Goal: Task Accomplishment & Management: Use online tool/utility

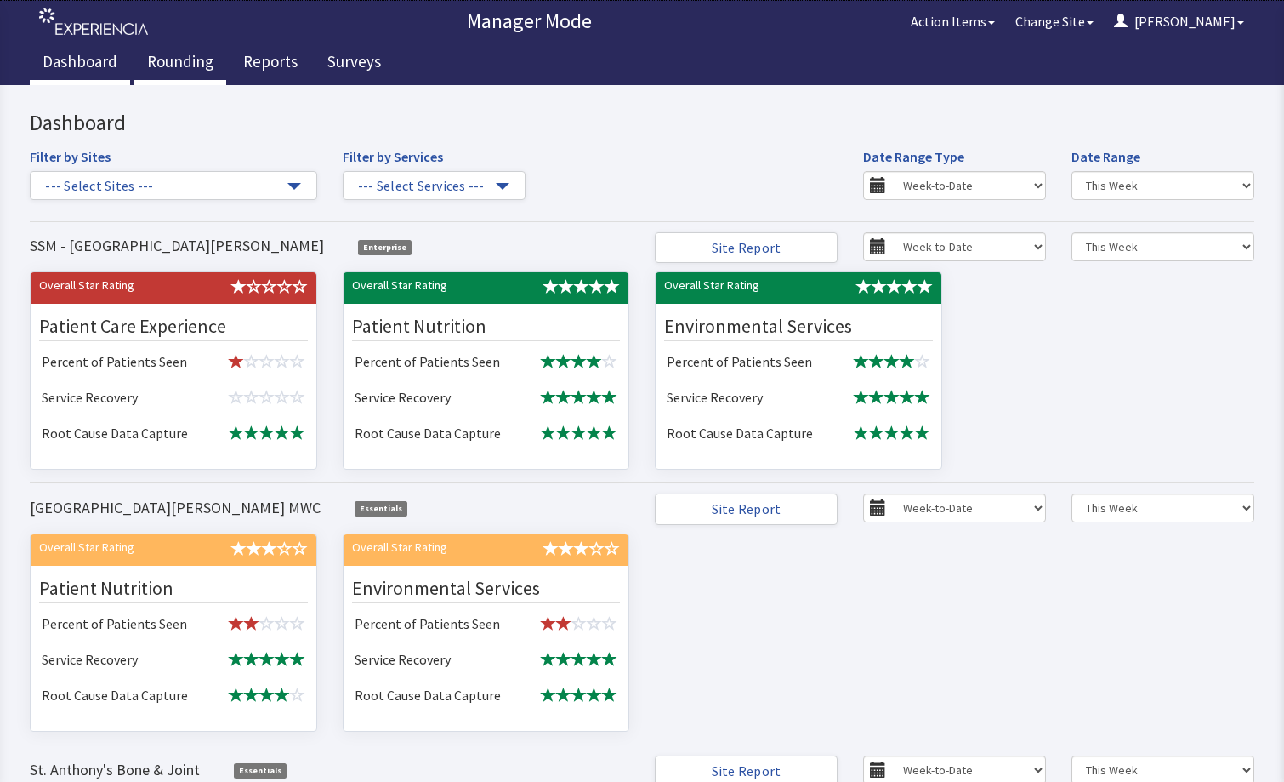
click at [186, 66] on link "Rounding" at bounding box center [180, 64] width 92 height 43
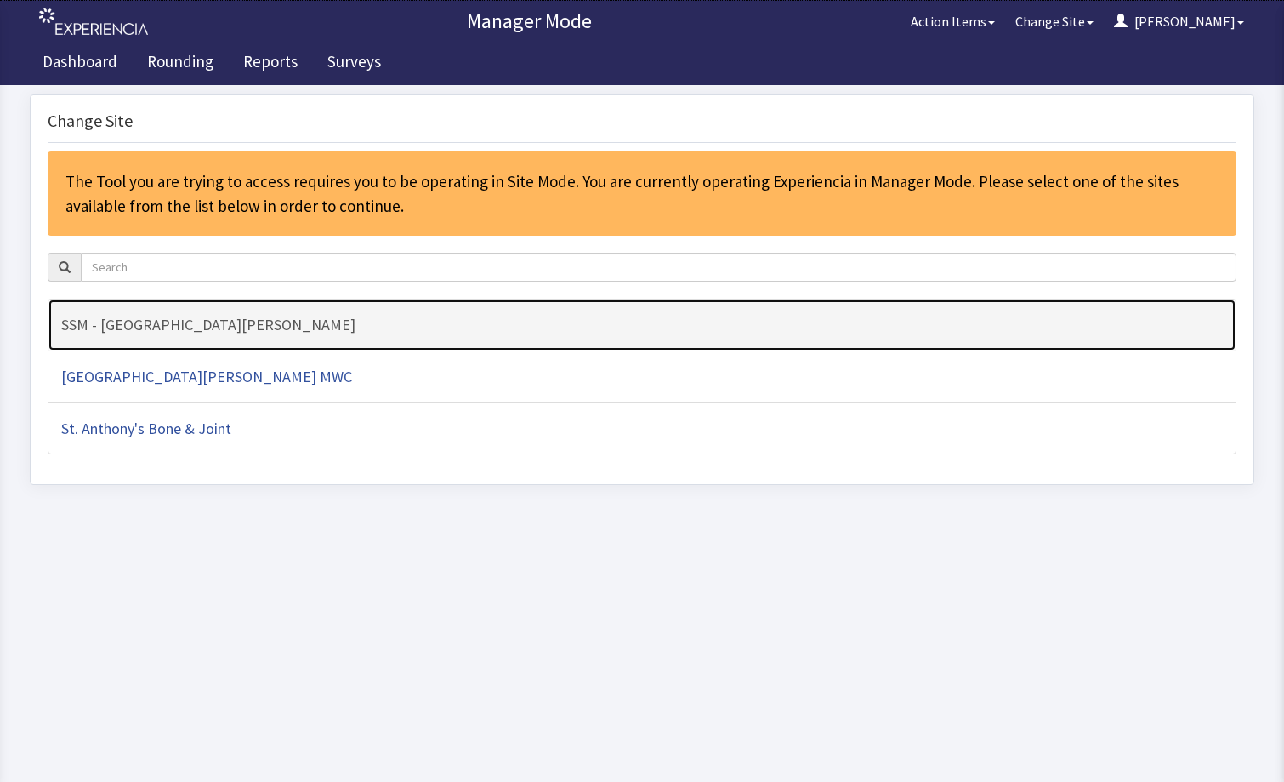
click at [248, 321] on h4 "SSM - [GEOGRAPHIC_DATA][PERSON_NAME]" at bounding box center [642, 324] width 1162 height 17
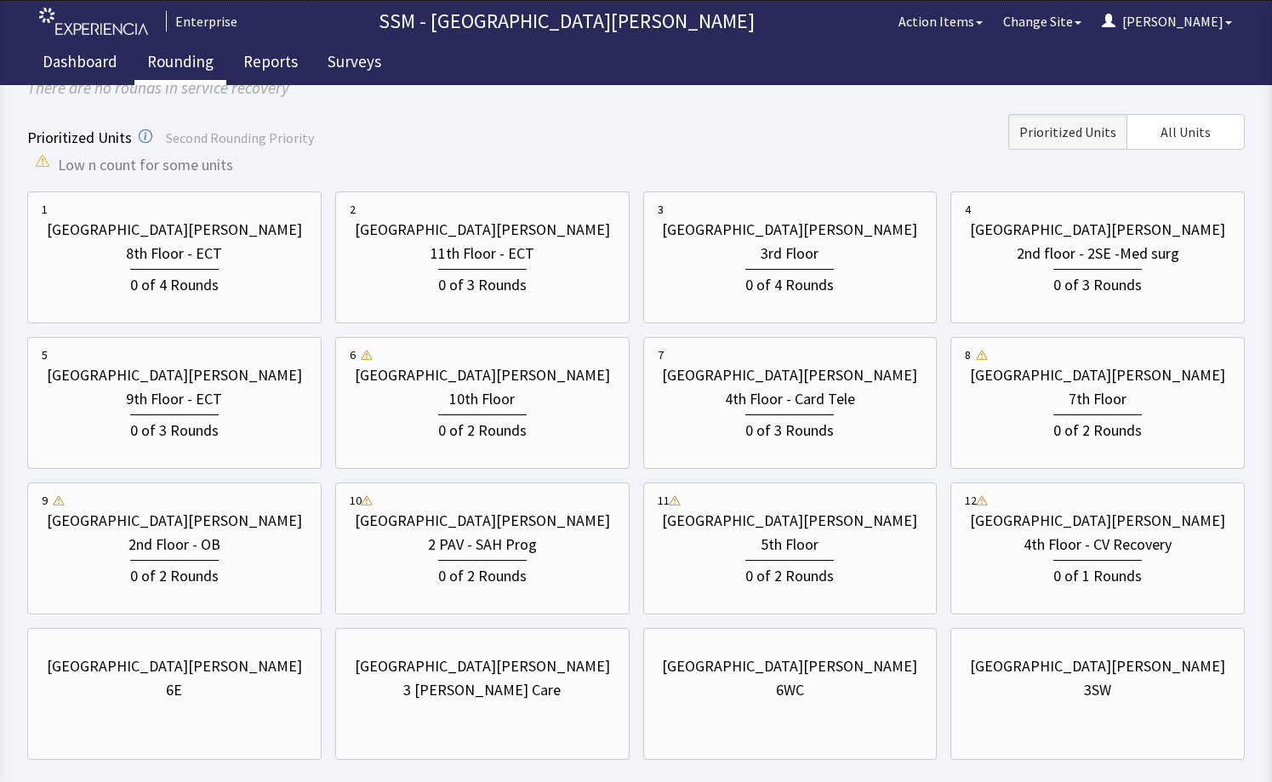
scroll to position [170, 0]
click at [241, 667] on div "[GEOGRAPHIC_DATA][PERSON_NAME]" at bounding box center [174, 665] width 265 height 24
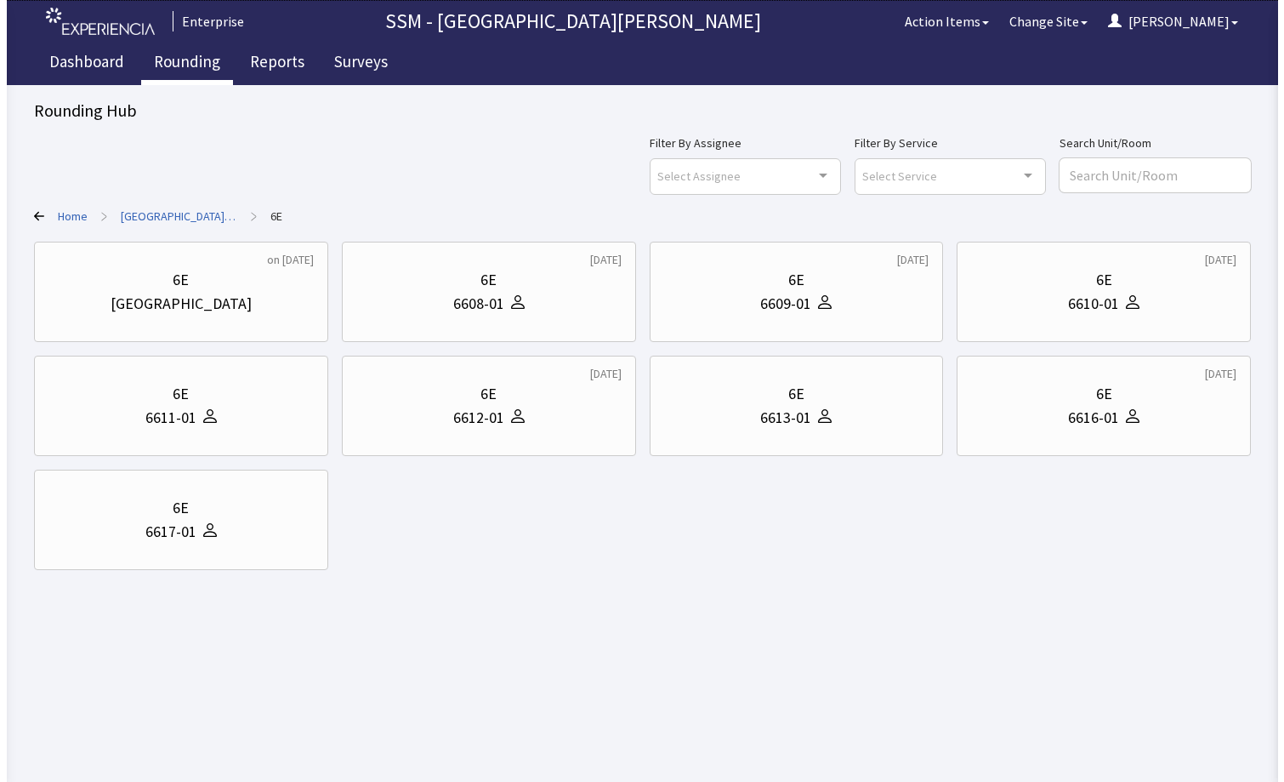
scroll to position [0, 0]
click at [522, 404] on div "6E" at bounding box center [487, 394] width 269 height 24
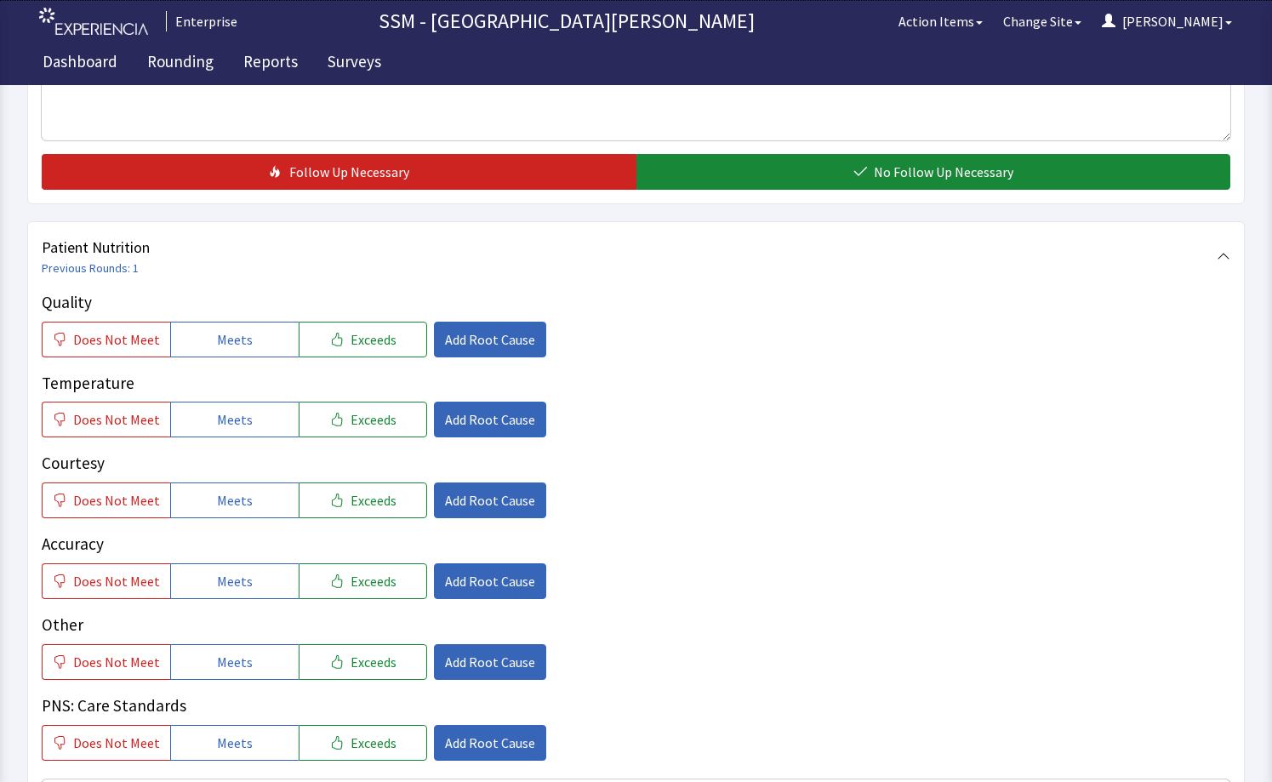
scroll to position [936, 0]
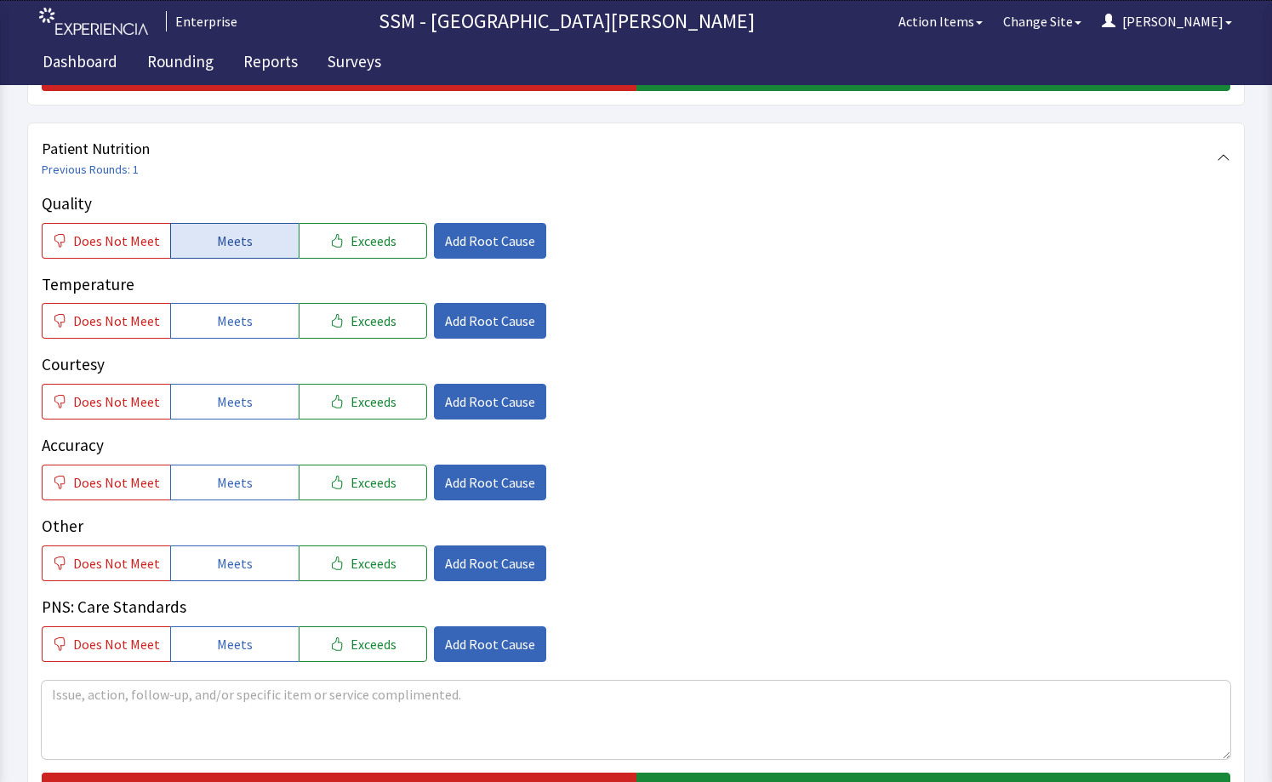
click at [200, 248] on button "Meets" at bounding box center [234, 241] width 128 height 36
click at [213, 309] on button "Meets" at bounding box center [234, 321] width 128 height 36
click at [246, 391] on button "Meets" at bounding box center [234, 402] width 128 height 36
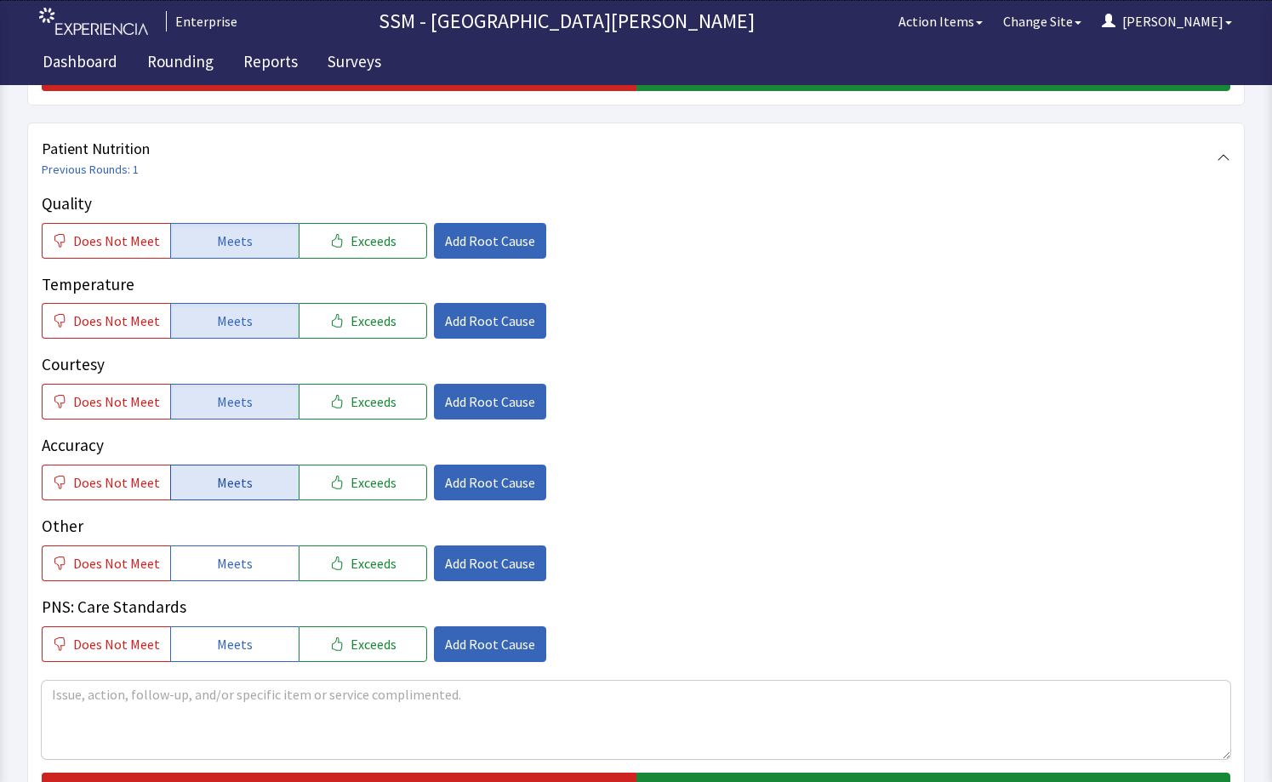
click at [237, 464] on button "Meets" at bounding box center [234, 482] width 128 height 36
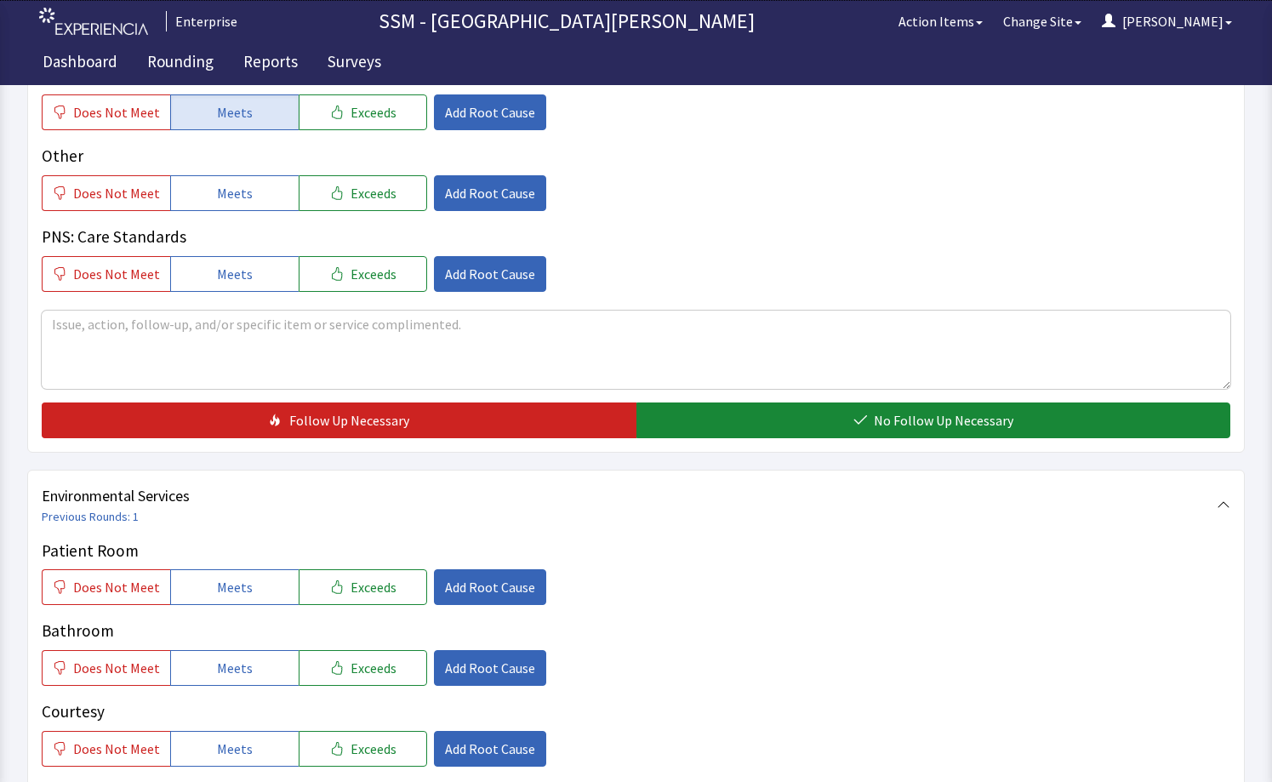
scroll to position [1361, 0]
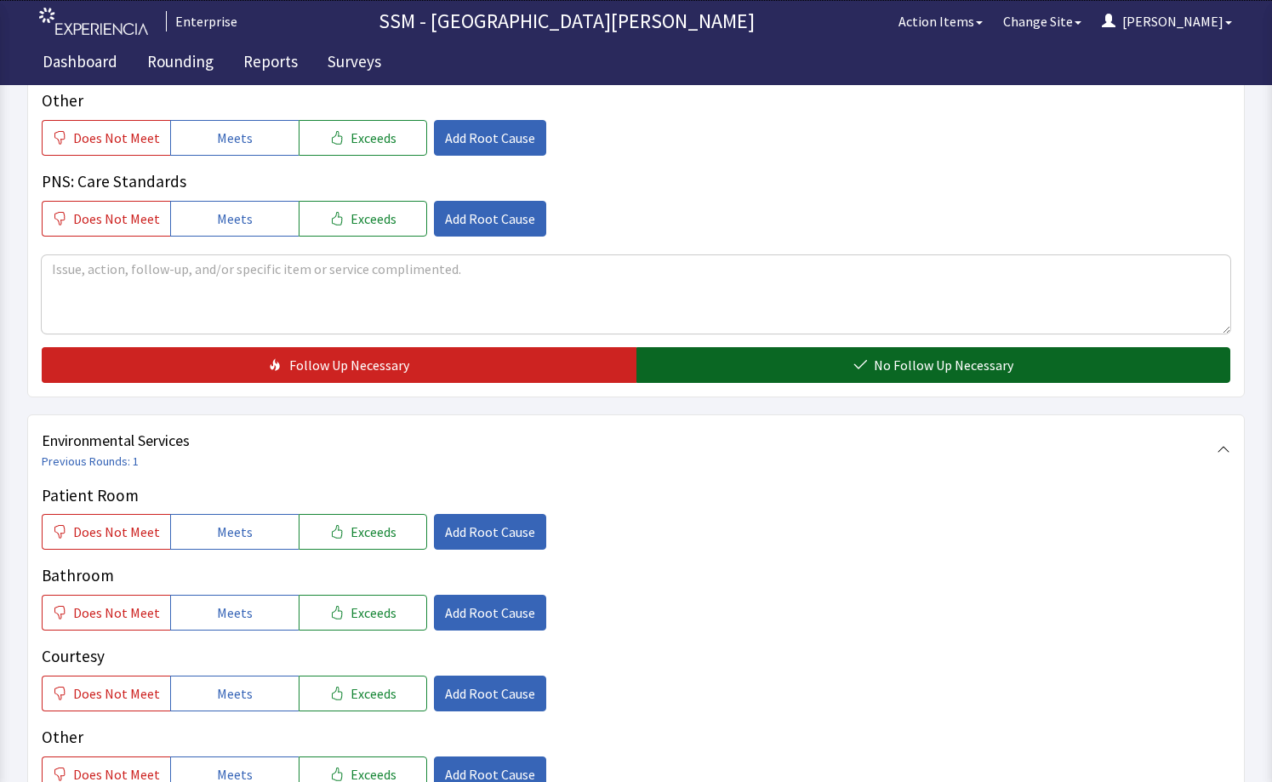
click at [913, 377] on button "No Follow Up Necessary" at bounding box center [933, 365] width 595 height 36
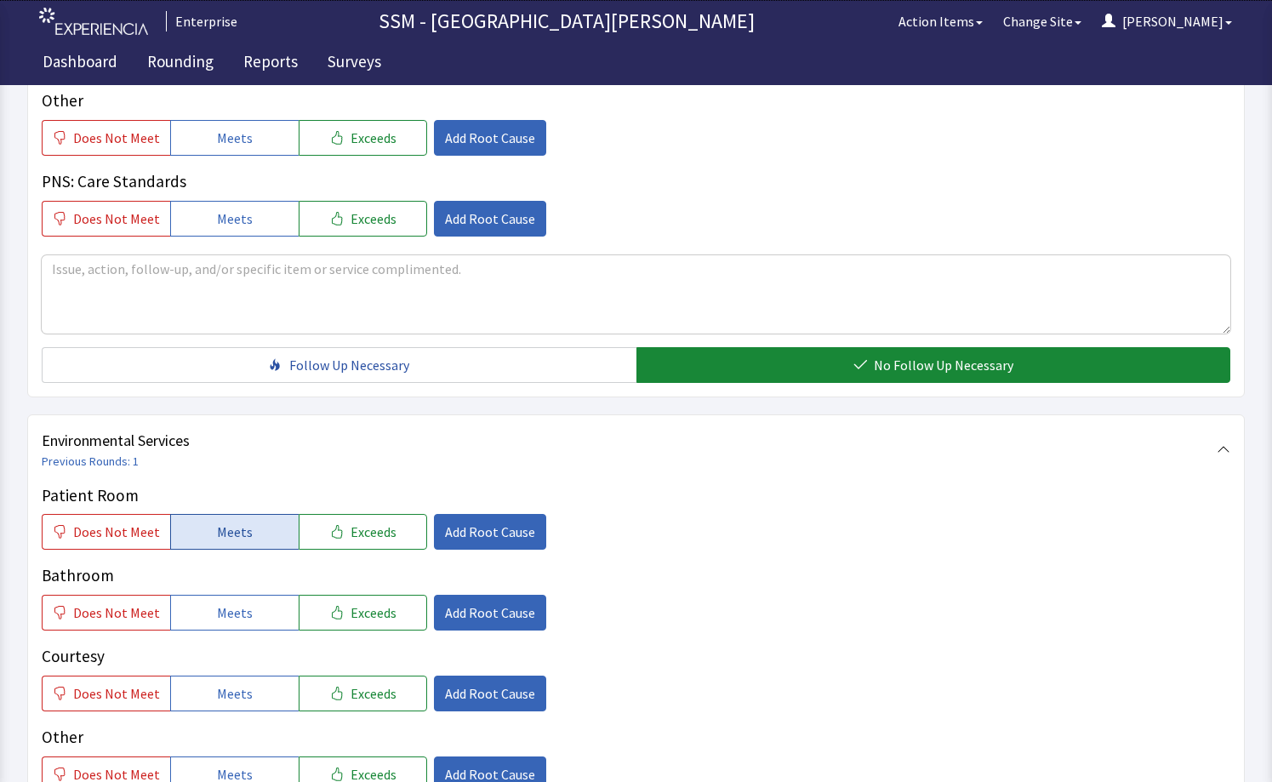
click at [255, 530] on button "Meets" at bounding box center [234, 532] width 128 height 36
click at [227, 609] on span "Meets" at bounding box center [235, 612] width 36 height 20
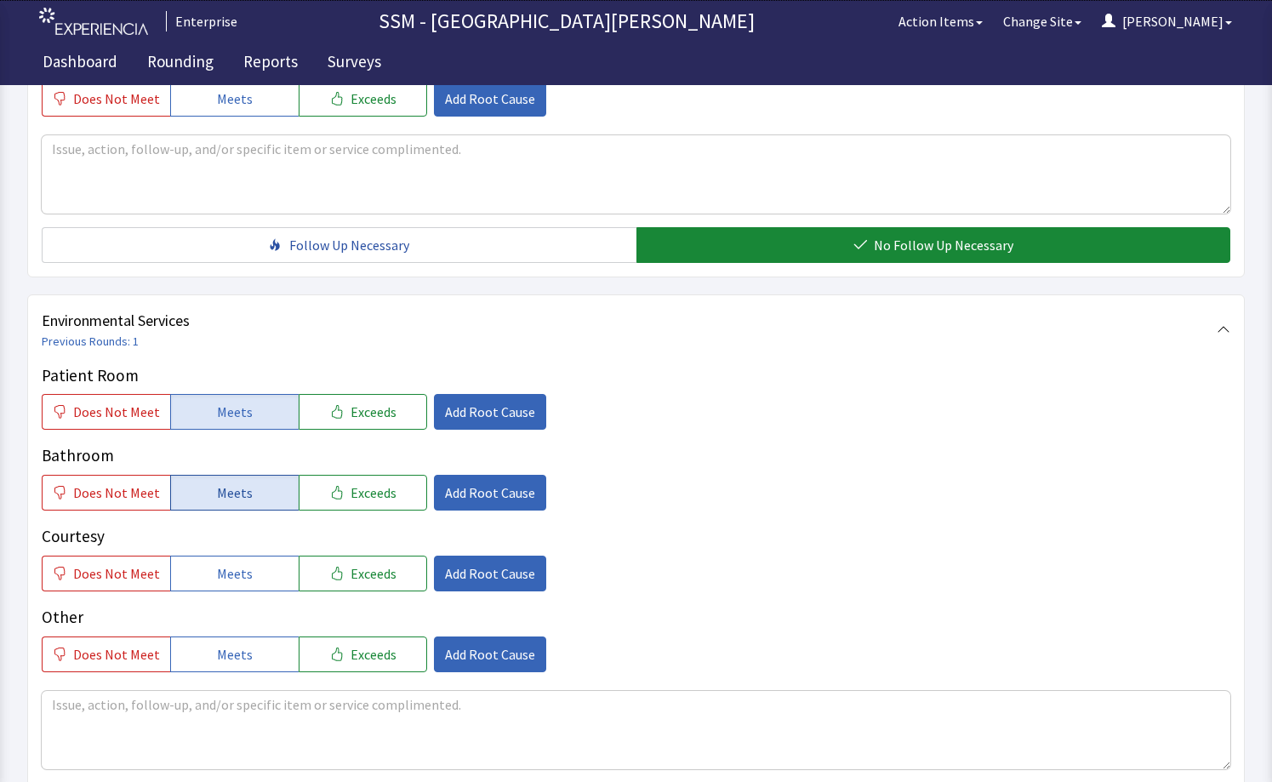
scroll to position [1531, 0]
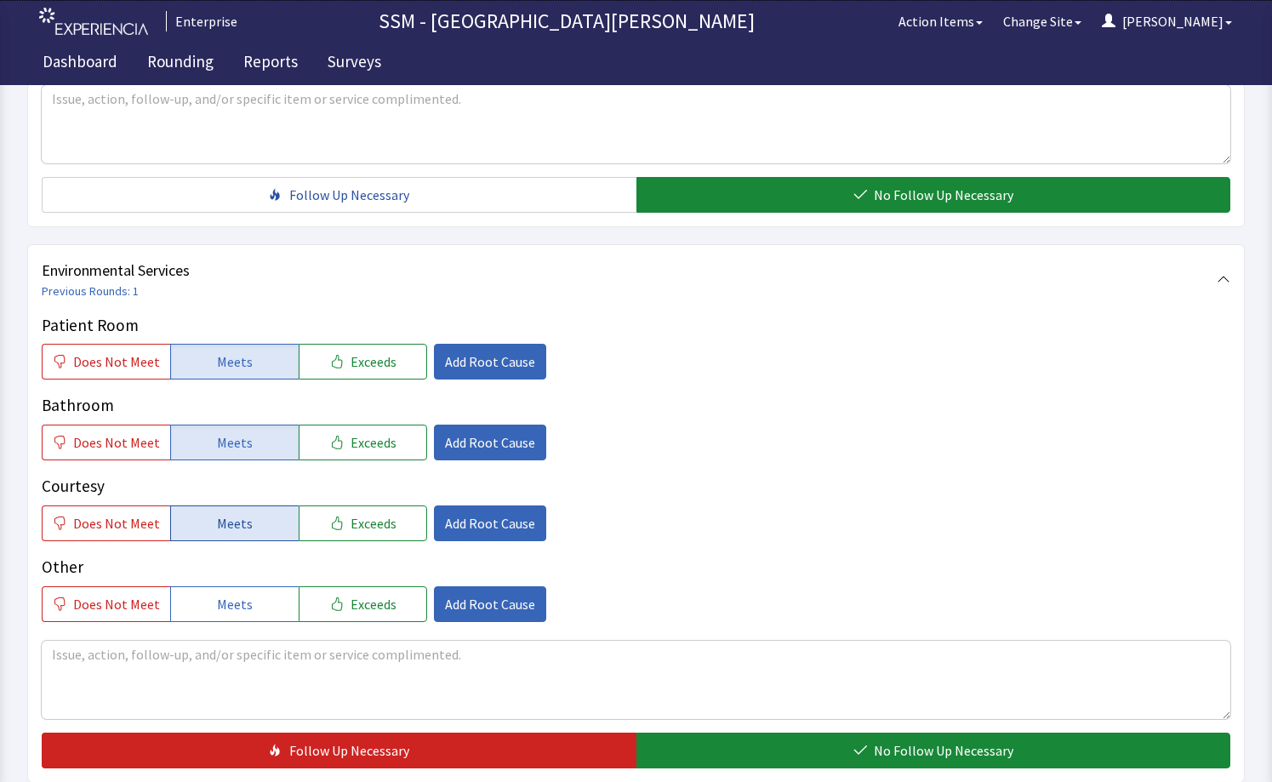
click at [236, 536] on button "Meets" at bounding box center [234, 523] width 128 height 36
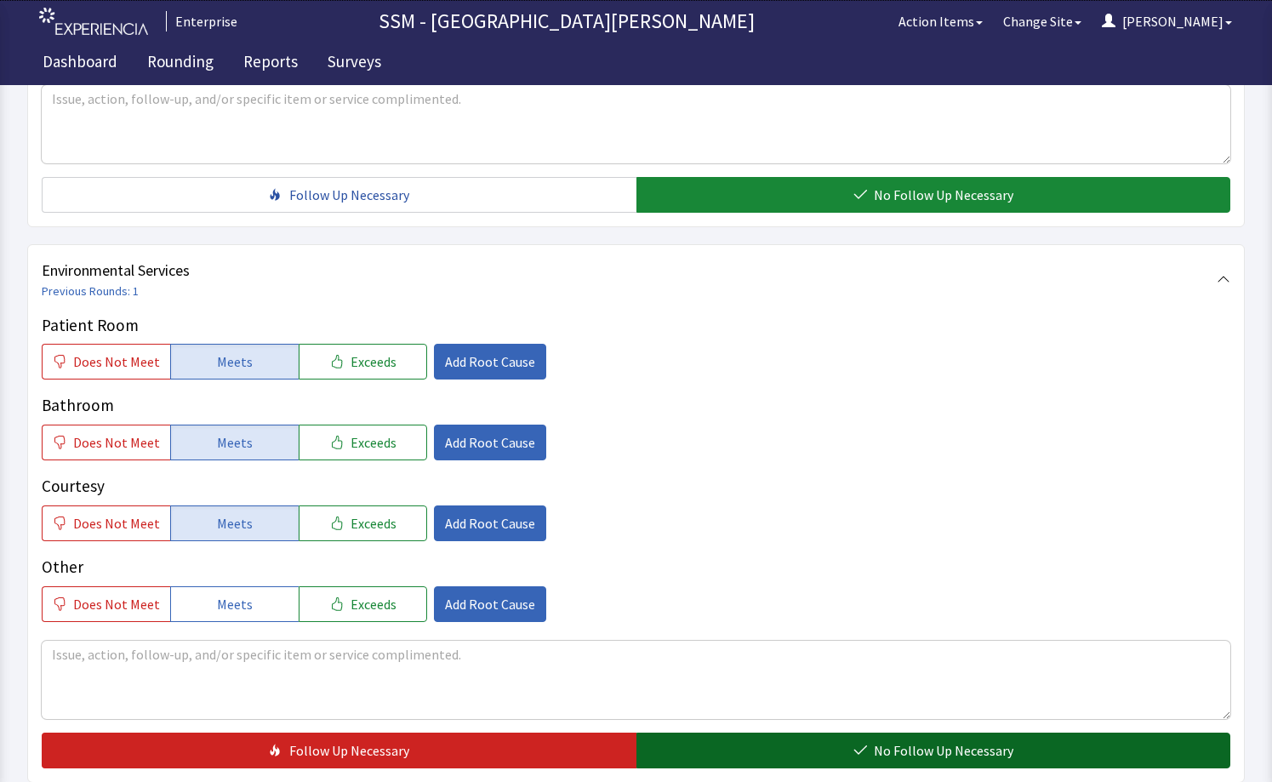
click at [667, 751] on button "No Follow Up Necessary" at bounding box center [933, 750] width 595 height 36
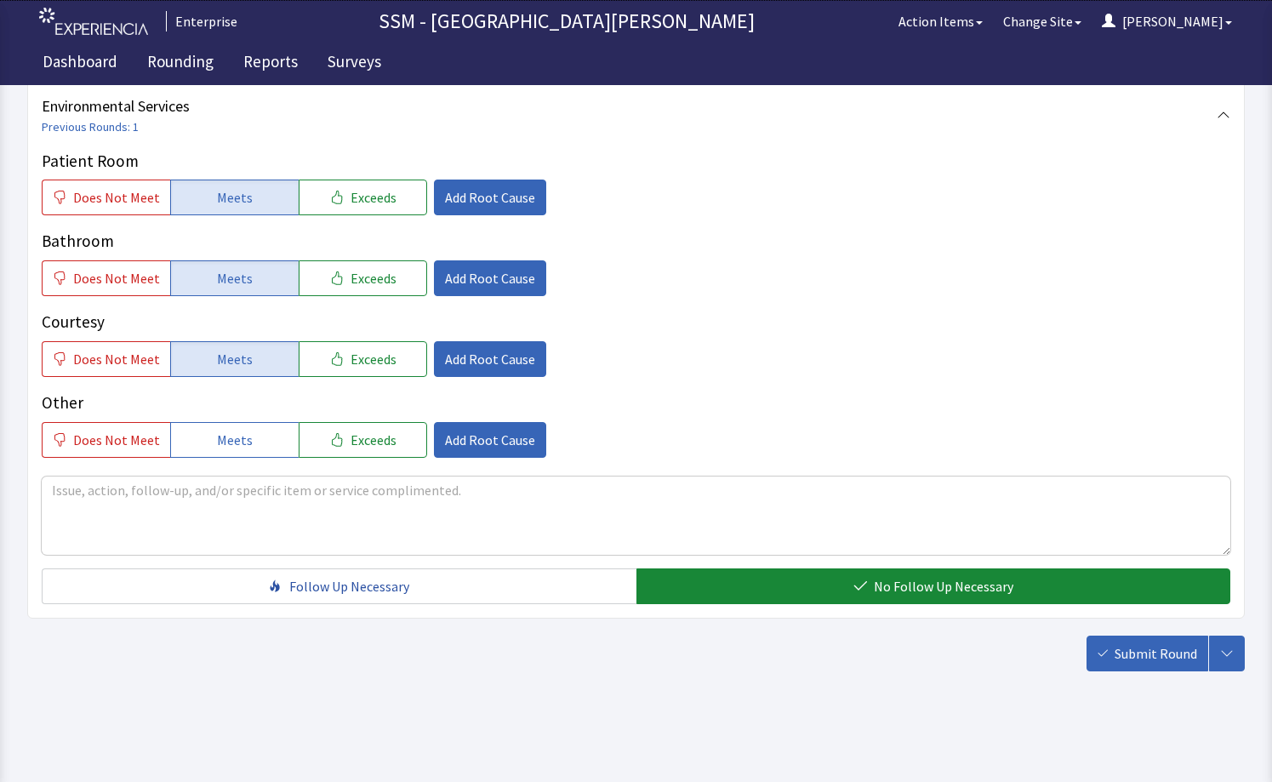
scroll to position [1697, 0]
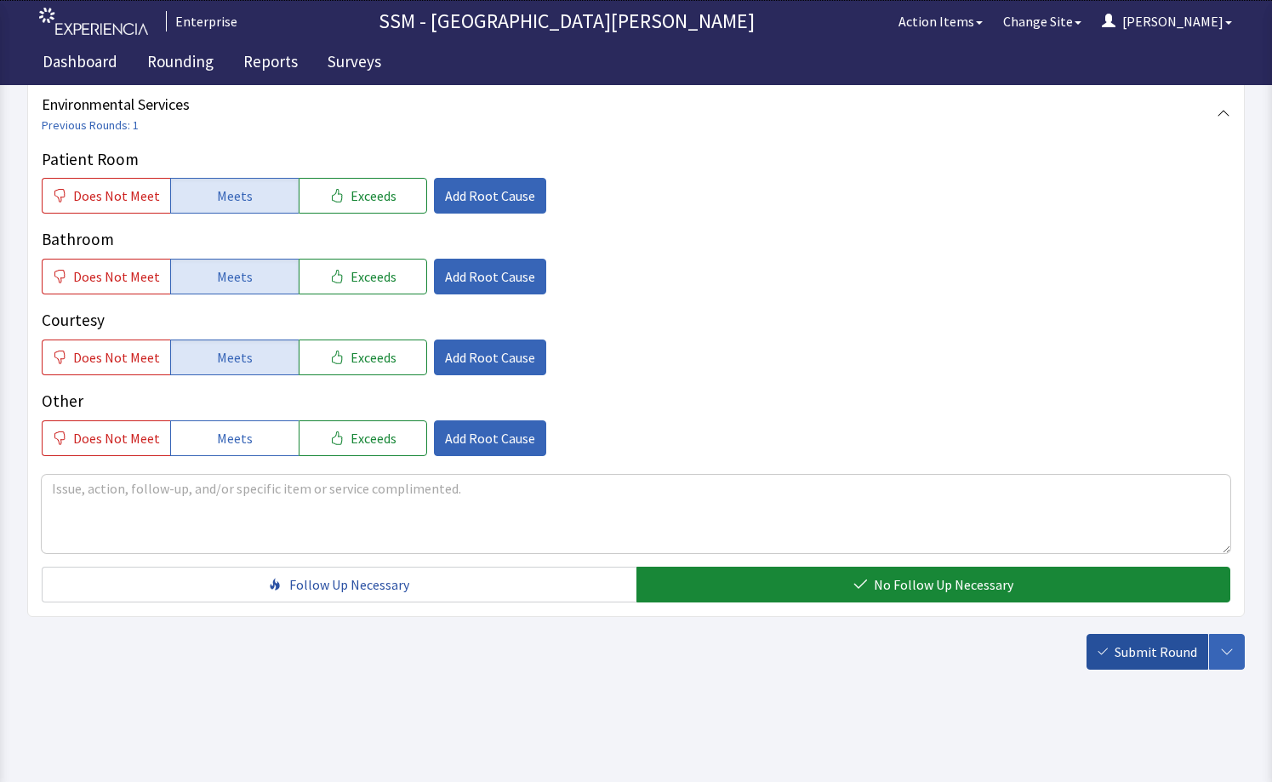
click at [1145, 651] on span "Submit Round" at bounding box center [1155, 651] width 83 height 20
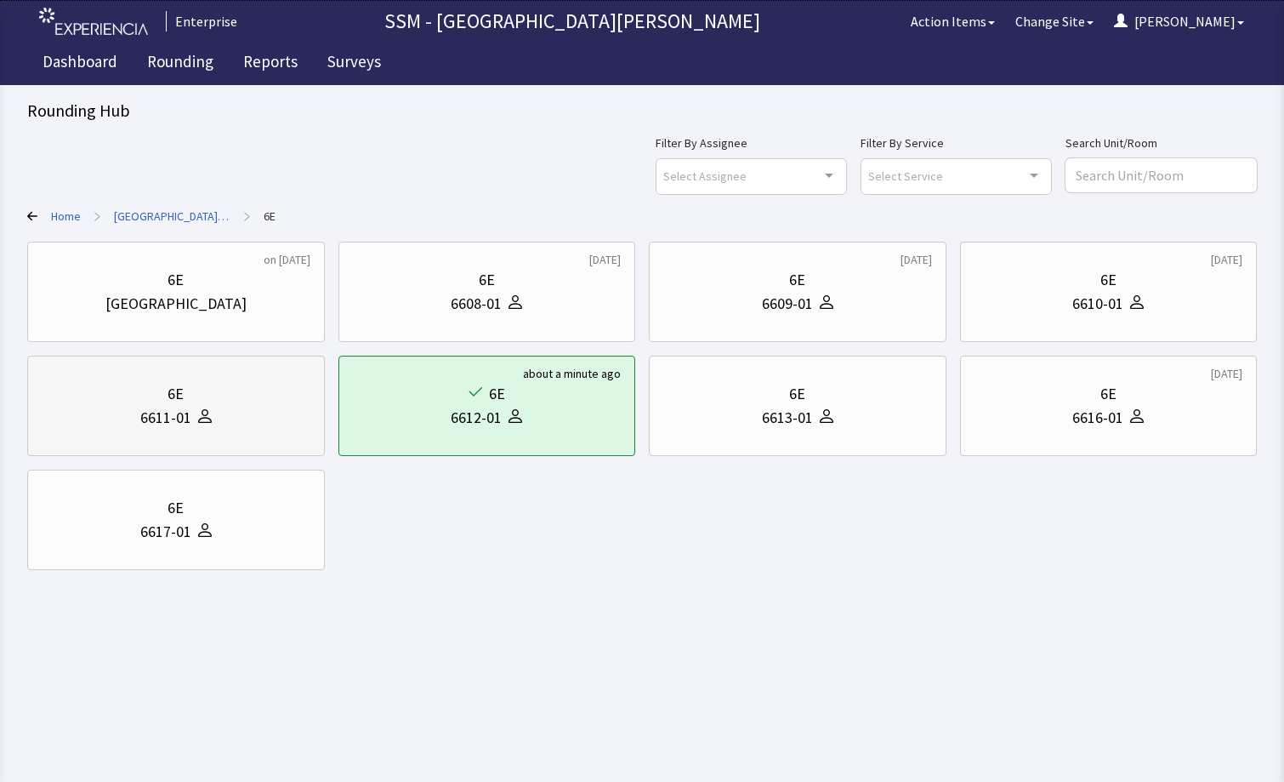
click at [304, 412] on div "6611-01" at bounding box center [176, 418] width 269 height 24
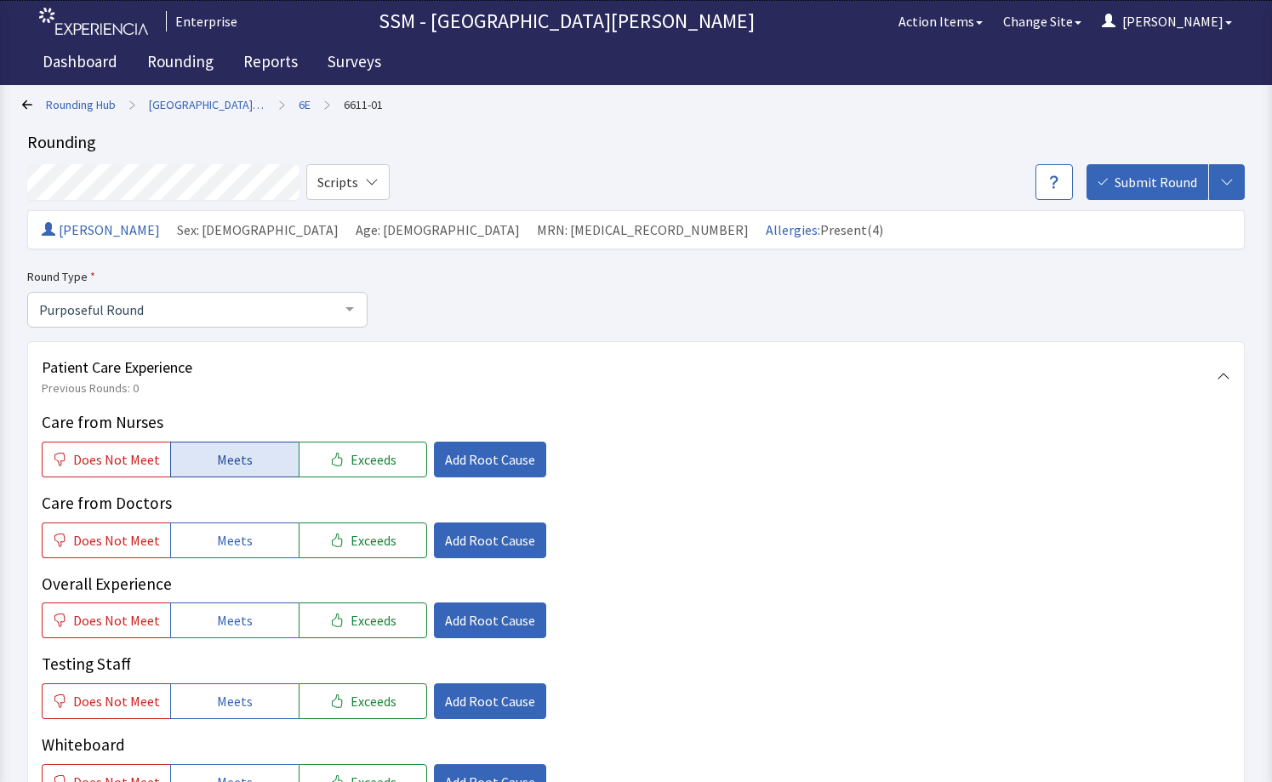
click at [259, 452] on button "Meets" at bounding box center [234, 459] width 128 height 36
click at [237, 523] on button "Meets" at bounding box center [234, 540] width 128 height 36
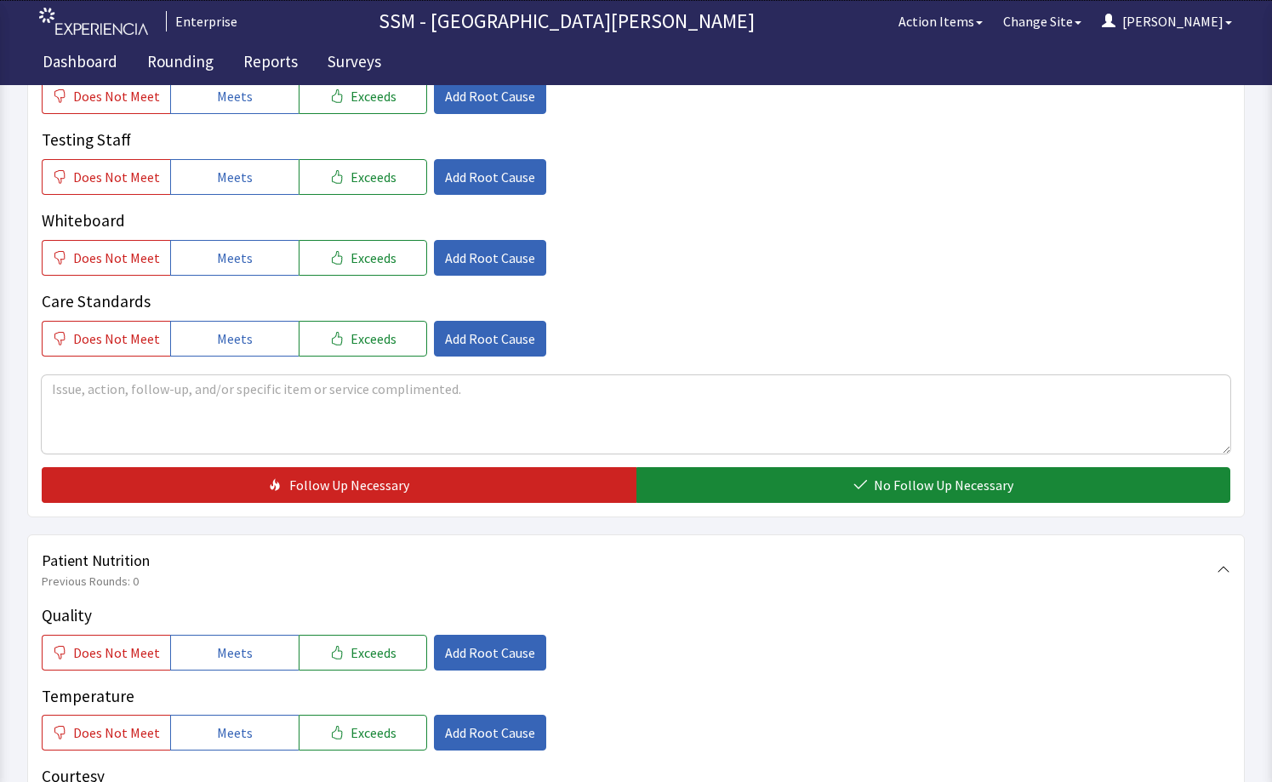
scroll to position [680, 0]
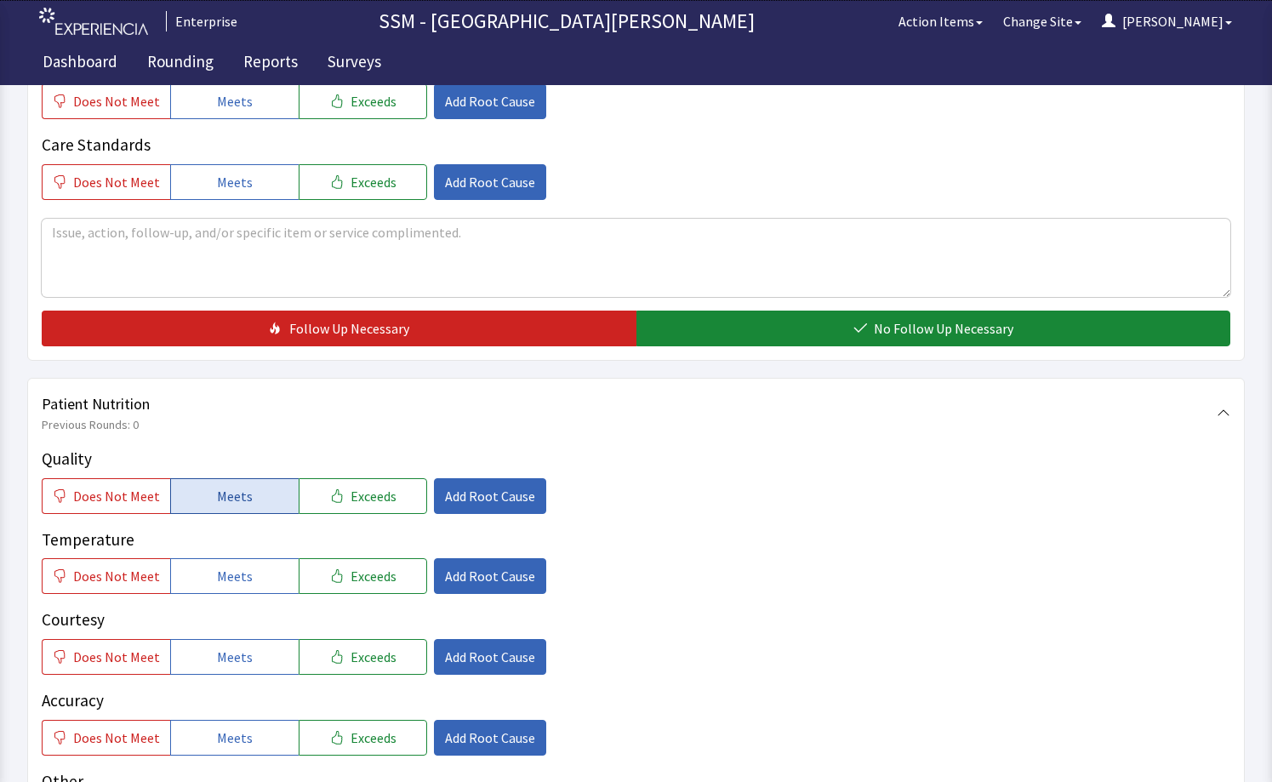
click at [221, 490] on span "Meets" at bounding box center [235, 496] width 36 height 20
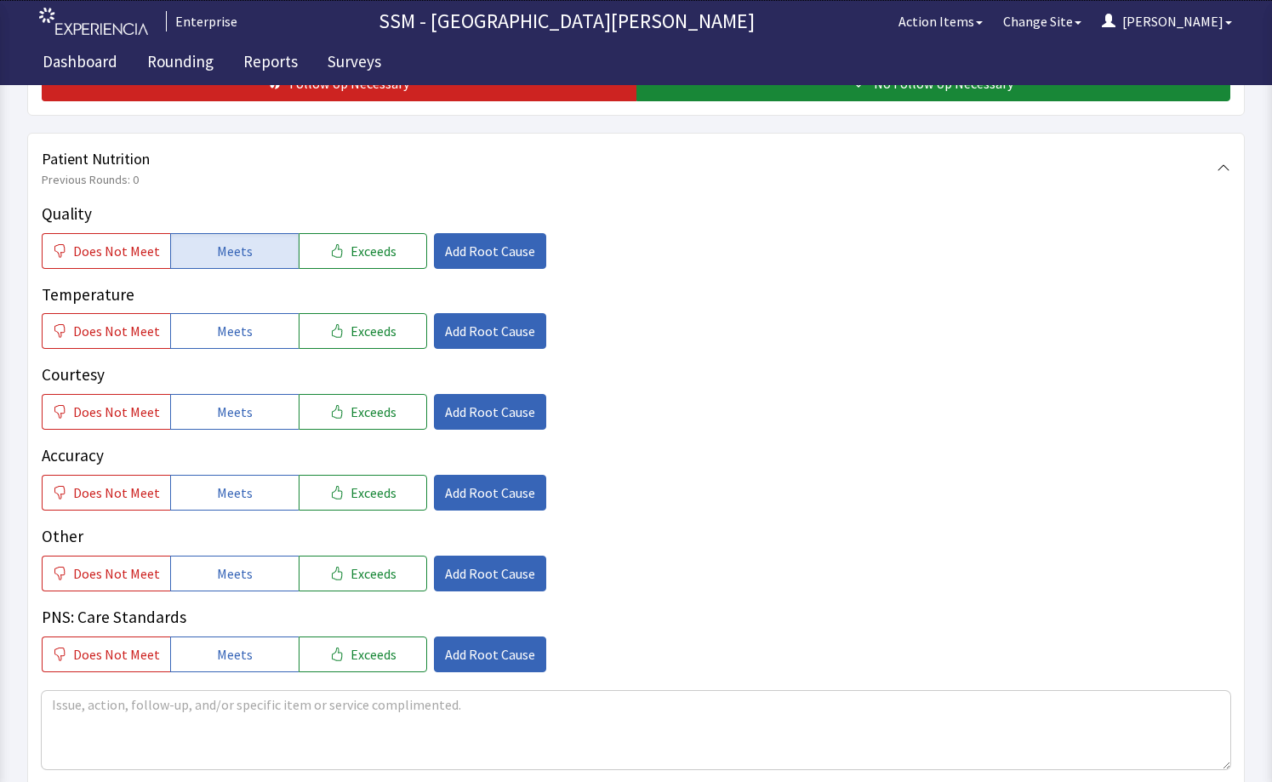
scroll to position [936, 0]
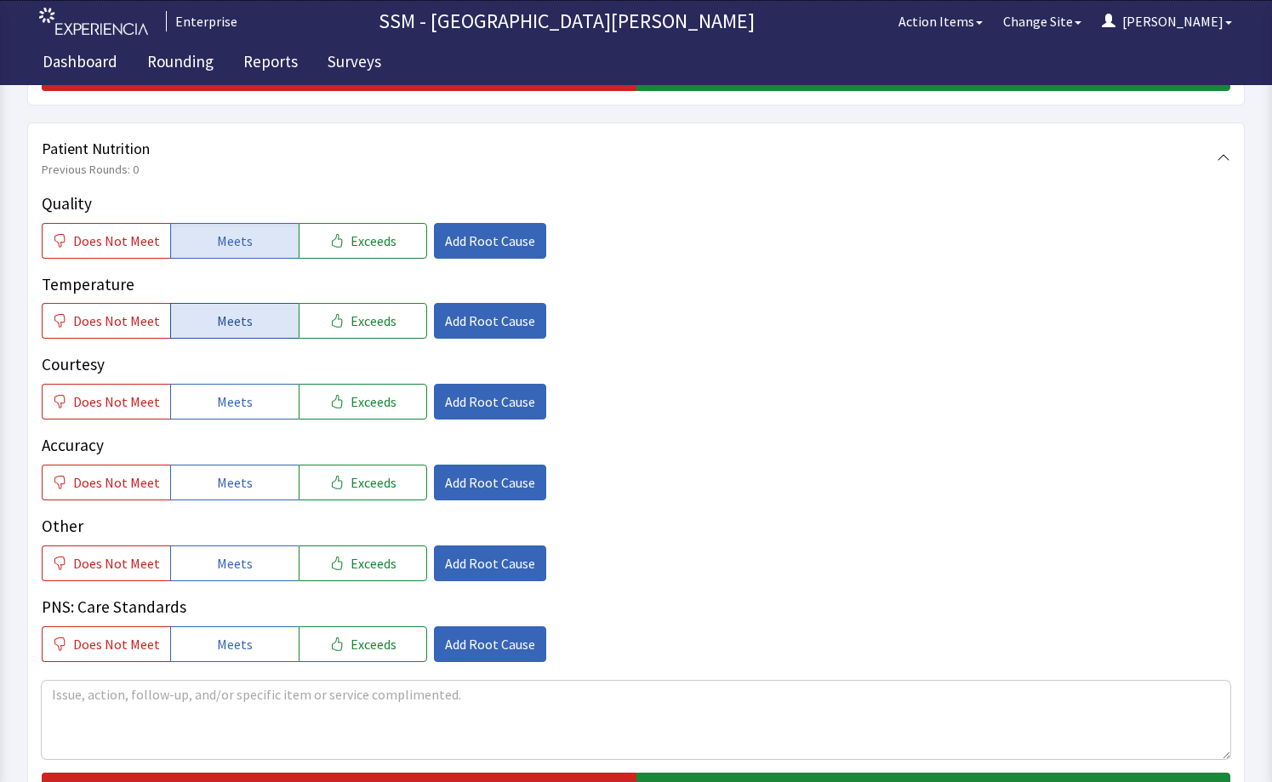
click at [215, 305] on button "Meets" at bounding box center [234, 321] width 128 height 36
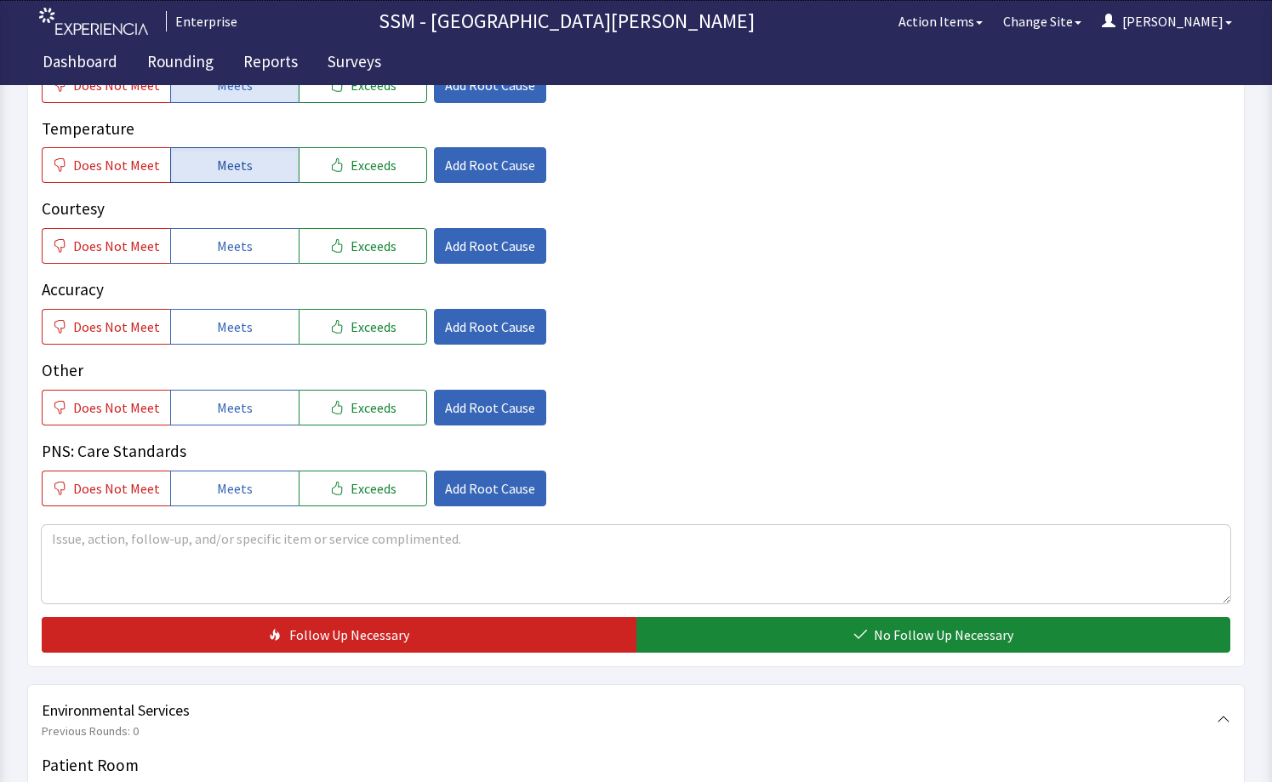
scroll to position [1106, 0]
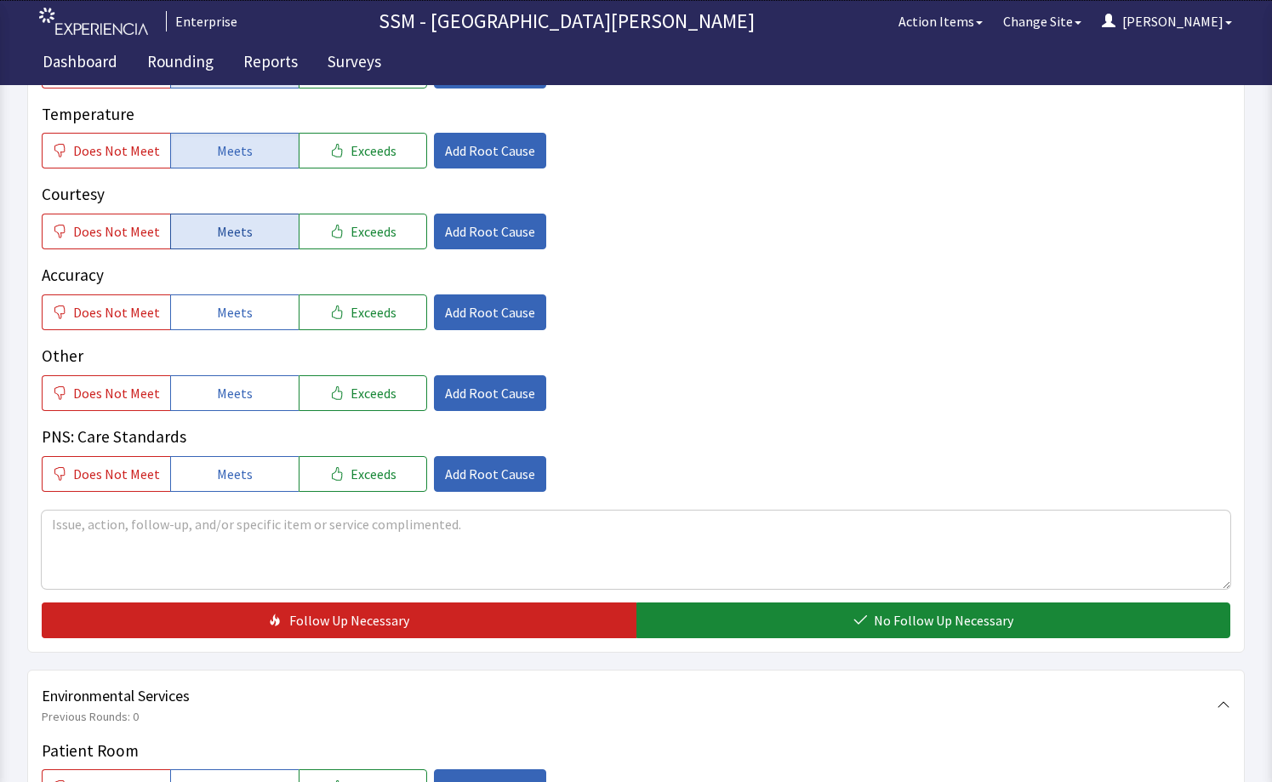
click at [217, 229] on span "Meets" at bounding box center [235, 231] width 36 height 20
click at [244, 298] on button "Meets" at bounding box center [234, 312] width 128 height 36
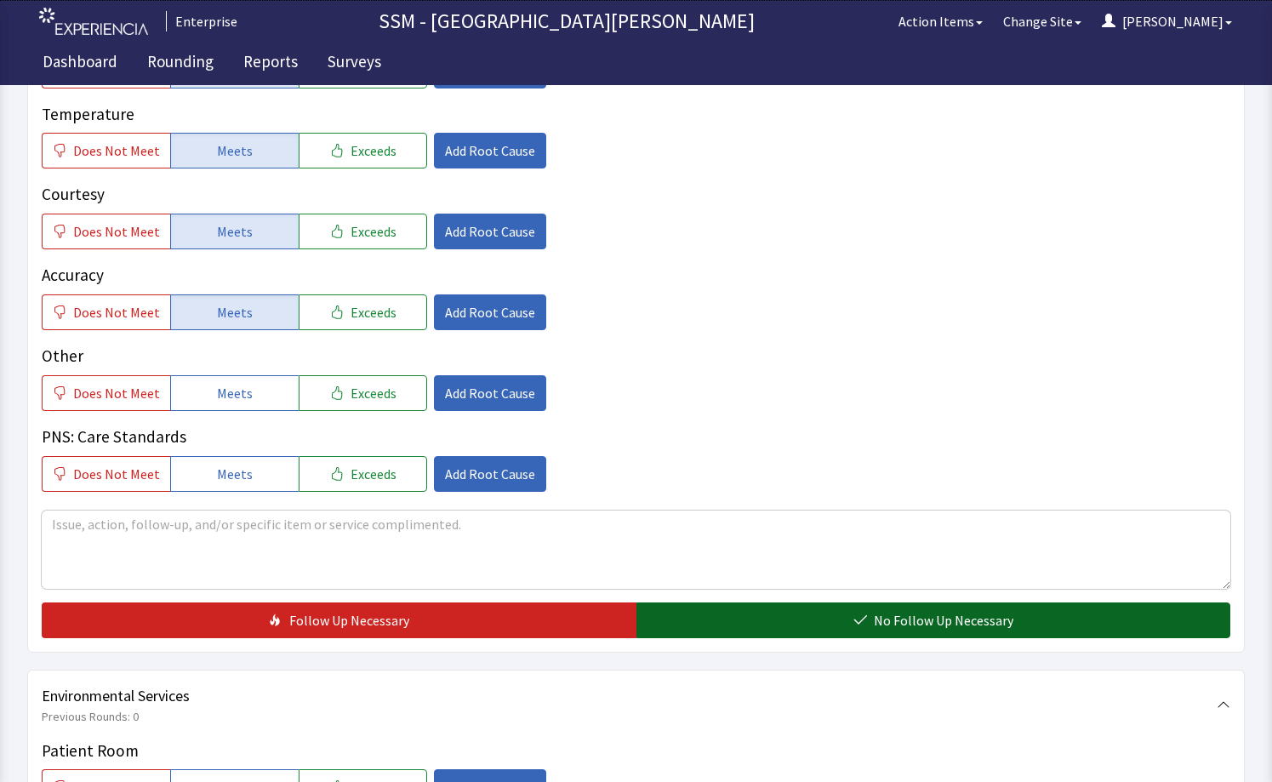
click at [726, 621] on button "No Follow Up Necessary" at bounding box center [933, 620] width 595 height 36
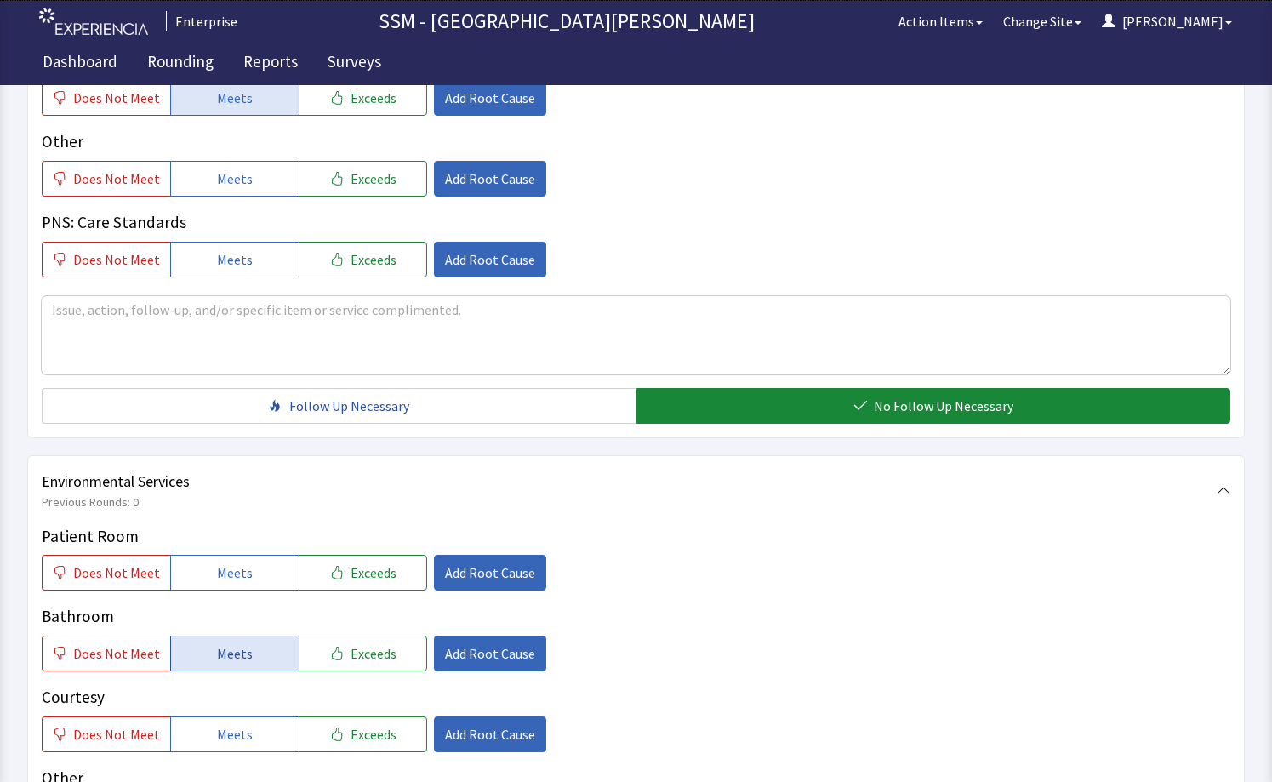
scroll to position [1361, 0]
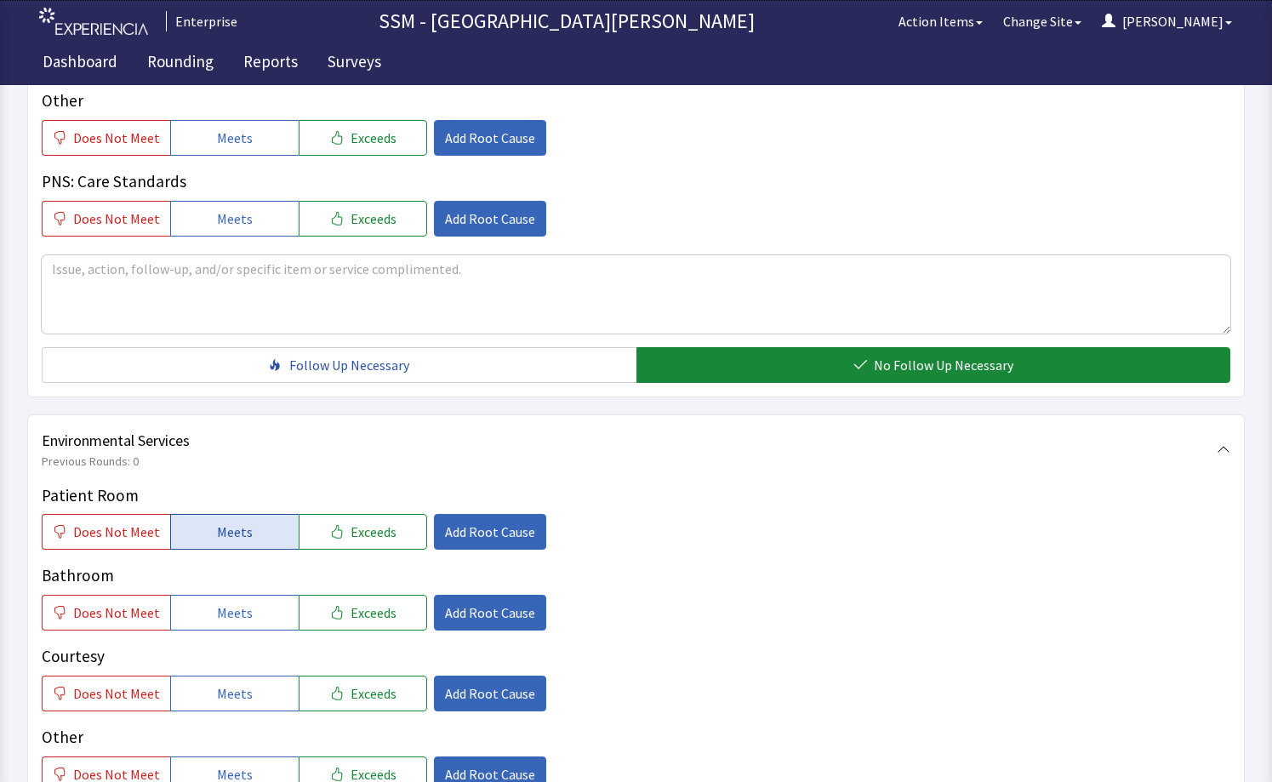
click at [242, 538] on span "Meets" at bounding box center [235, 531] width 36 height 20
click at [227, 595] on button "Meets" at bounding box center [234, 613] width 128 height 36
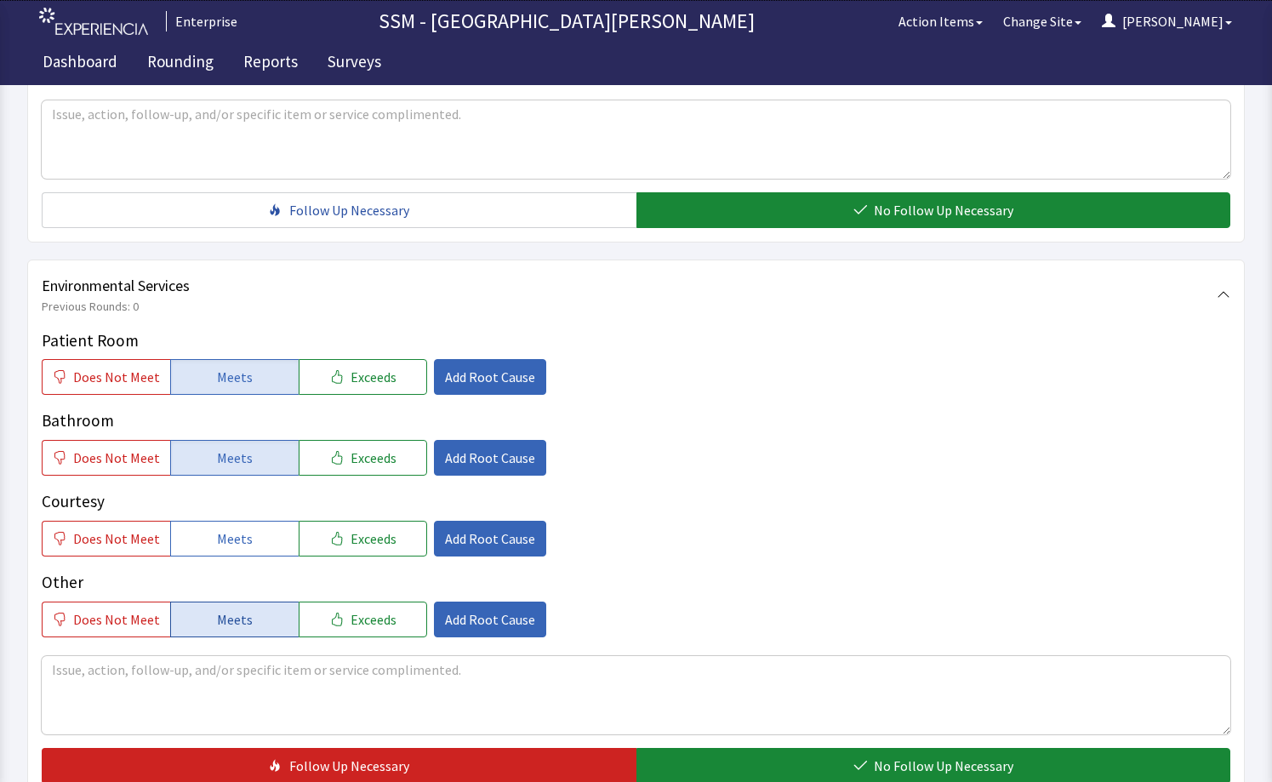
scroll to position [1531, 0]
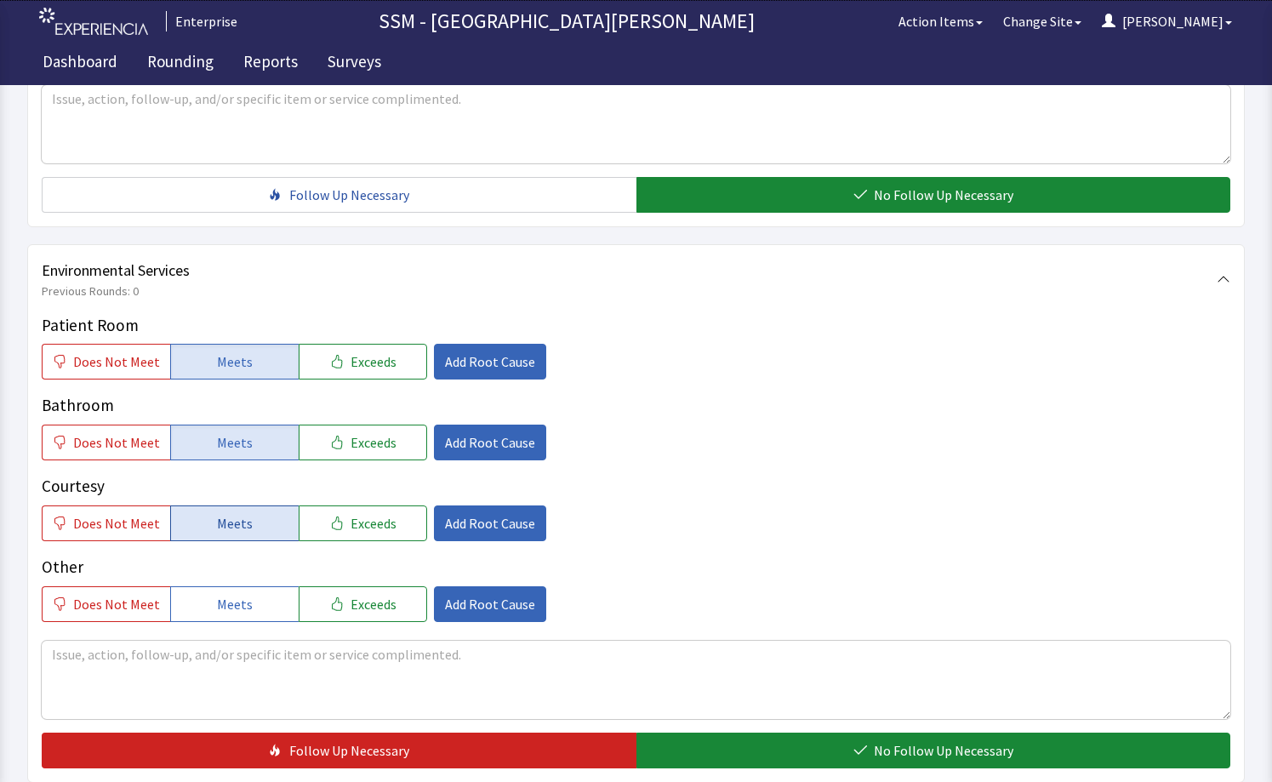
click at [218, 532] on span "Meets" at bounding box center [235, 523] width 36 height 20
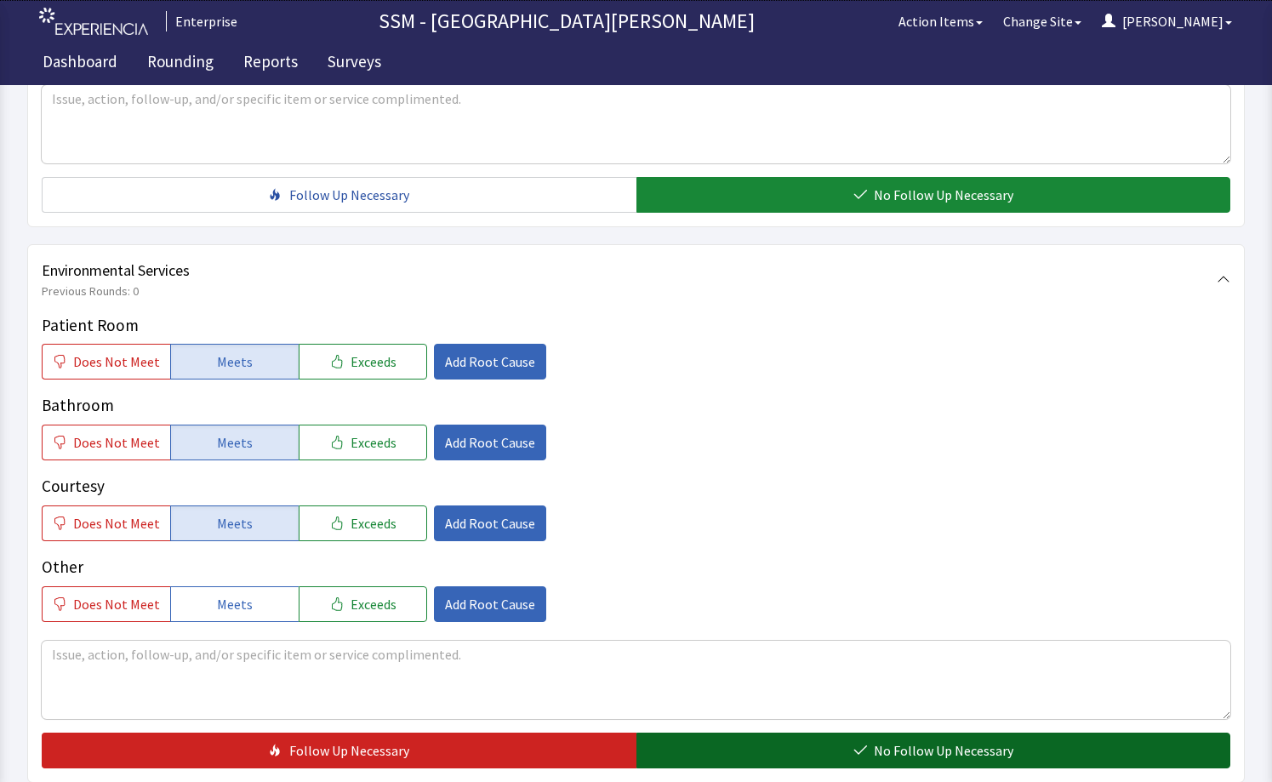
click at [784, 737] on button "No Follow Up Necessary" at bounding box center [933, 750] width 595 height 36
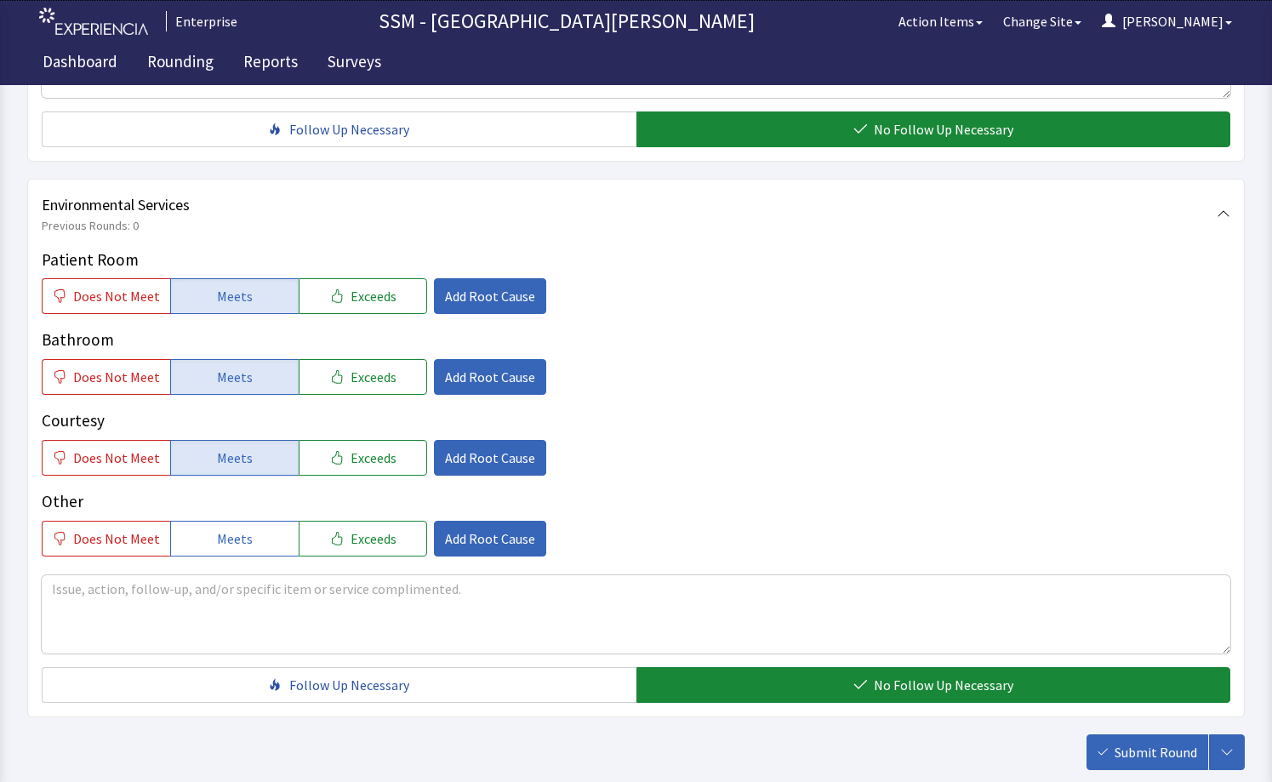
scroll to position [1697, 0]
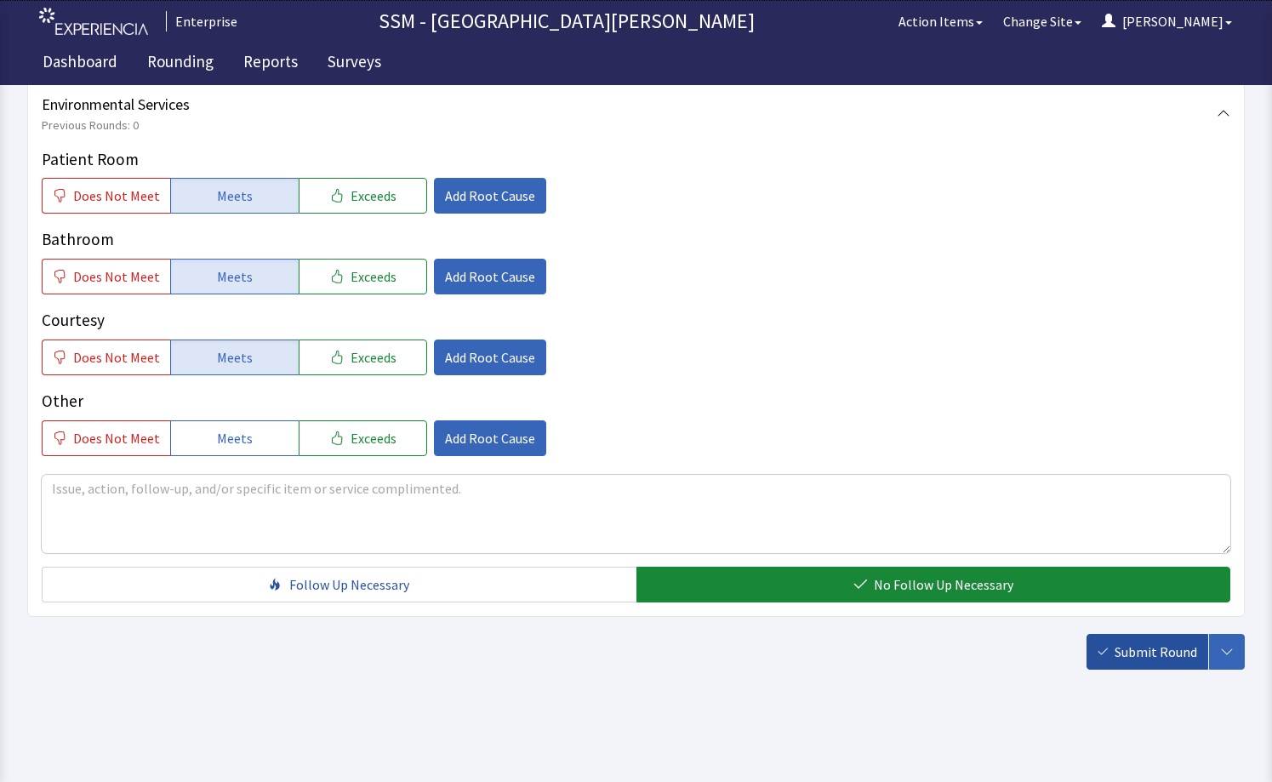
click at [1182, 658] on span "Submit Round" at bounding box center [1155, 651] width 83 height 20
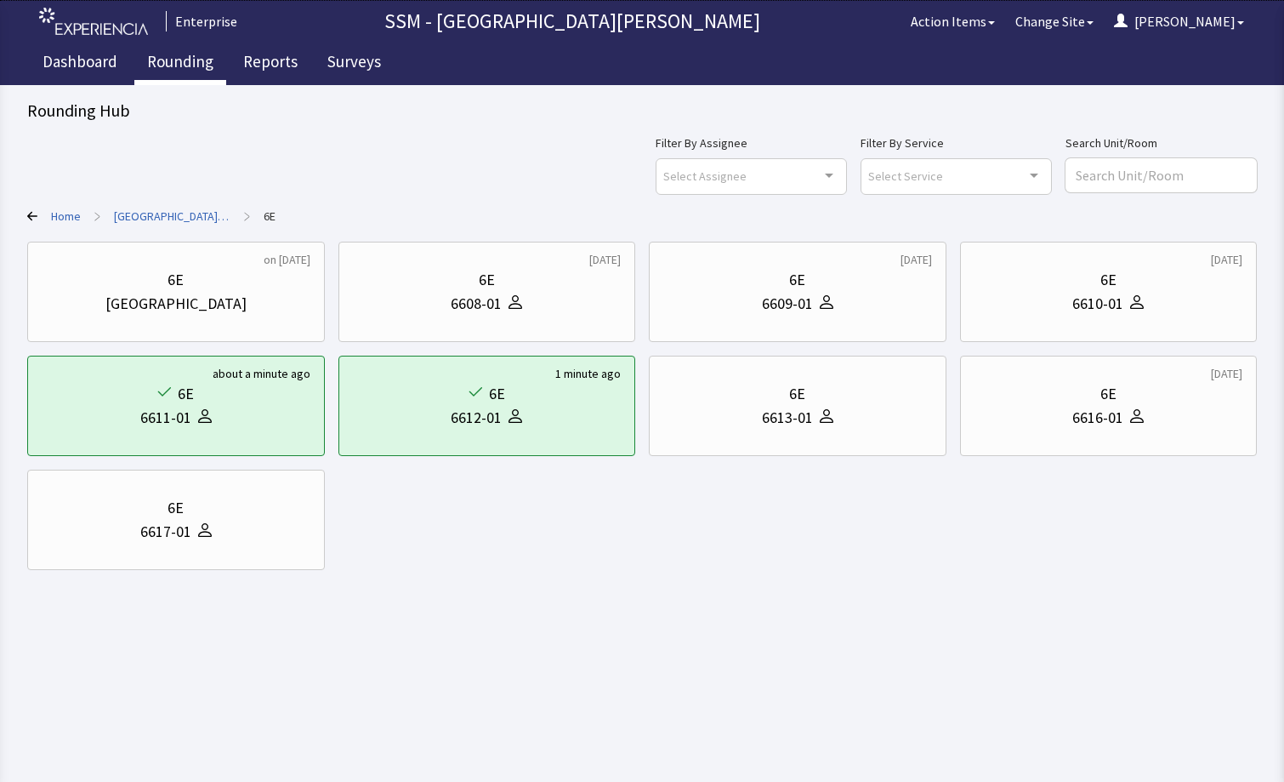
click at [192, 60] on link "Rounding" at bounding box center [180, 64] width 92 height 43
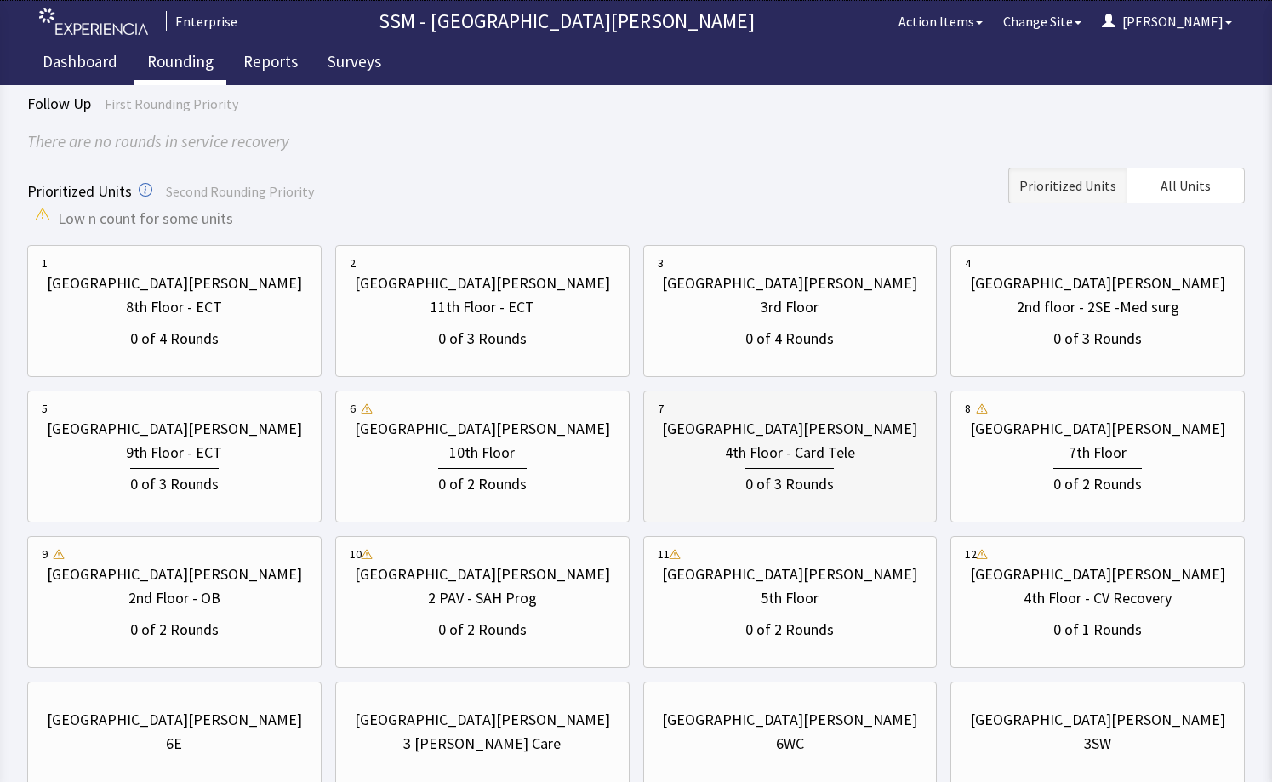
scroll to position [259, 0]
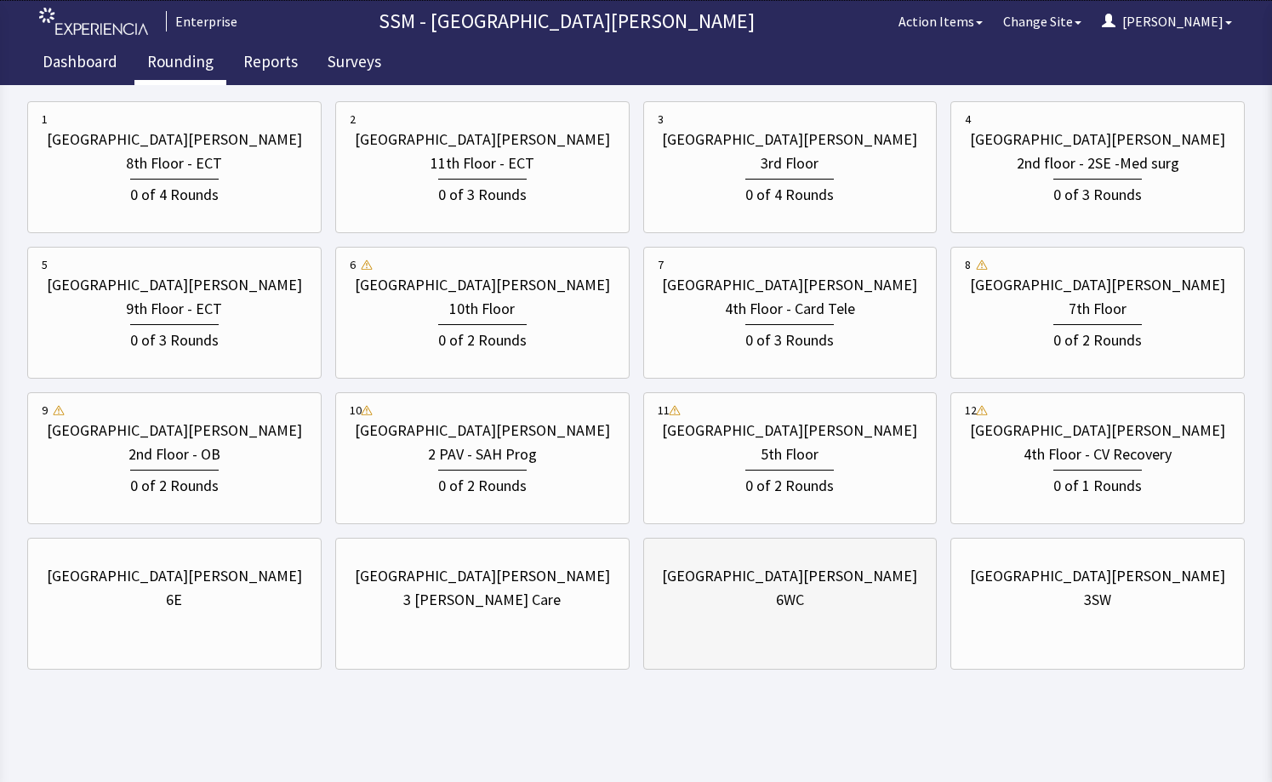
click at [862, 591] on div "6WC" at bounding box center [789, 600] width 265 height 24
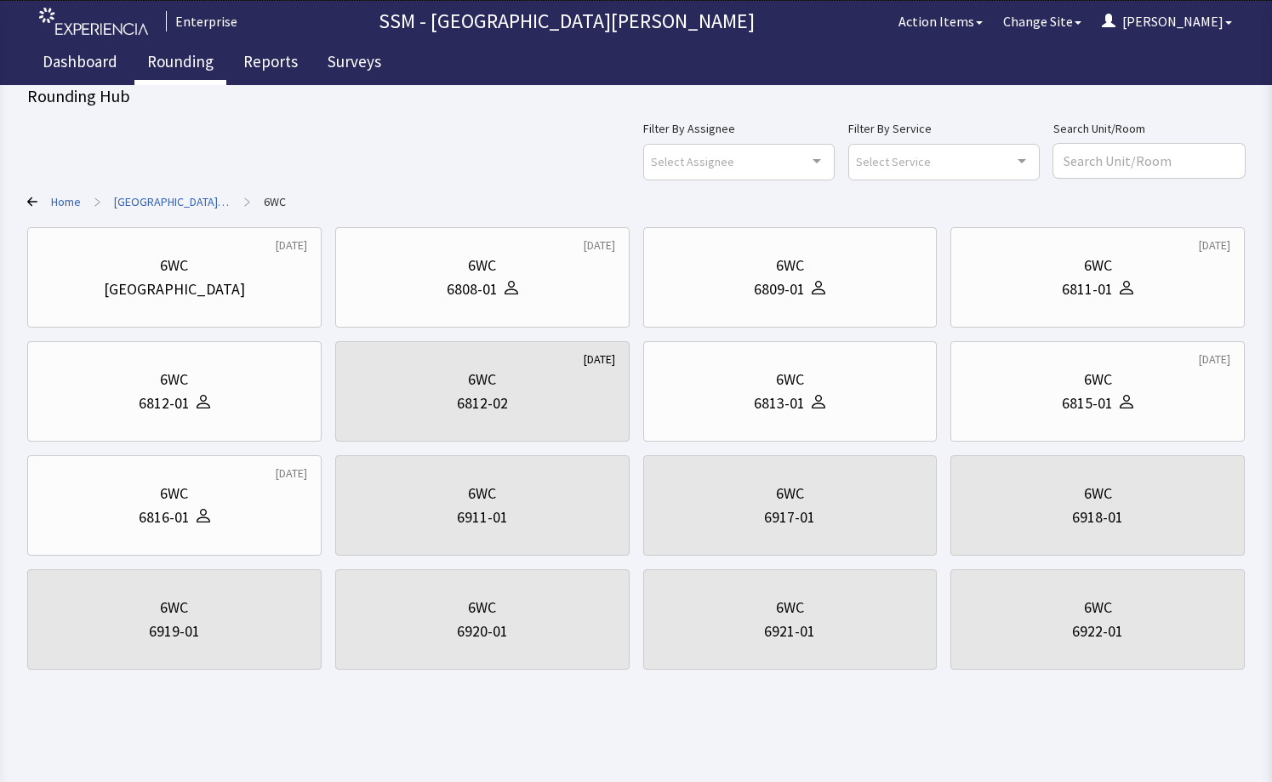
scroll to position [0, 0]
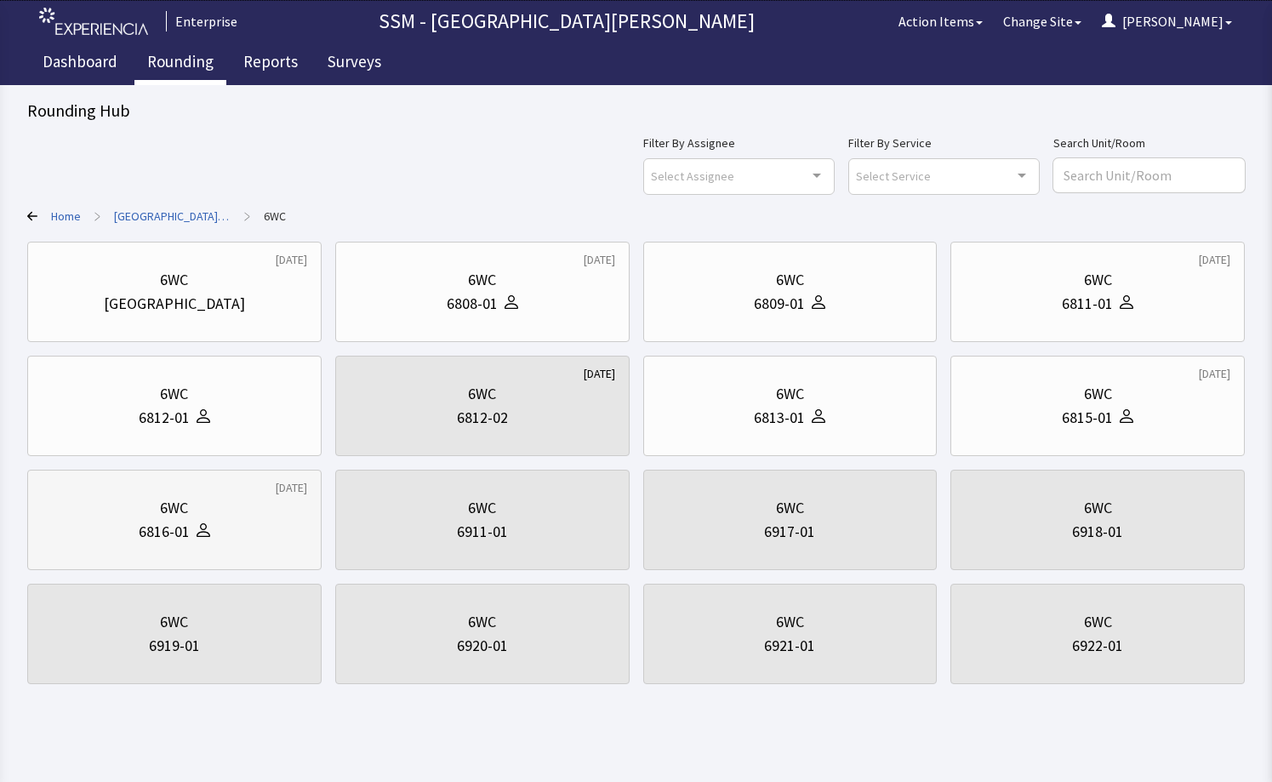
click at [215, 503] on div "6WC" at bounding box center [174, 508] width 265 height 24
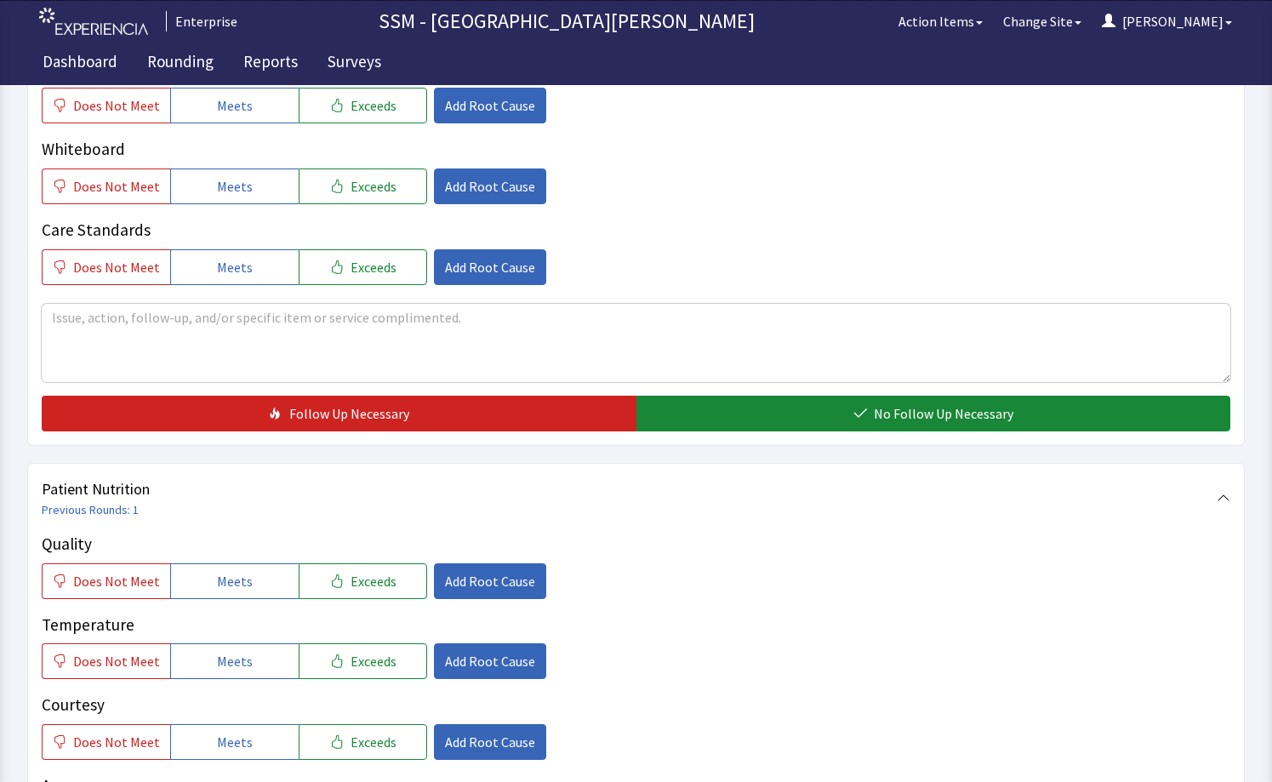
scroll to position [936, 0]
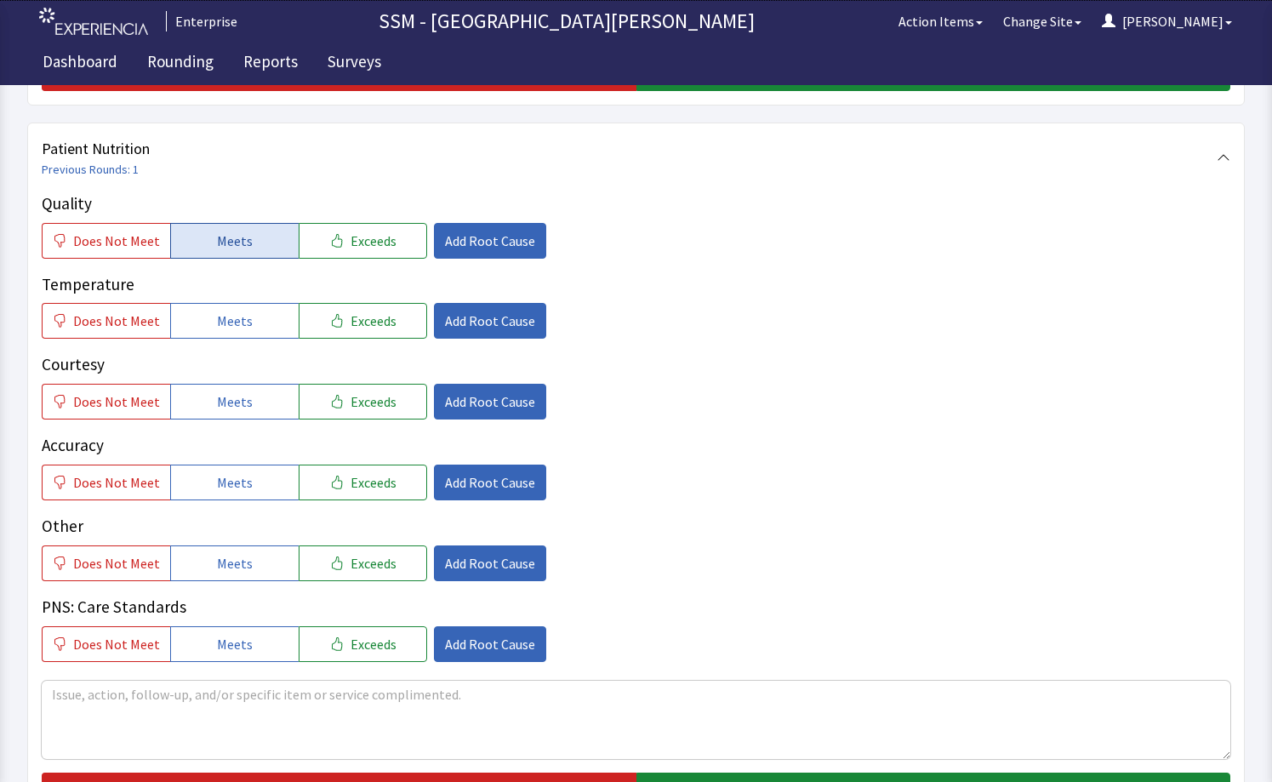
click at [233, 241] on span "Meets" at bounding box center [235, 240] width 36 height 20
click at [230, 317] on span "Meets" at bounding box center [235, 320] width 36 height 20
click at [237, 390] on button "Meets" at bounding box center [234, 402] width 128 height 36
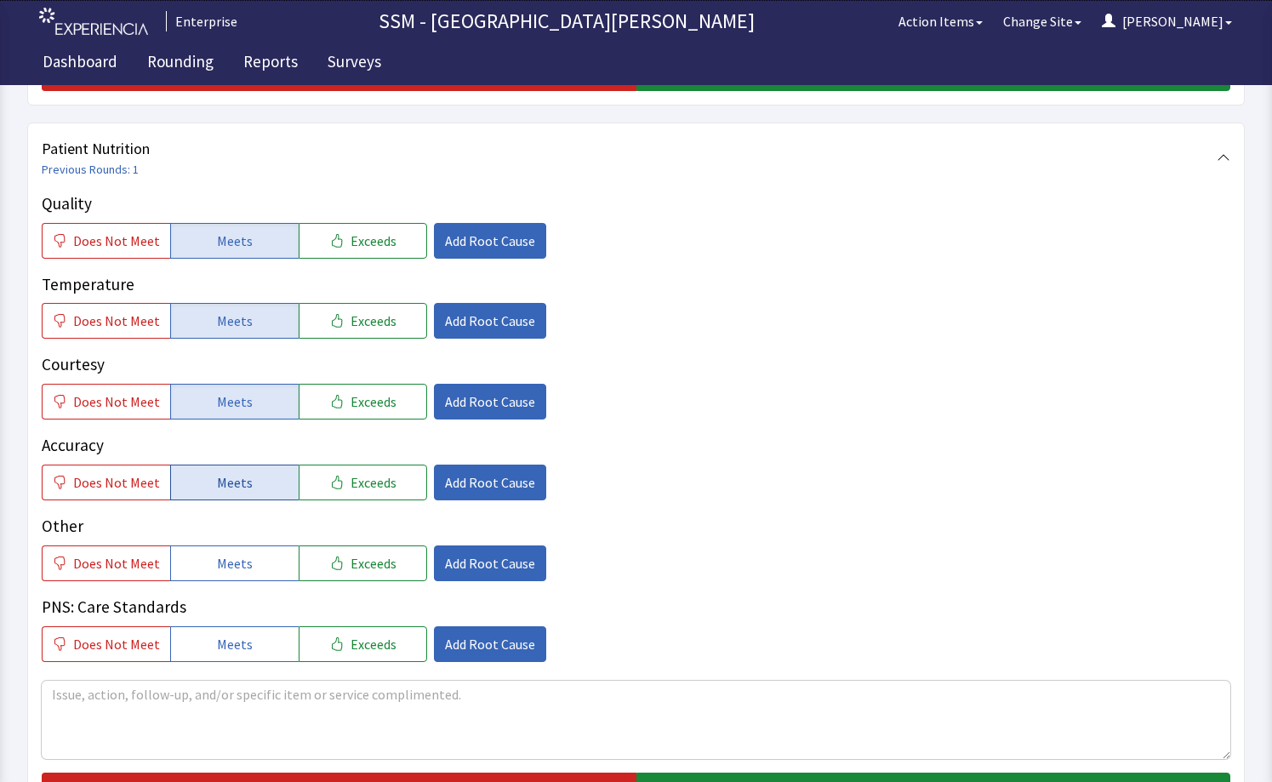
click at [235, 472] on span "Meets" at bounding box center [235, 482] width 36 height 20
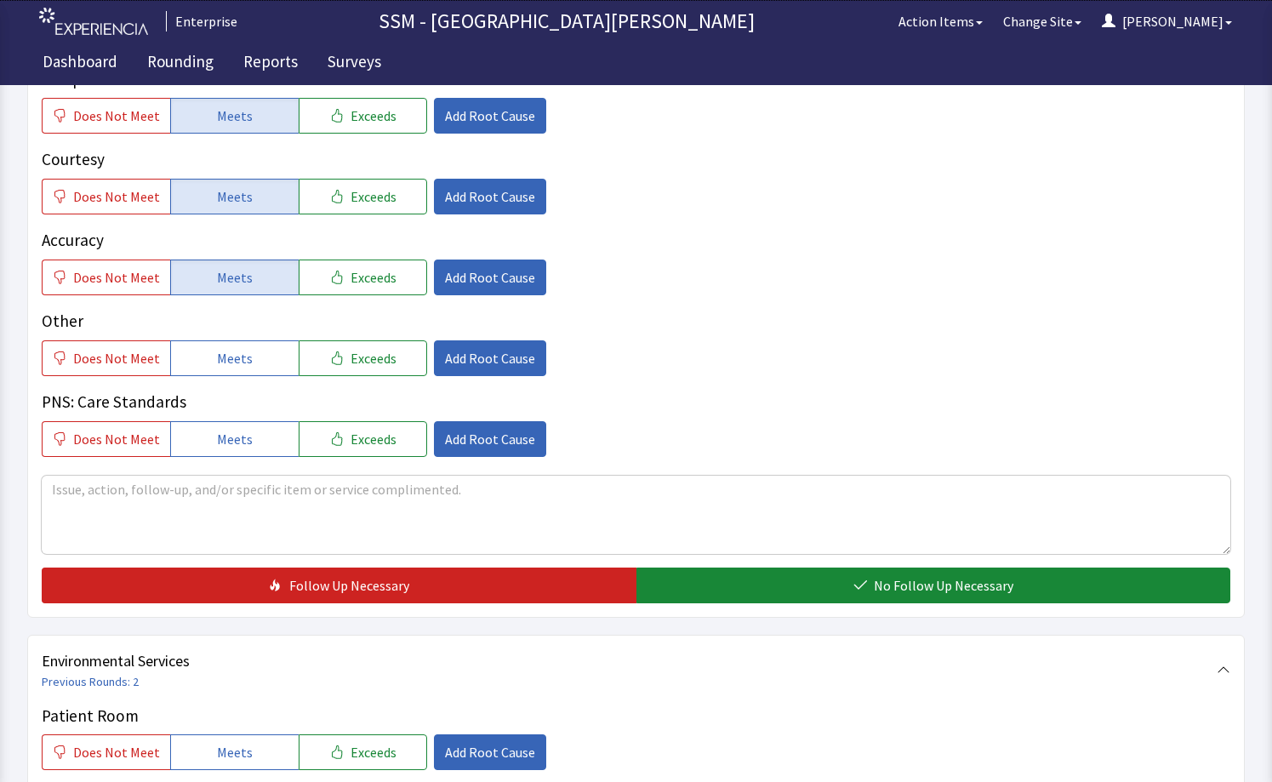
scroll to position [1276, 0]
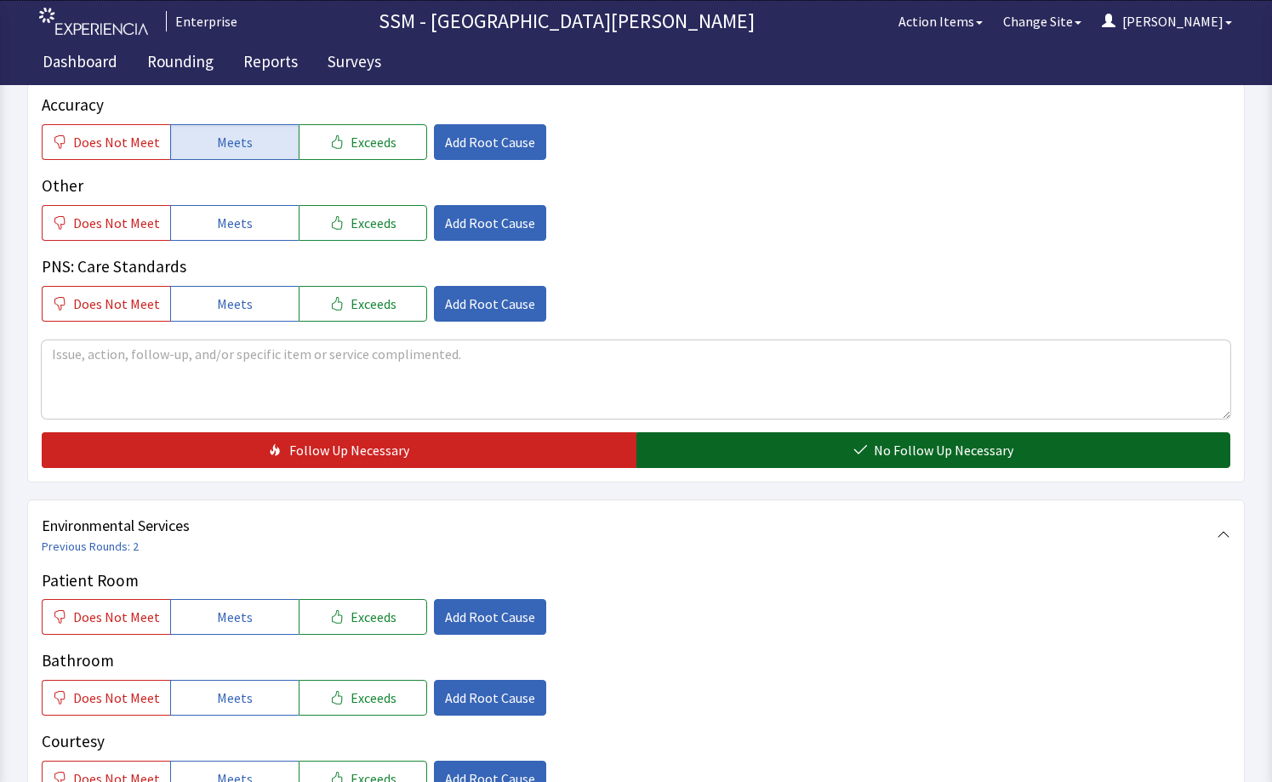
click at [706, 467] on button "No Follow Up Necessary" at bounding box center [933, 450] width 595 height 36
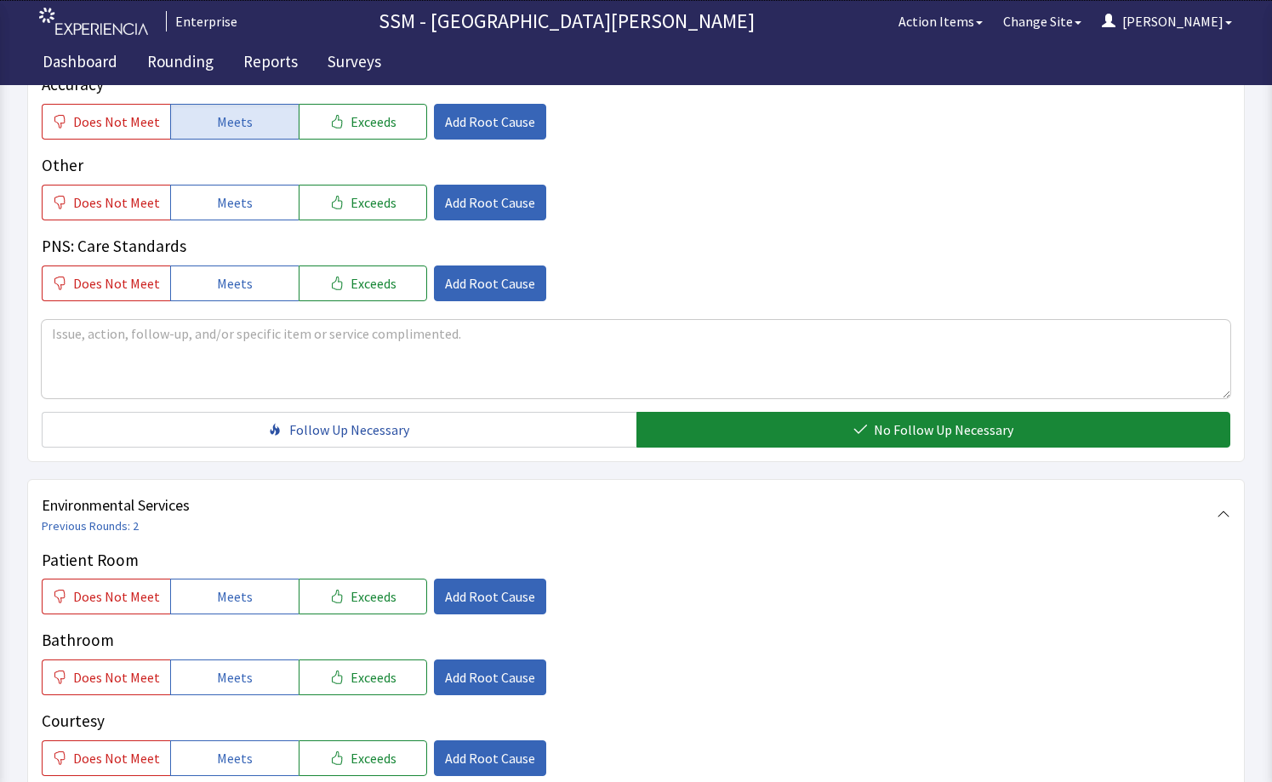
scroll to position [1616, 0]
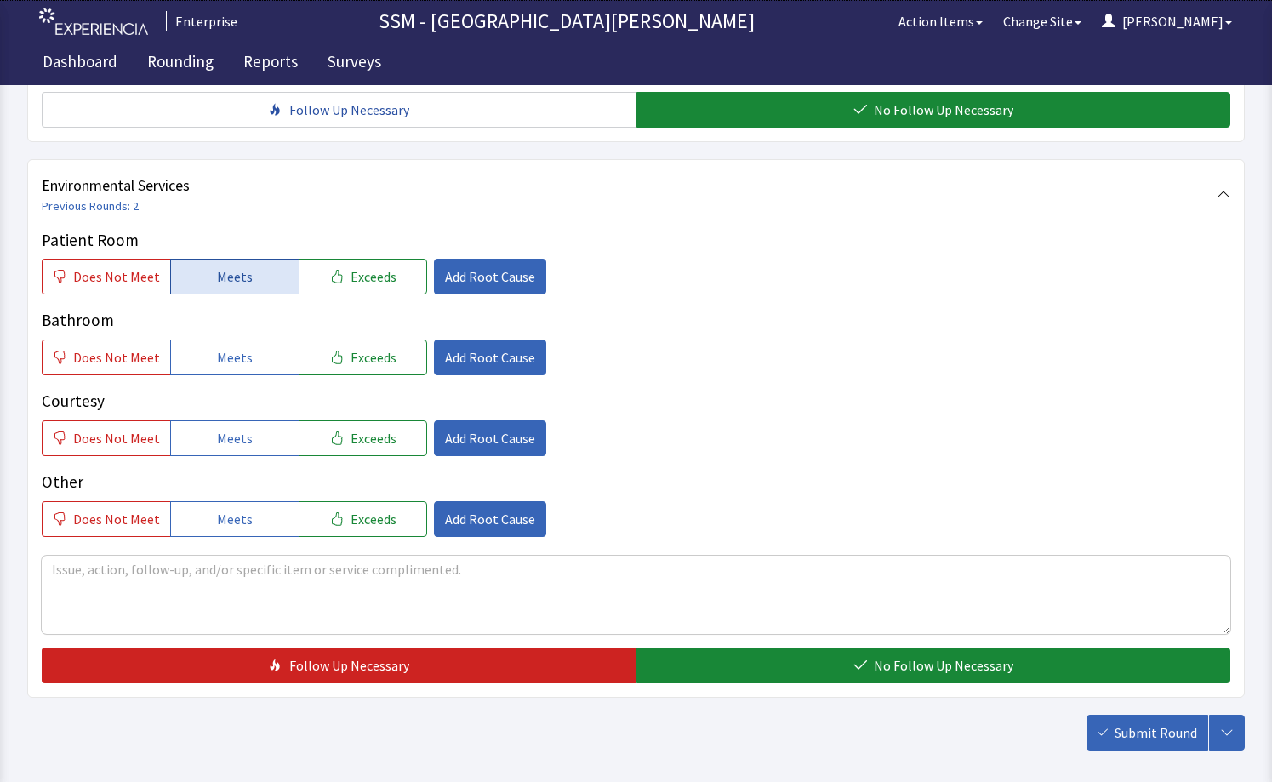
click at [229, 291] on button "Meets" at bounding box center [234, 277] width 128 height 36
click at [240, 363] on span "Meets" at bounding box center [235, 357] width 36 height 20
click at [234, 428] on span "Meets" at bounding box center [235, 438] width 36 height 20
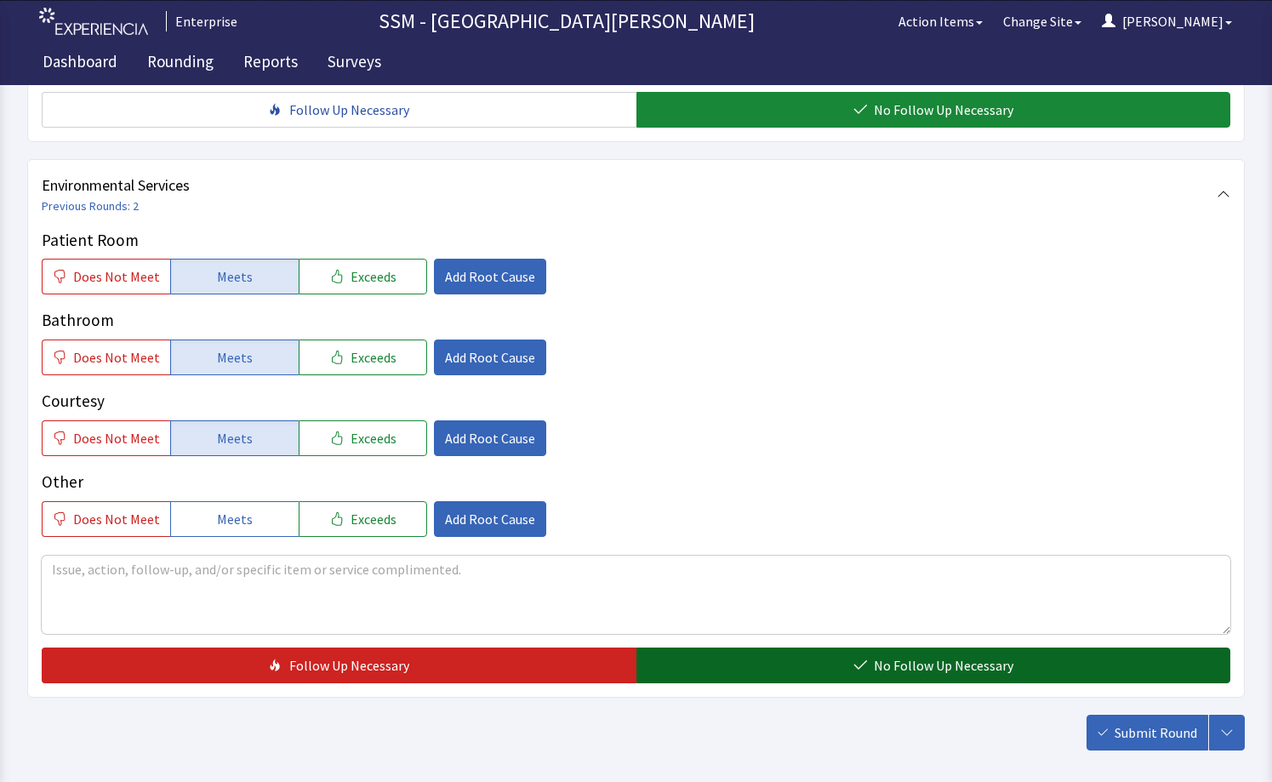
click at [809, 679] on button "No Follow Up Necessary" at bounding box center [933, 665] width 595 height 36
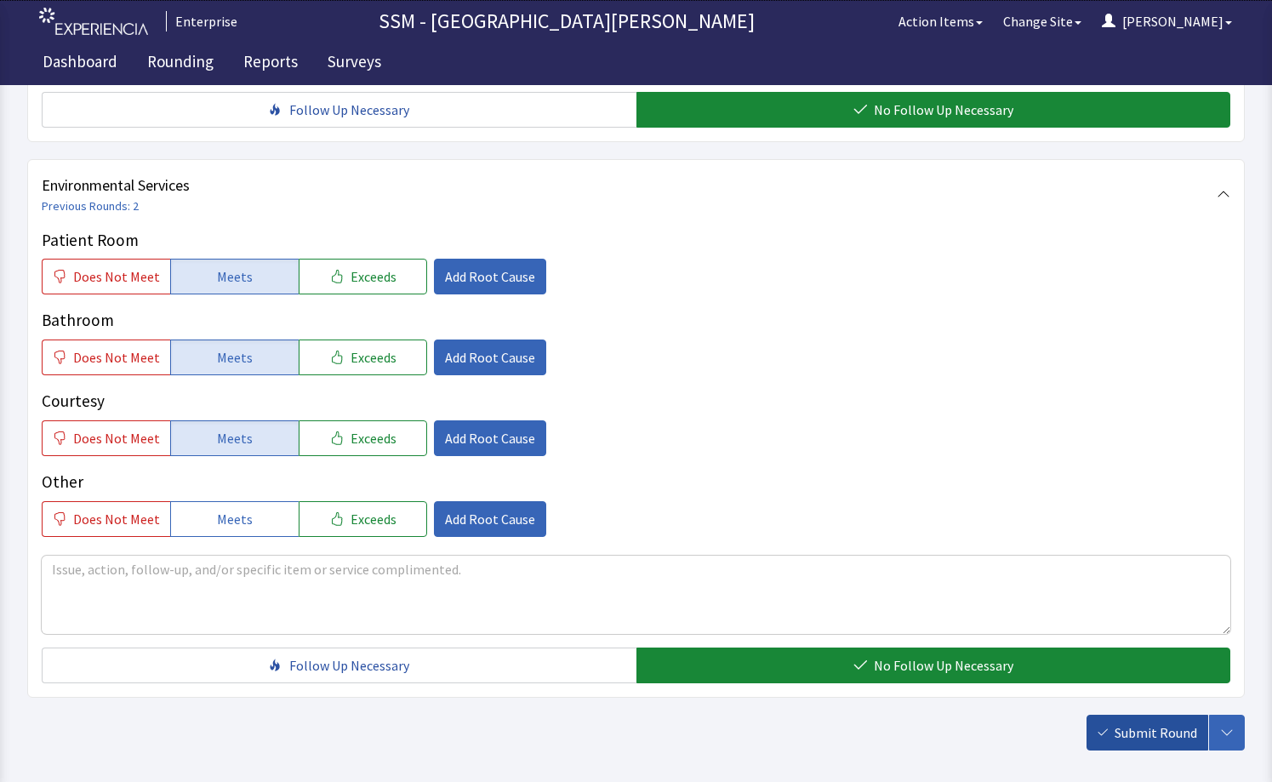
click at [1164, 726] on span "Submit Round" at bounding box center [1155, 732] width 83 height 20
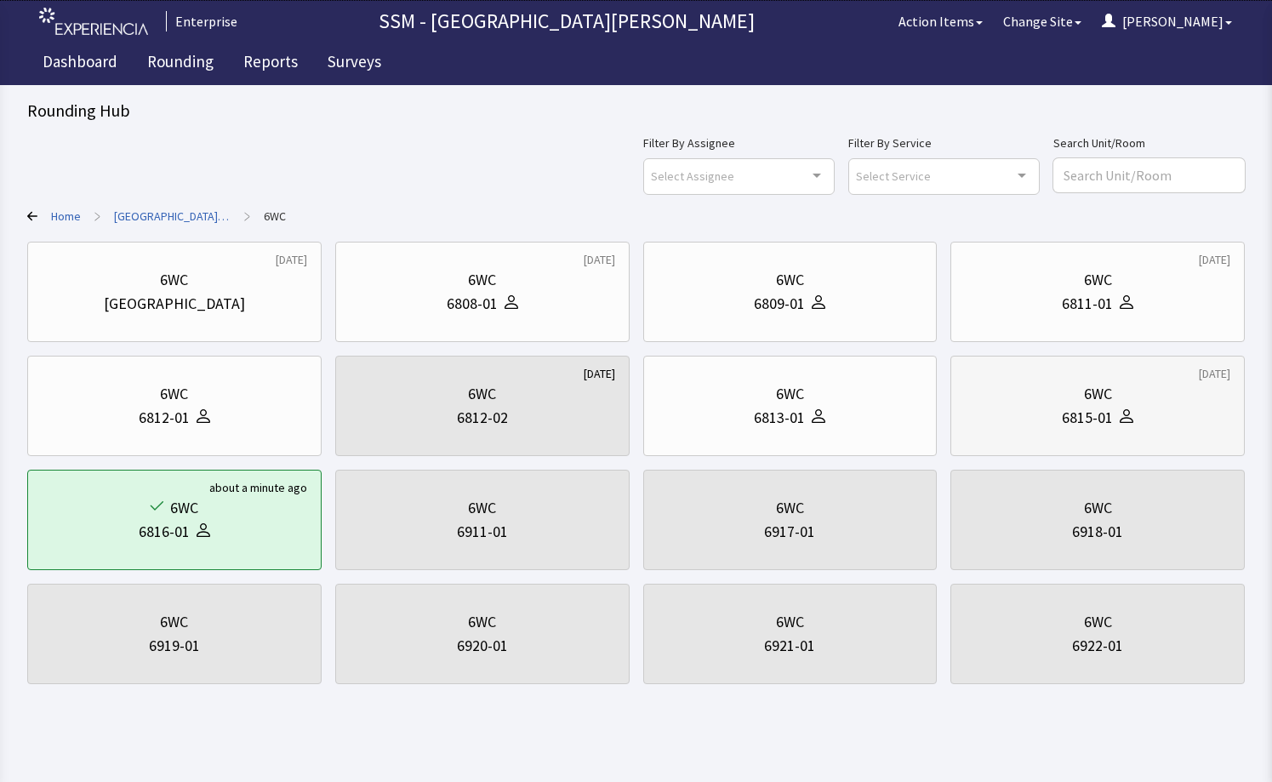
click at [1087, 429] on div "6815-01" at bounding box center [1086, 418] width 51 height 24
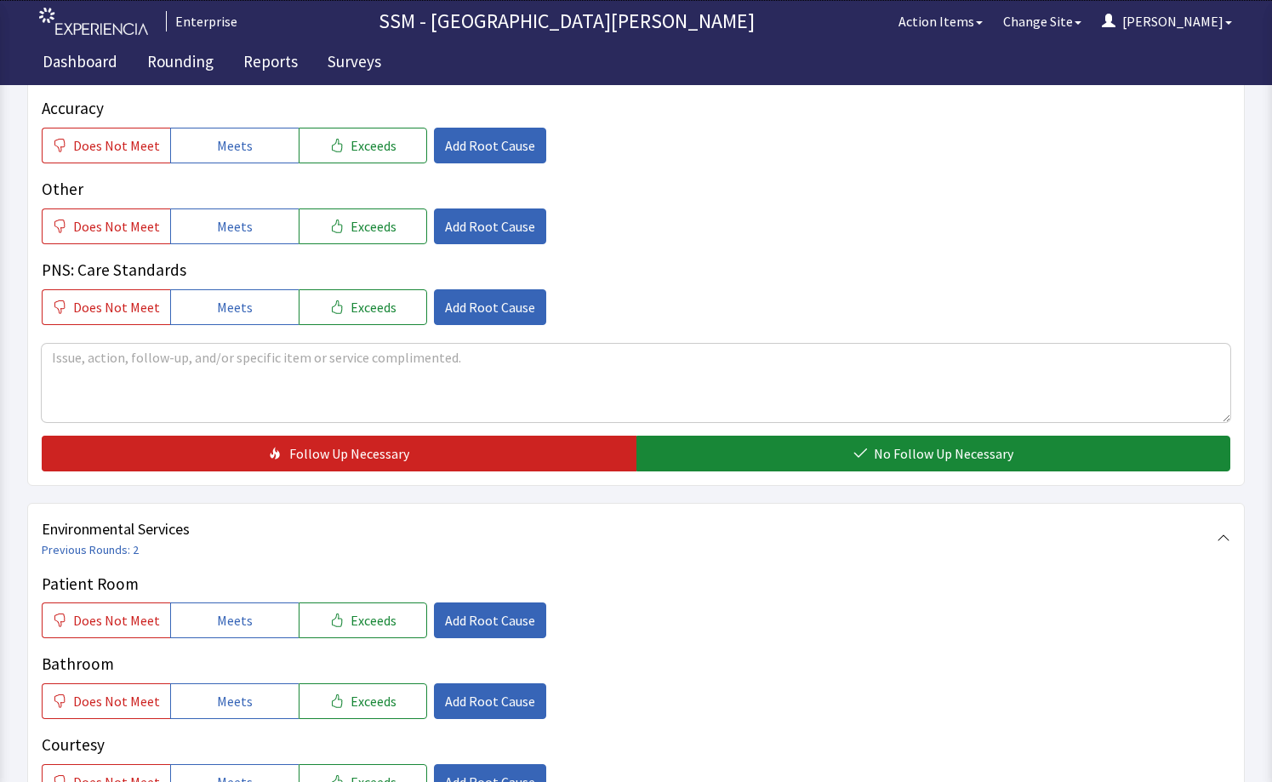
scroll to position [1276, 0]
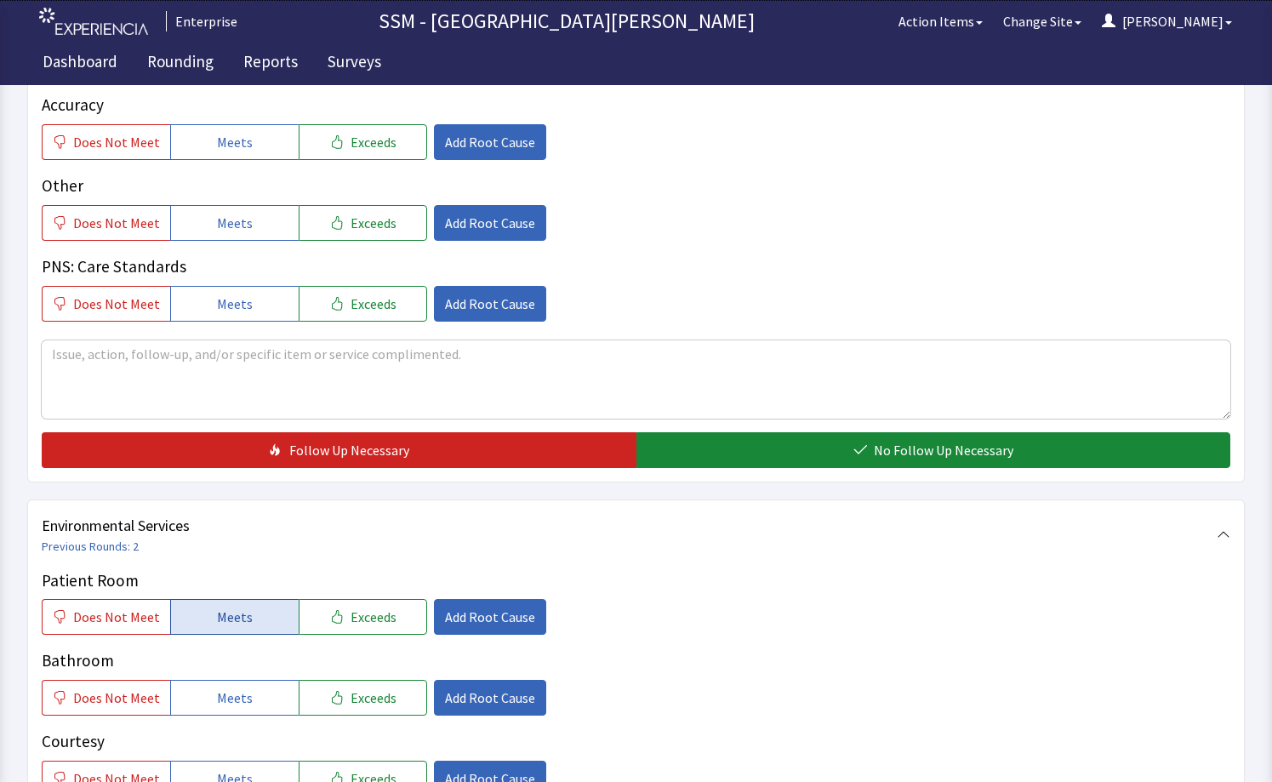
click at [218, 624] on span "Meets" at bounding box center [235, 616] width 36 height 20
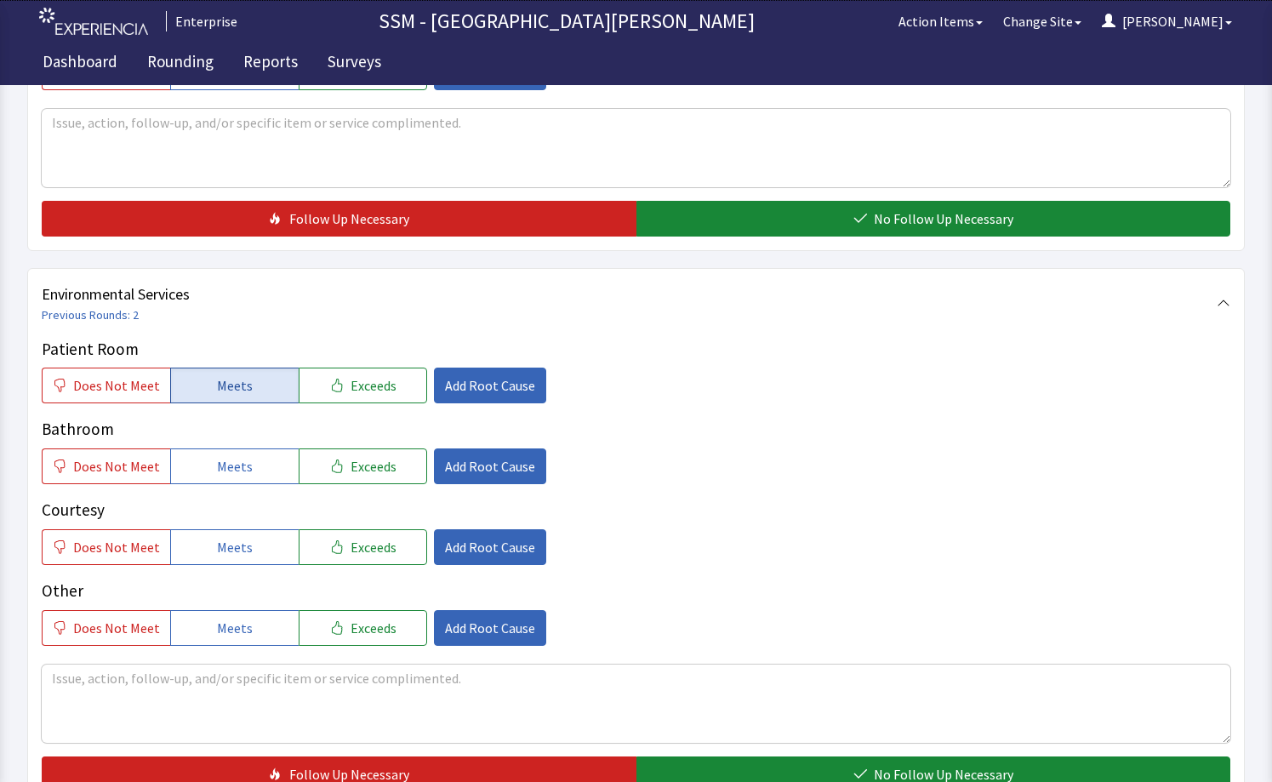
scroll to position [1531, 0]
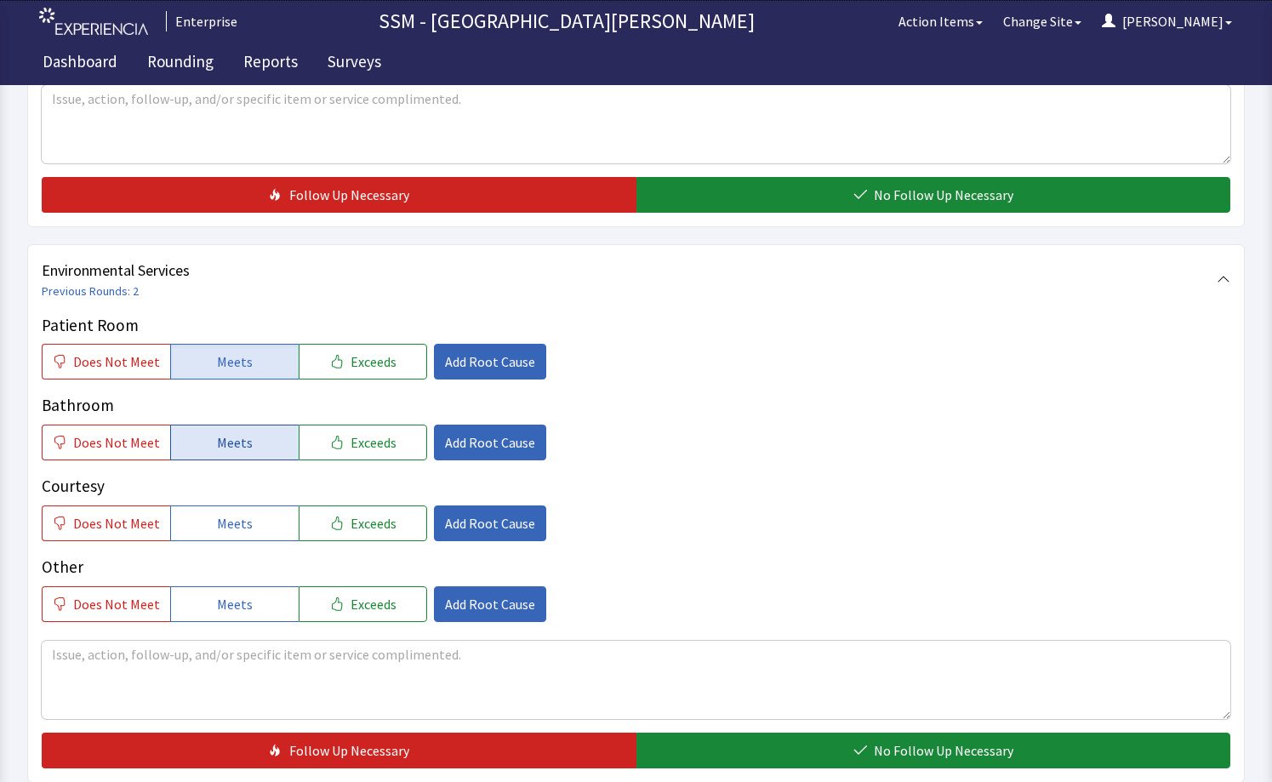
click at [243, 448] on span "Meets" at bounding box center [235, 442] width 36 height 20
click at [242, 513] on span "Meets" at bounding box center [235, 523] width 36 height 20
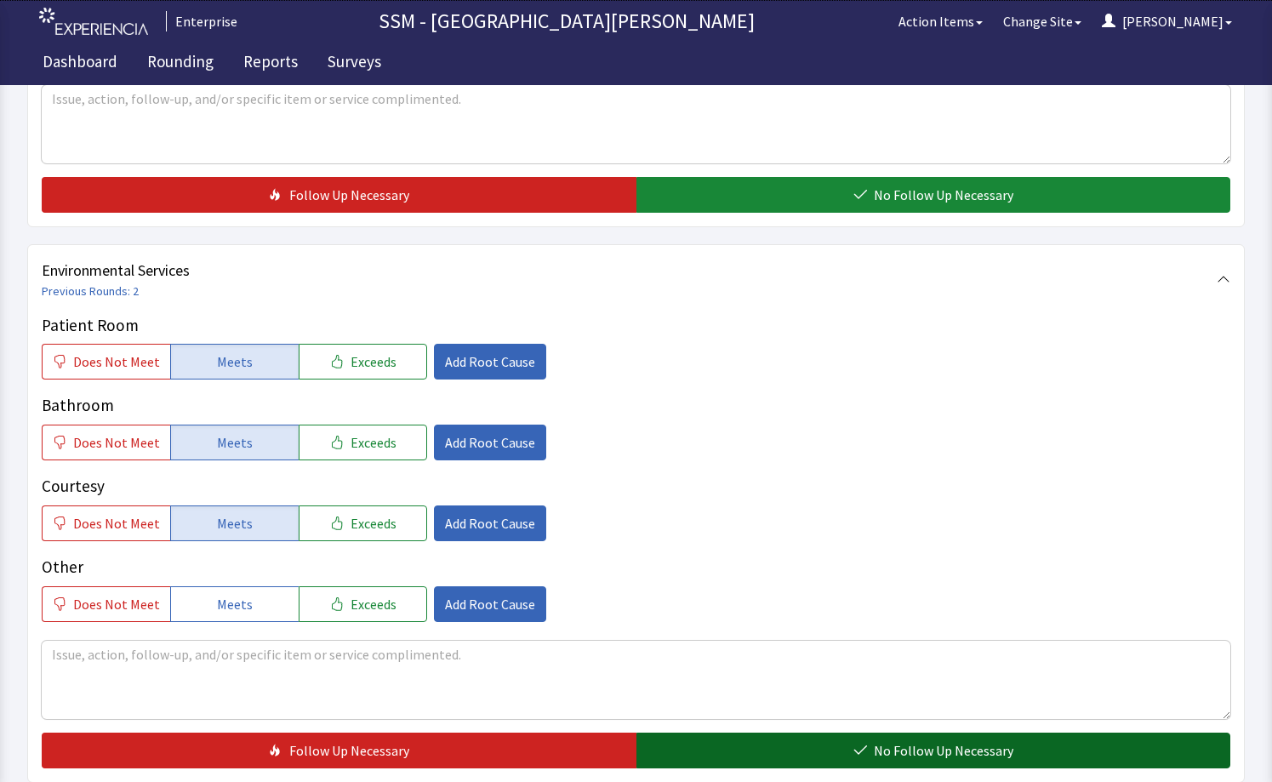
click at [721, 754] on button "No Follow Up Necessary" at bounding box center [933, 750] width 595 height 36
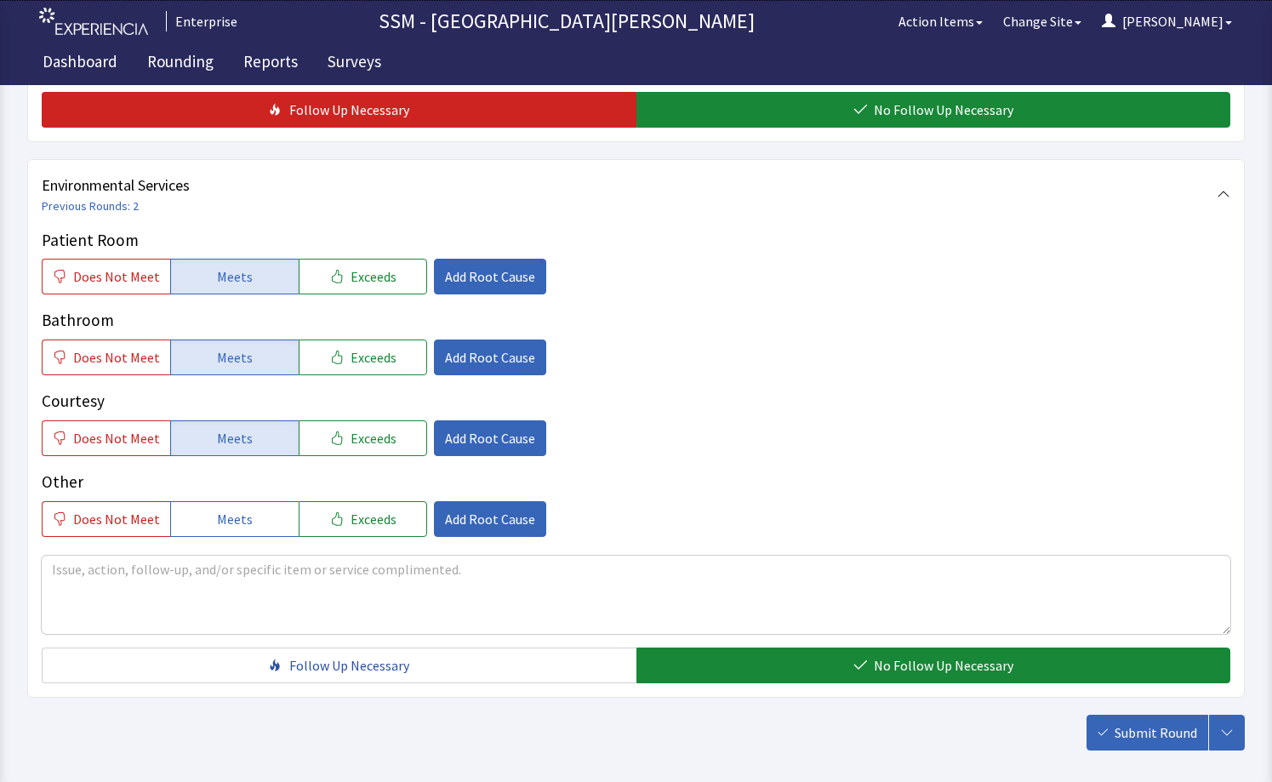
scroll to position [1697, 0]
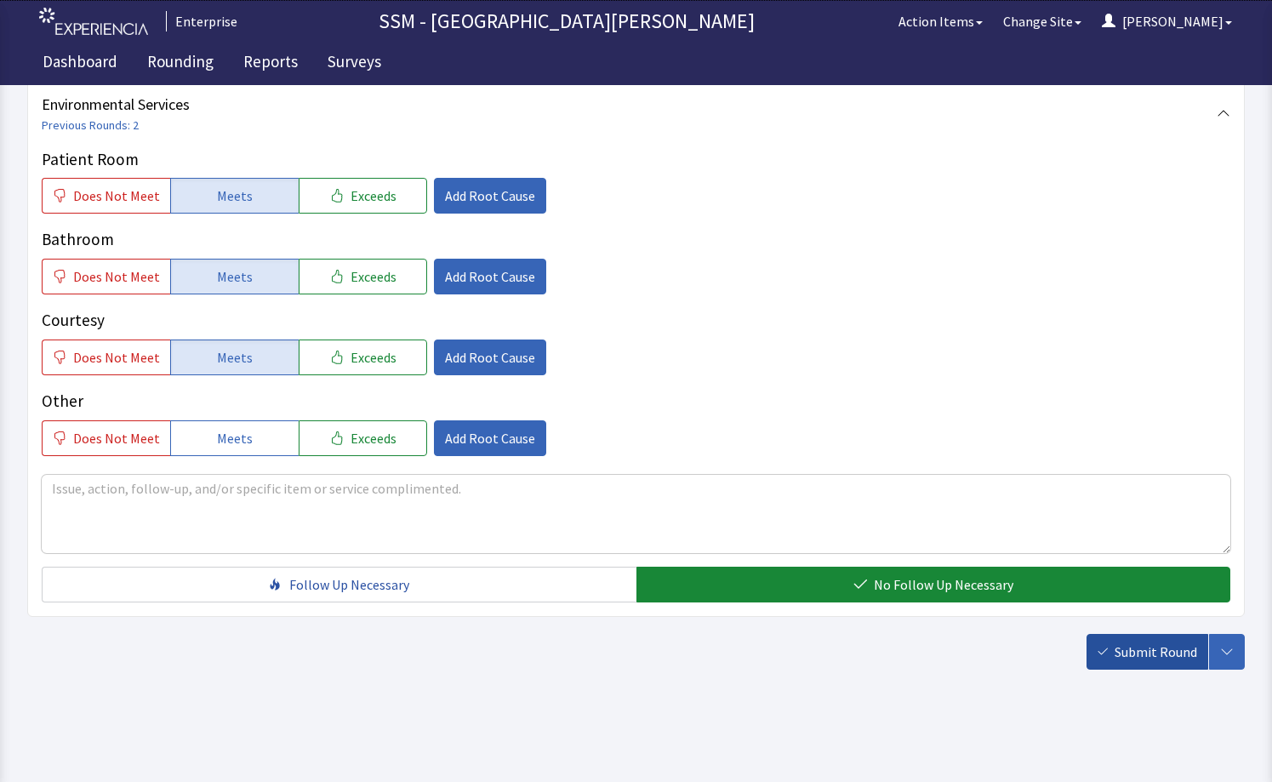
click at [1164, 666] on button "Submit Round" at bounding box center [1147, 652] width 122 height 36
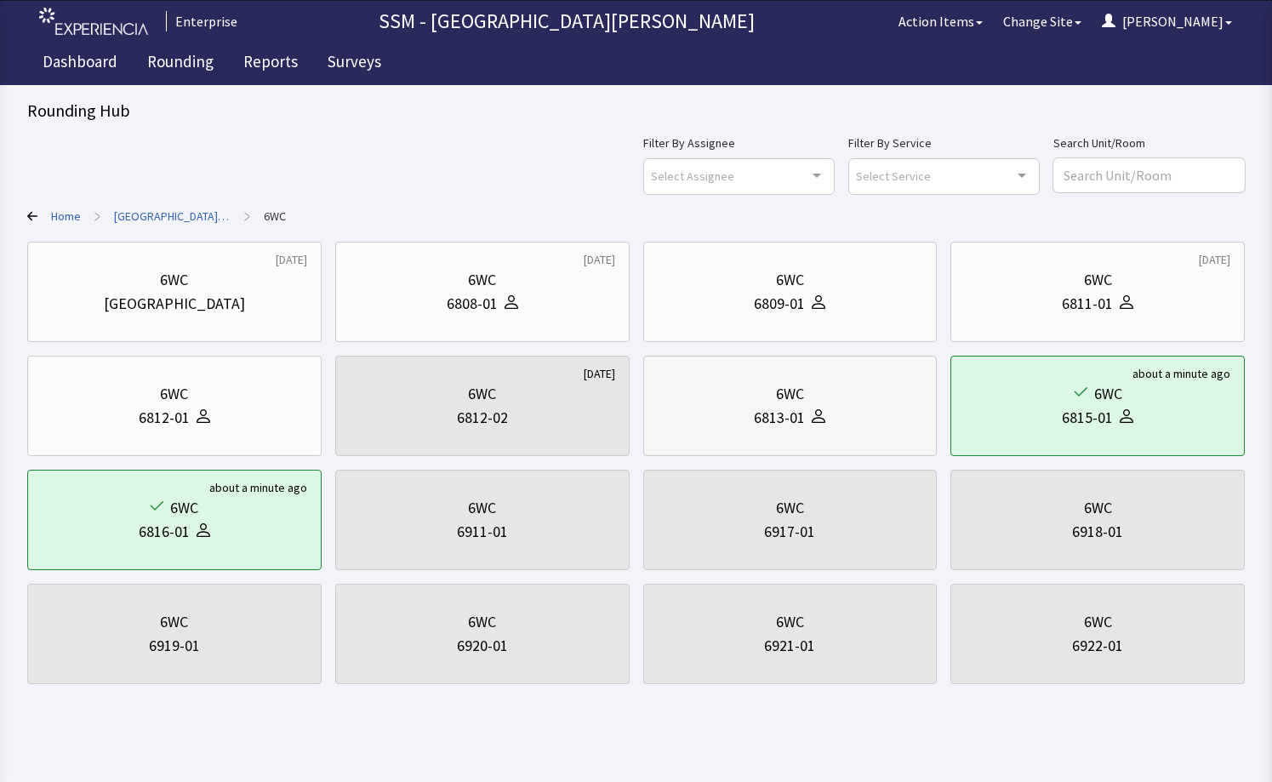
click at [805, 390] on div "6WC" at bounding box center [789, 394] width 265 height 24
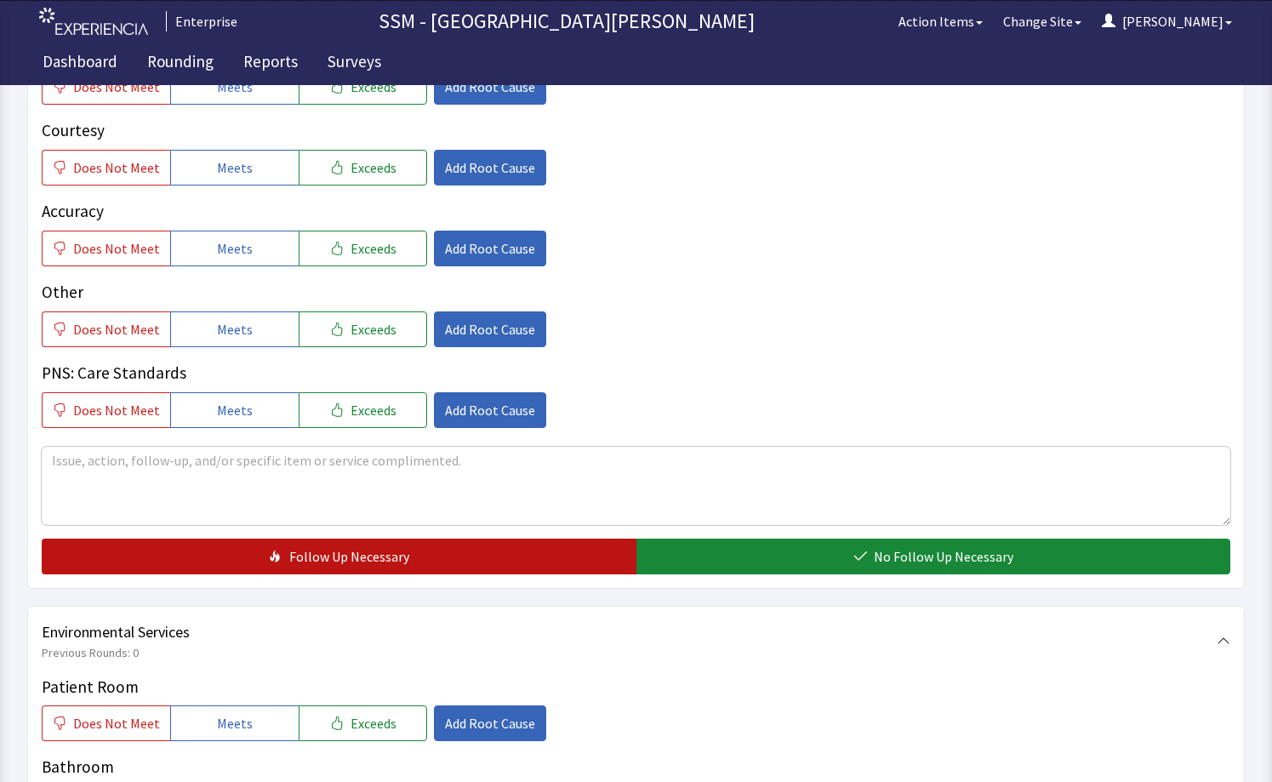
scroll to position [1446, 0]
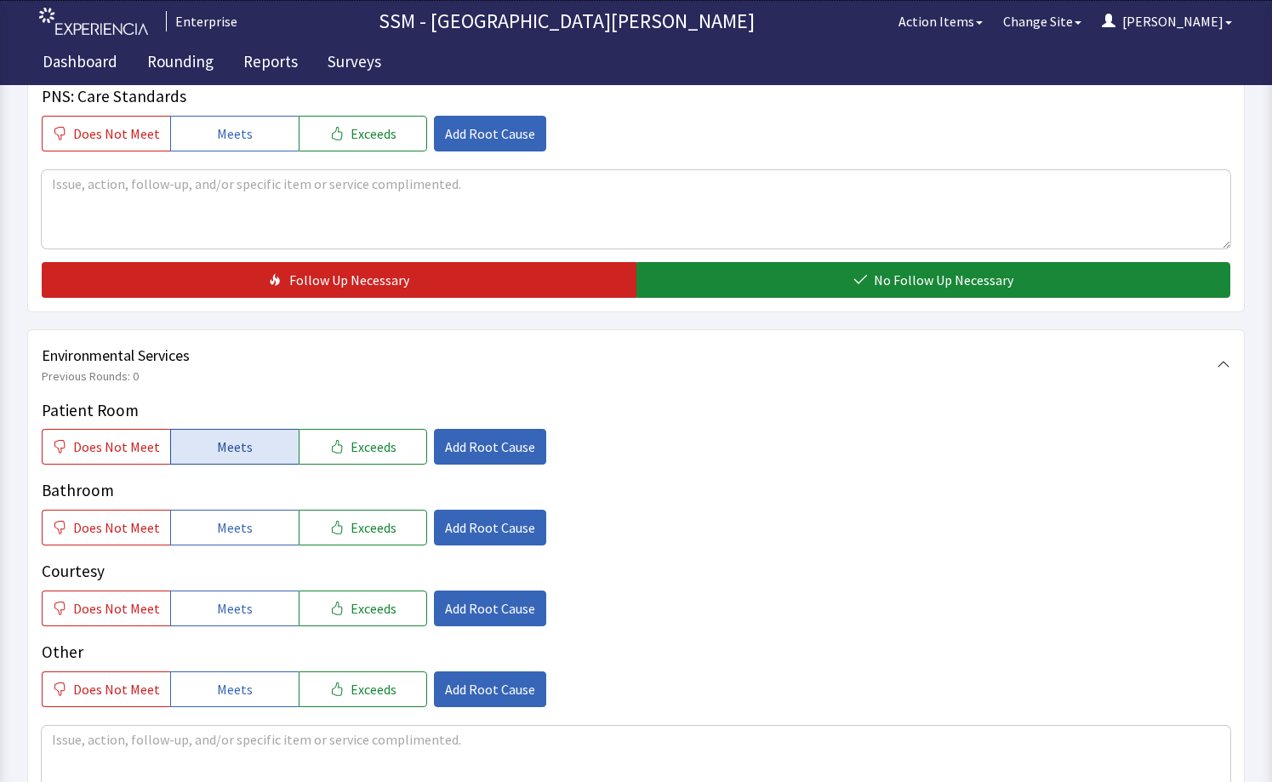
click at [229, 456] on span "Meets" at bounding box center [235, 446] width 36 height 20
click at [234, 521] on span "Meets" at bounding box center [235, 527] width 36 height 20
click at [227, 610] on span "Meets" at bounding box center [235, 608] width 36 height 20
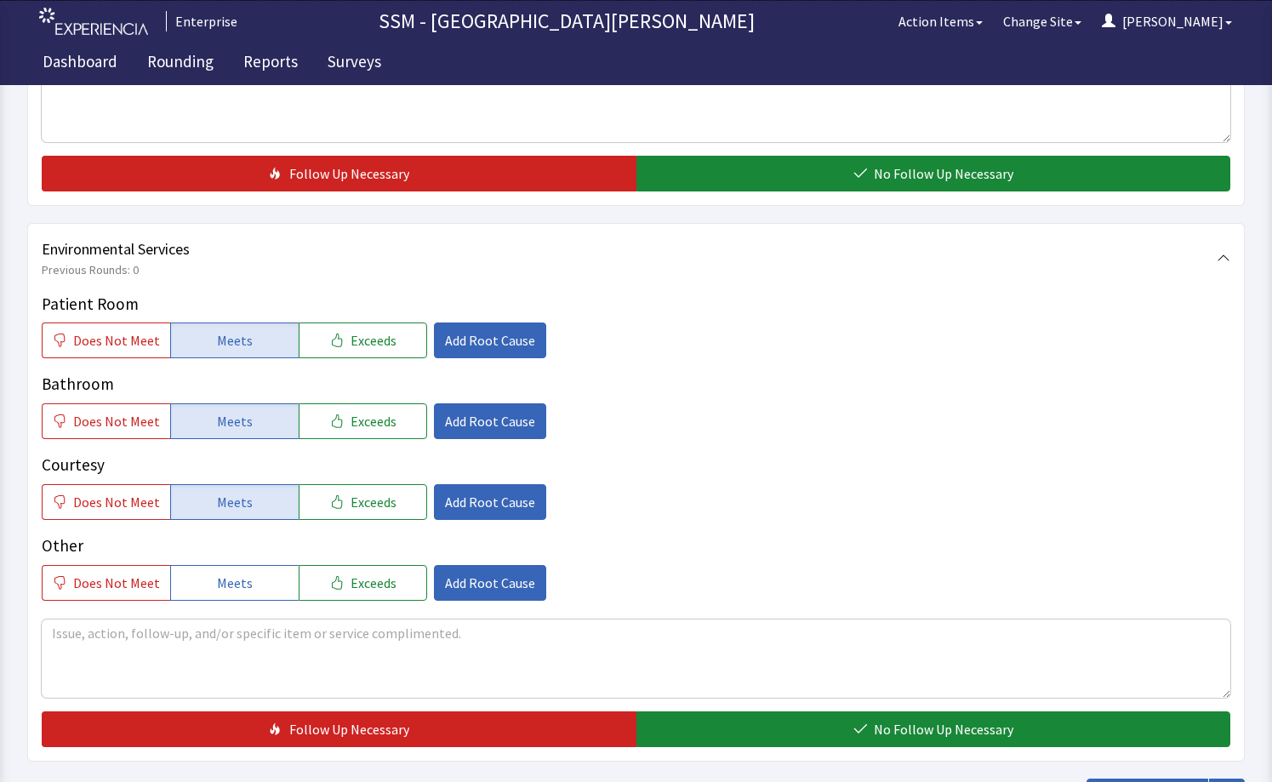
scroll to position [1697, 0]
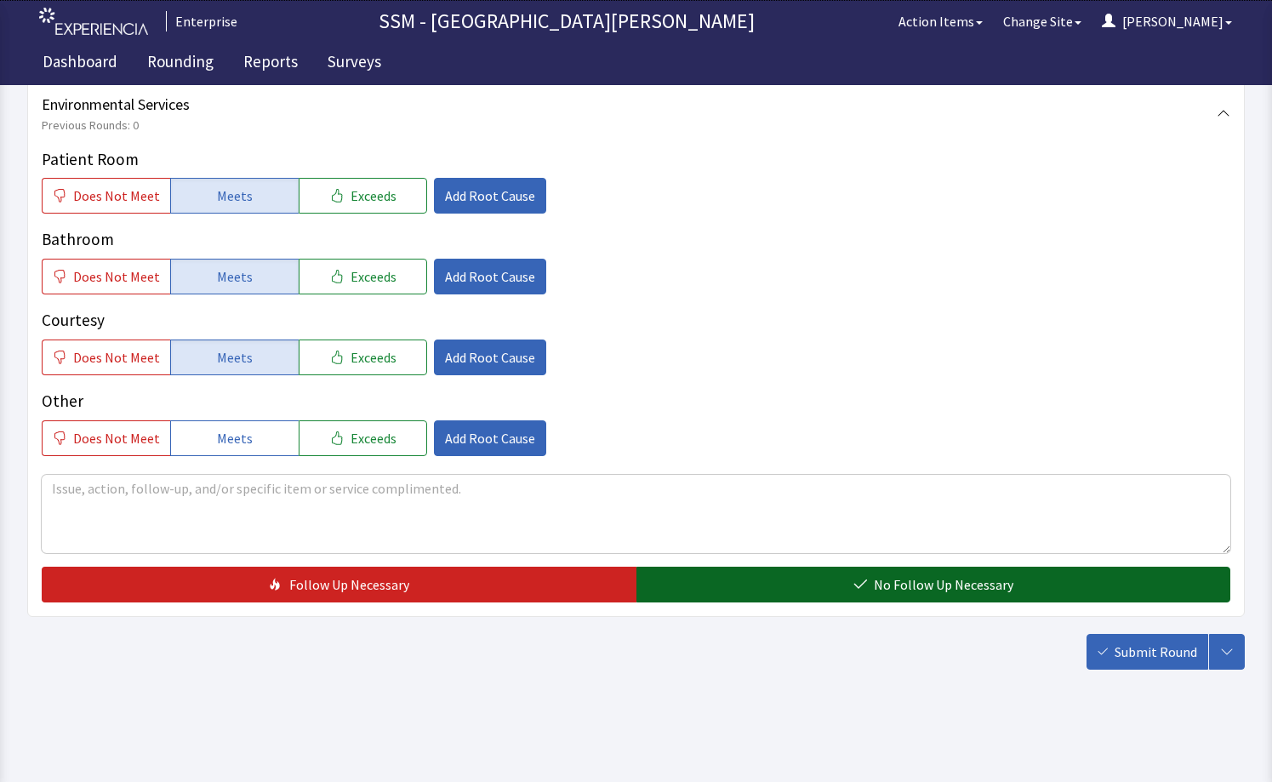
click at [784, 594] on button "No Follow Up Necessary" at bounding box center [933, 584] width 595 height 36
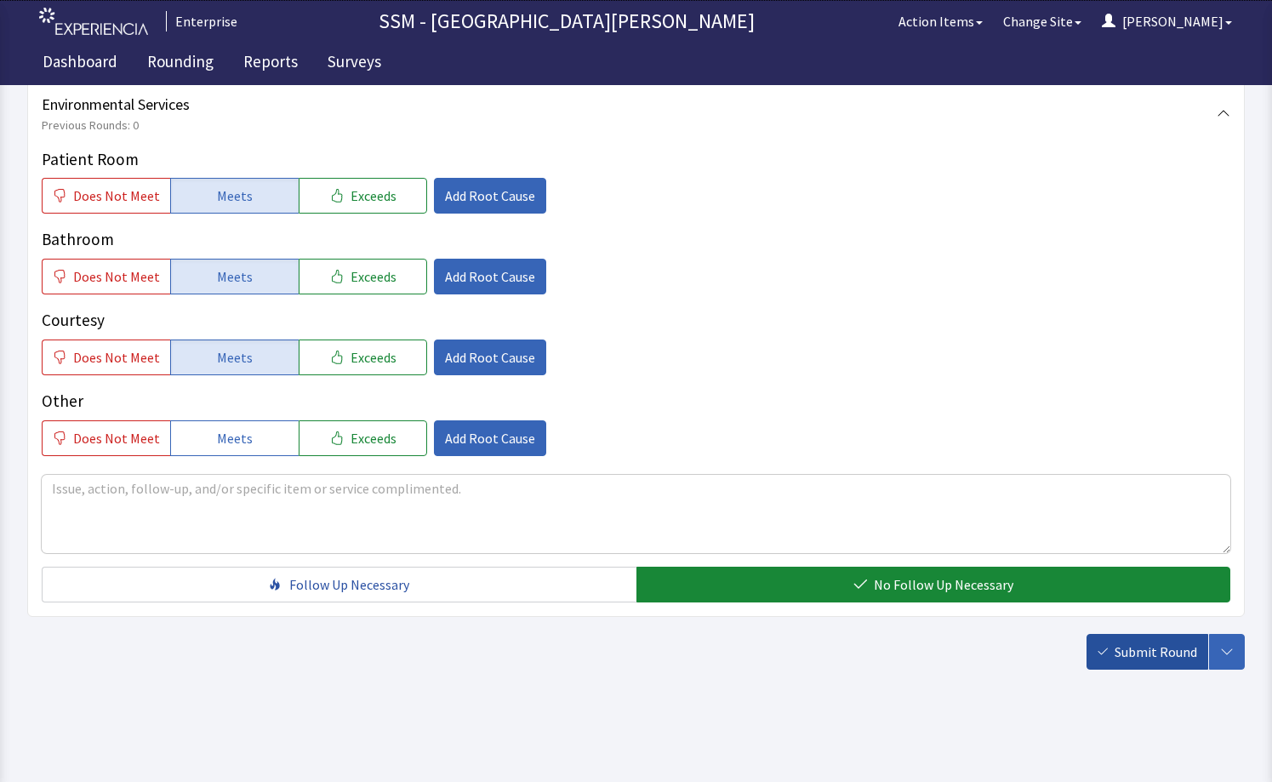
click at [1118, 660] on span "Submit Round" at bounding box center [1155, 651] width 83 height 20
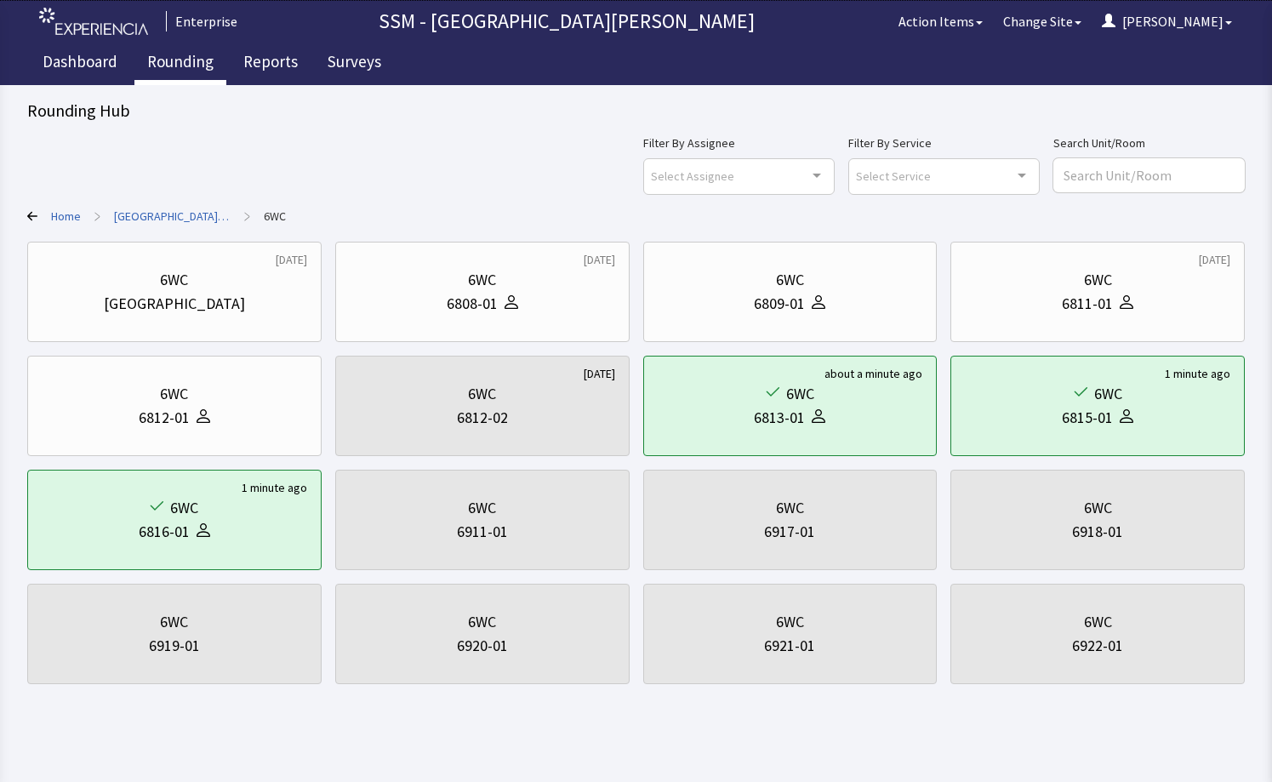
click at [180, 69] on link "Rounding" at bounding box center [180, 64] width 92 height 43
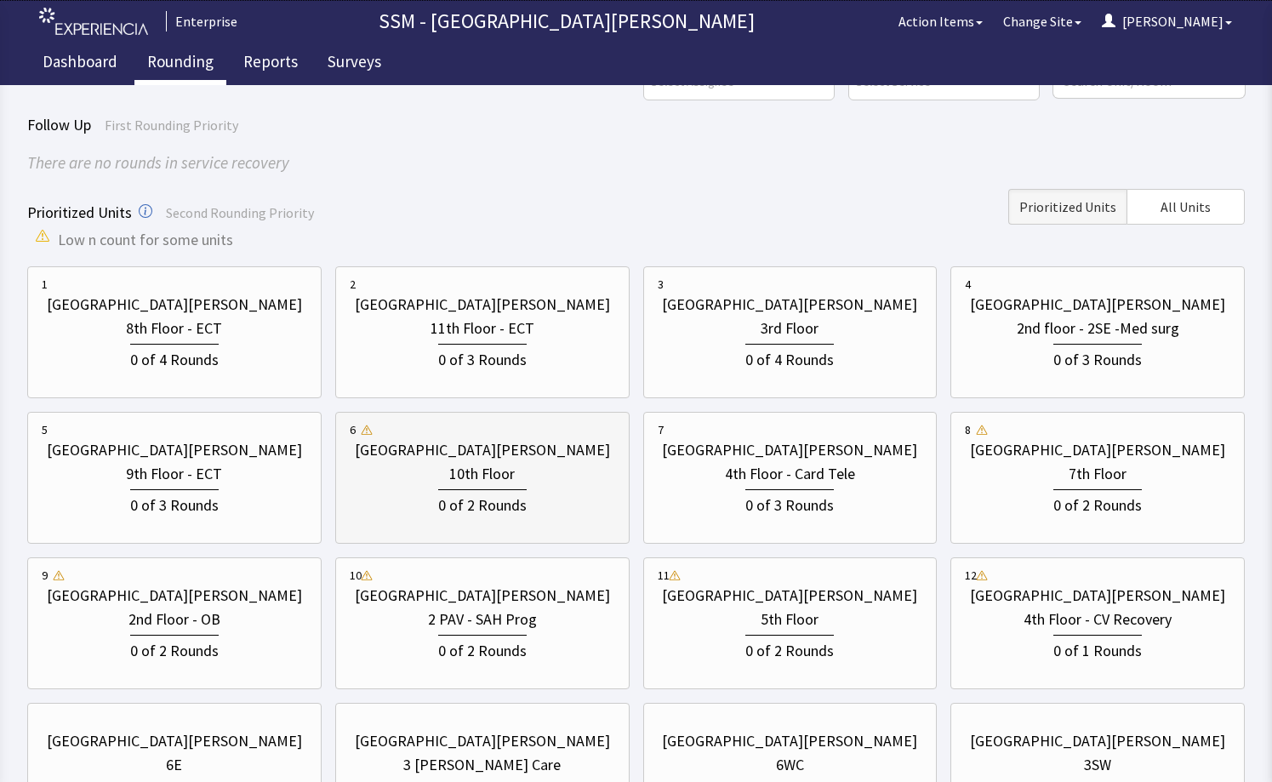
scroll to position [259, 0]
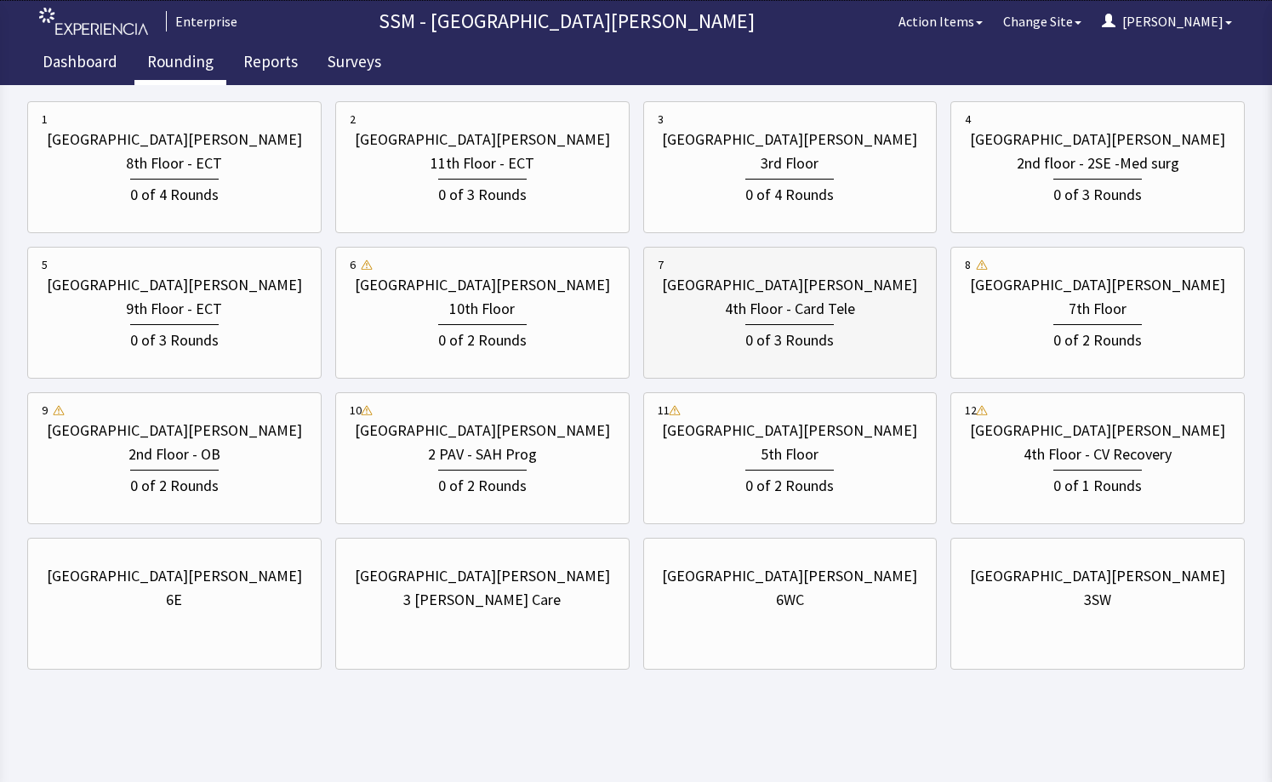
click at [785, 326] on div "0 of 3 Rounds" at bounding box center [789, 338] width 88 height 28
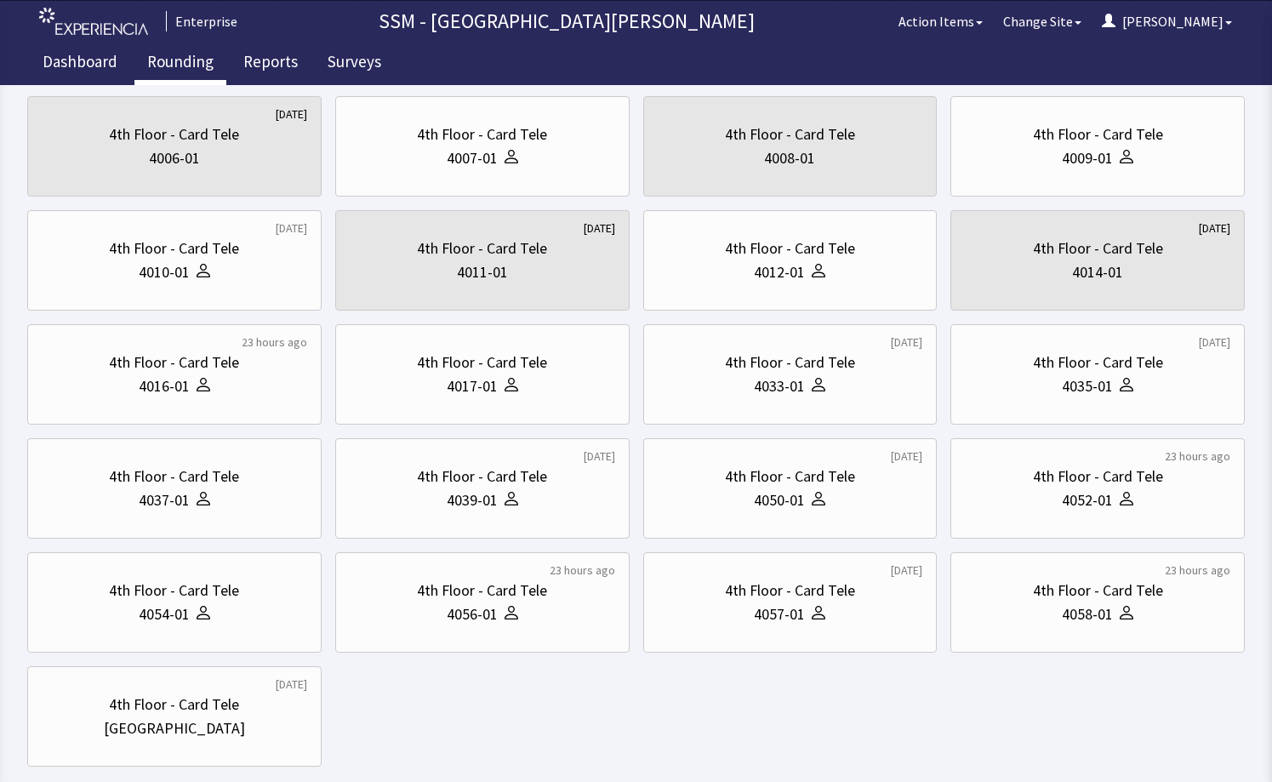
scroll to position [0, 0]
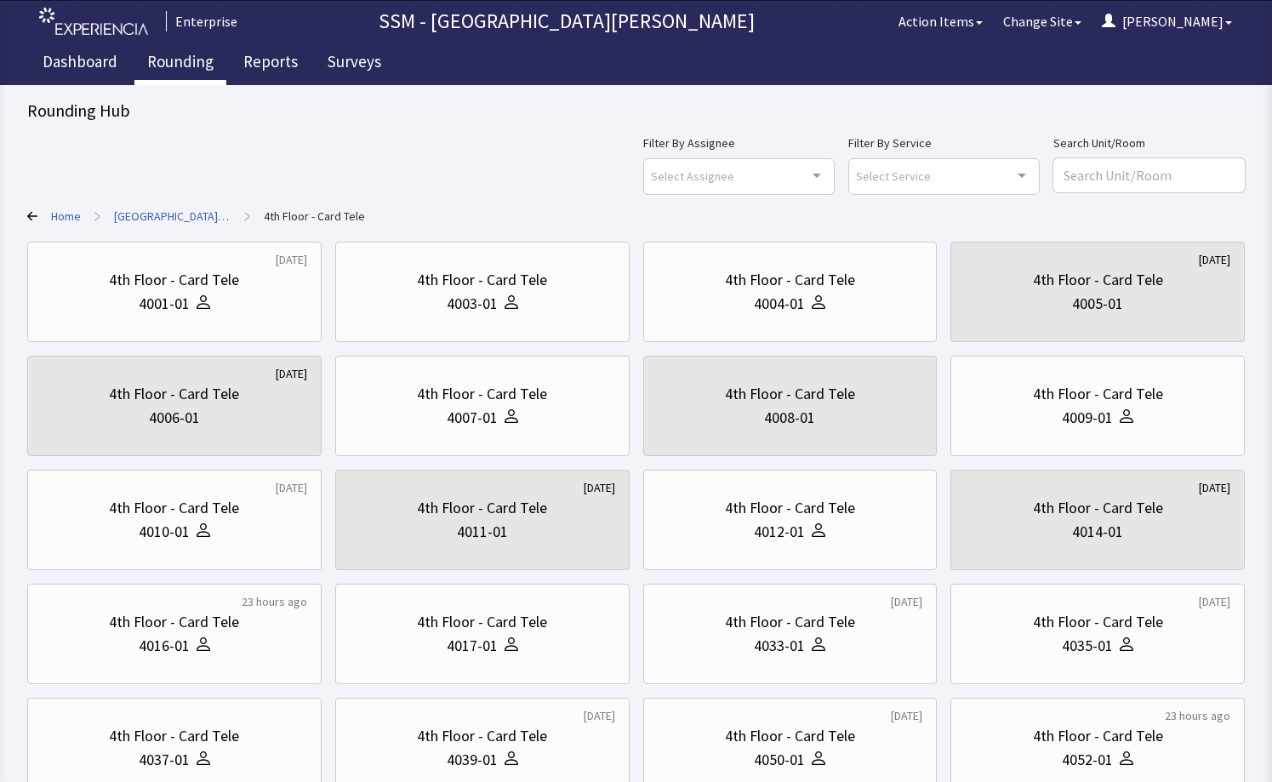
click at [177, 55] on link "Rounding" at bounding box center [180, 64] width 92 height 43
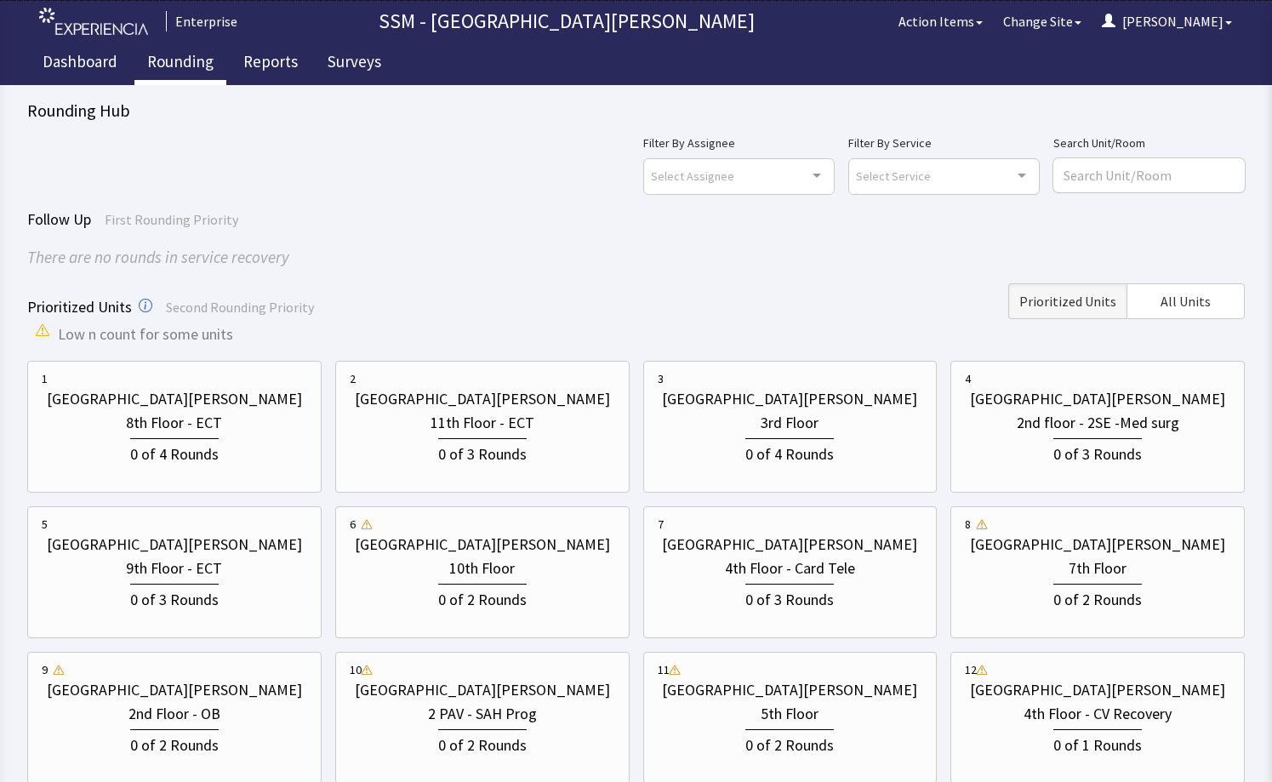
scroll to position [255, 0]
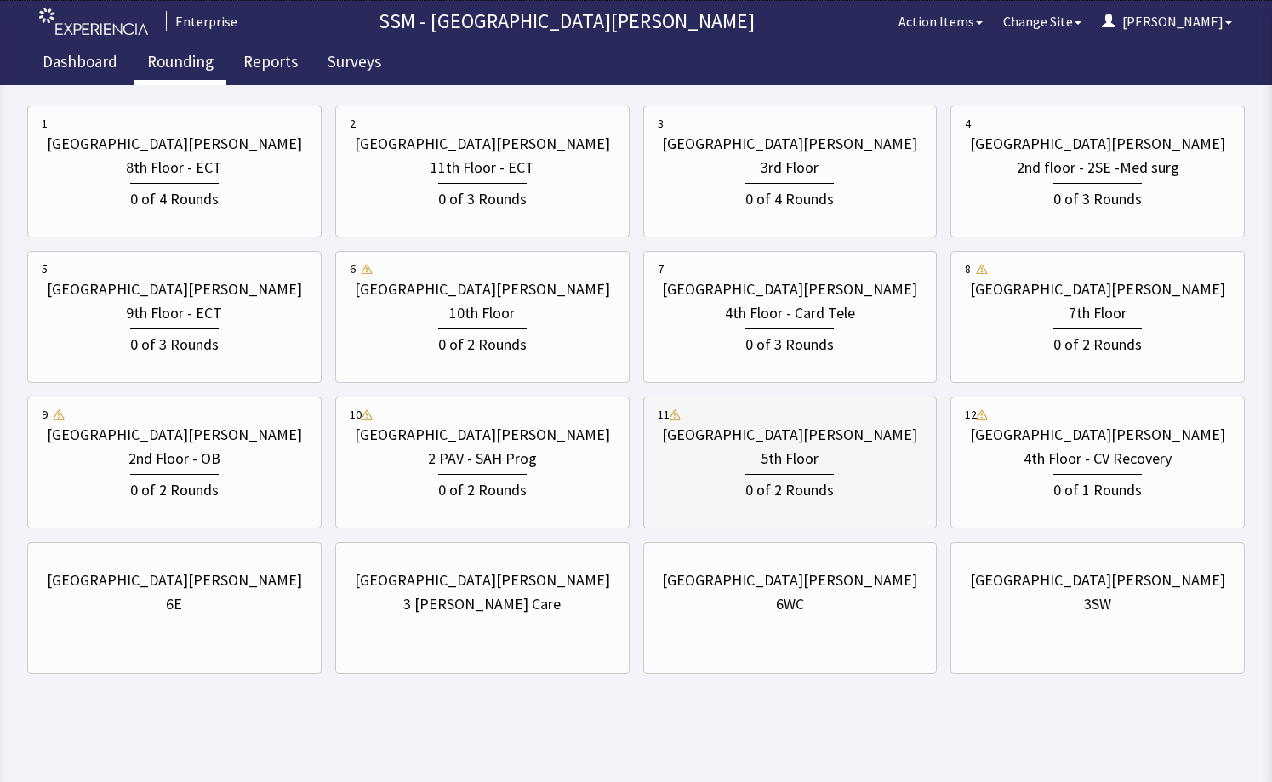
click at [795, 453] on div "5th Floor" at bounding box center [789, 459] width 58 height 24
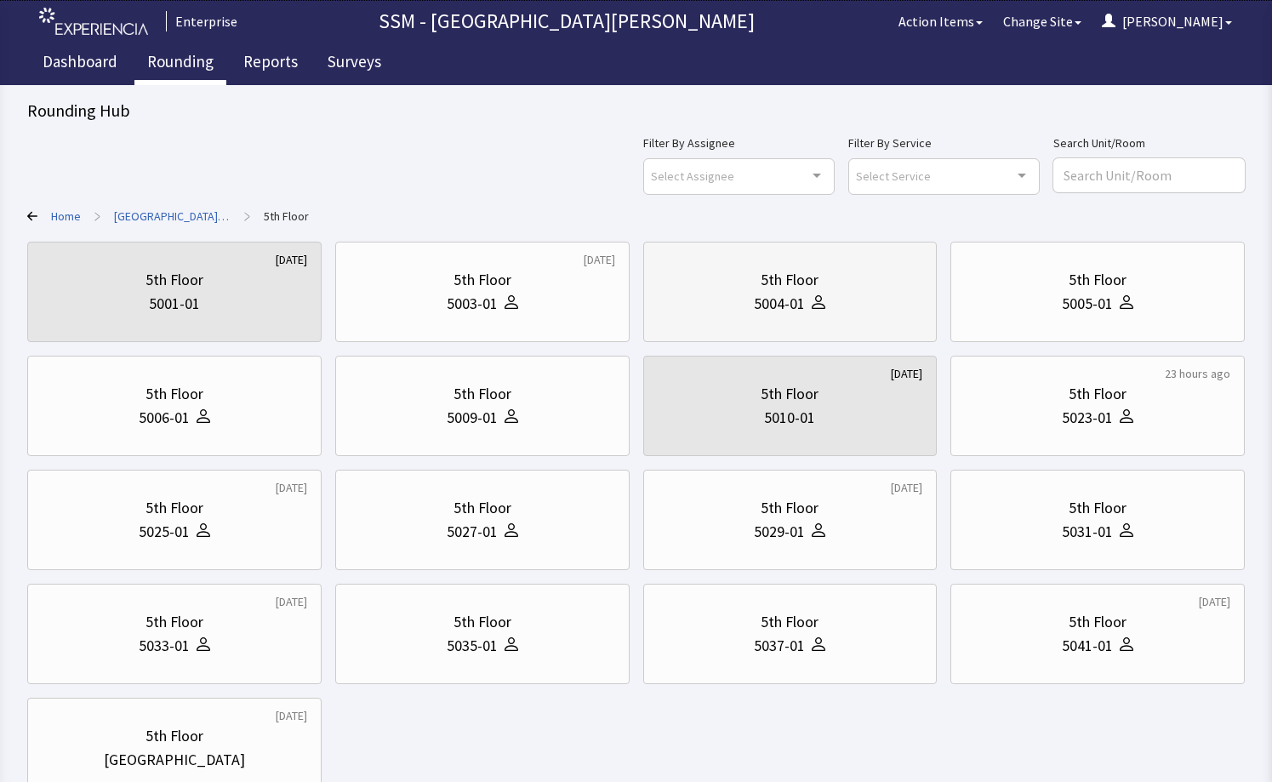
click at [739, 314] on div "5004-01" at bounding box center [789, 304] width 265 height 24
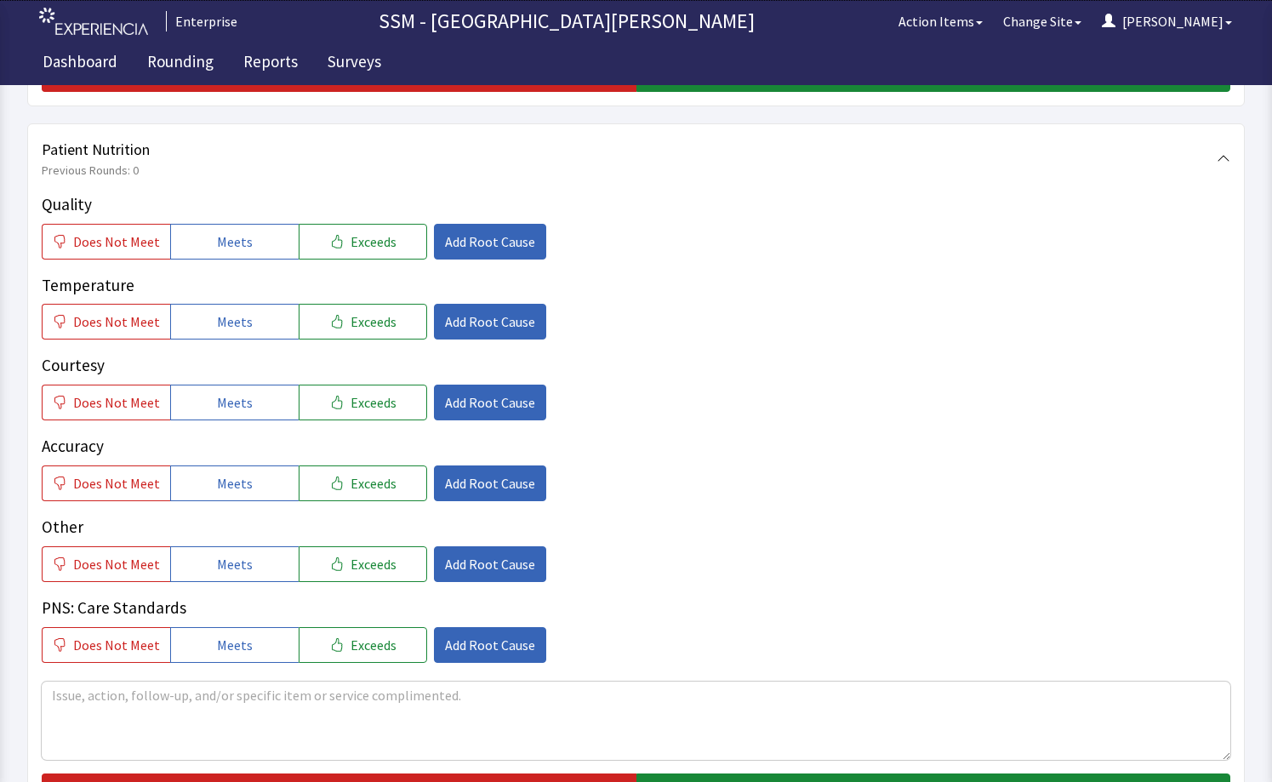
scroll to position [936, 0]
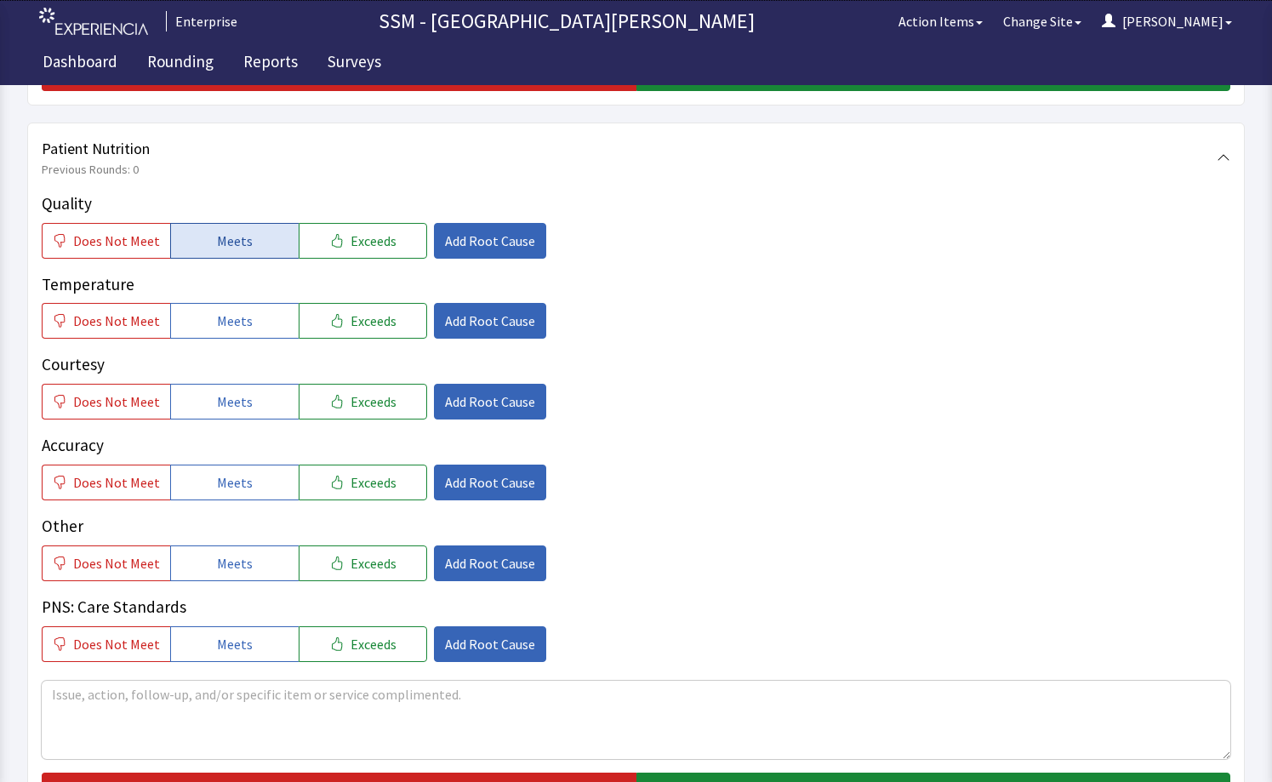
click at [217, 242] on span "Meets" at bounding box center [235, 240] width 36 height 20
click at [219, 314] on span "Meets" at bounding box center [235, 320] width 36 height 20
click at [224, 384] on button "Meets" at bounding box center [234, 402] width 128 height 36
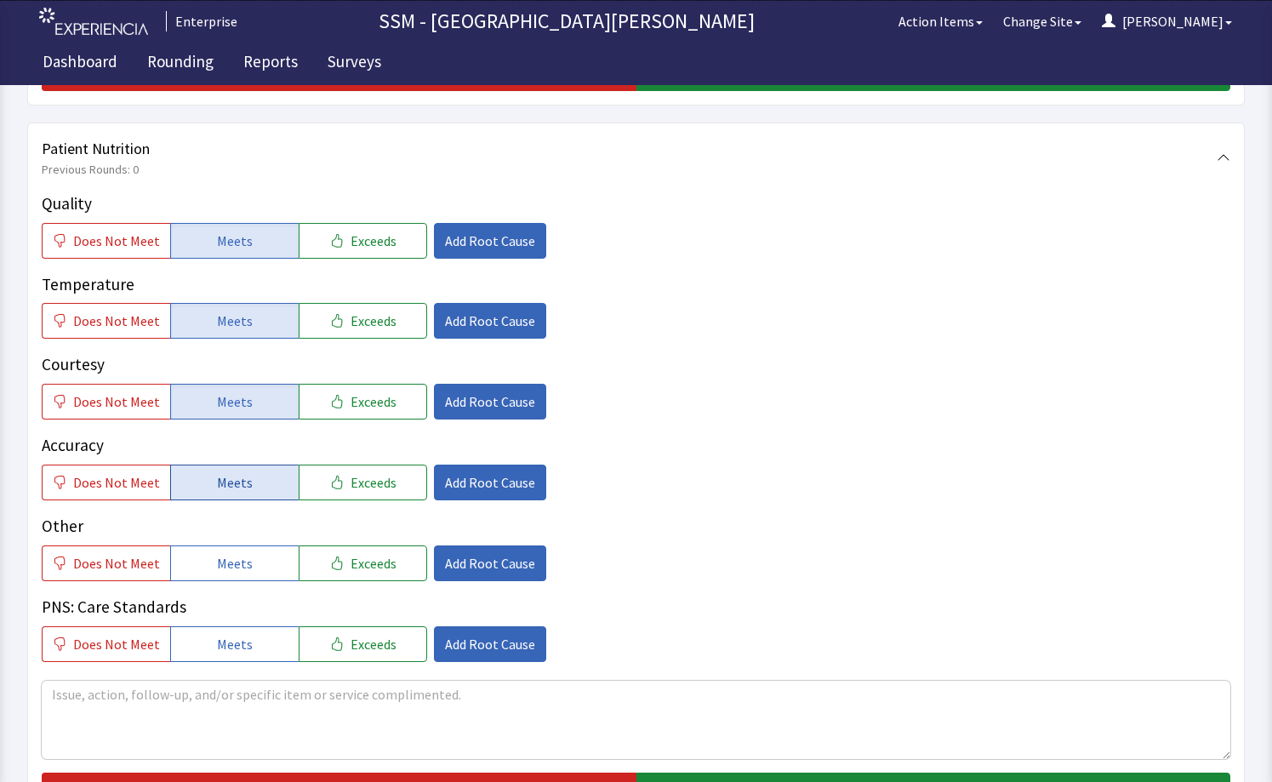
click at [219, 470] on button "Meets" at bounding box center [234, 482] width 128 height 36
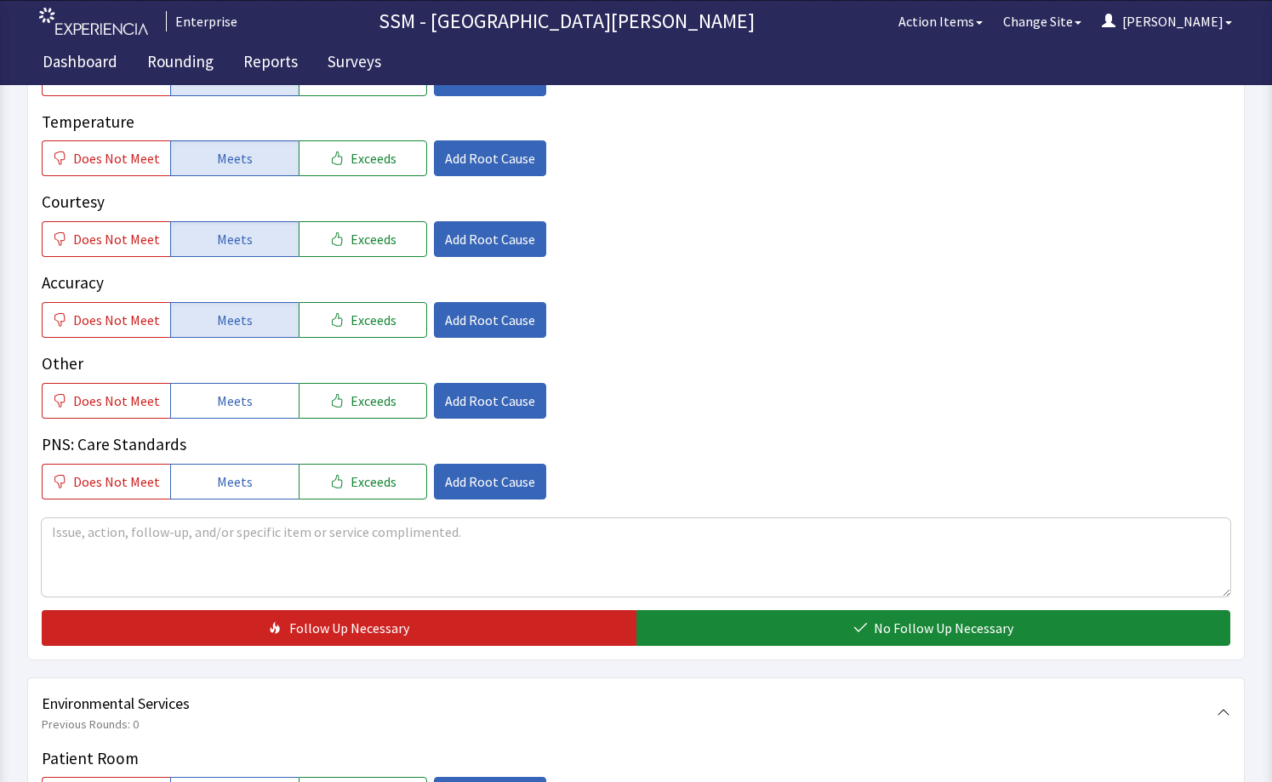
scroll to position [1191, 0]
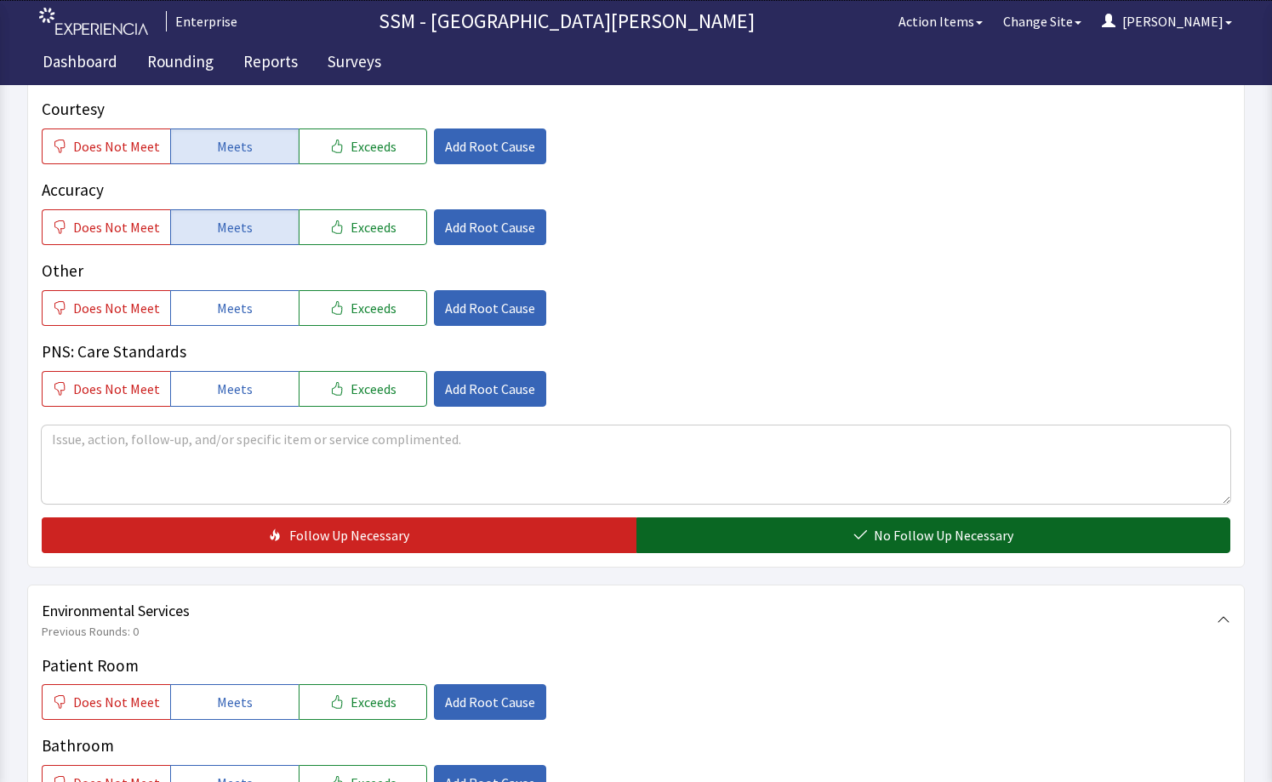
click at [744, 537] on button "No Follow Up Necessary" at bounding box center [933, 535] width 595 height 36
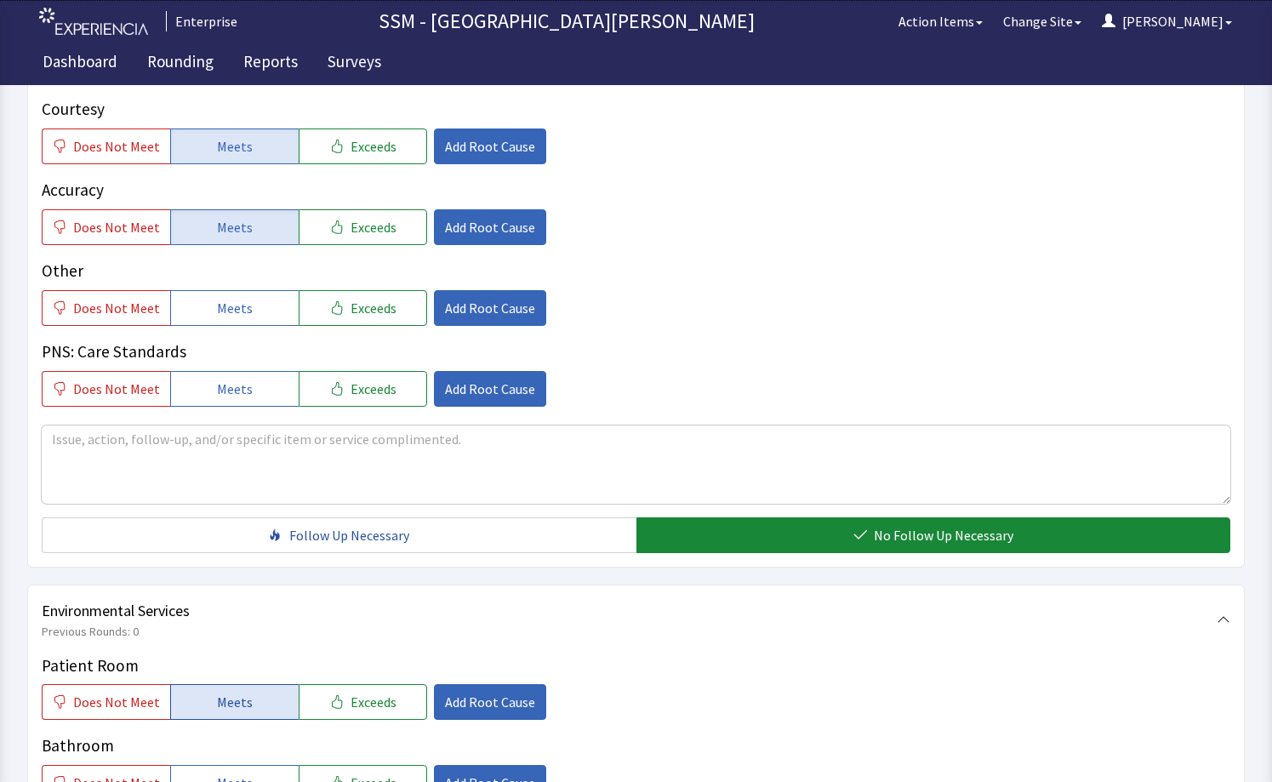
click at [259, 686] on button "Meets" at bounding box center [234, 702] width 128 height 36
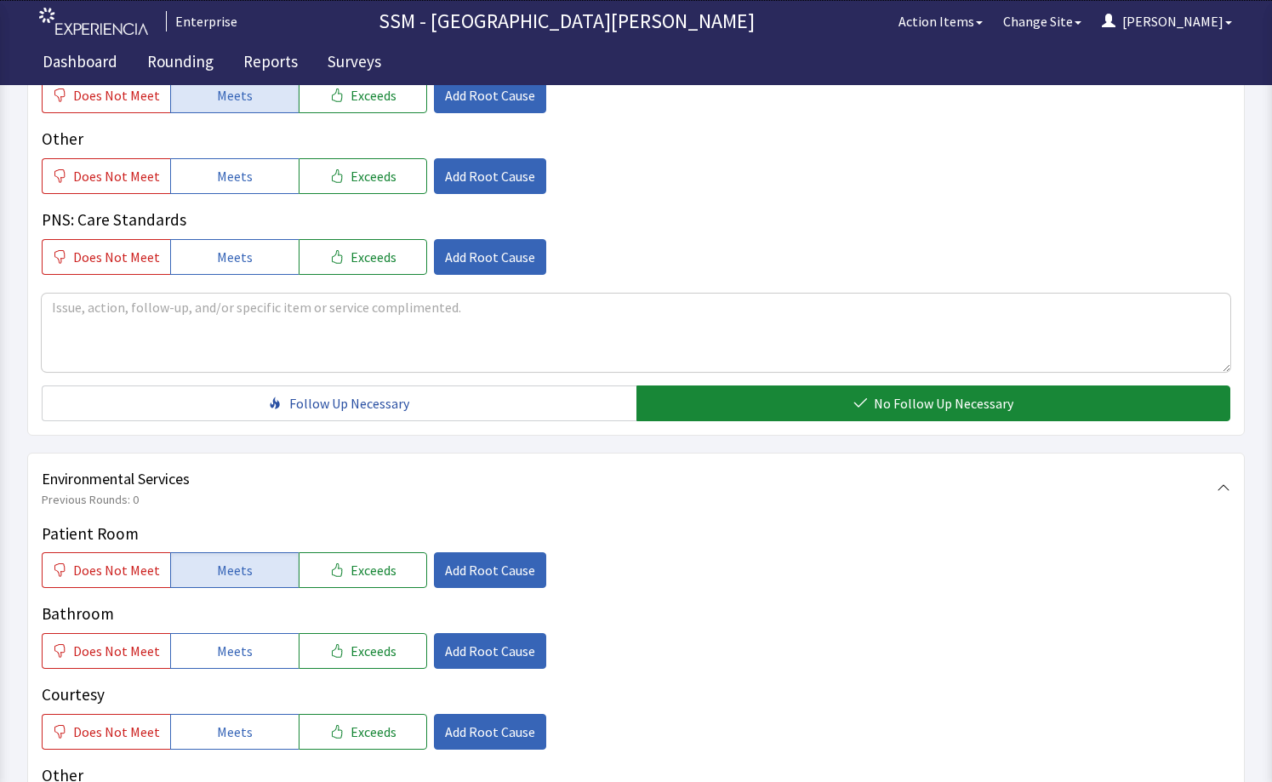
scroll to position [1531, 0]
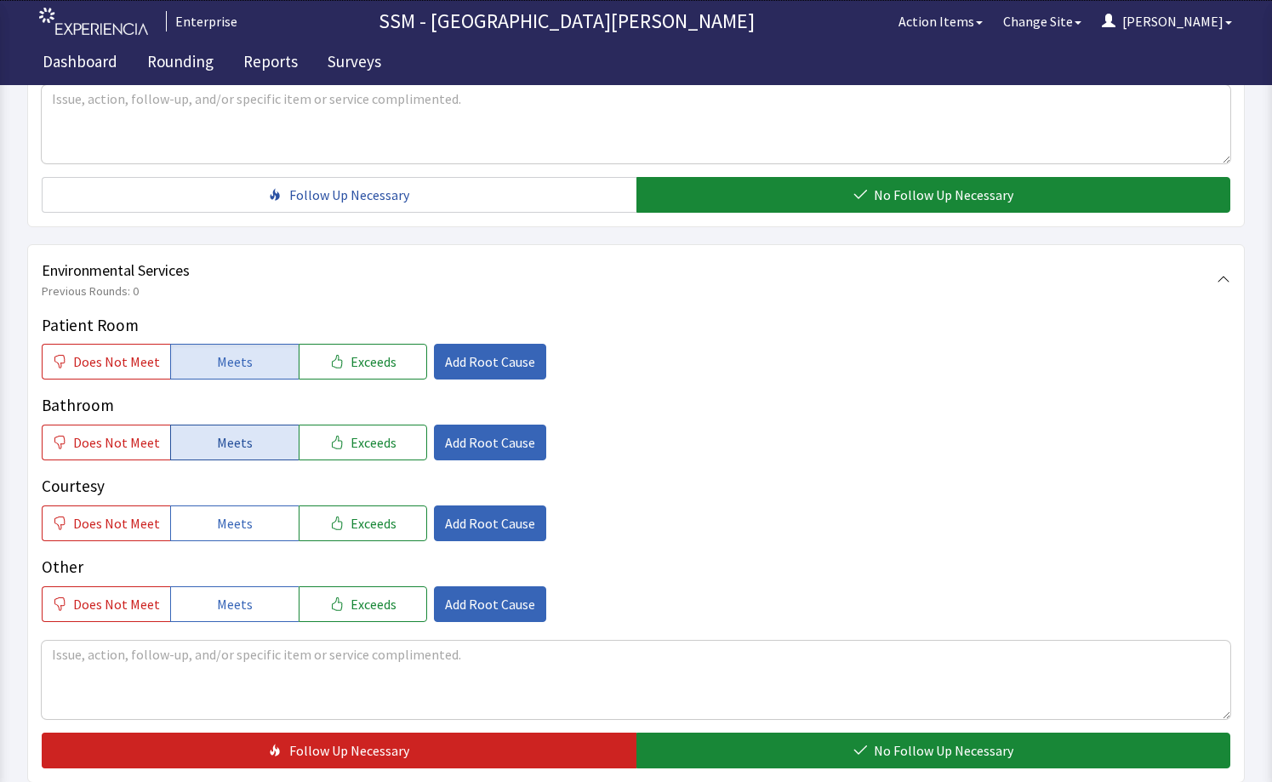
click at [224, 459] on button "Meets" at bounding box center [234, 442] width 128 height 36
click at [248, 510] on button "Meets" at bounding box center [234, 523] width 128 height 36
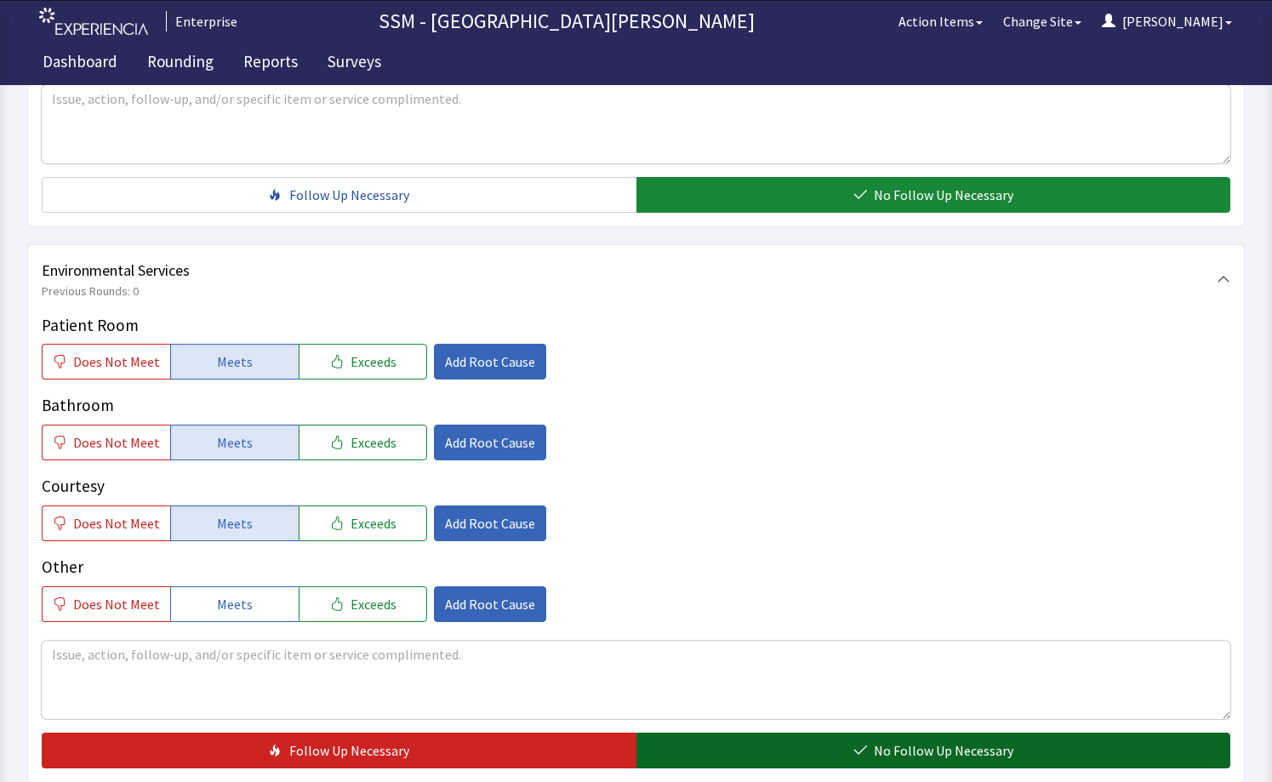
click at [783, 742] on button "No Follow Up Necessary" at bounding box center [933, 750] width 595 height 36
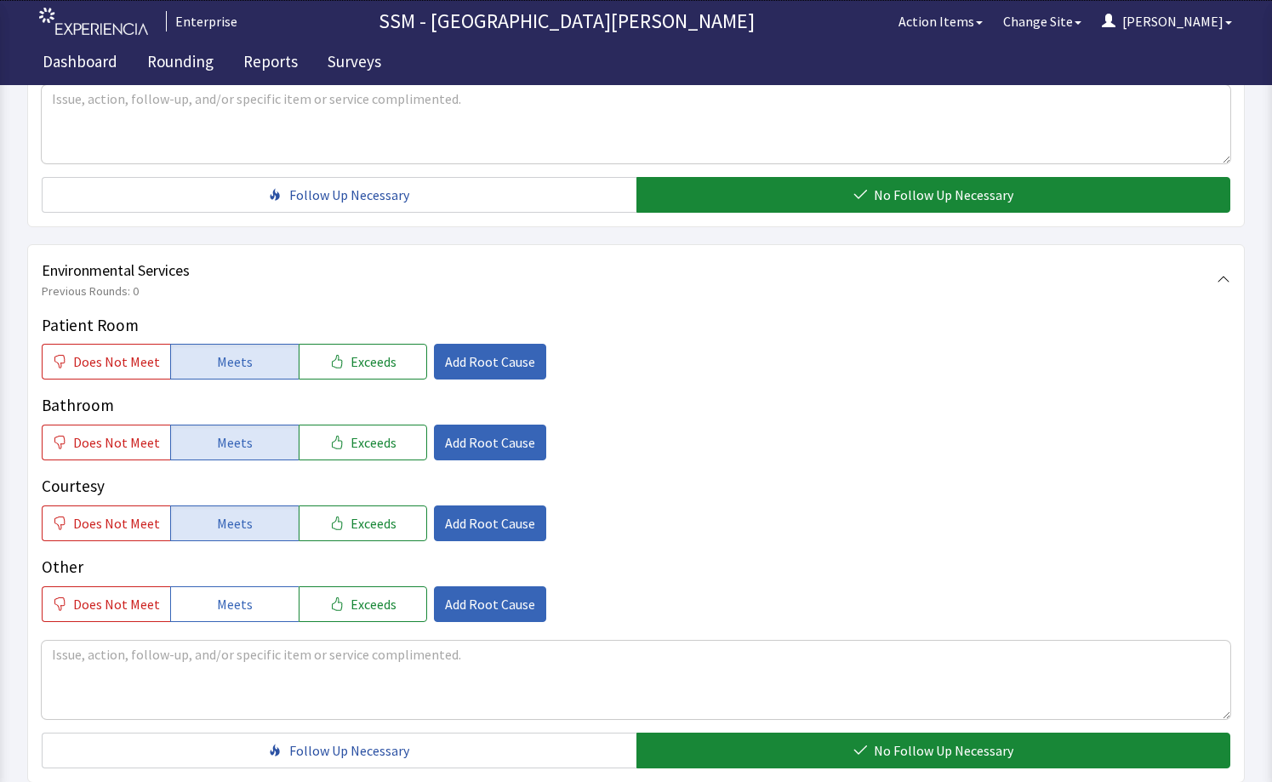
scroll to position [1697, 0]
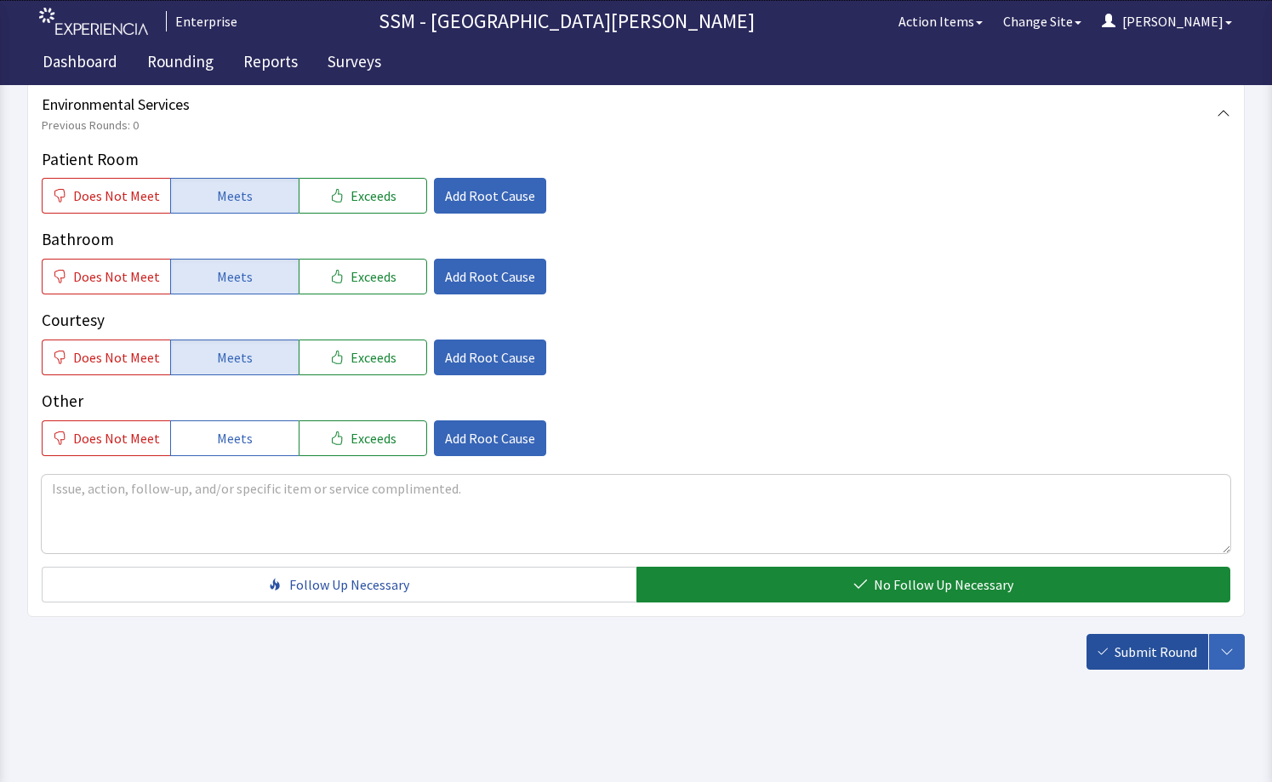
click at [1146, 659] on span "Submit Round" at bounding box center [1155, 651] width 83 height 20
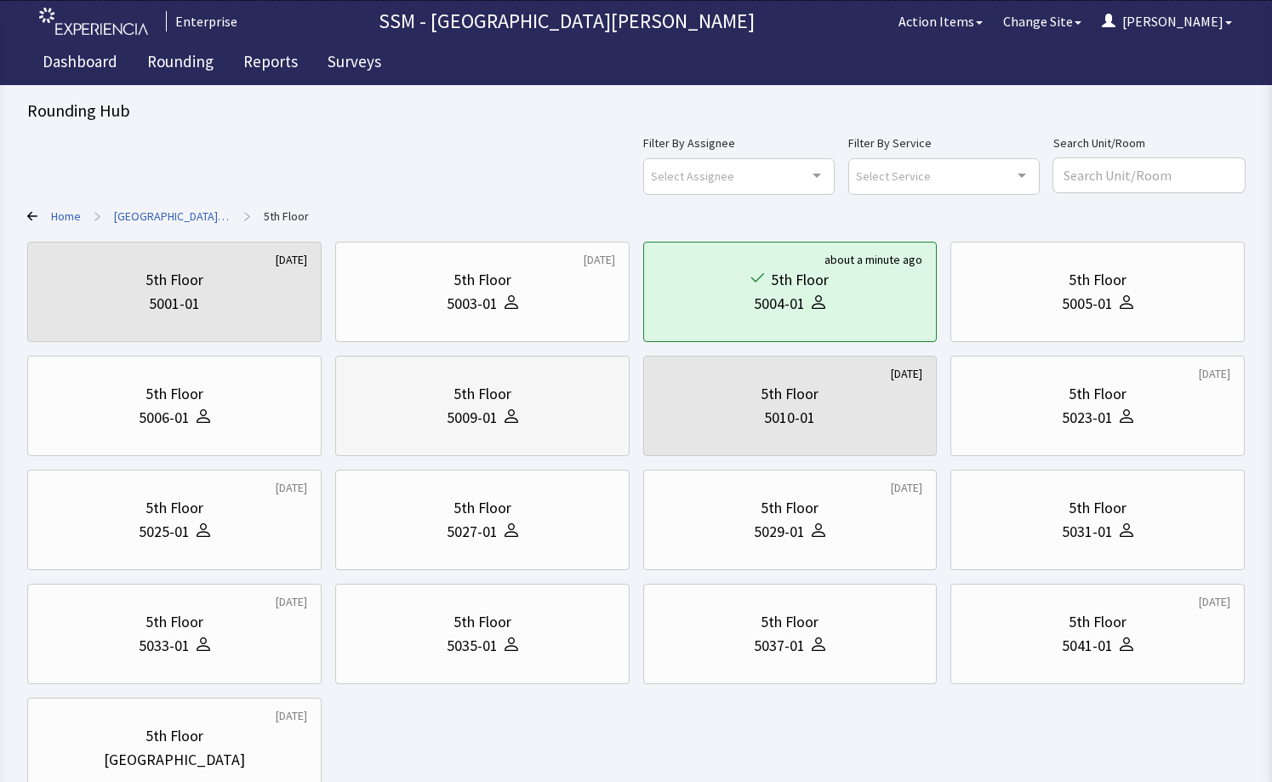
click at [547, 410] on div "5009-01" at bounding box center [482, 418] width 265 height 24
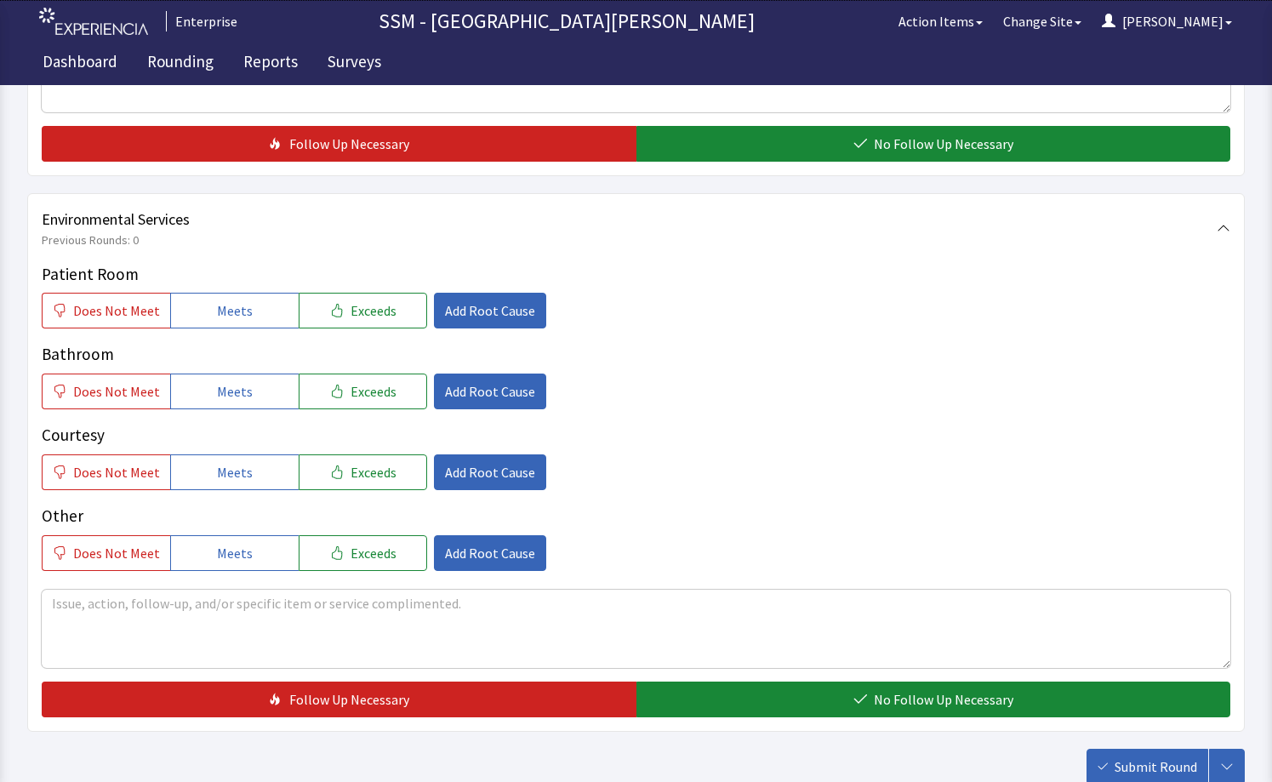
scroll to position [1616, 0]
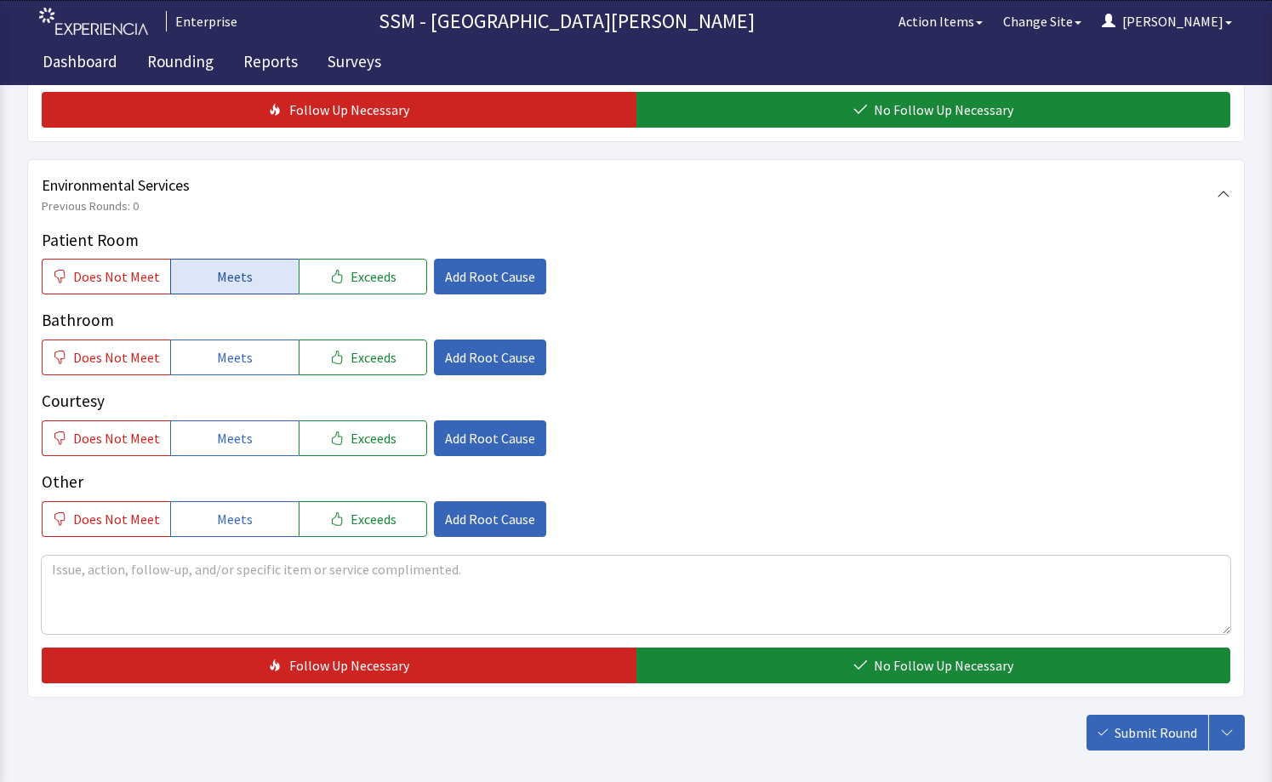
click at [265, 273] on button "Meets" at bounding box center [234, 277] width 128 height 36
click at [251, 345] on button "Meets" at bounding box center [234, 357] width 128 height 36
click at [239, 430] on span "Meets" at bounding box center [235, 438] width 36 height 20
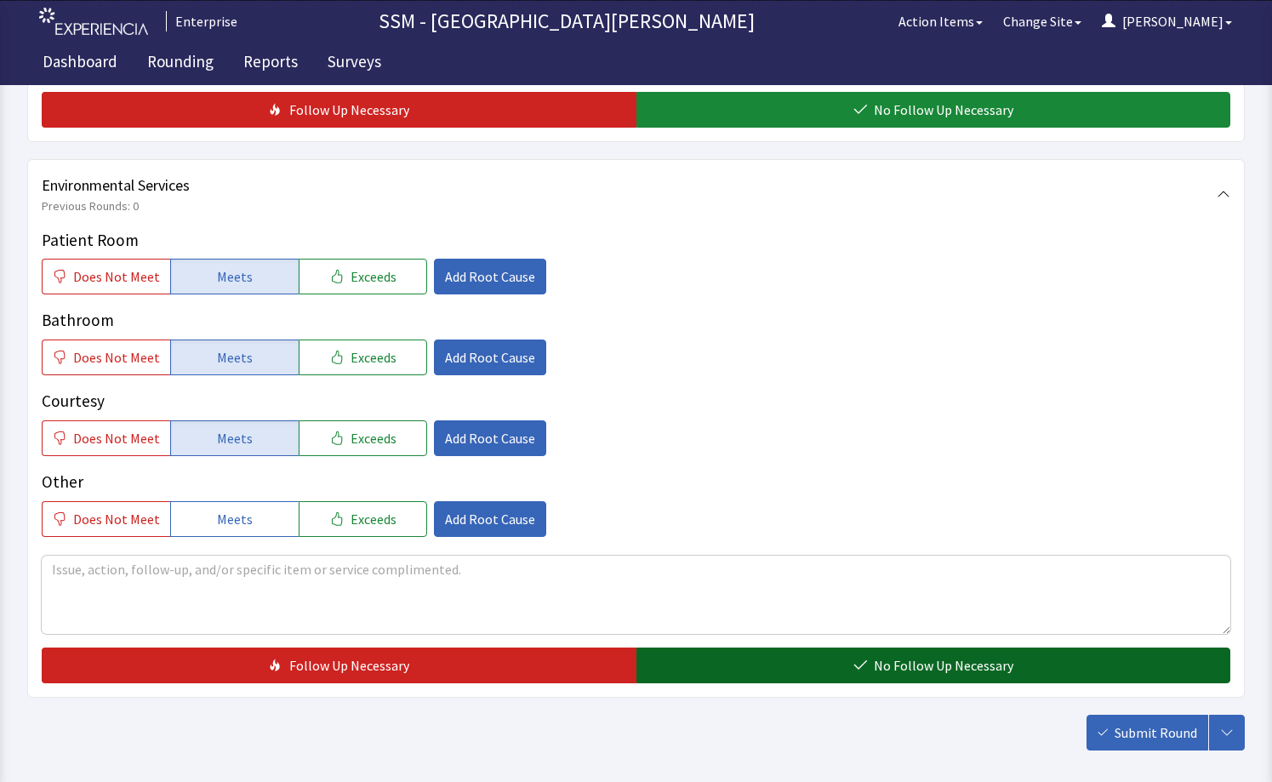
click at [682, 663] on button "No Follow Up Necessary" at bounding box center [933, 665] width 595 height 36
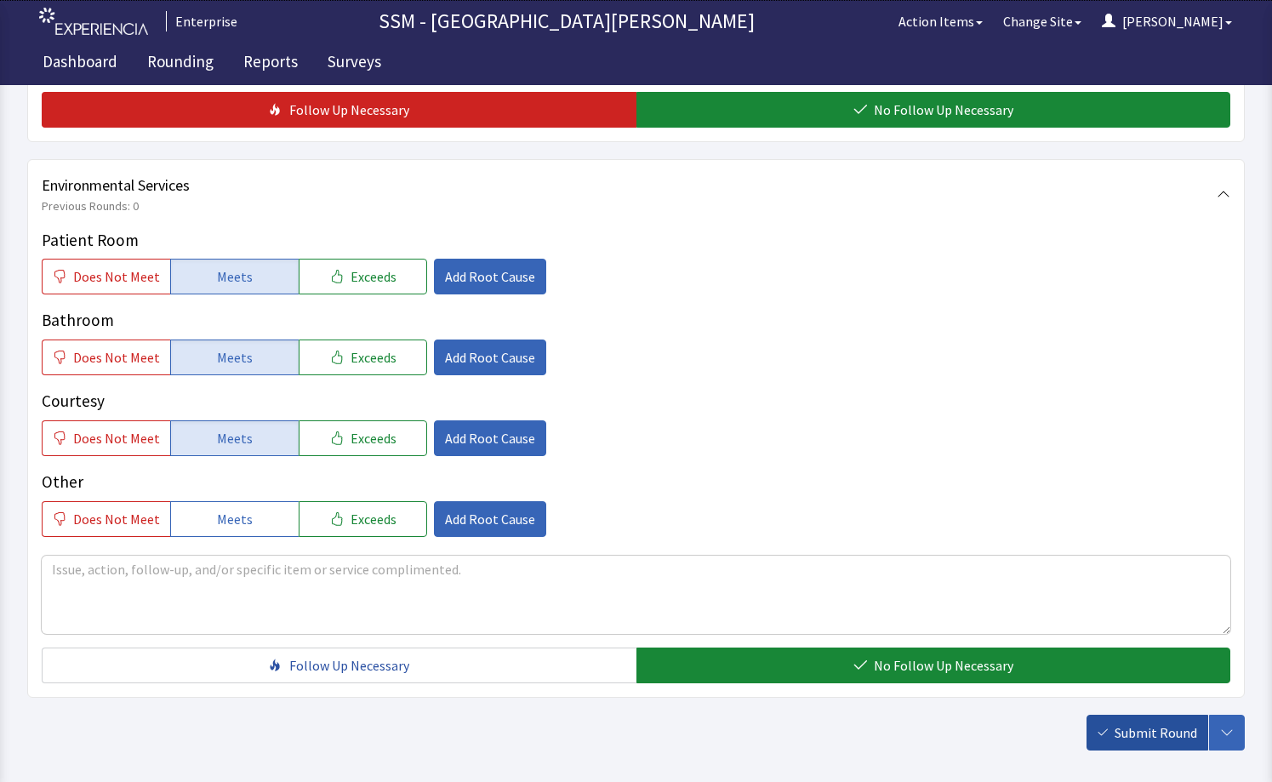
click at [1114, 726] on button "Submit Round" at bounding box center [1147, 732] width 122 height 36
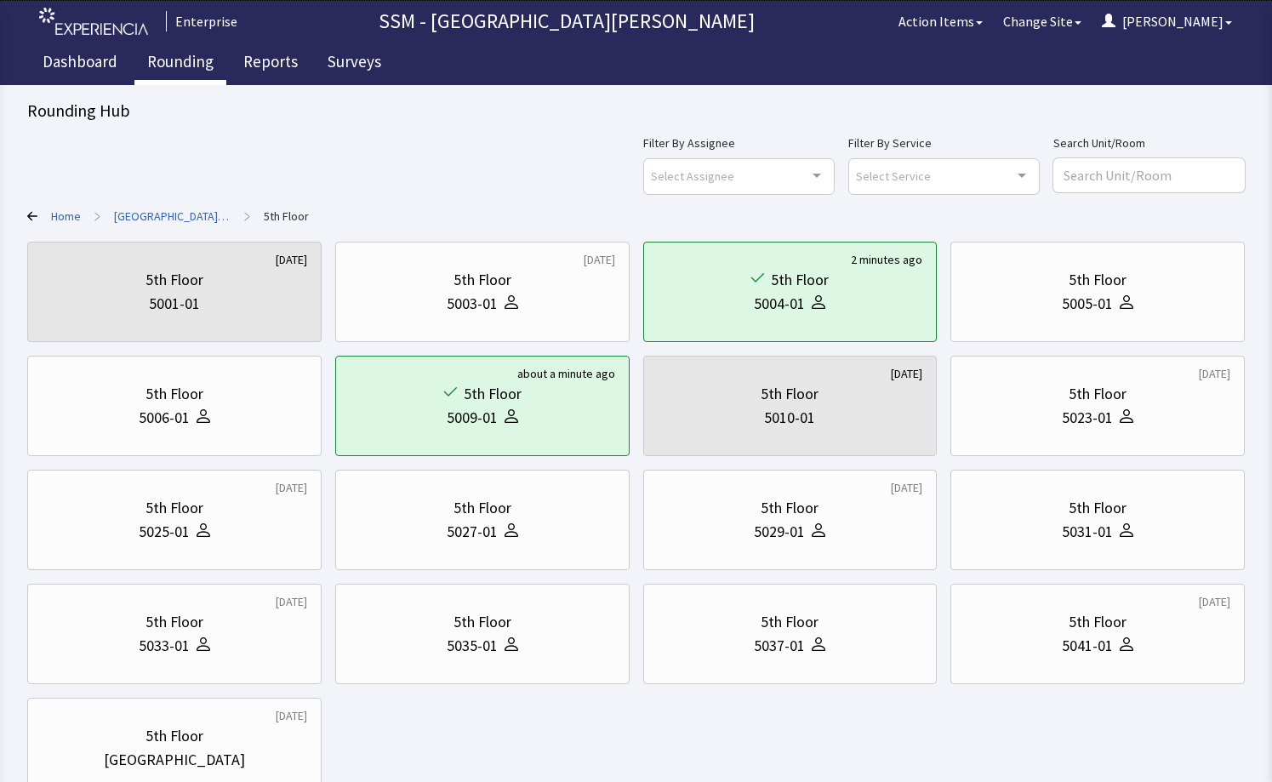
click at [194, 65] on link "Rounding" at bounding box center [180, 64] width 92 height 43
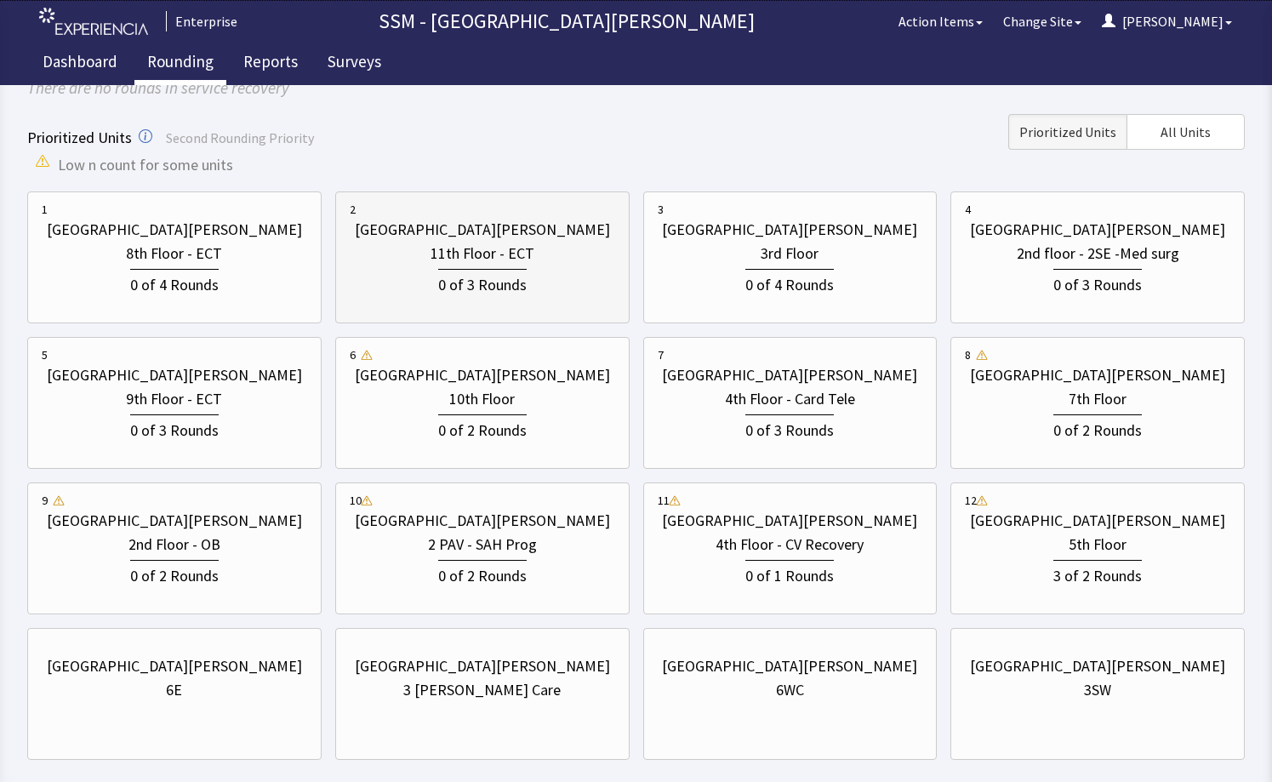
scroll to position [170, 0]
click at [792, 398] on div "4th Floor - Card Tele" at bounding box center [790, 398] width 130 height 24
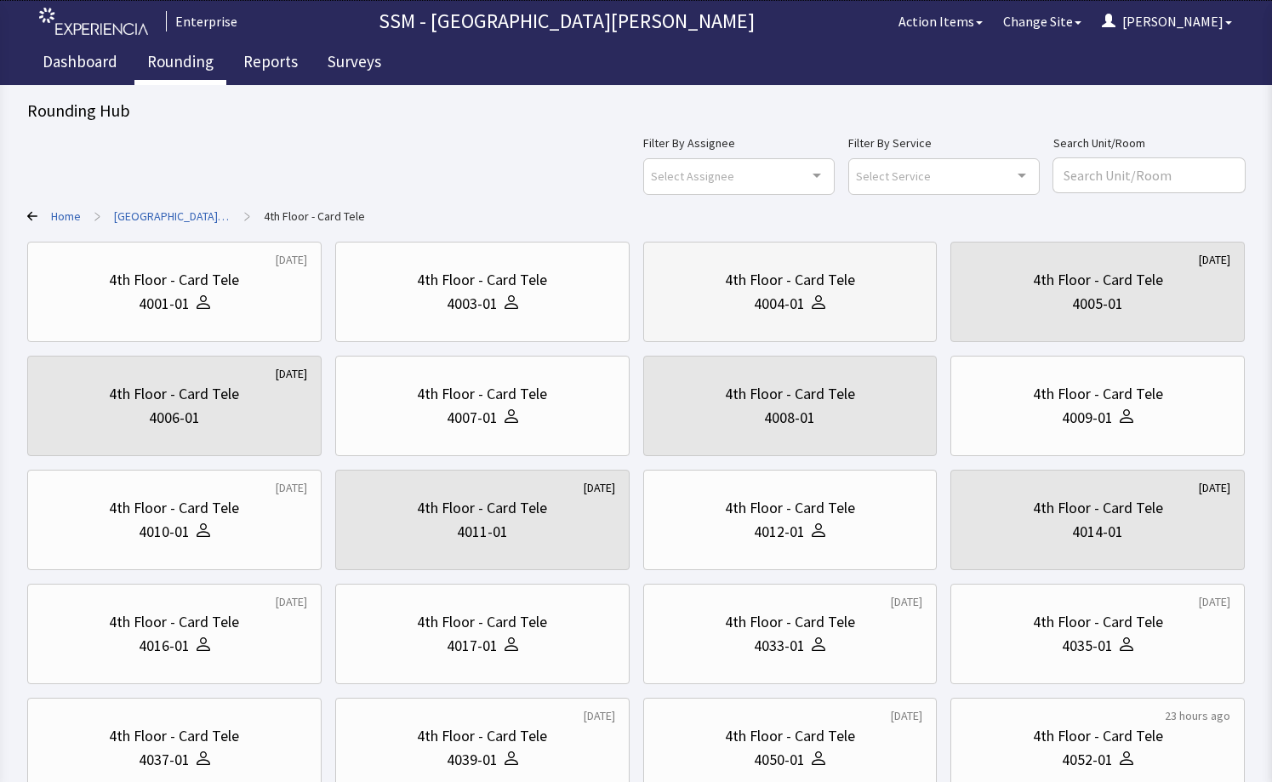
click at [784, 327] on div "4th Floor - Card Tele 4004-01" at bounding box center [789, 292] width 265 height 82
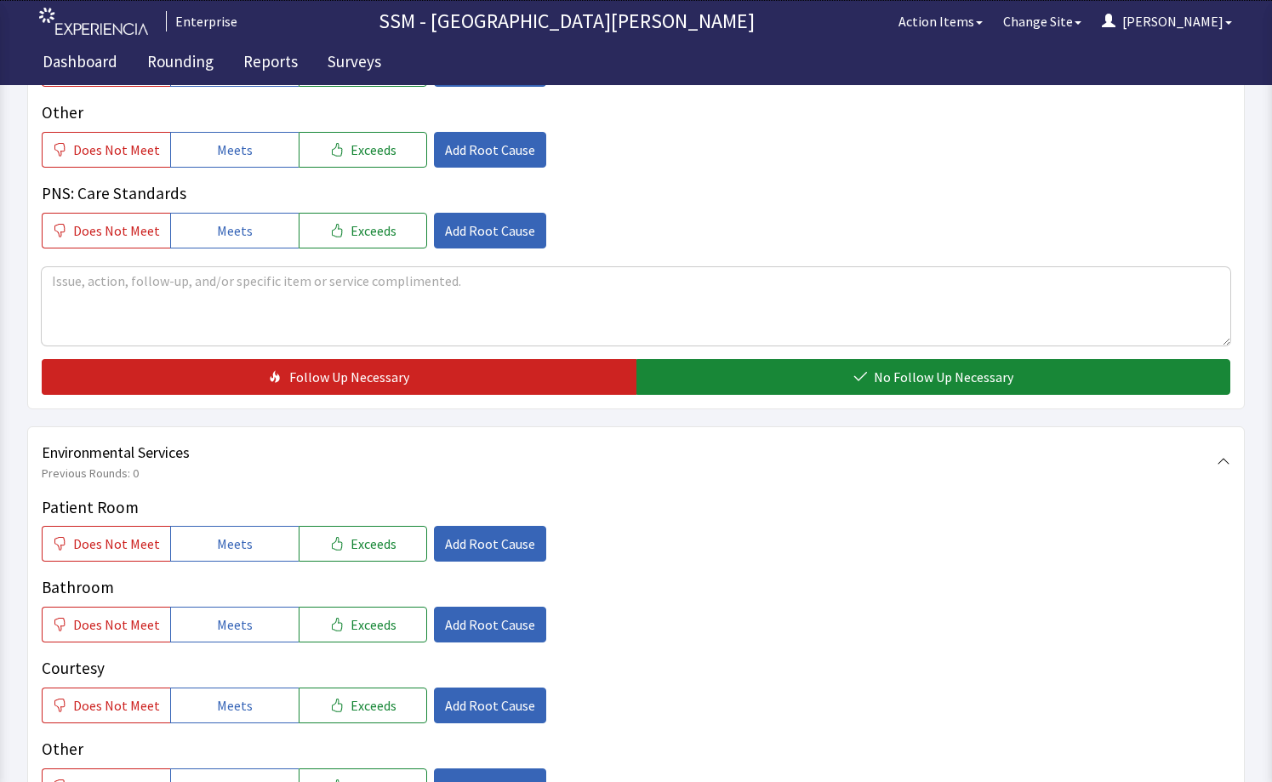
scroll to position [1531, 0]
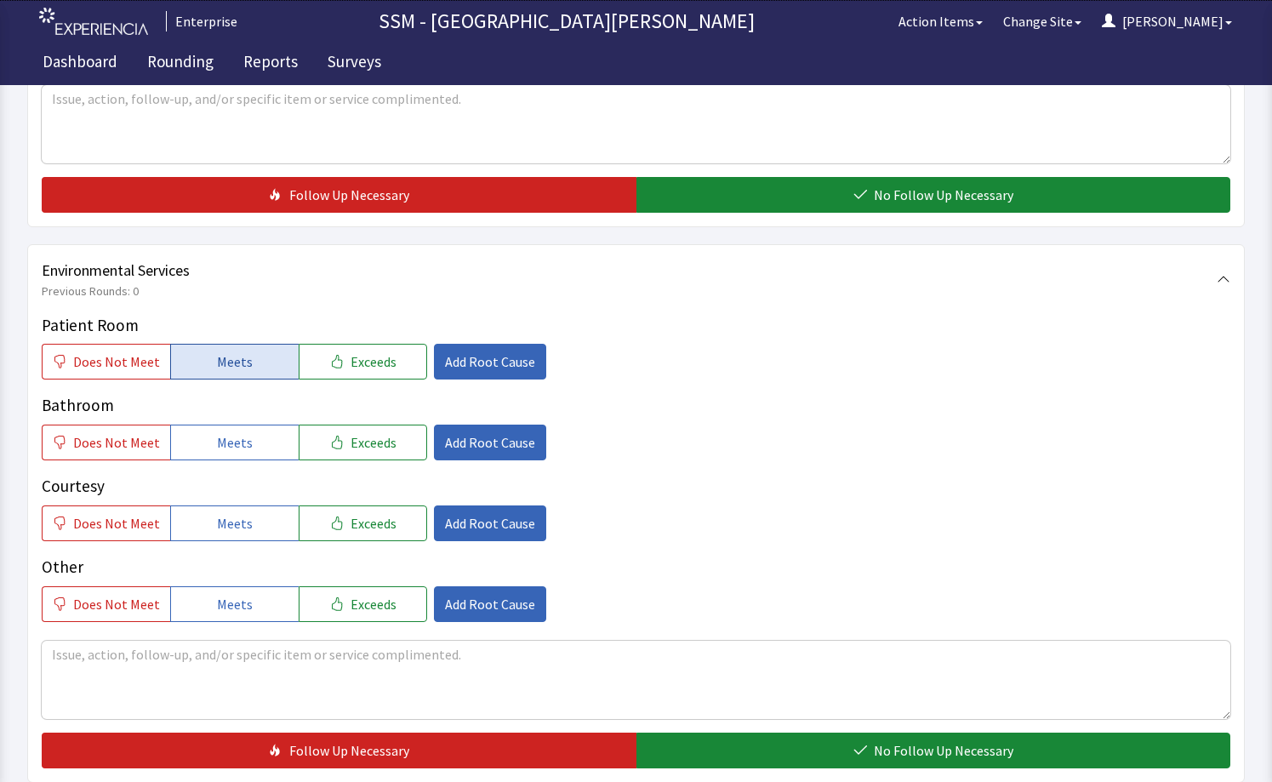
click at [242, 362] on span "Meets" at bounding box center [235, 361] width 36 height 20
click at [231, 435] on span "Meets" at bounding box center [235, 442] width 36 height 20
click at [265, 508] on button "Meets" at bounding box center [234, 523] width 128 height 36
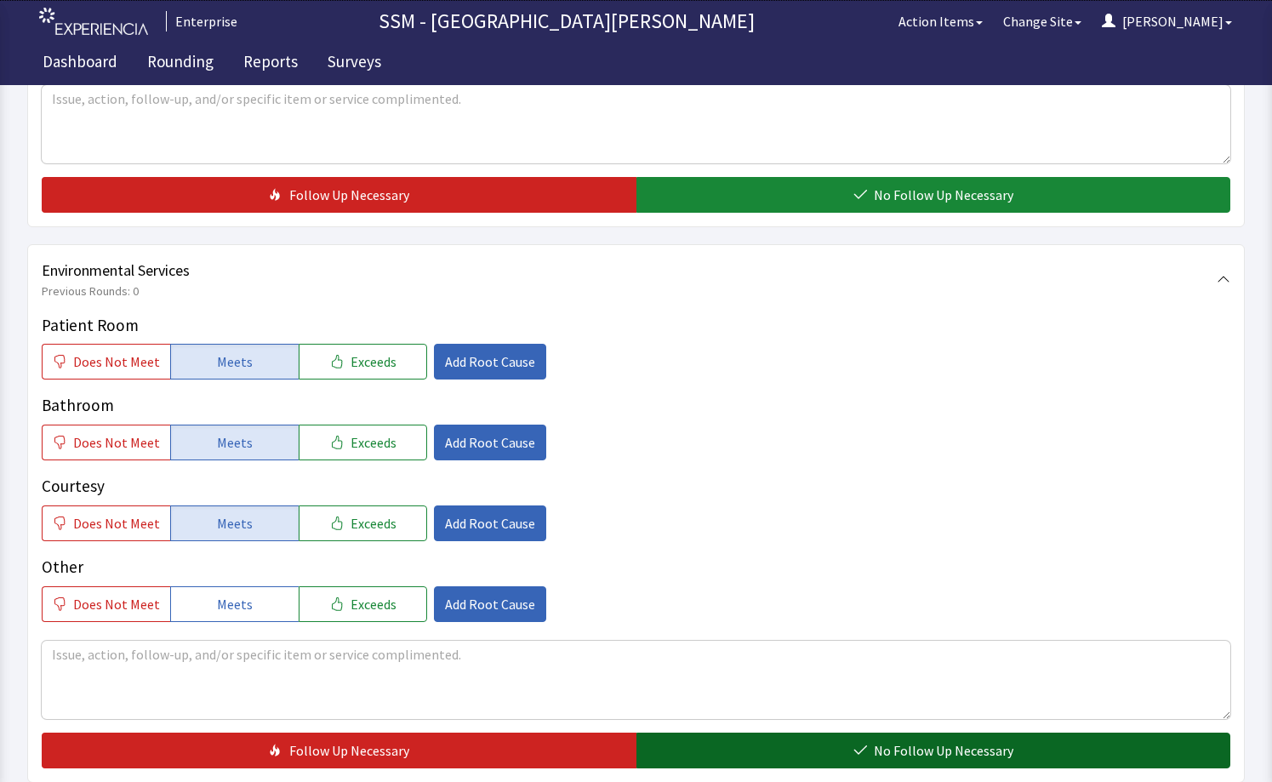
click at [818, 760] on button "No Follow Up Necessary" at bounding box center [933, 750] width 595 height 36
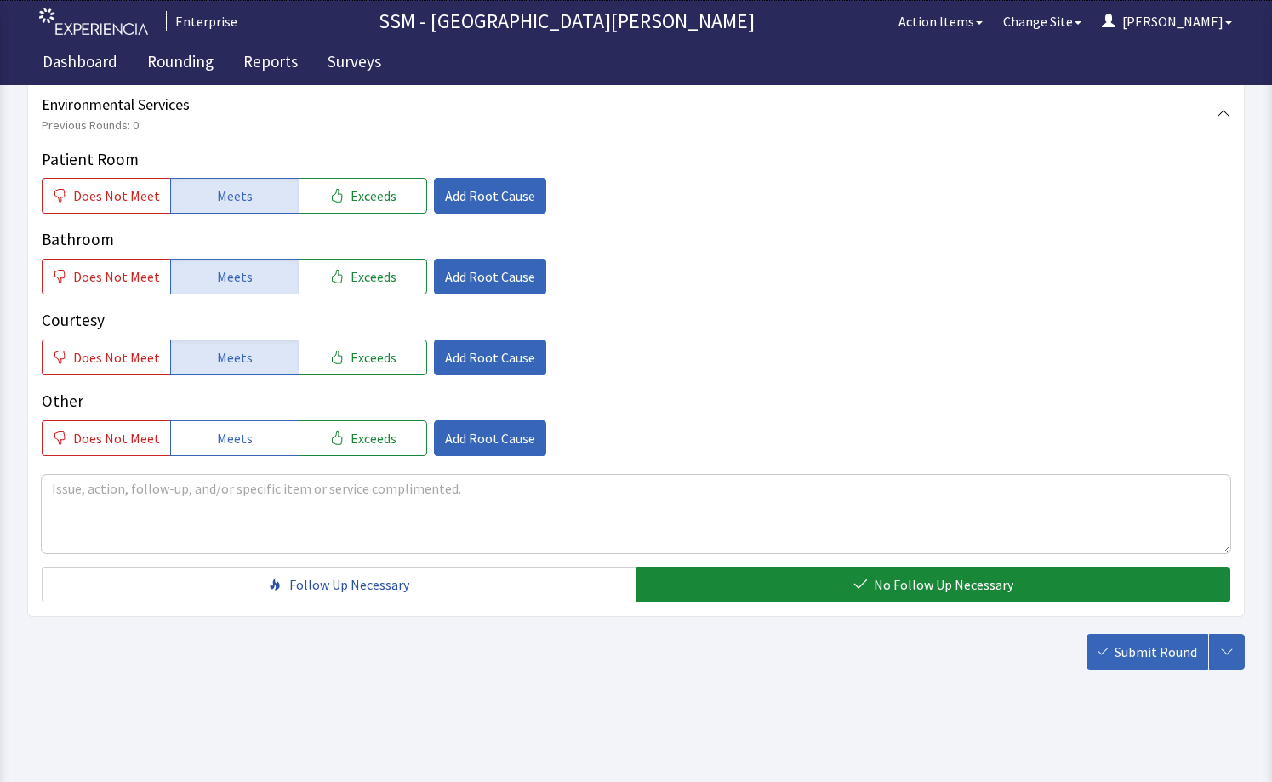
scroll to position [1697, 0]
click at [1103, 655] on icon "button" at bounding box center [1102, 651] width 10 height 10
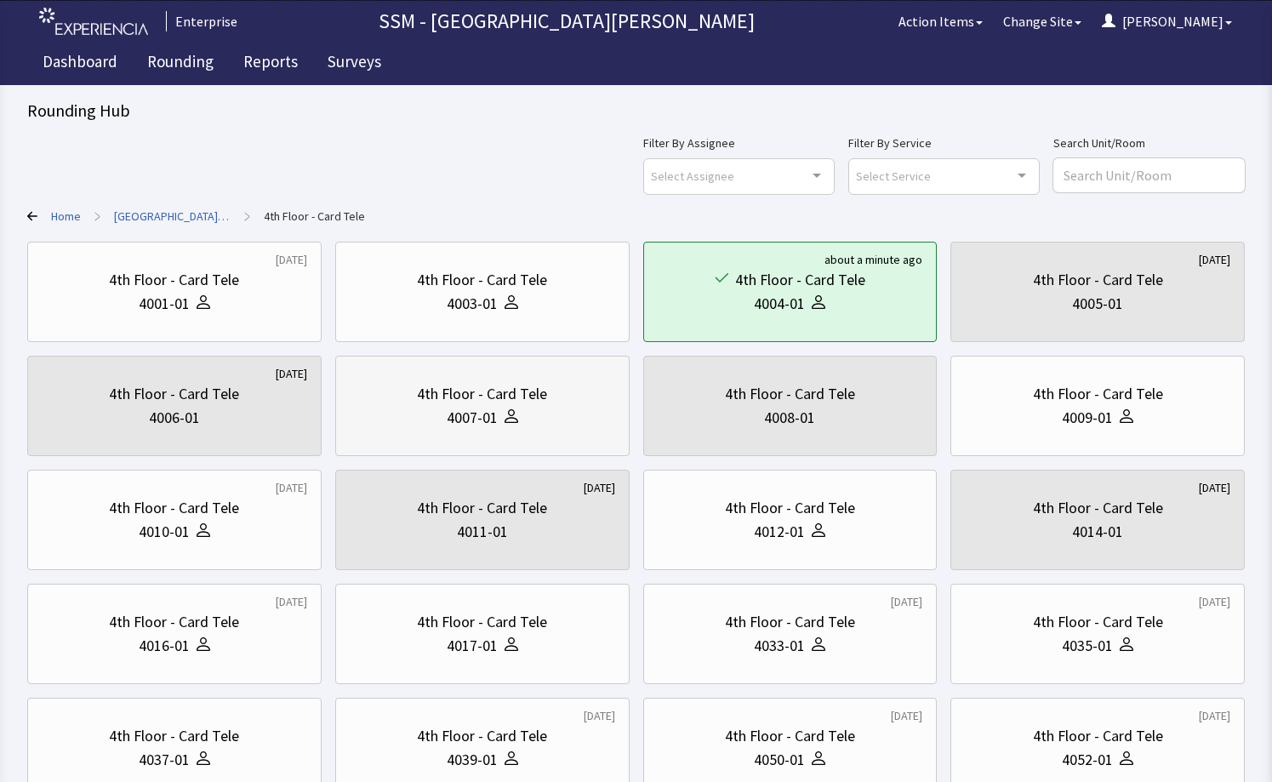
click at [553, 399] on div "4th Floor - Card Tele" at bounding box center [482, 394] width 265 height 24
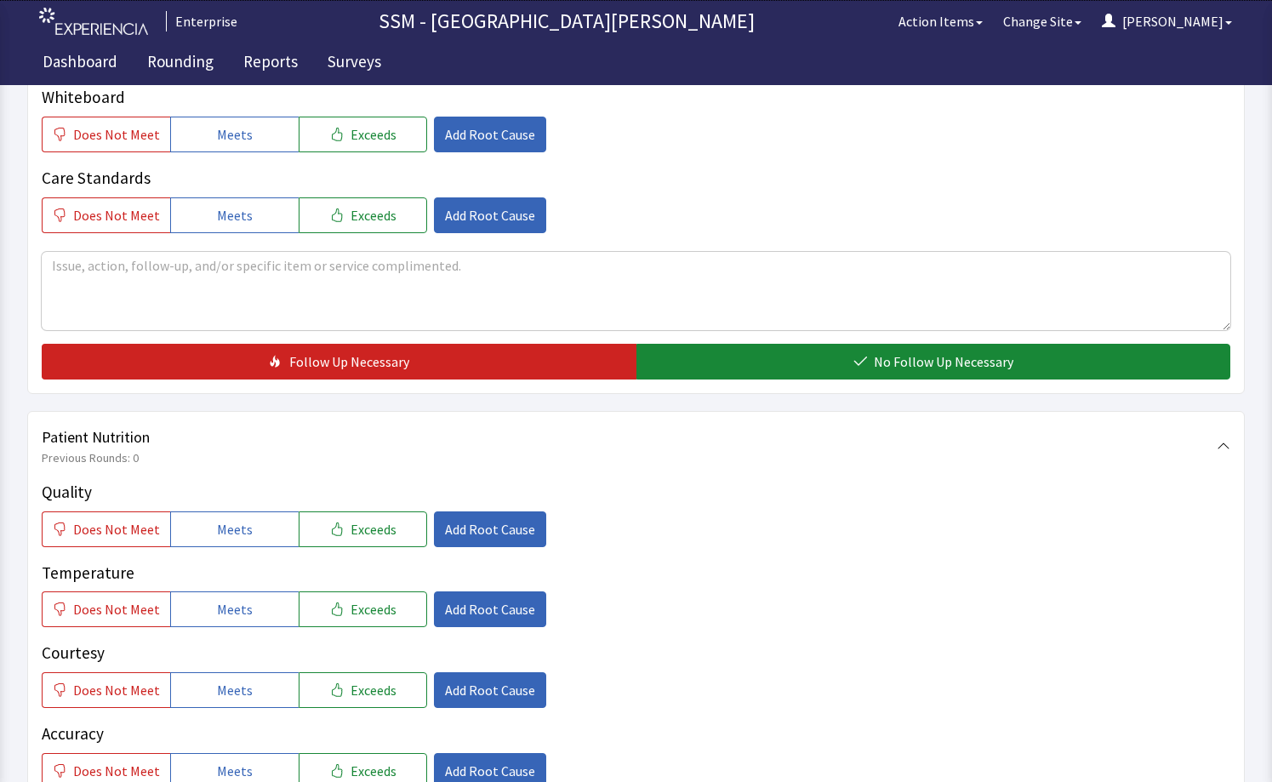
scroll to position [851, 0]
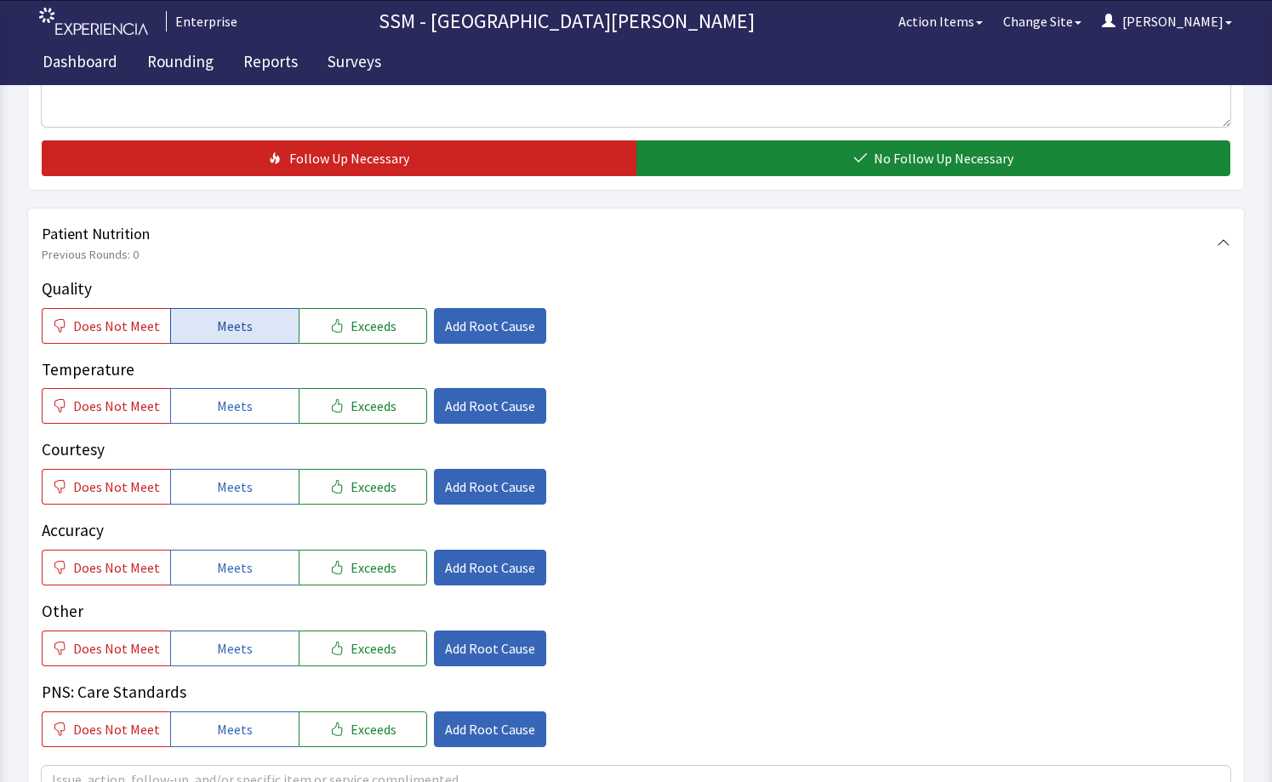
click at [263, 316] on button "Meets" at bounding box center [234, 326] width 128 height 36
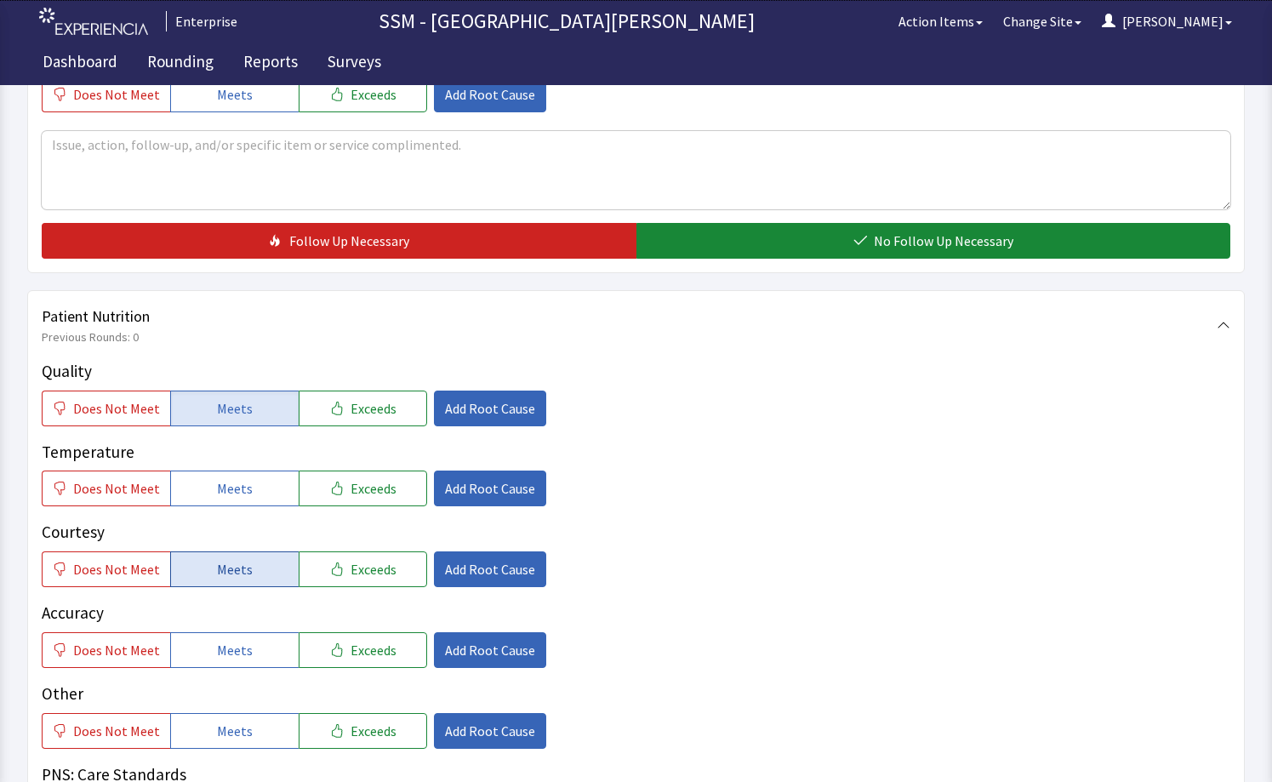
scroll to position [765, 0]
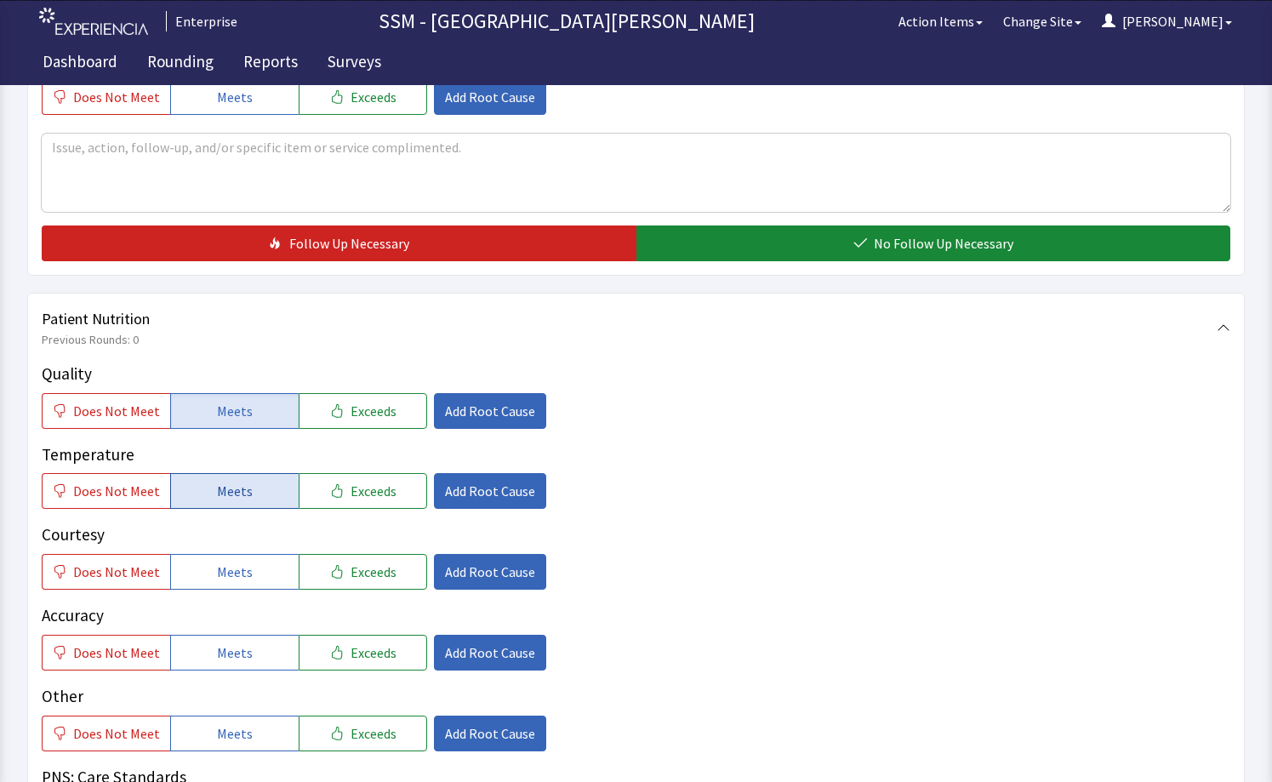
click at [221, 484] on span "Meets" at bounding box center [235, 491] width 36 height 20
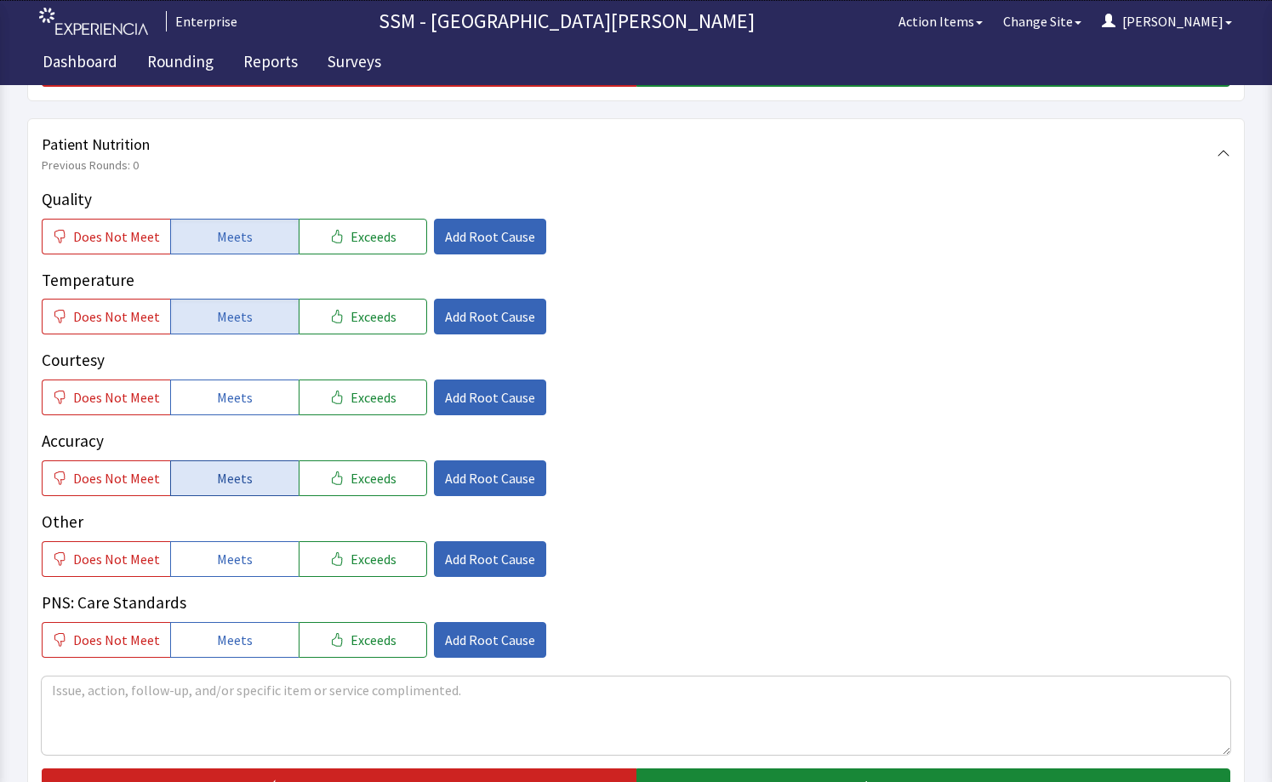
scroll to position [936, 0]
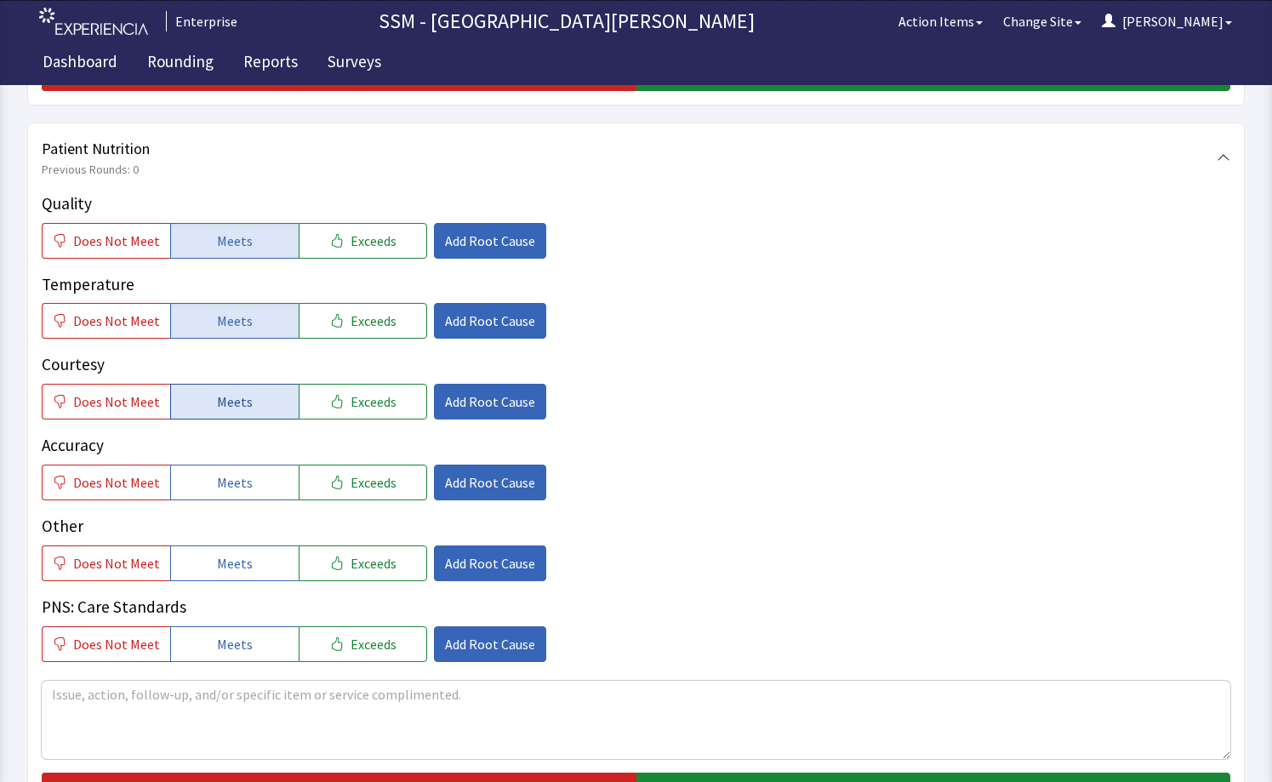
click at [217, 400] on span "Meets" at bounding box center [235, 401] width 36 height 20
click at [227, 486] on span "Meets" at bounding box center [235, 482] width 36 height 20
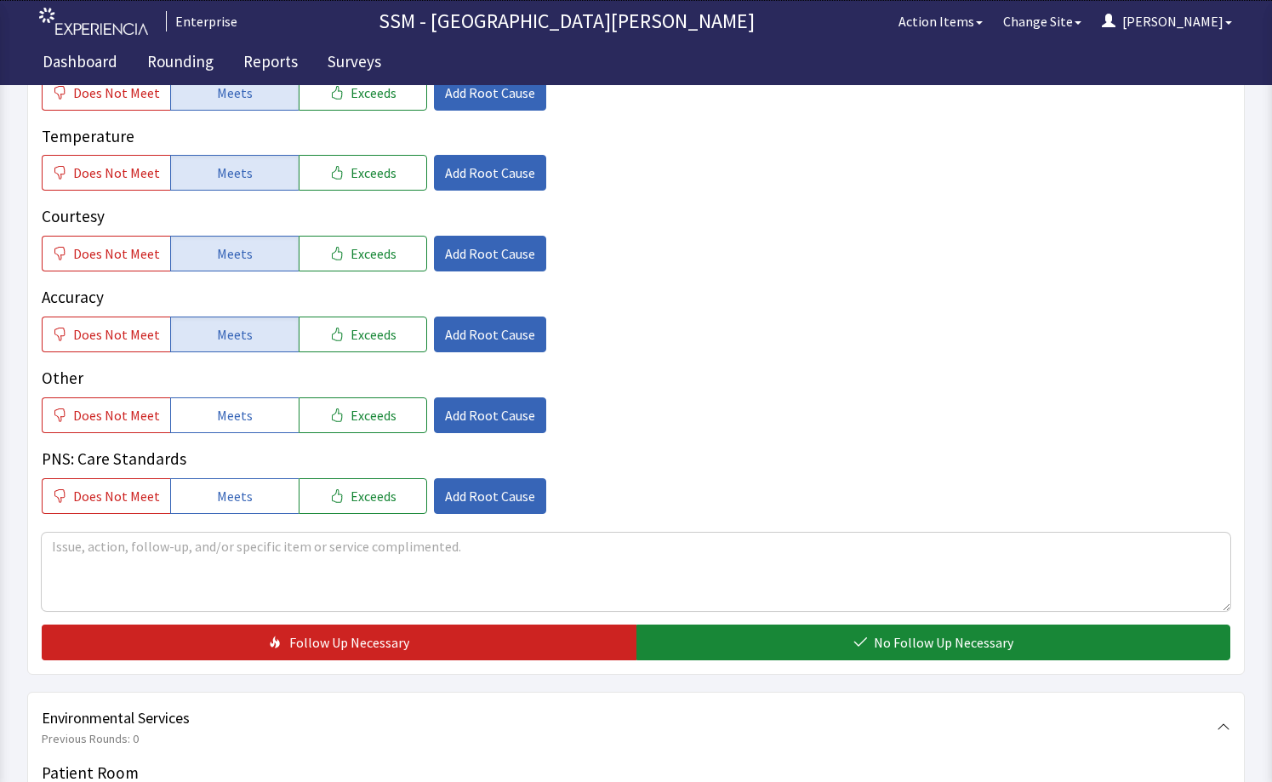
scroll to position [1191, 0]
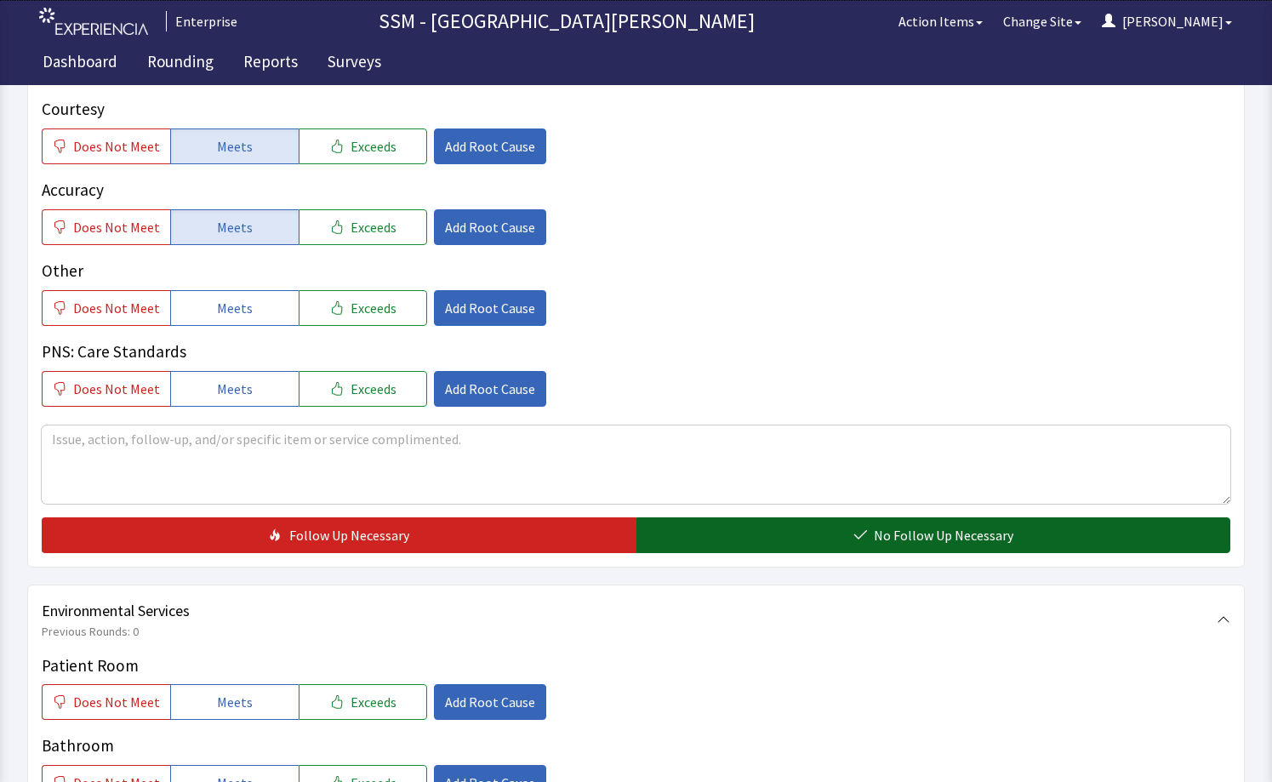
click at [735, 548] on button "No Follow Up Necessary" at bounding box center [933, 535] width 595 height 36
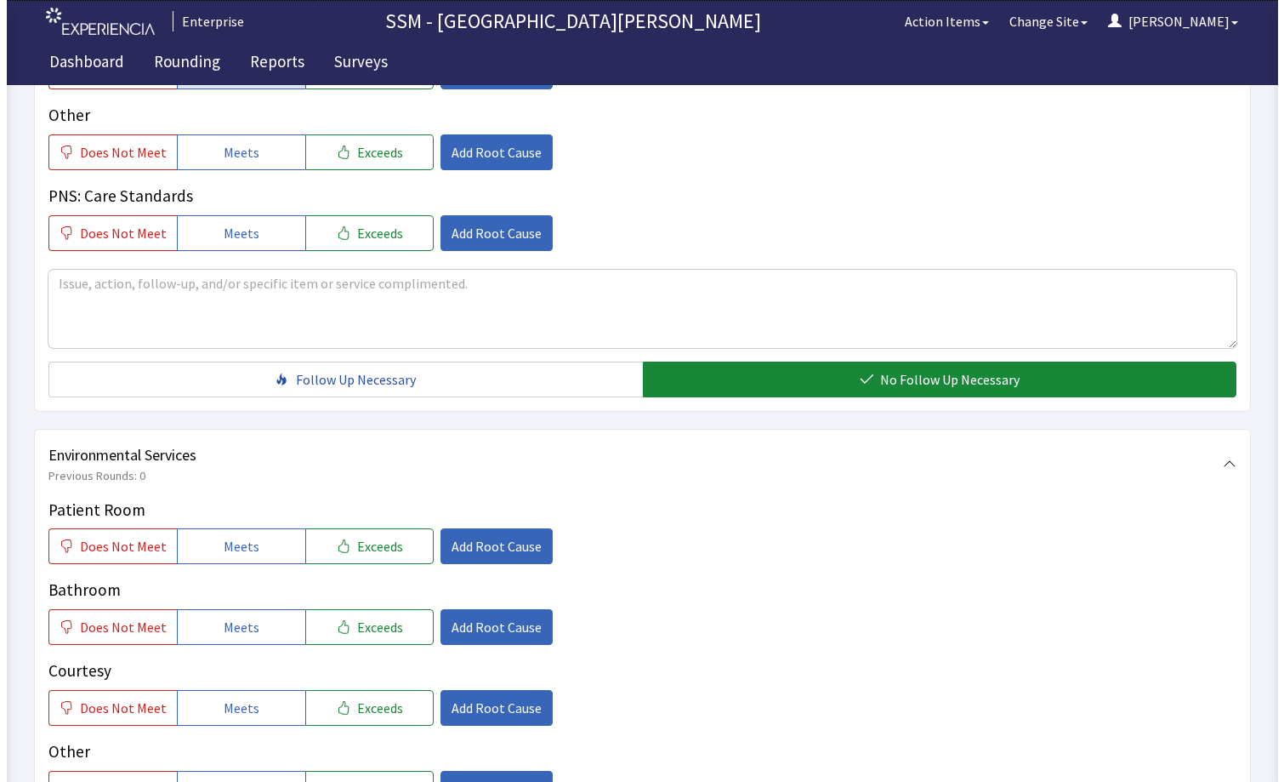
scroll to position [1531, 0]
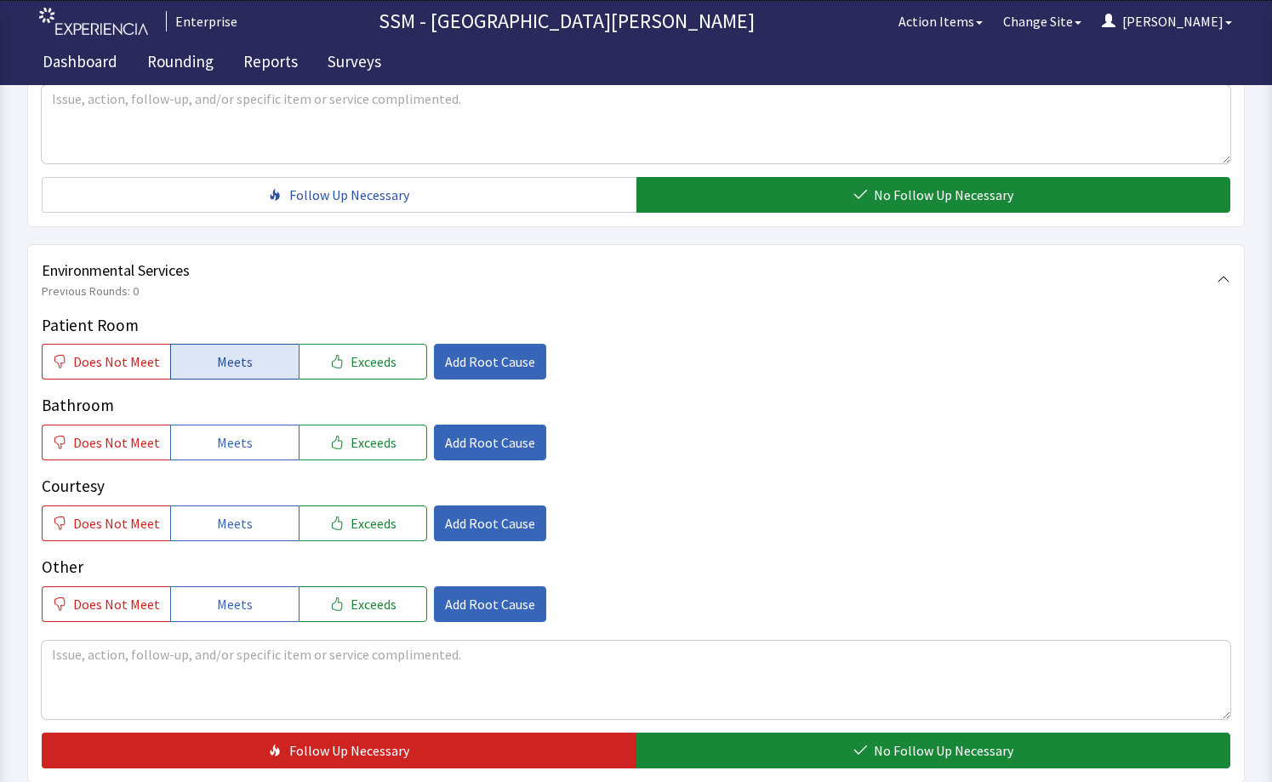
click at [196, 361] on button "Meets" at bounding box center [234, 362] width 128 height 36
click at [245, 430] on button "Meets" at bounding box center [234, 442] width 128 height 36
click at [232, 520] on span "Meets" at bounding box center [235, 523] width 36 height 20
click at [482, 668] on textarea at bounding box center [636, 679] width 1188 height 78
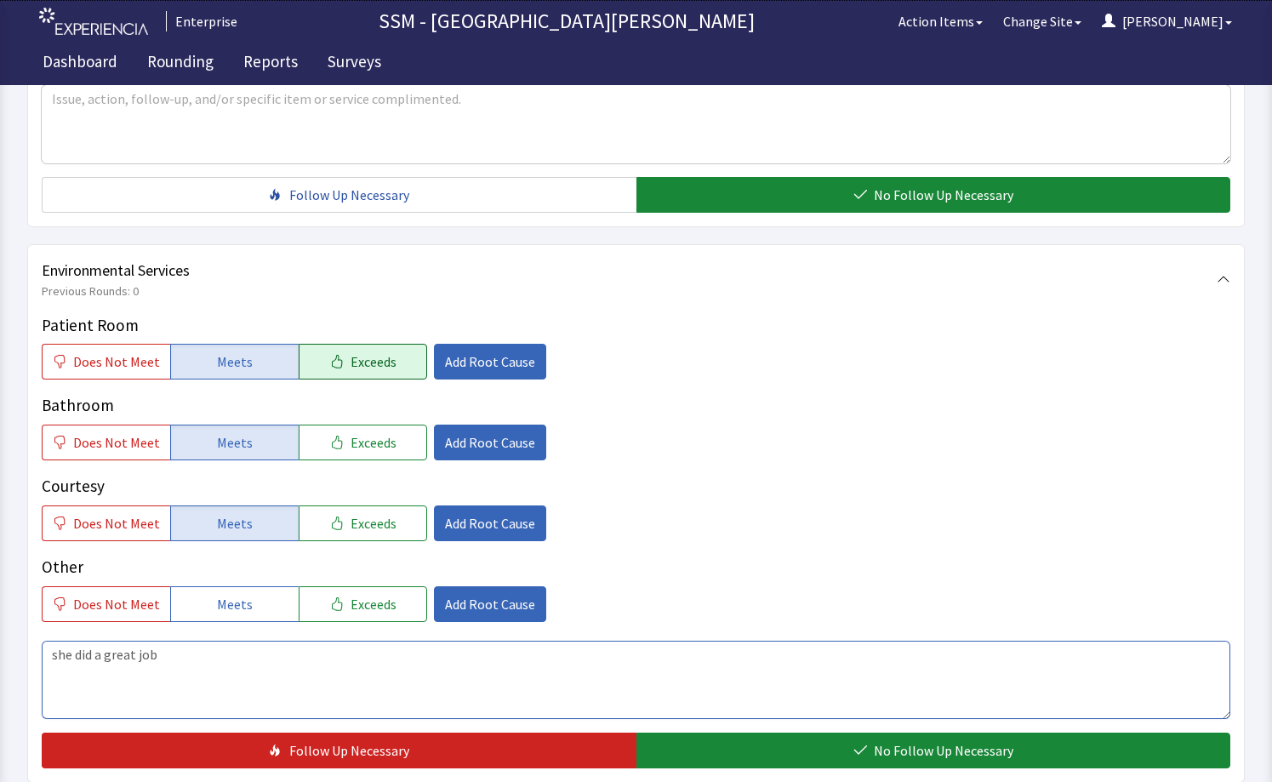
type textarea "she did a great job"
click at [350, 370] on span "Exceeds" at bounding box center [373, 361] width 46 height 20
click at [445, 367] on span "Add Root Cause" at bounding box center [490, 361] width 90 height 20
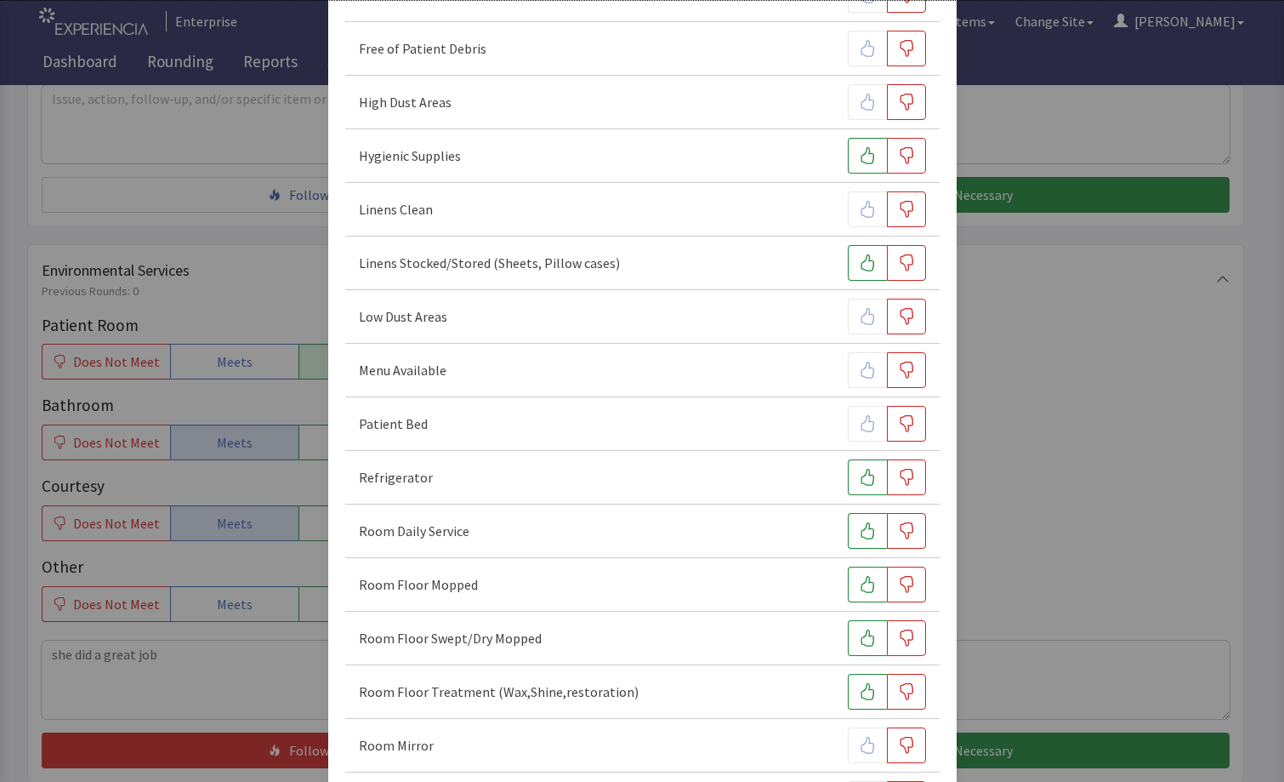
scroll to position [340, 0]
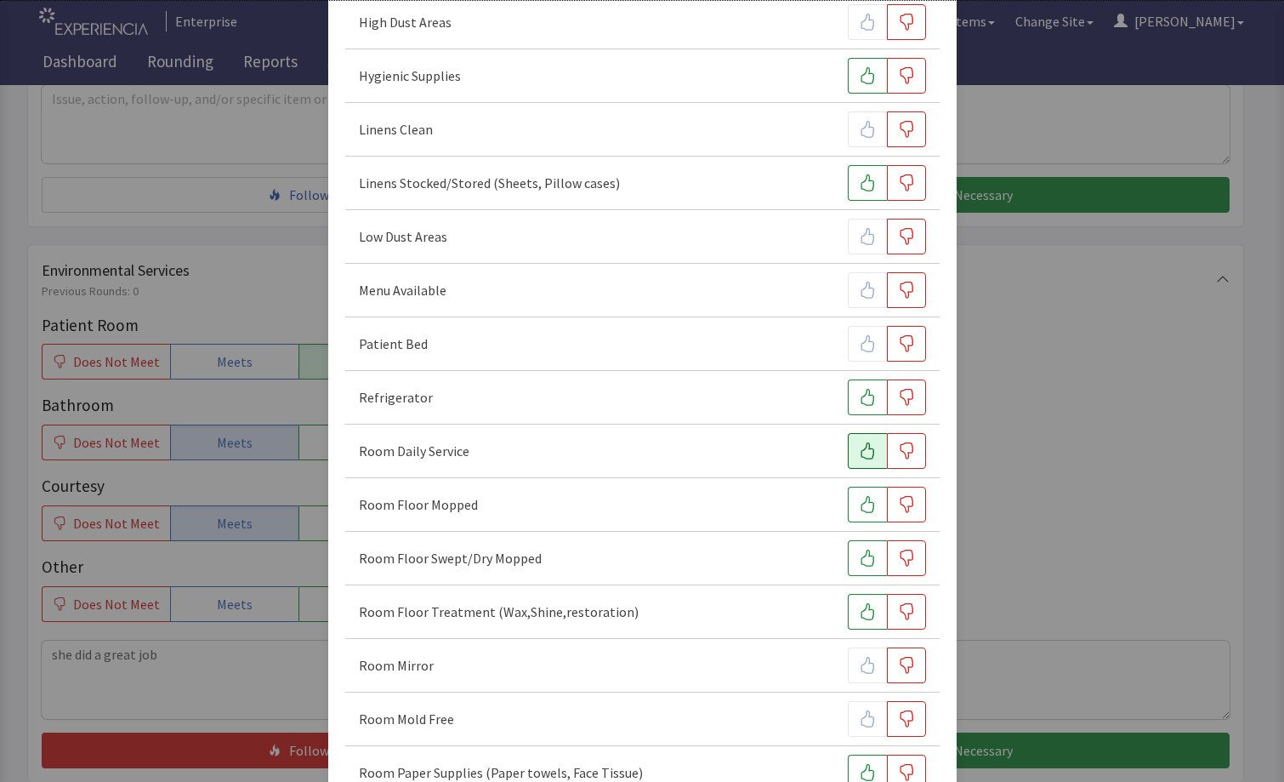
click at [848, 454] on button "button" at bounding box center [867, 451] width 39 height 36
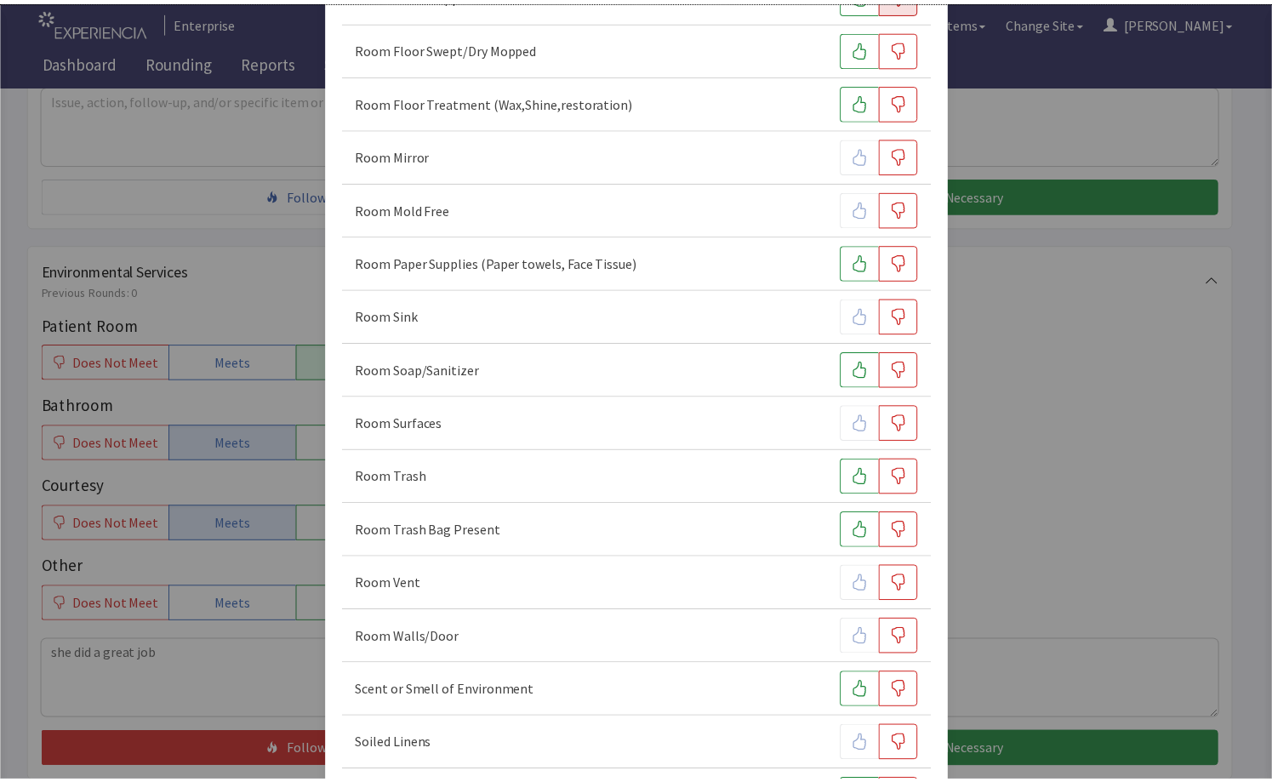
scroll to position [981, 0]
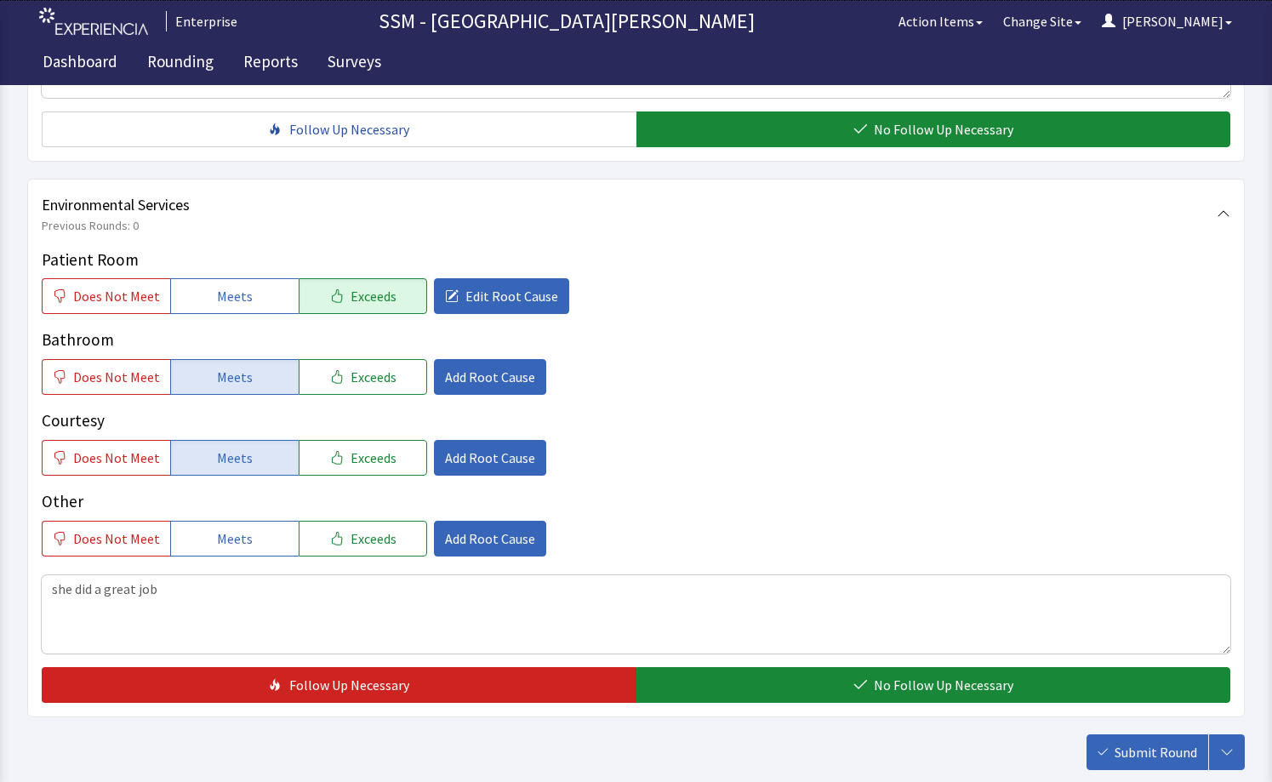
scroll to position [1697, 0]
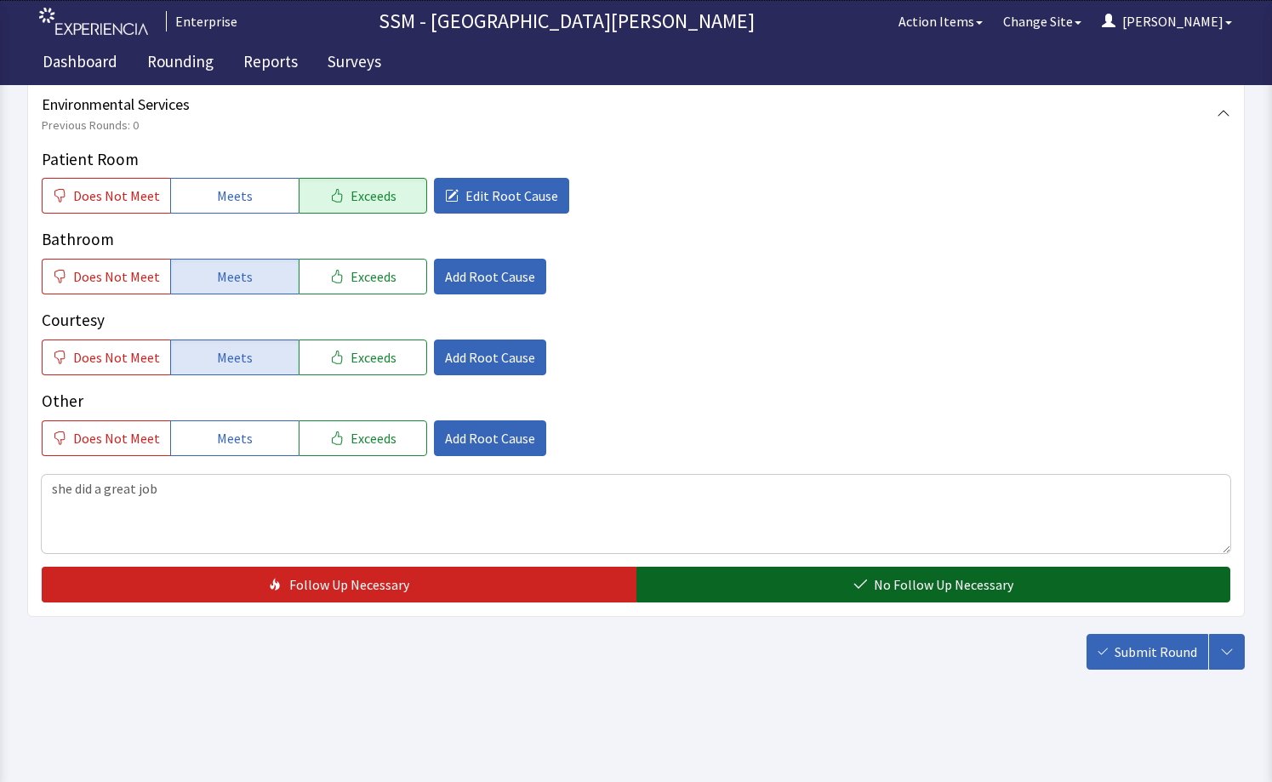
click at [918, 580] on span "No Follow Up Necessary" at bounding box center [942, 584] width 139 height 20
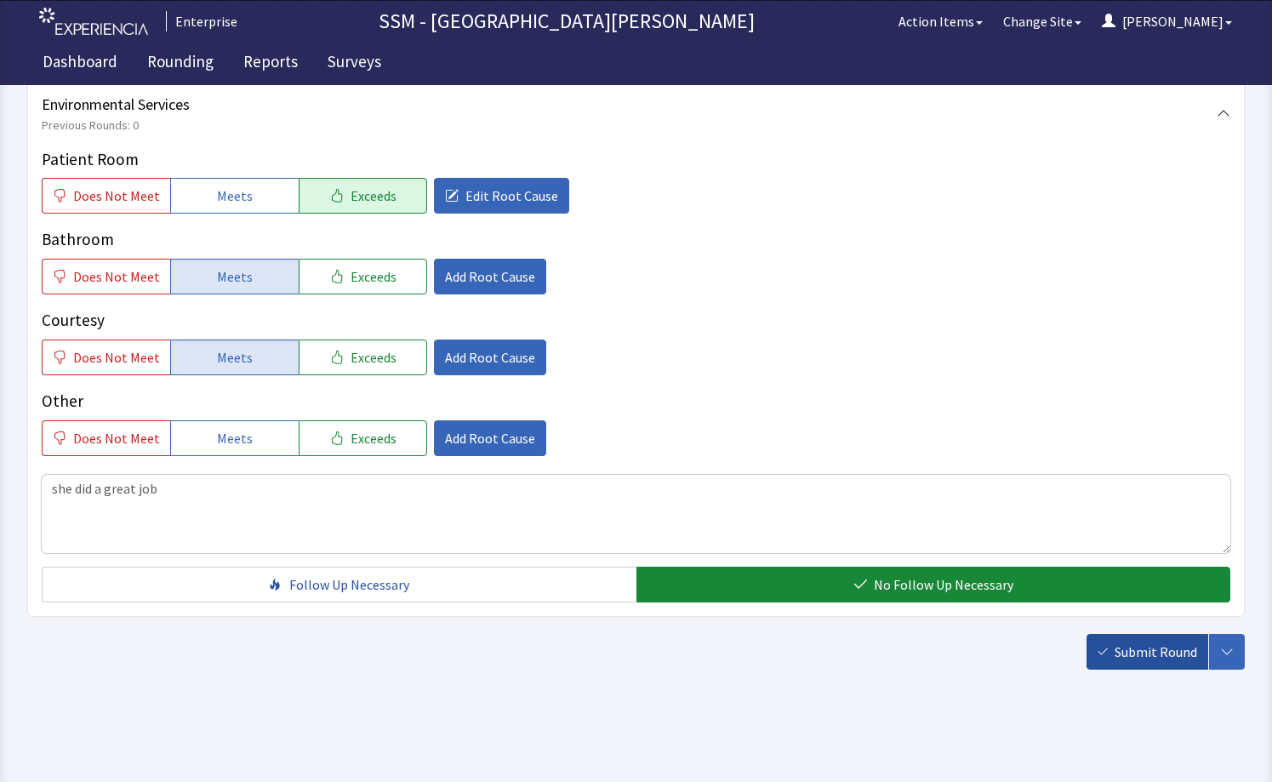
click at [1156, 661] on span "Submit Round" at bounding box center [1155, 651] width 83 height 20
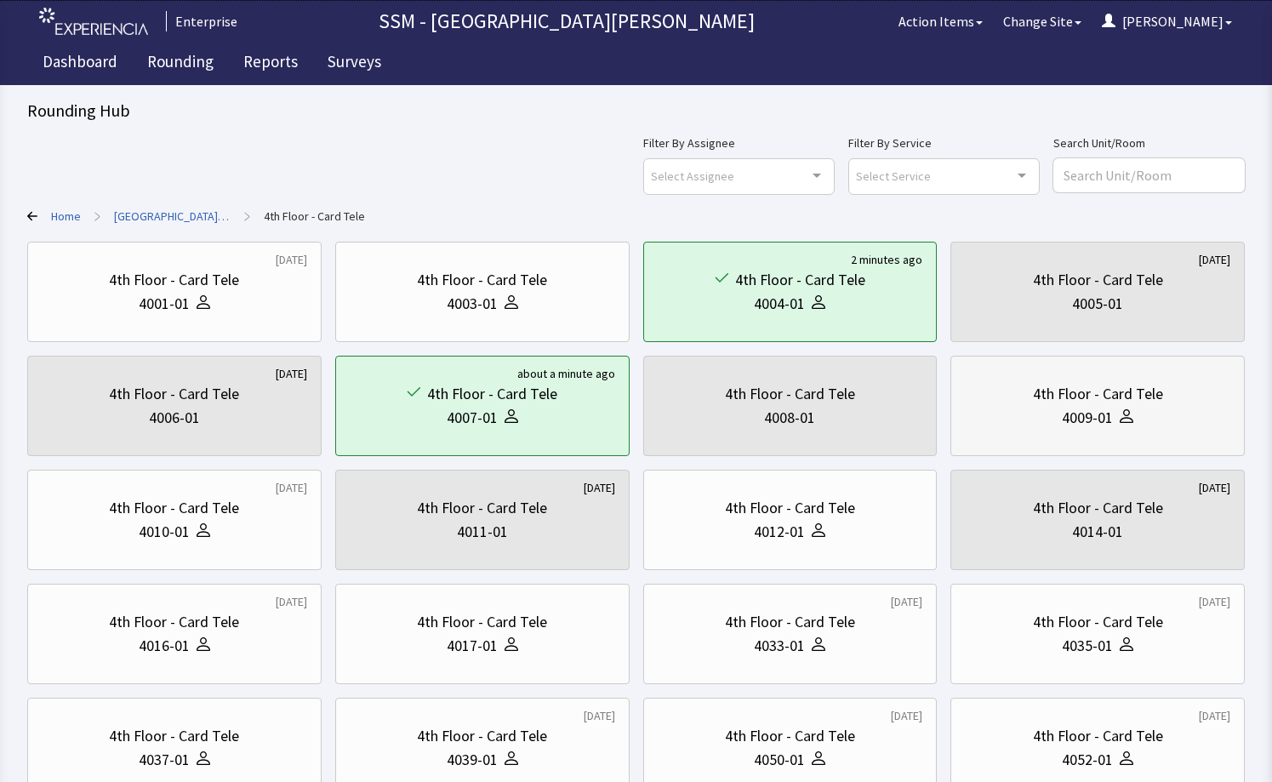
click at [1019, 418] on div "4009-01" at bounding box center [1096, 418] width 265 height 24
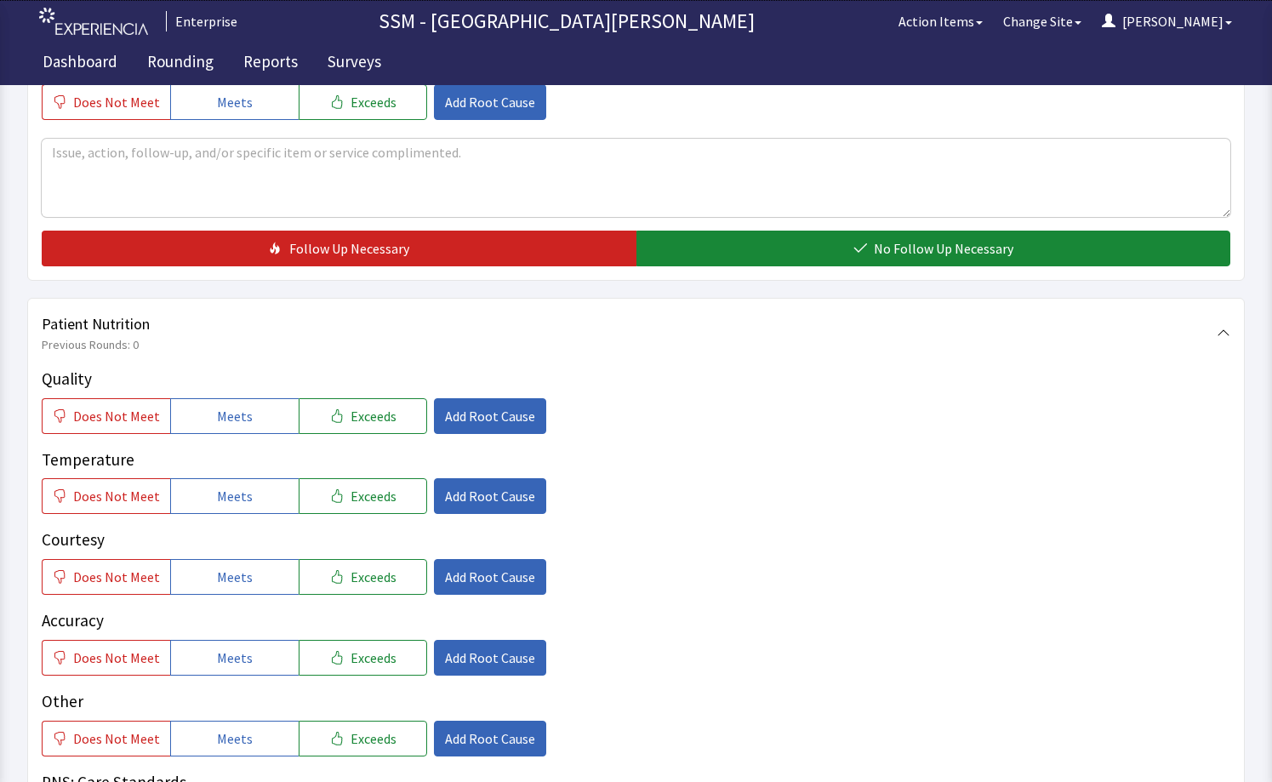
scroll to position [936, 0]
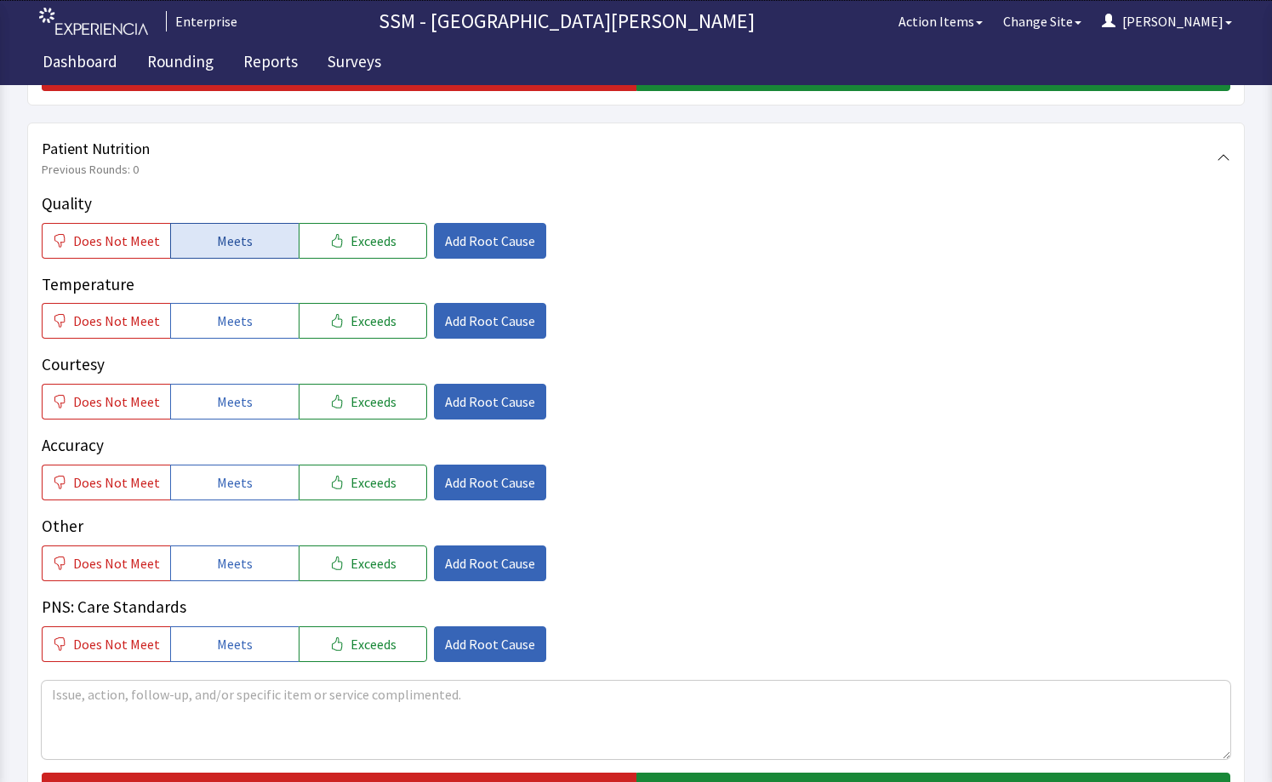
click at [227, 252] on button "Meets" at bounding box center [234, 241] width 128 height 36
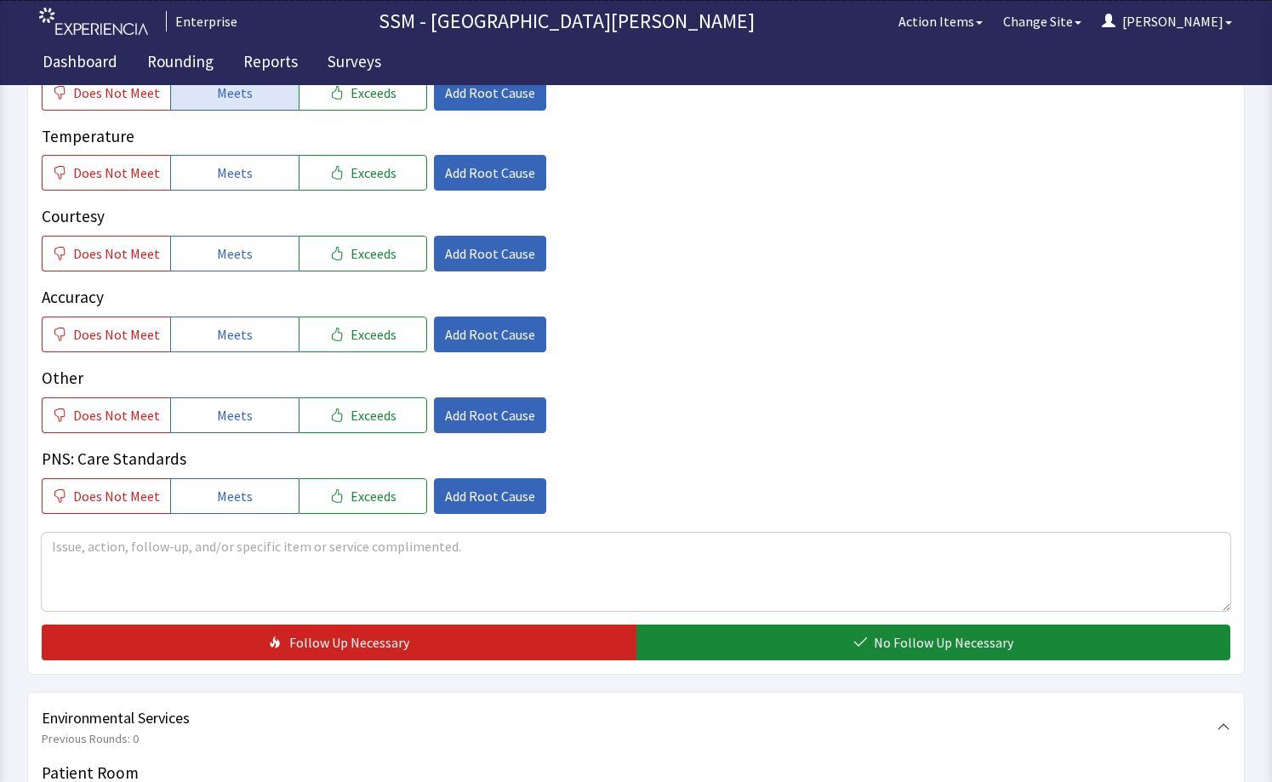
scroll to position [1106, 0]
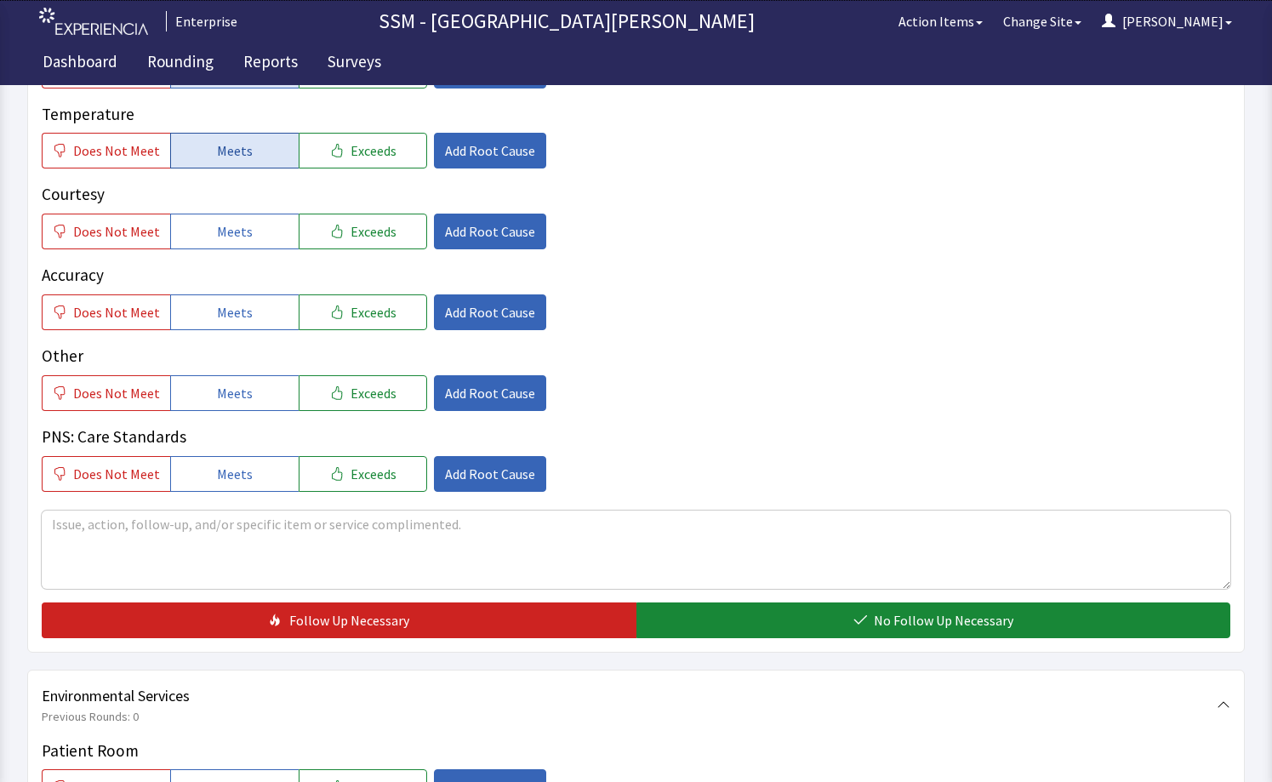
click at [218, 160] on span "Meets" at bounding box center [235, 150] width 36 height 20
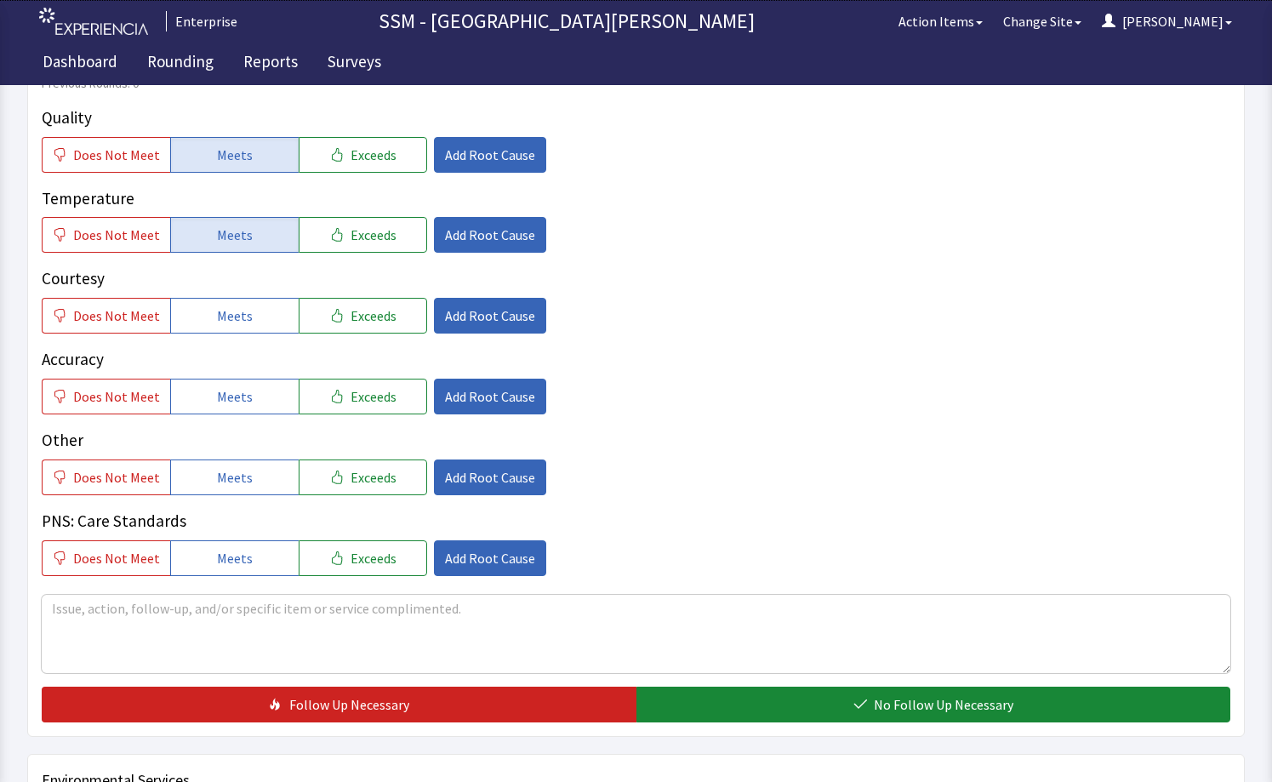
scroll to position [1021, 0]
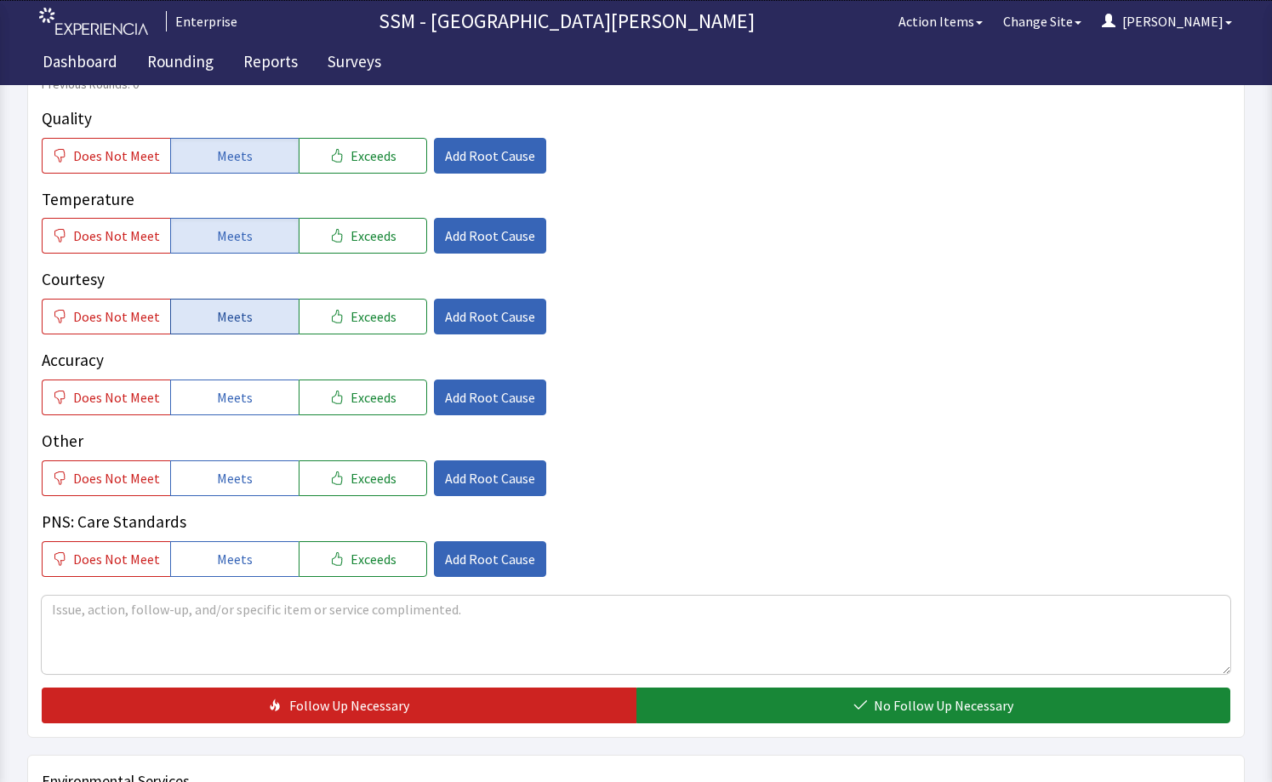
click at [218, 312] on span "Meets" at bounding box center [235, 316] width 36 height 20
click at [219, 385] on button "Meets" at bounding box center [234, 397] width 128 height 36
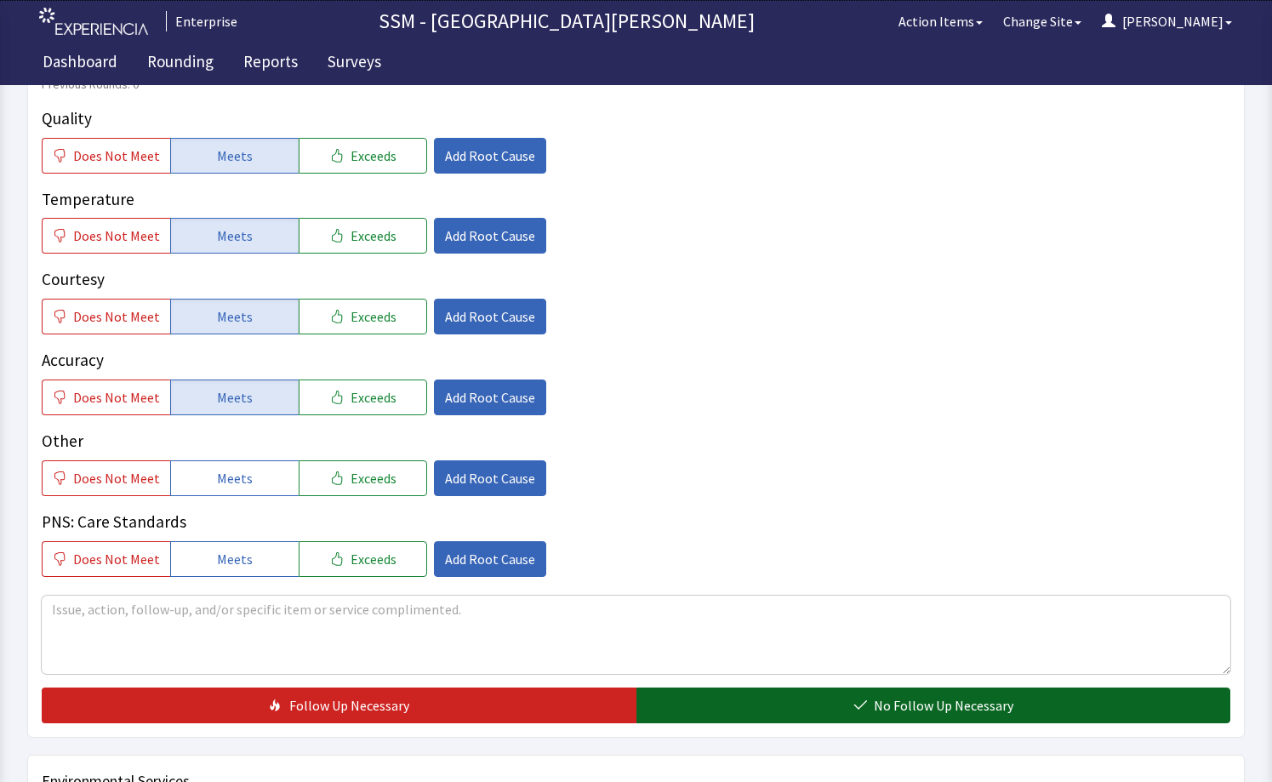
click at [870, 711] on button "No Follow Up Necessary" at bounding box center [933, 705] width 595 height 36
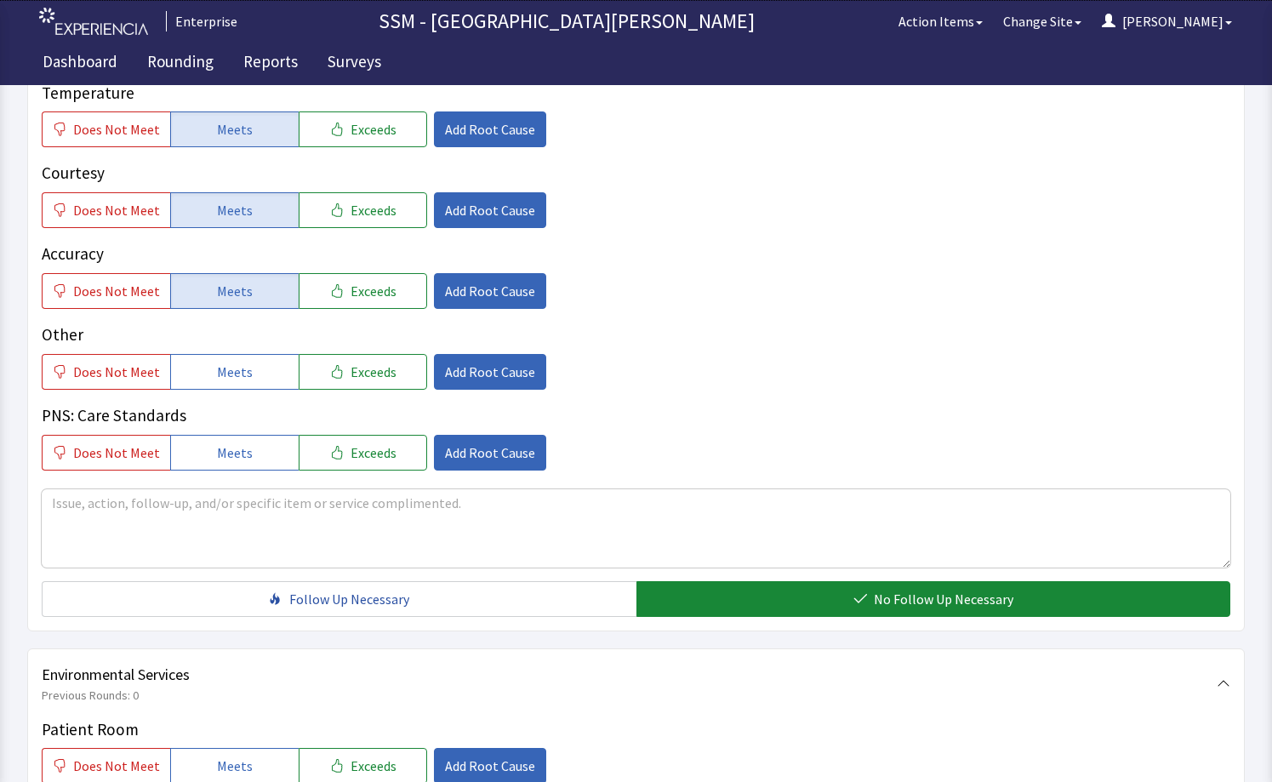
scroll to position [1361, 0]
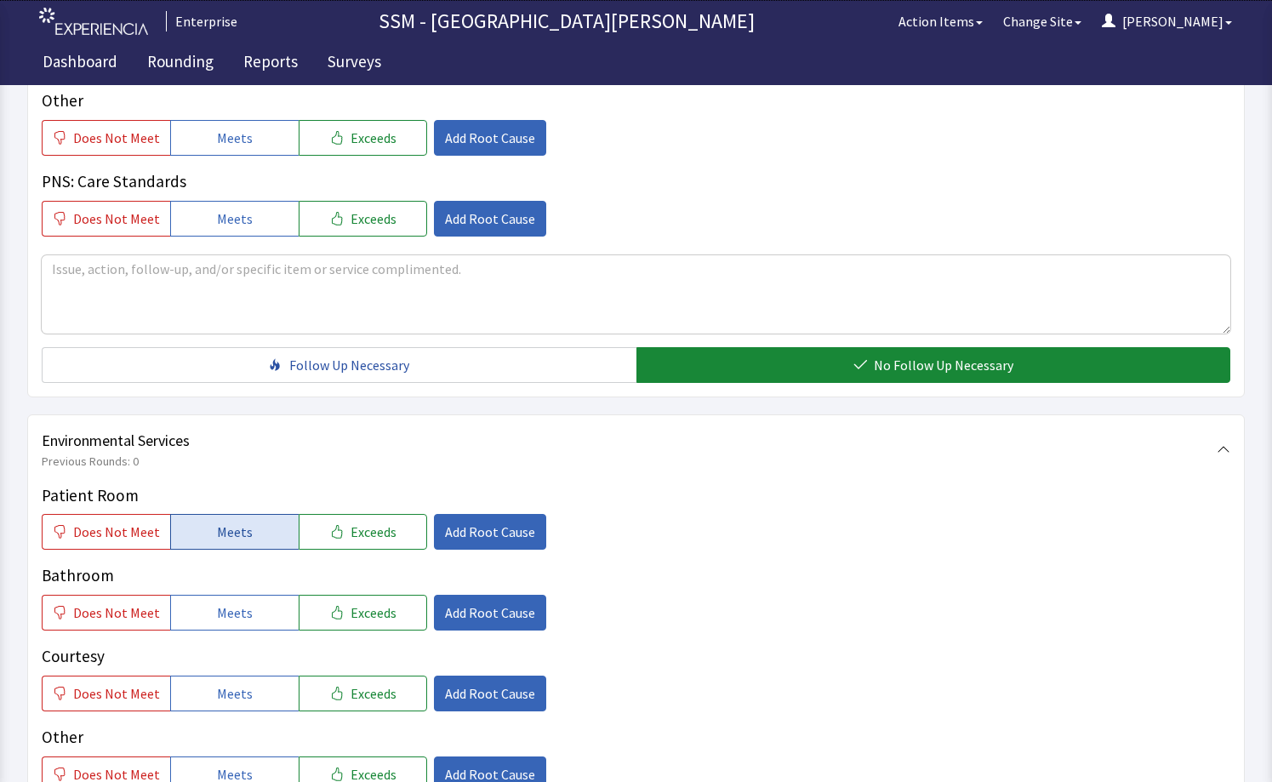
click at [217, 536] on span "Meets" at bounding box center [235, 531] width 36 height 20
click at [235, 601] on button "Meets" at bounding box center [234, 613] width 128 height 36
click at [202, 683] on button "Meets" at bounding box center [234, 693] width 128 height 36
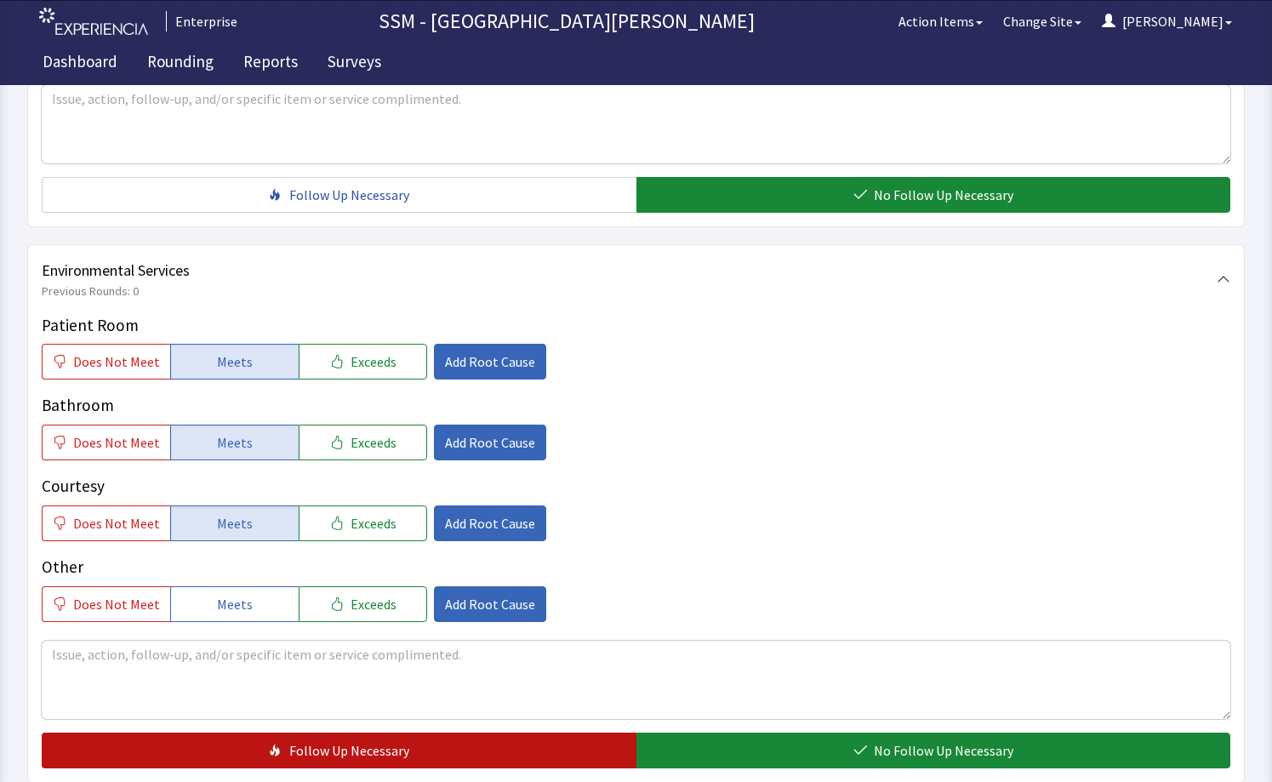
scroll to position [1616, 0]
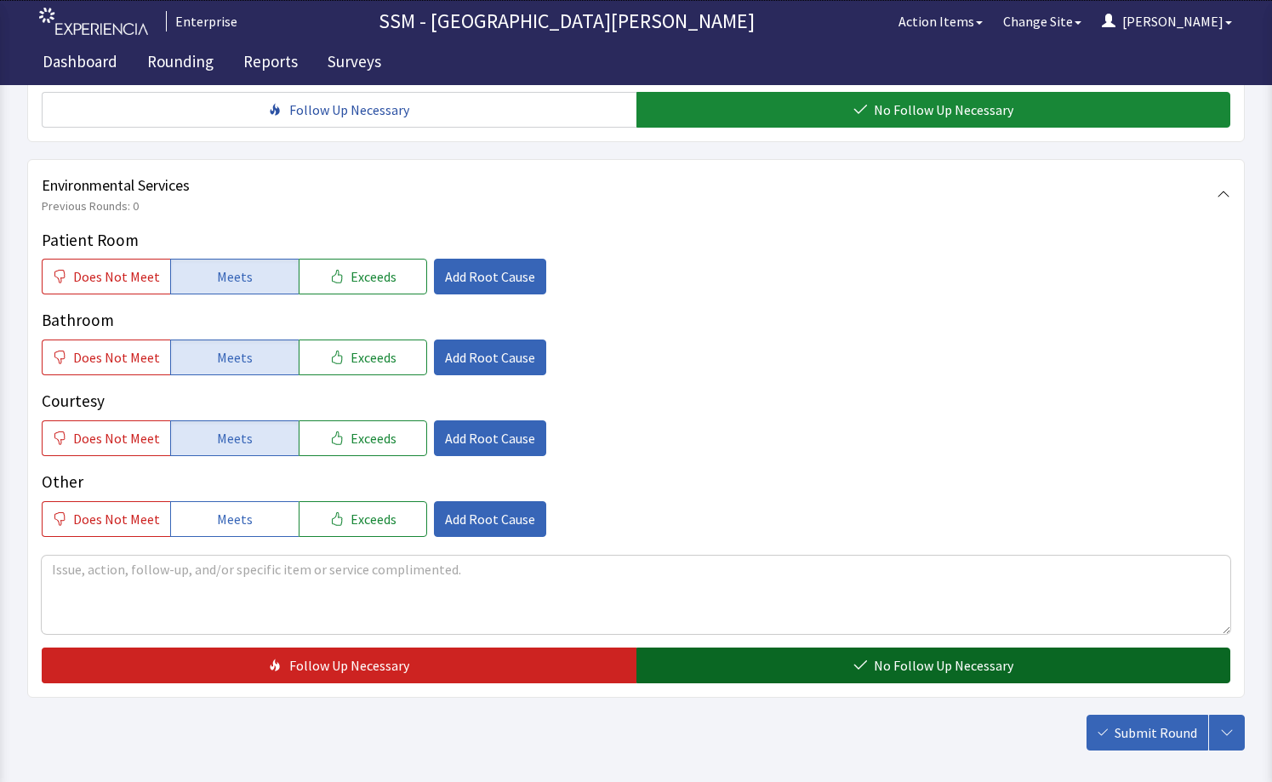
click at [674, 659] on button "No Follow Up Necessary" at bounding box center [933, 665] width 595 height 36
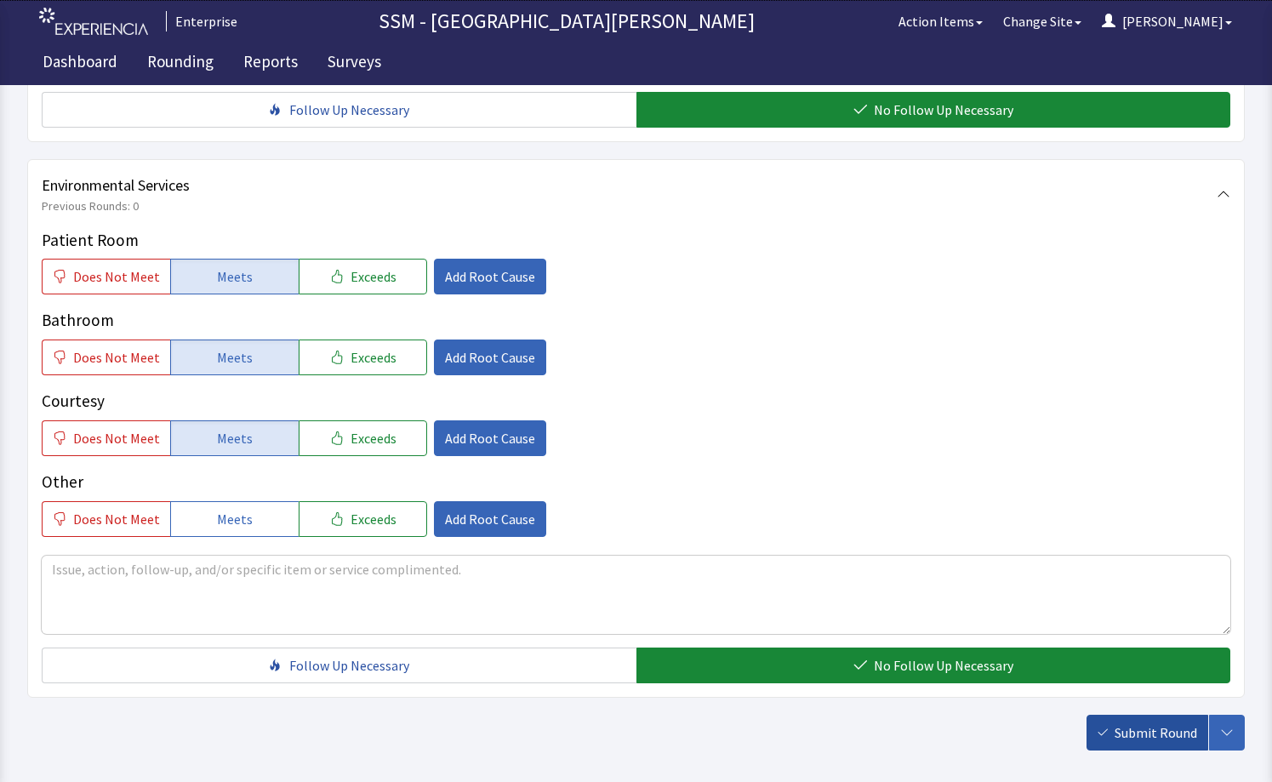
click at [1112, 735] on button "Submit Round" at bounding box center [1147, 732] width 122 height 36
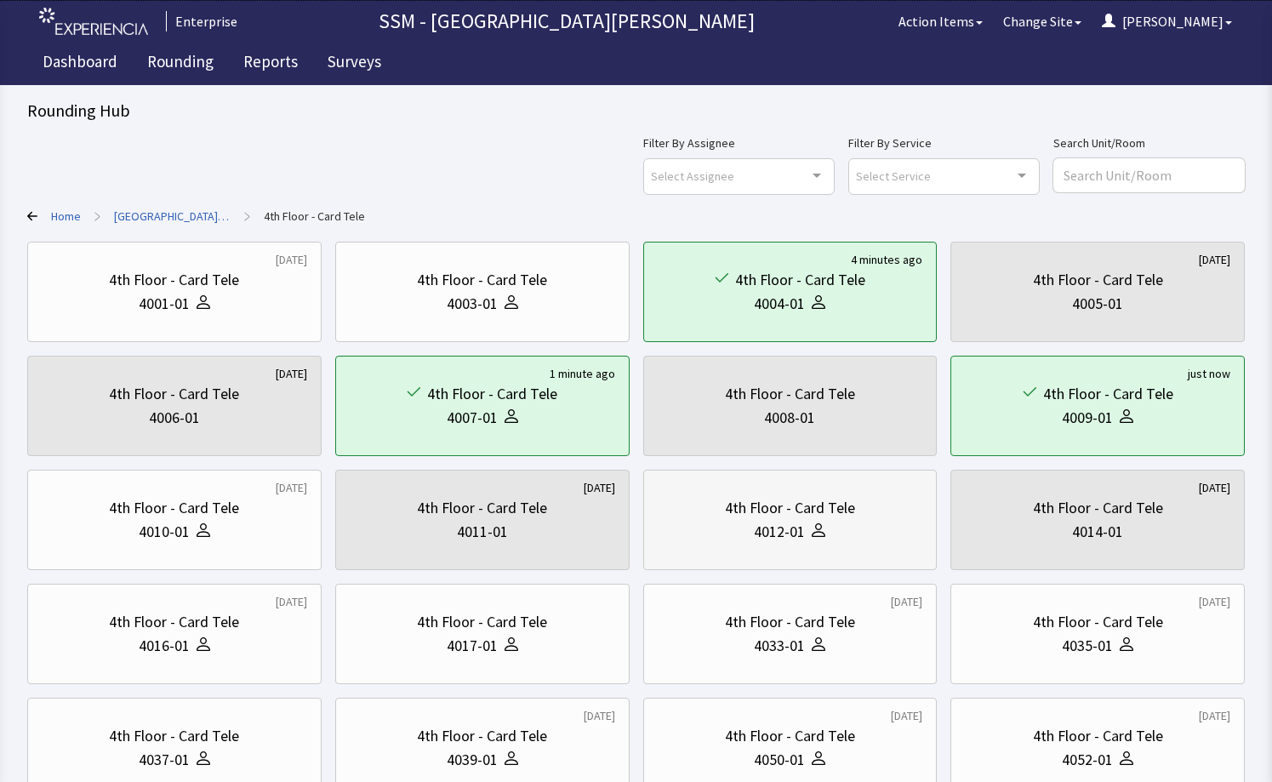
click at [788, 521] on div "4012-01" at bounding box center [779, 532] width 51 height 24
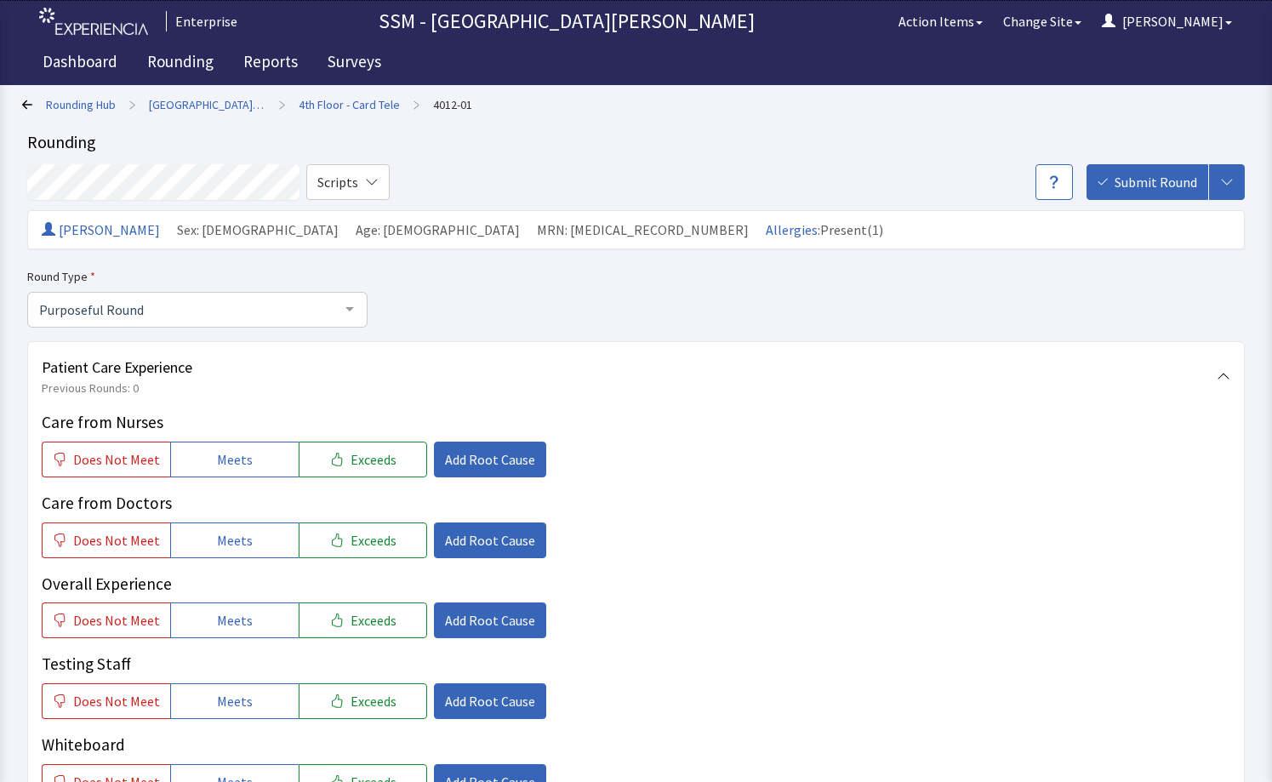
drag, startPoint x: 0, startPoint y: 0, endPoint x: 720, endPoint y: 526, distance: 891.1
click at [720, 526] on div "Does Not Meet Meets Exceeds Add Root Cause" at bounding box center [636, 540] width 1188 height 36
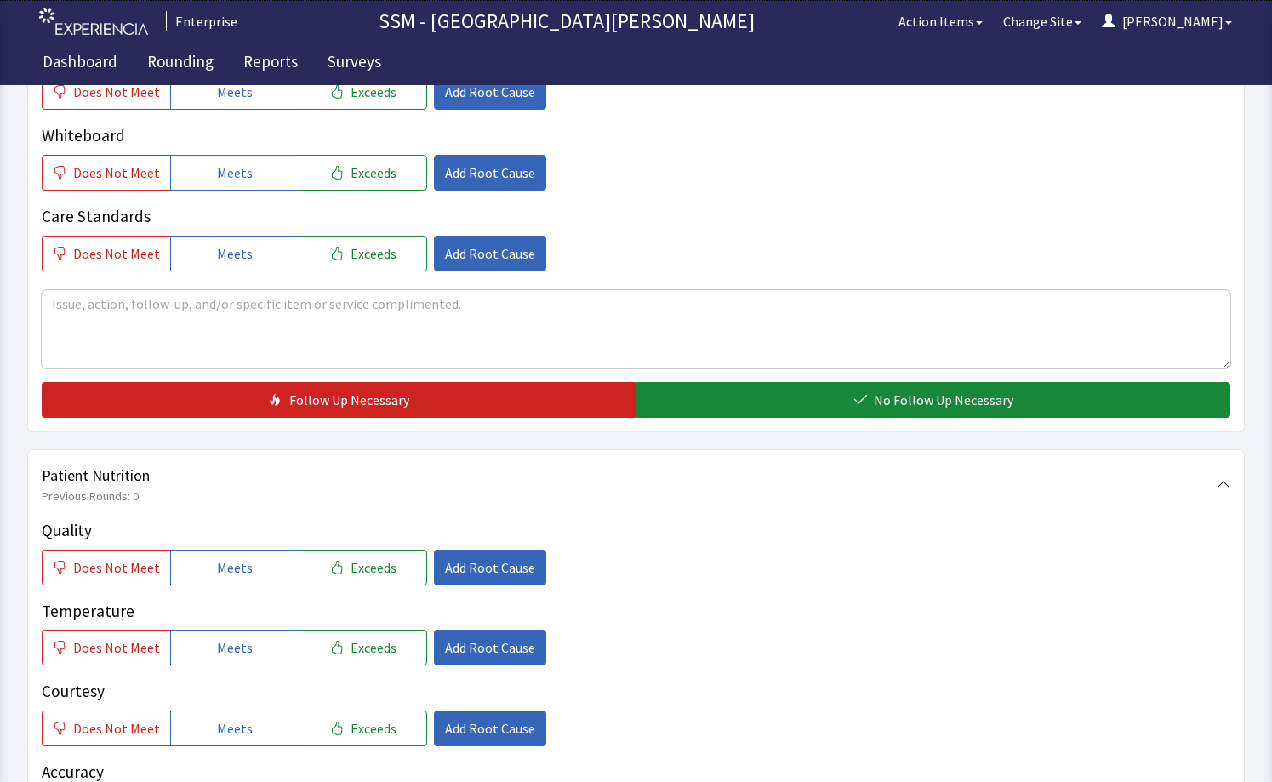
scroll to position [765, 0]
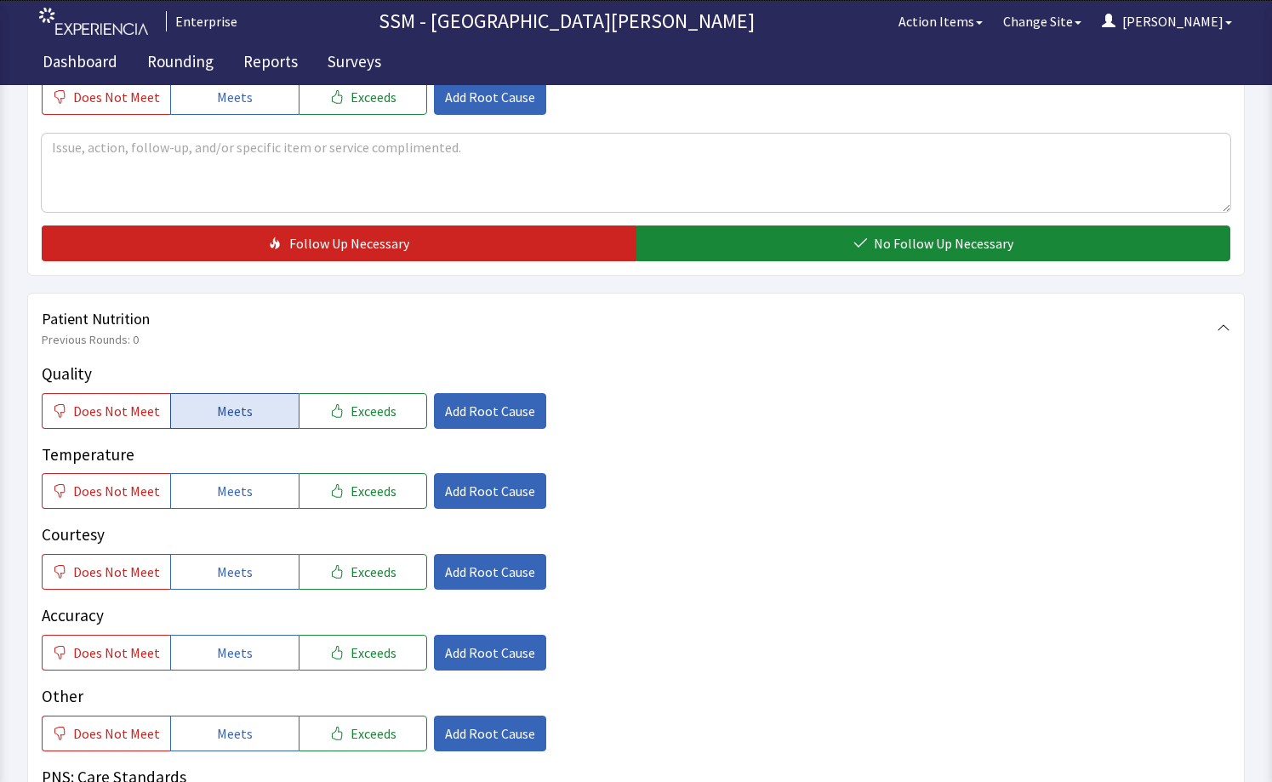
click at [227, 413] on span "Meets" at bounding box center [235, 411] width 36 height 20
click at [230, 492] on span "Meets" at bounding box center [235, 491] width 36 height 20
click at [236, 562] on span "Meets" at bounding box center [235, 571] width 36 height 20
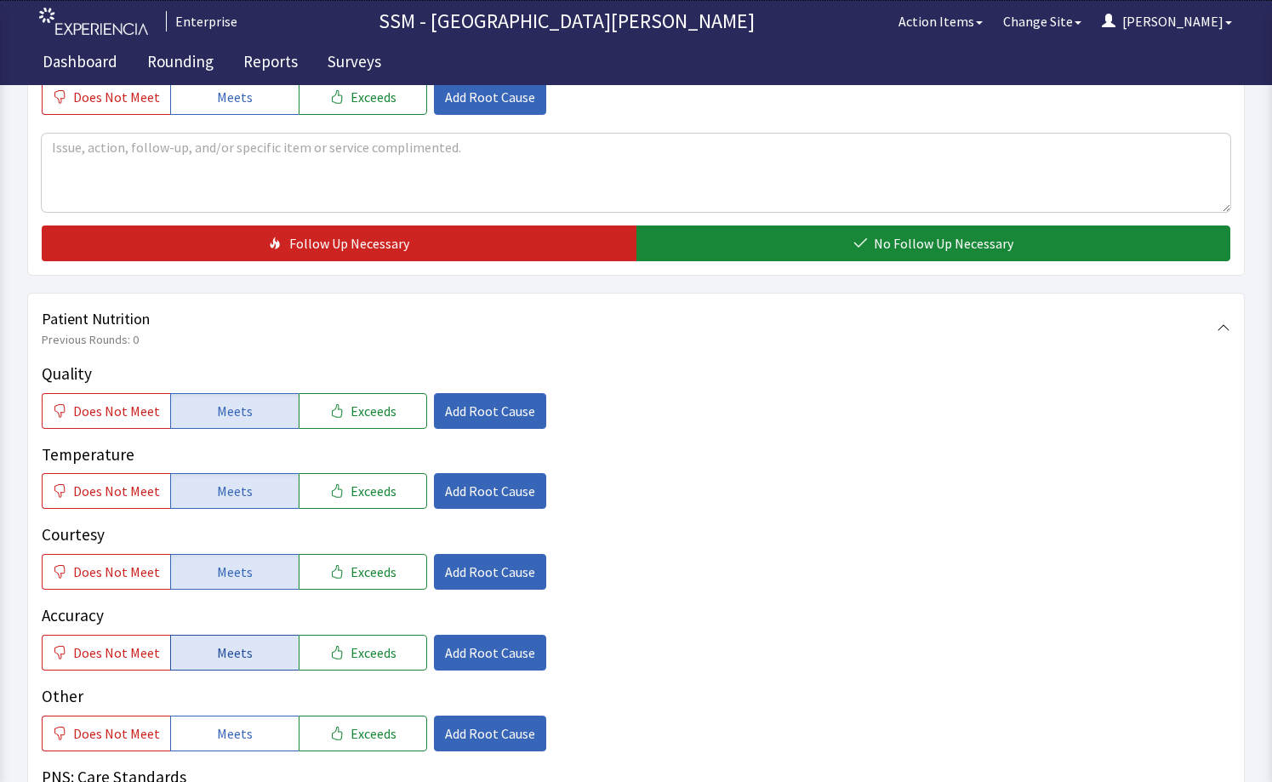
click at [230, 640] on button "Meets" at bounding box center [234, 652] width 128 height 36
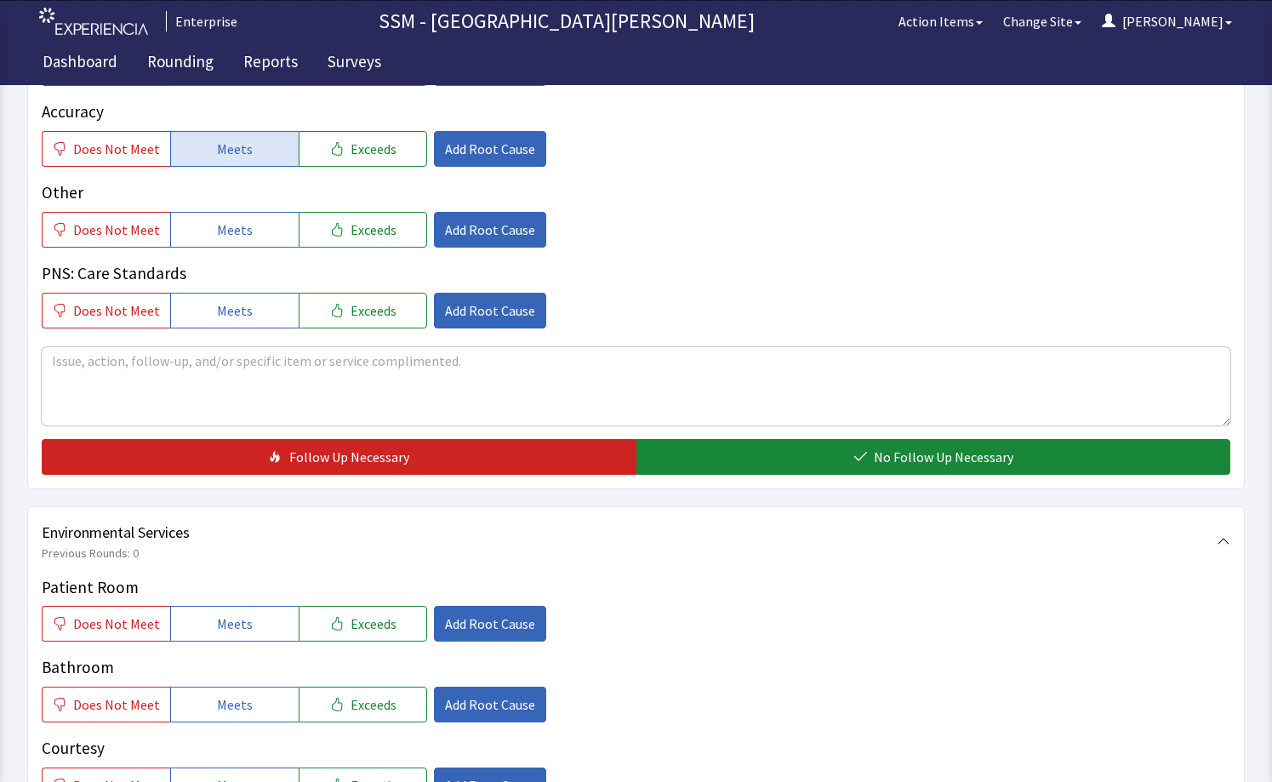
scroll to position [1276, 0]
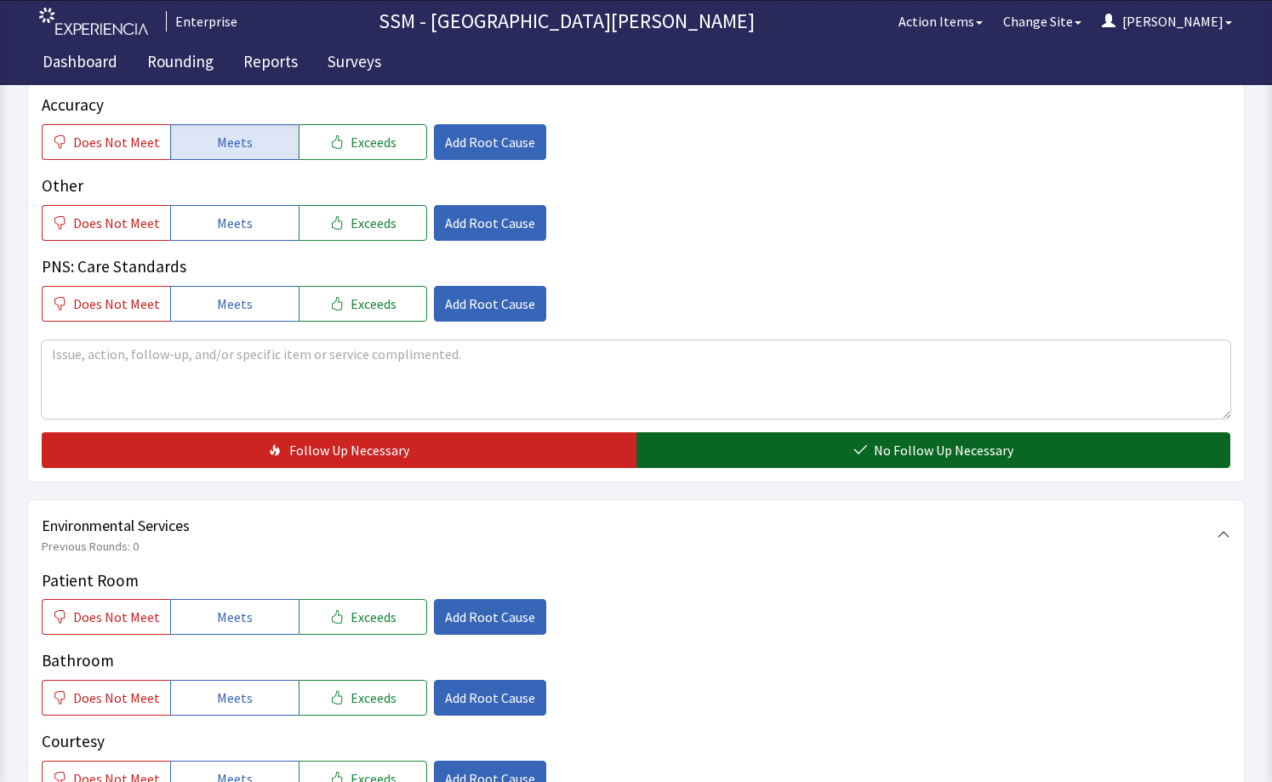
click at [880, 458] on span "No Follow Up Necessary" at bounding box center [942, 450] width 139 height 20
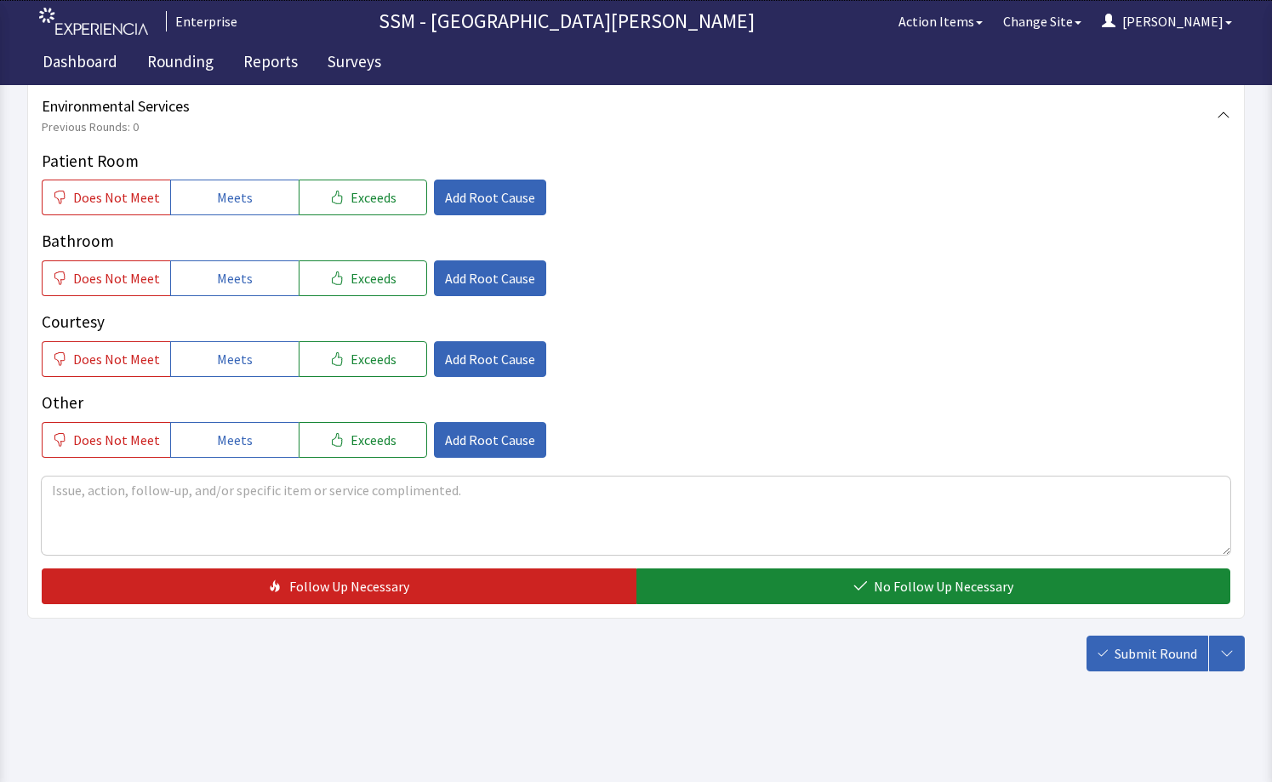
scroll to position [1697, 0]
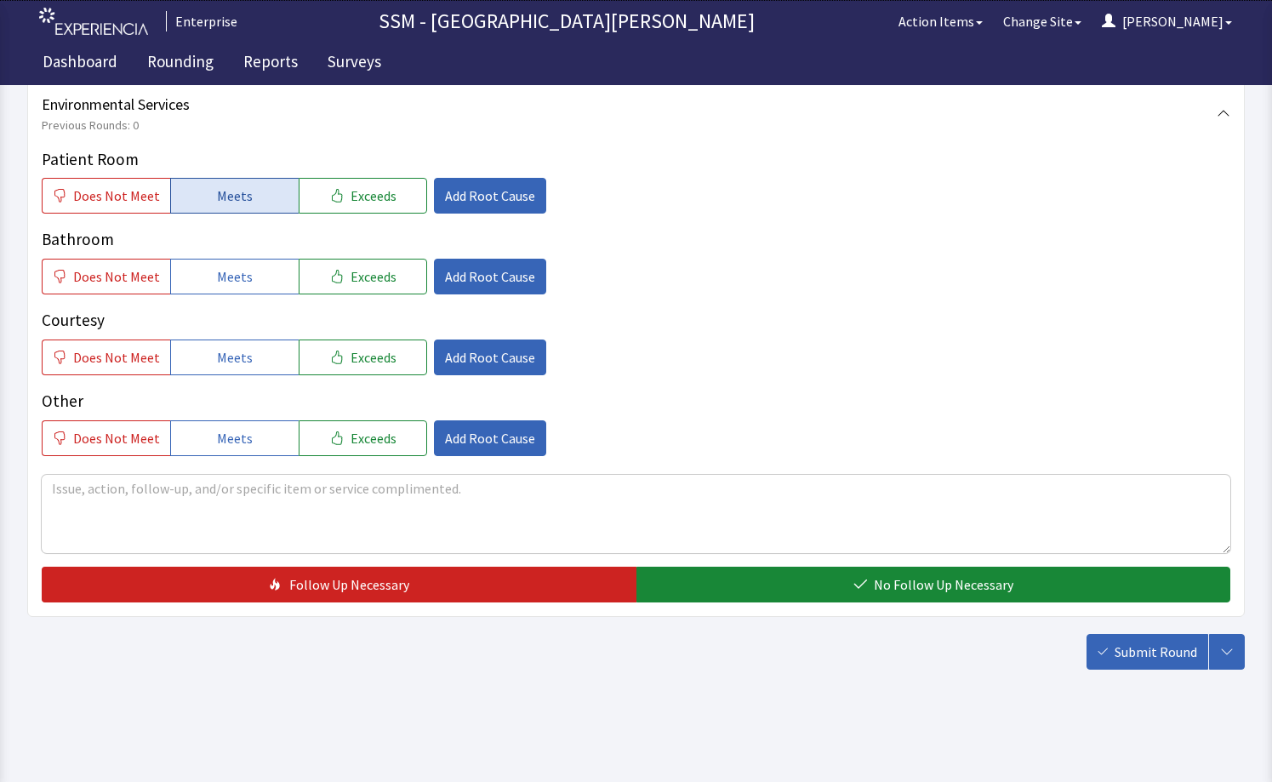
click at [185, 200] on button "Meets" at bounding box center [234, 196] width 128 height 36
click at [233, 269] on span "Meets" at bounding box center [235, 276] width 36 height 20
click at [243, 350] on span "Meets" at bounding box center [235, 357] width 36 height 20
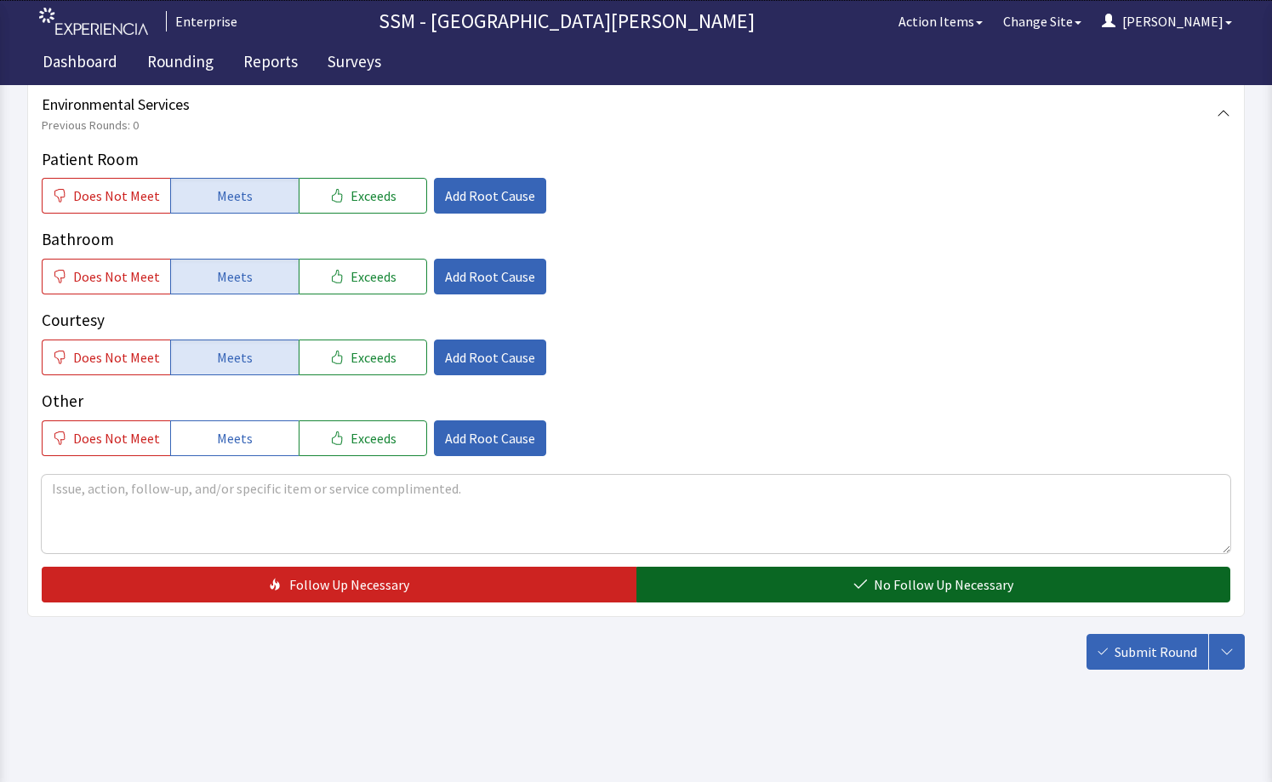
click at [782, 589] on button "No Follow Up Necessary" at bounding box center [933, 584] width 595 height 36
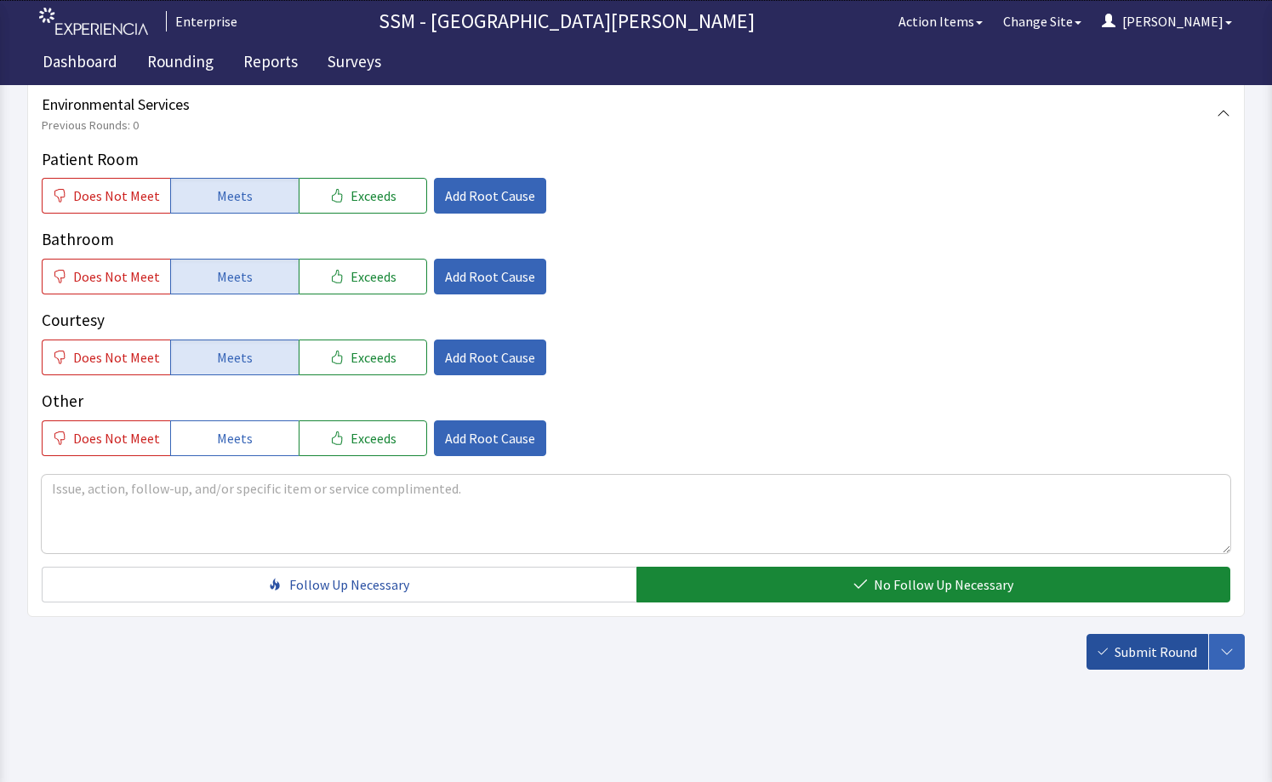
click at [1099, 652] on icon "button" at bounding box center [1102, 651] width 10 height 10
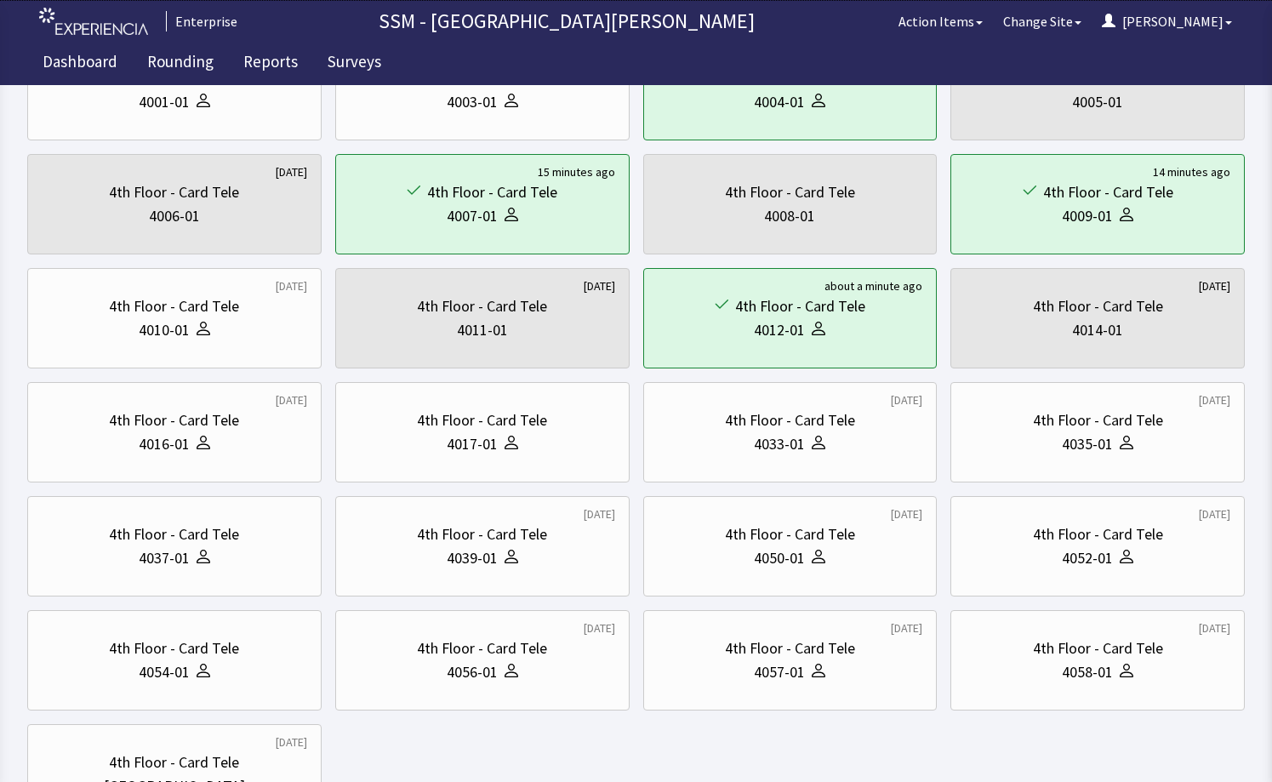
scroll to position [340, 0]
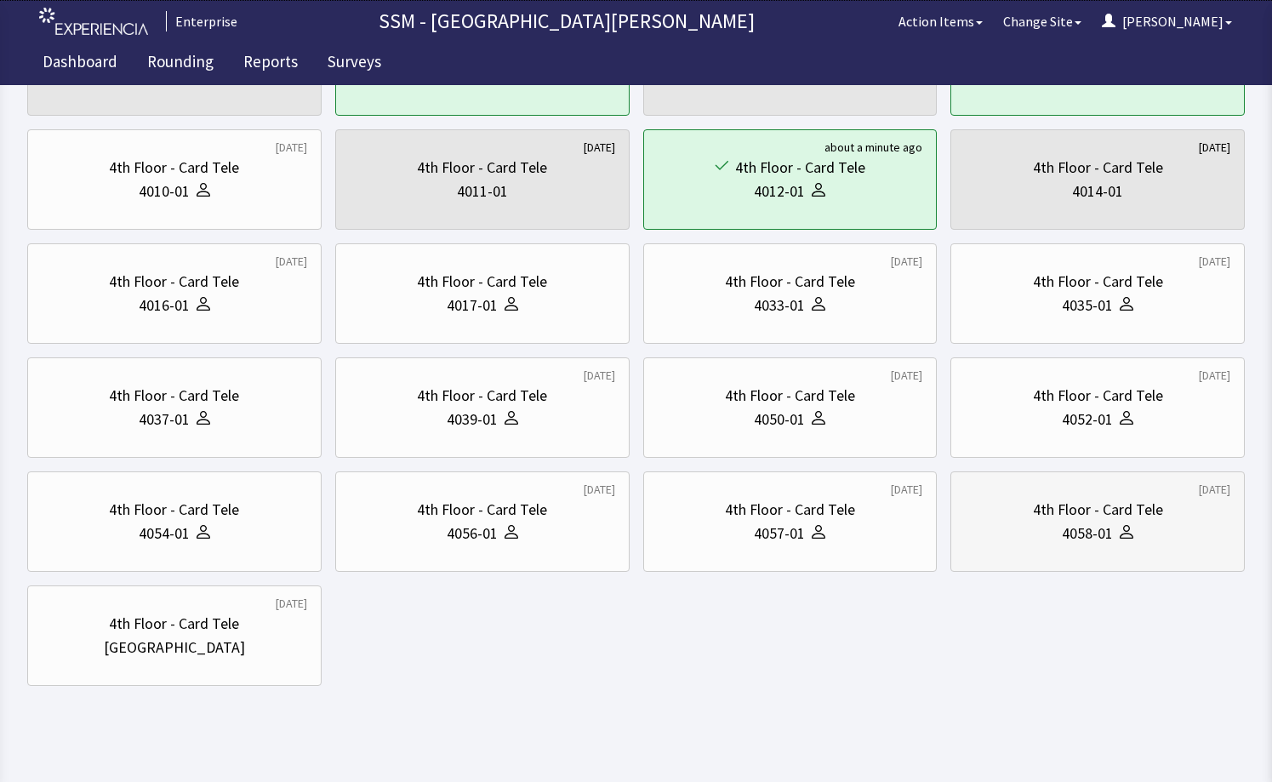
click at [1064, 546] on div "4th Floor - Card Tele 4058-01" at bounding box center [1096, 522] width 265 height 82
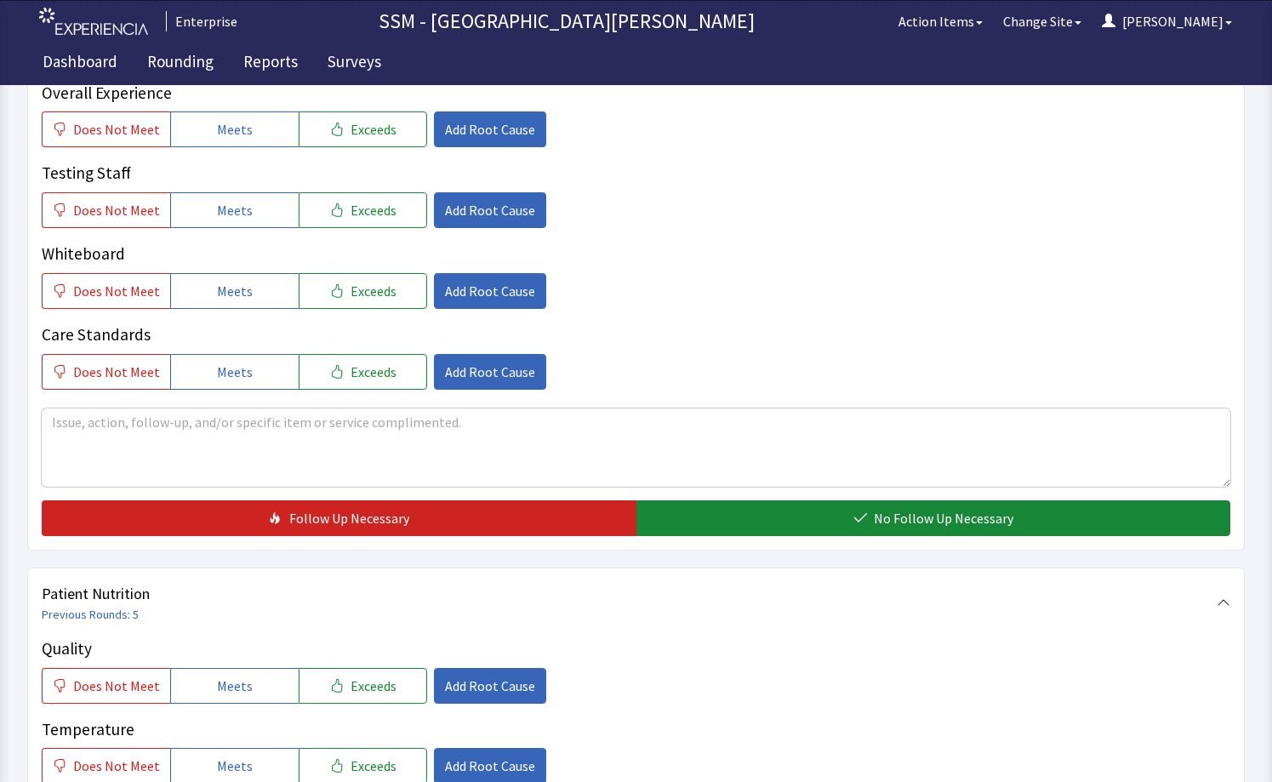
scroll to position [595, 0]
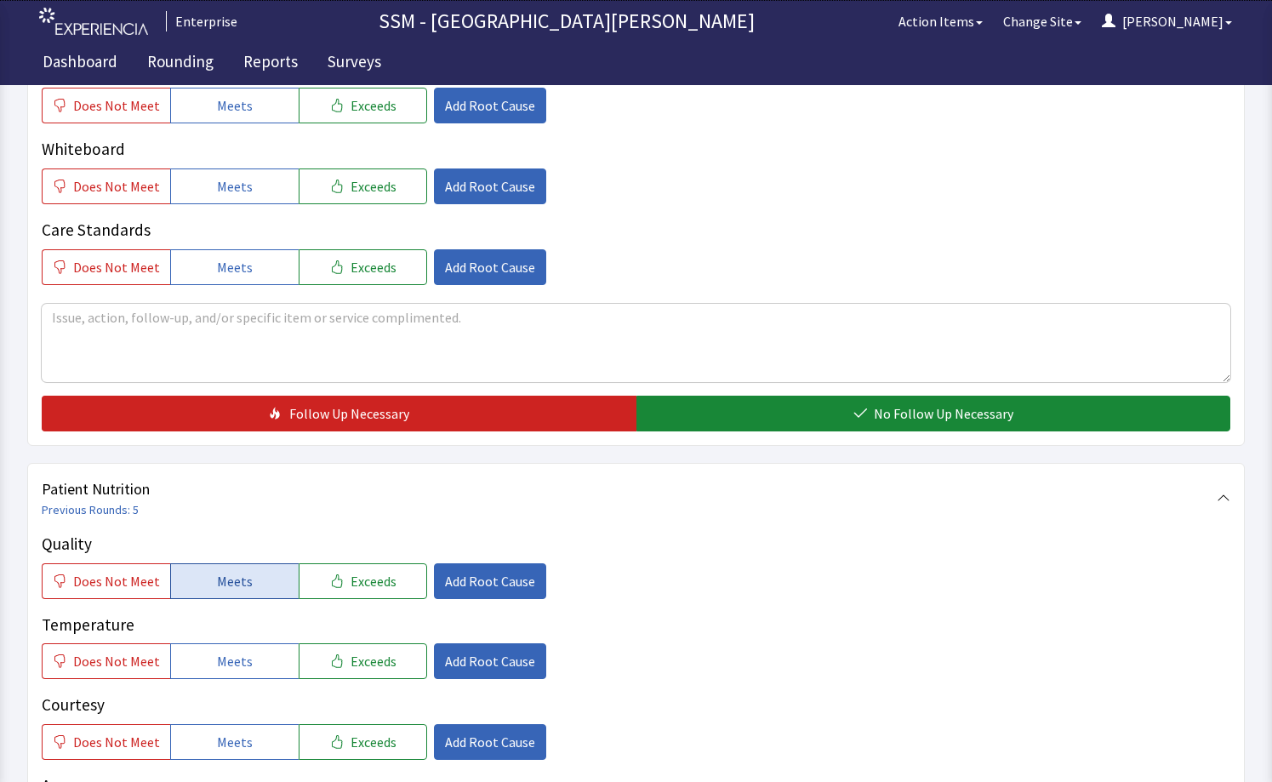
click at [229, 586] on span "Meets" at bounding box center [235, 581] width 36 height 20
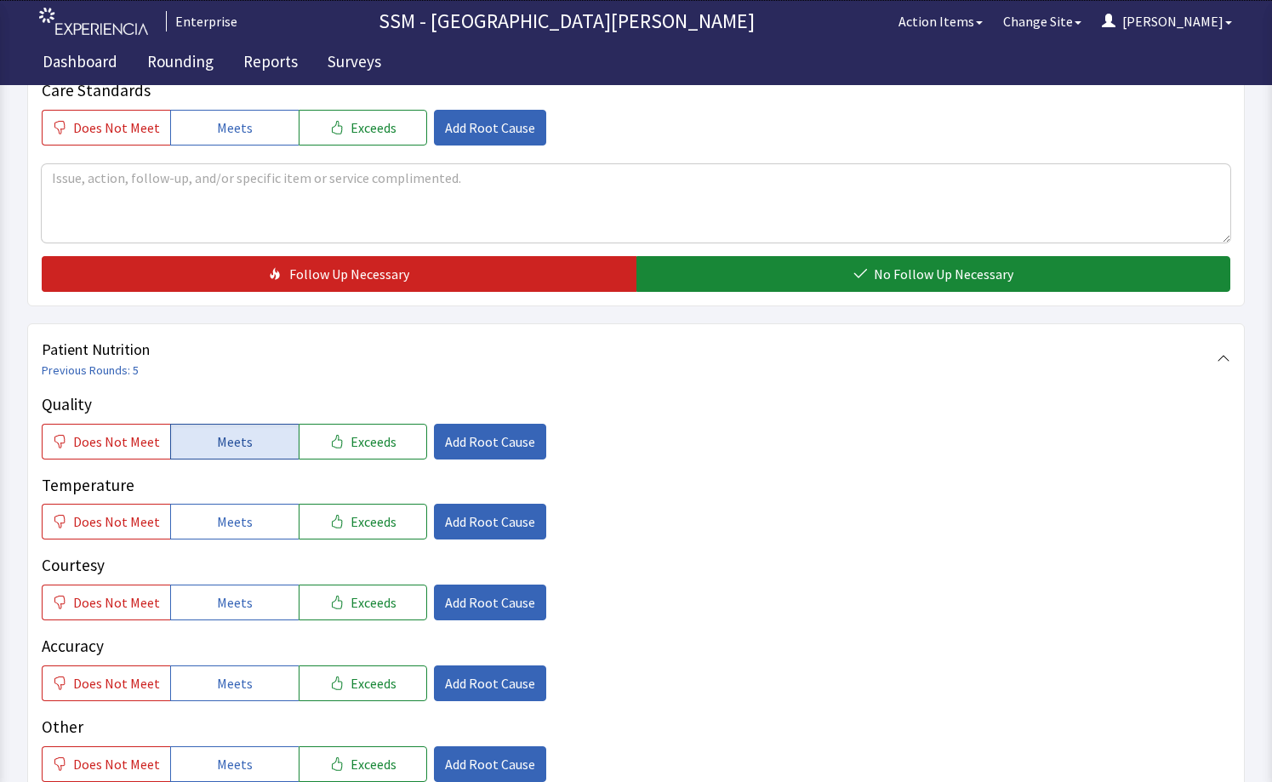
scroll to position [765, 0]
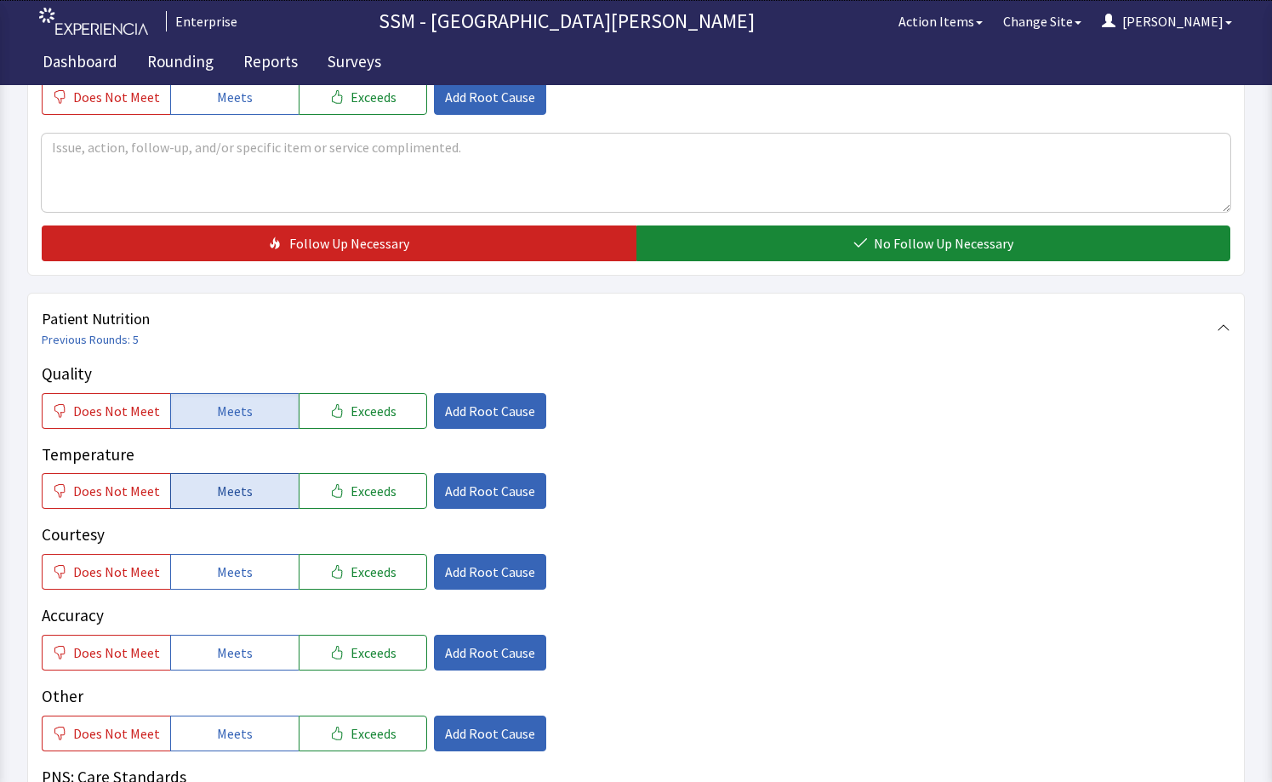
click at [187, 502] on button "Meets" at bounding box center [234, 491] width 128 height 36
click at [231, 581] on span "Meets" at bounding box center [235, 571] width 36 height 20
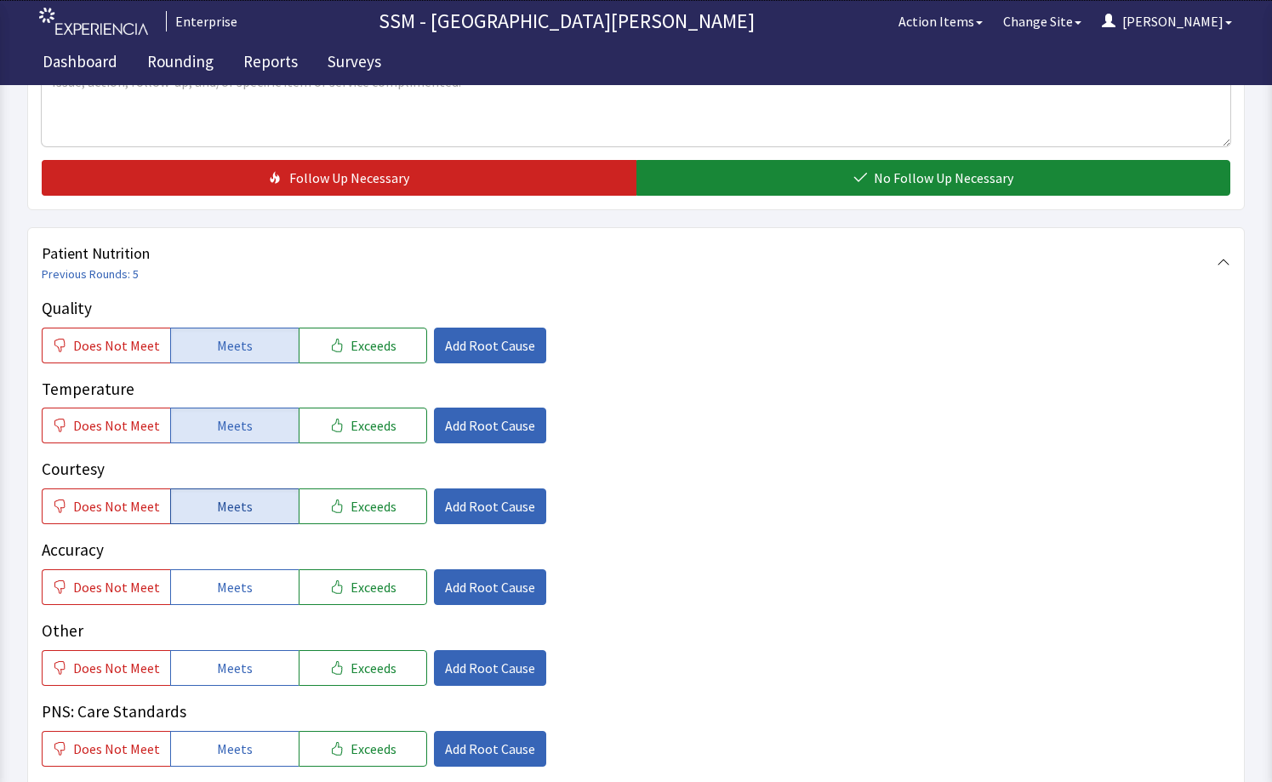
scroll to position [851, 0]
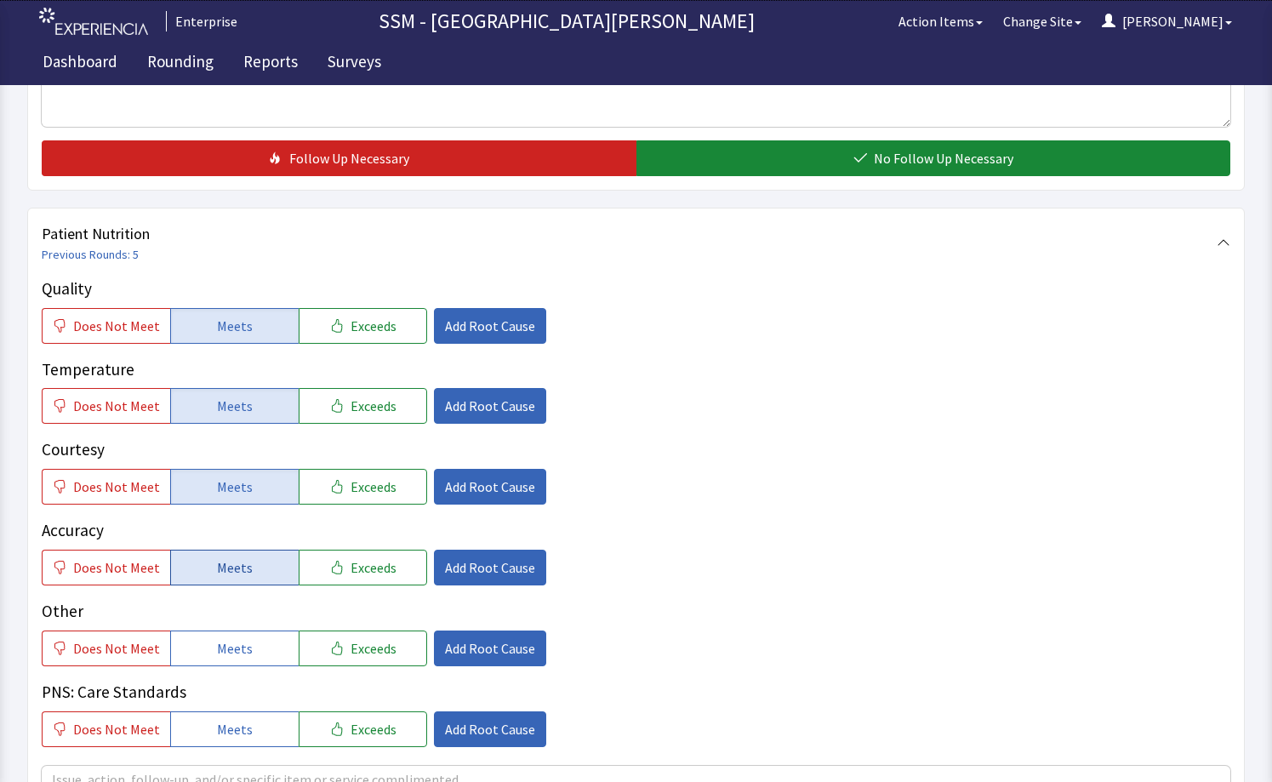
click at [218, 551] on button "Meets" at bounding box center [234, 567] width 128 height 36
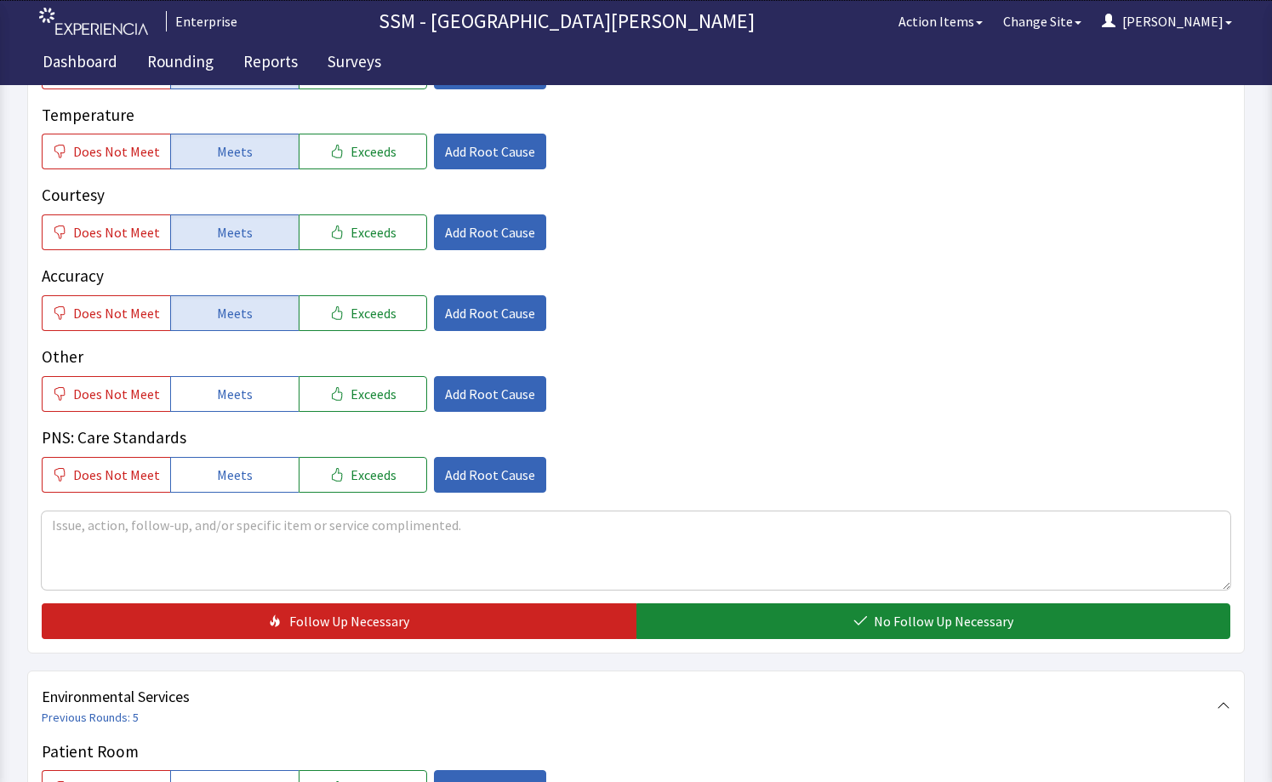
scroll to position [1106, 0]
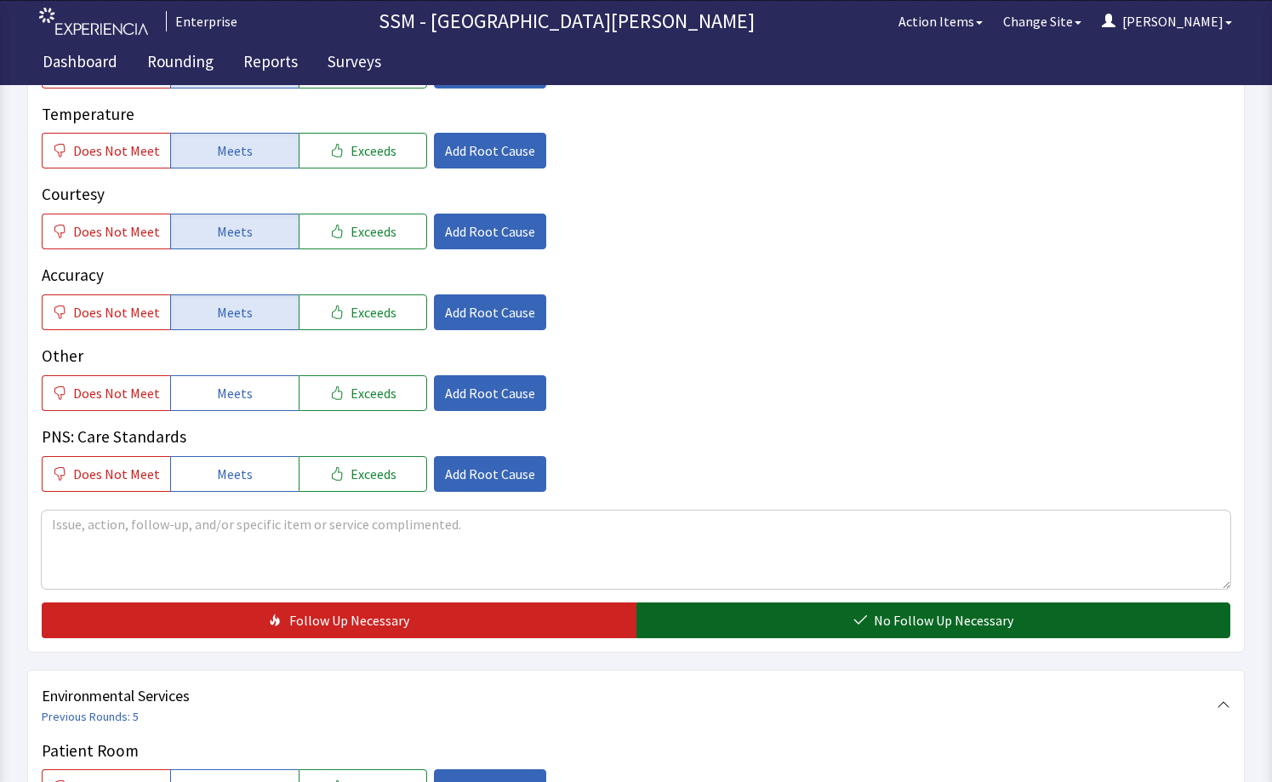
click at [680, 636] on button "No Follow Up Necessary" at bounding box center [933, 620] width 595 height 36
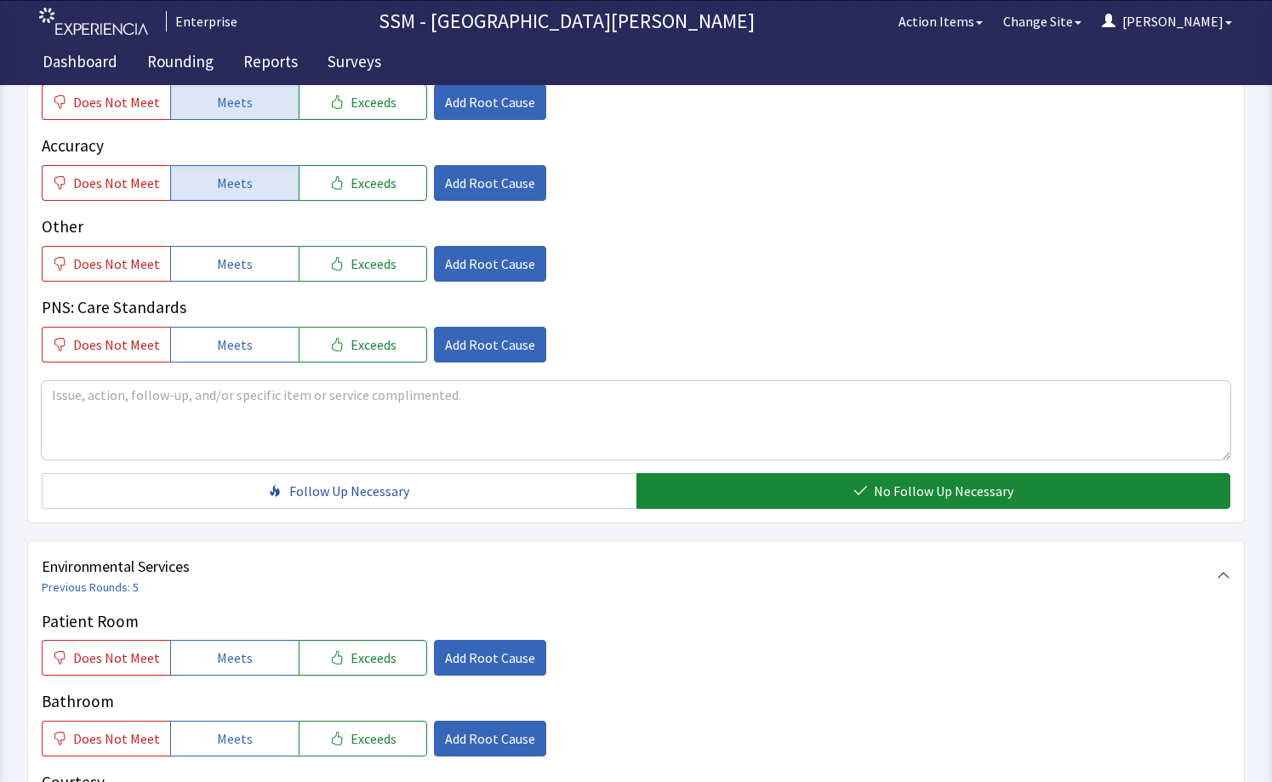
scroll to position [1276, 0]
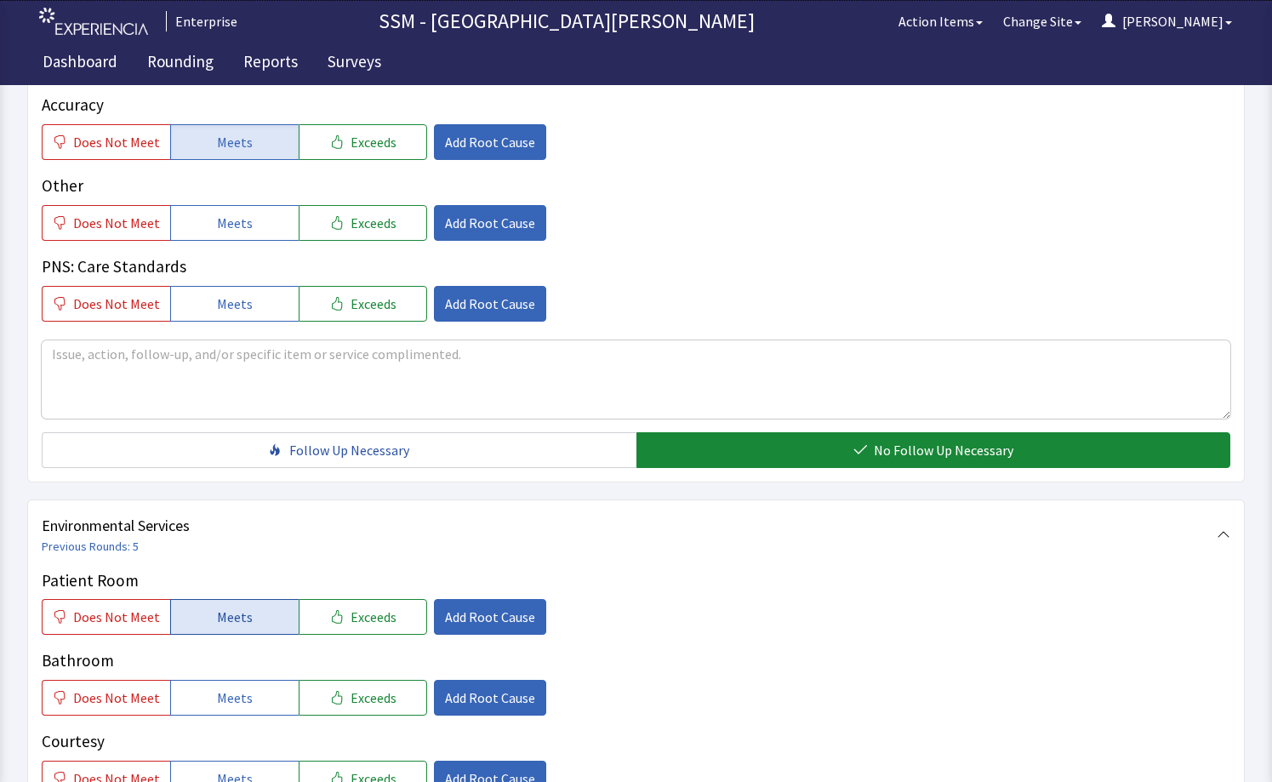
click at [266, 604] on button "Meets" at bounding box center [234, 617] width 128 height 36
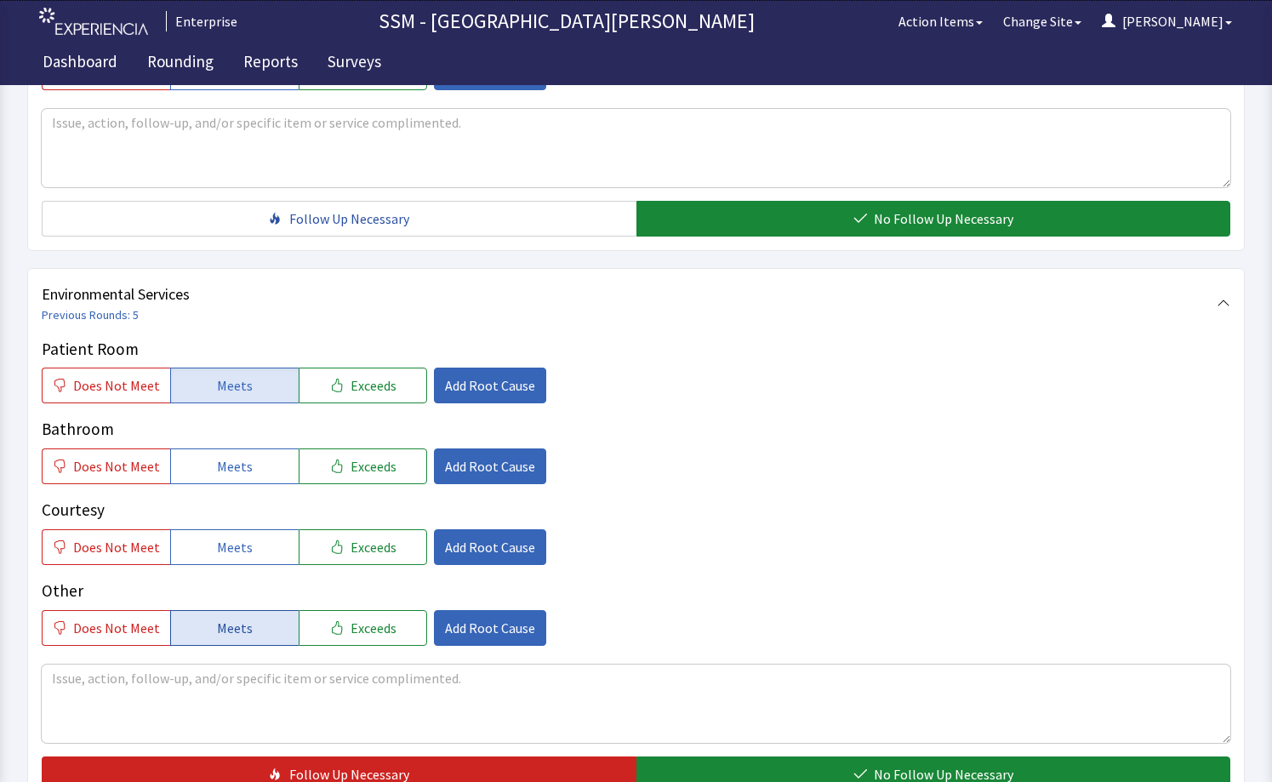
scroll to position [1531, 0]
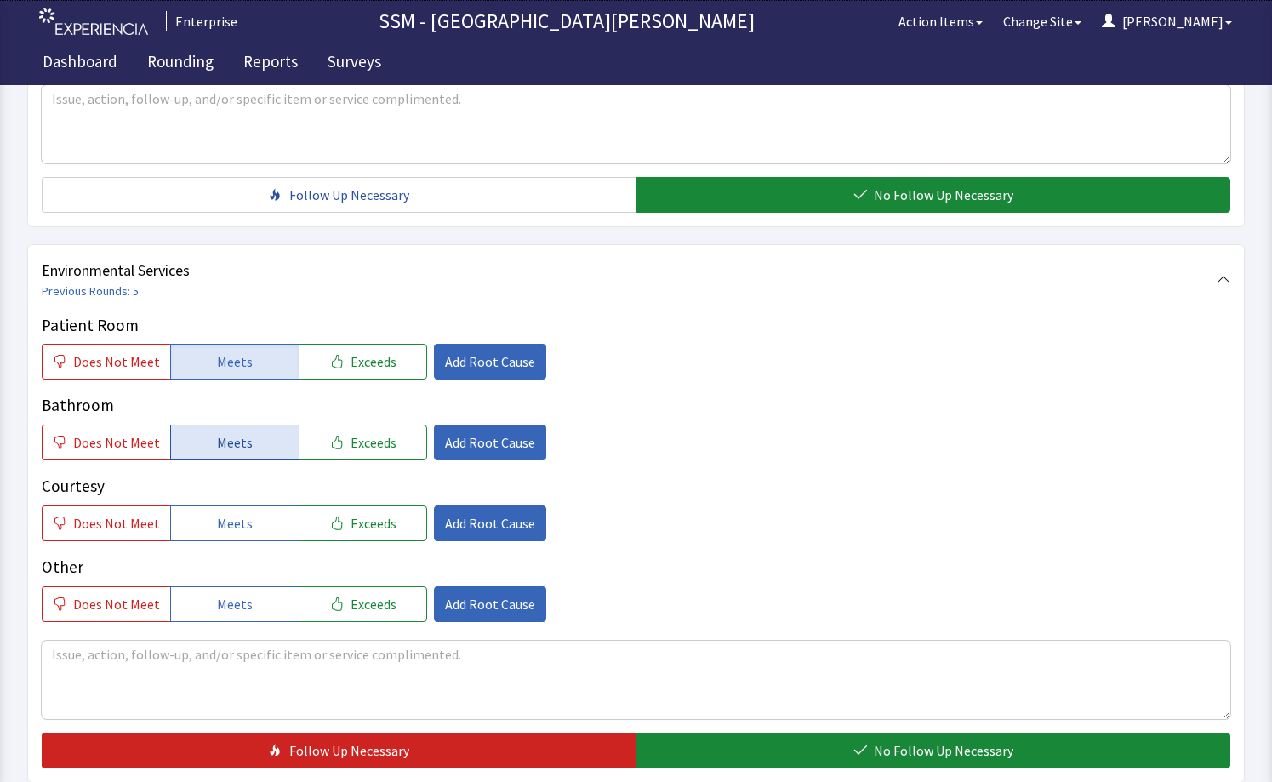
click at [219, 457] on button "Meets" at bounding box center [234, 442] width 128 height 36
click at [229, 506] on button "Meets" at bounding box center [234, 523] width 128 height 36
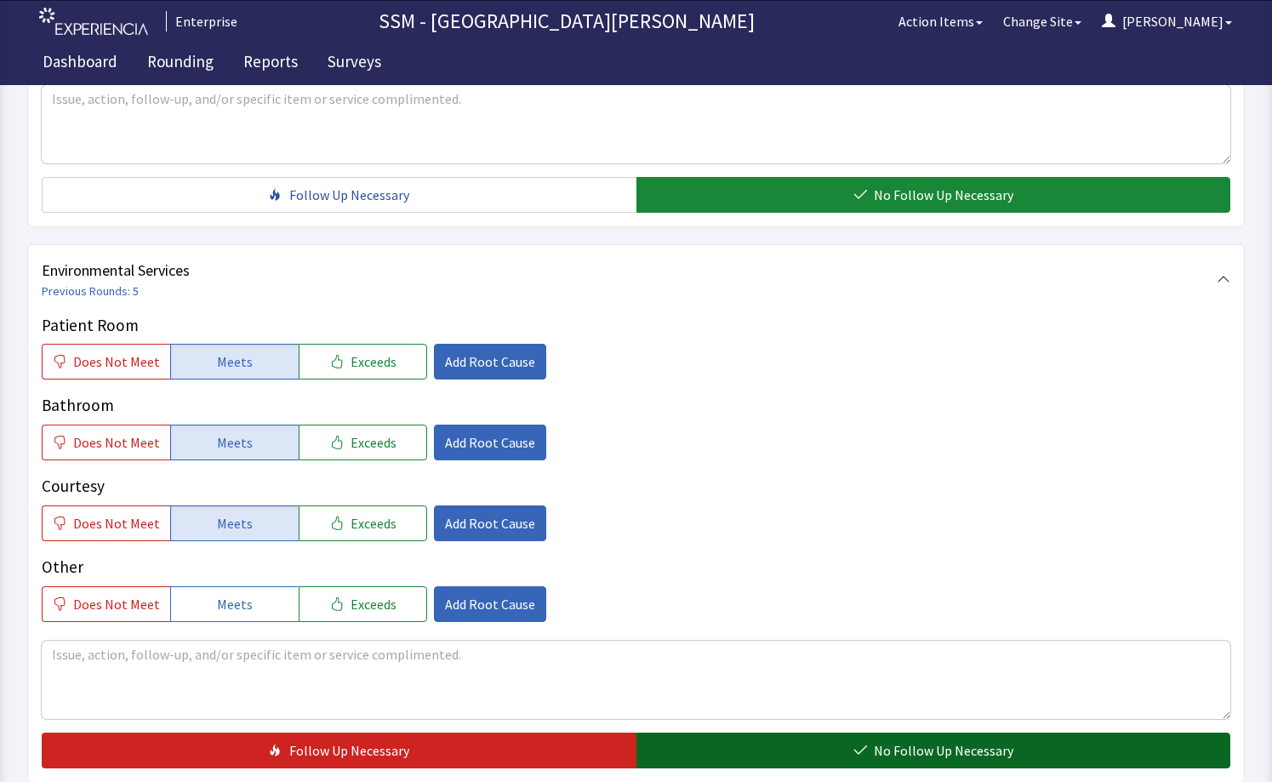
click at [961, 737] on button "No Follow Up Necessary" at bounding box center [933, 750] width 595 height 36
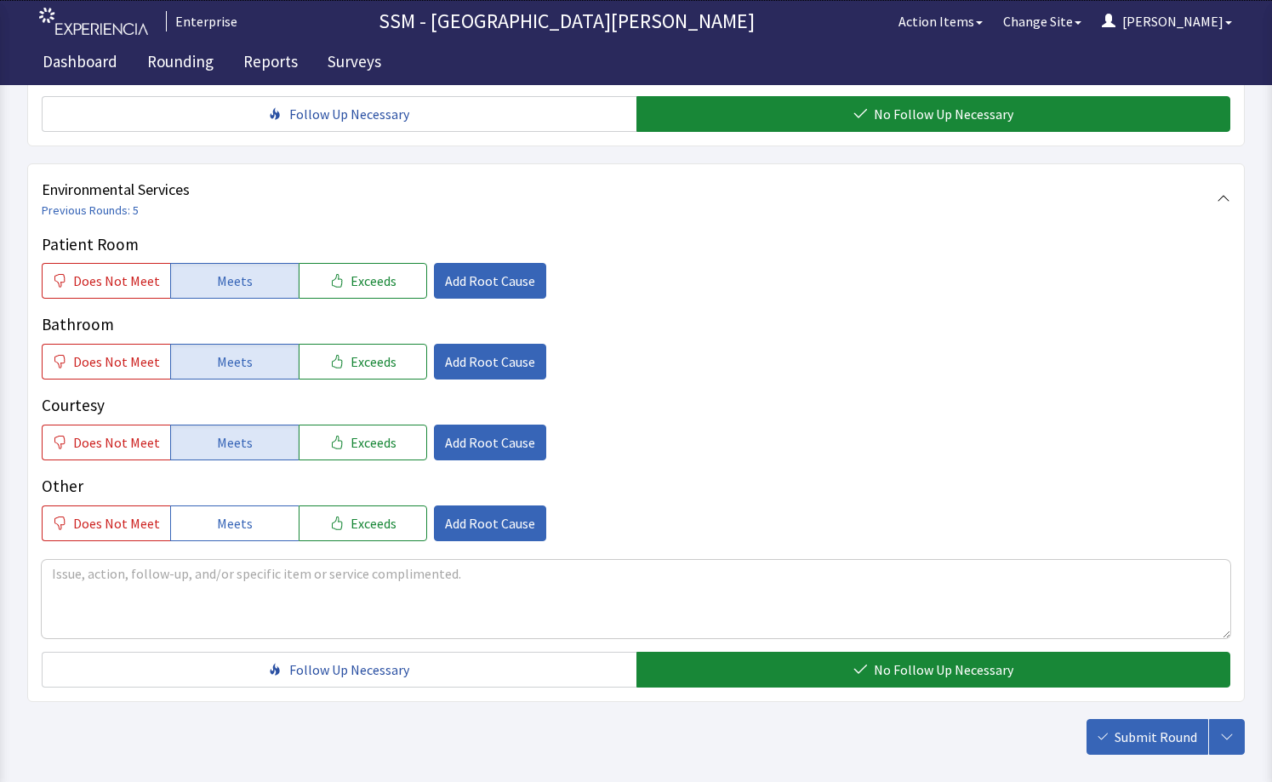
scroll to position [1697, 0]
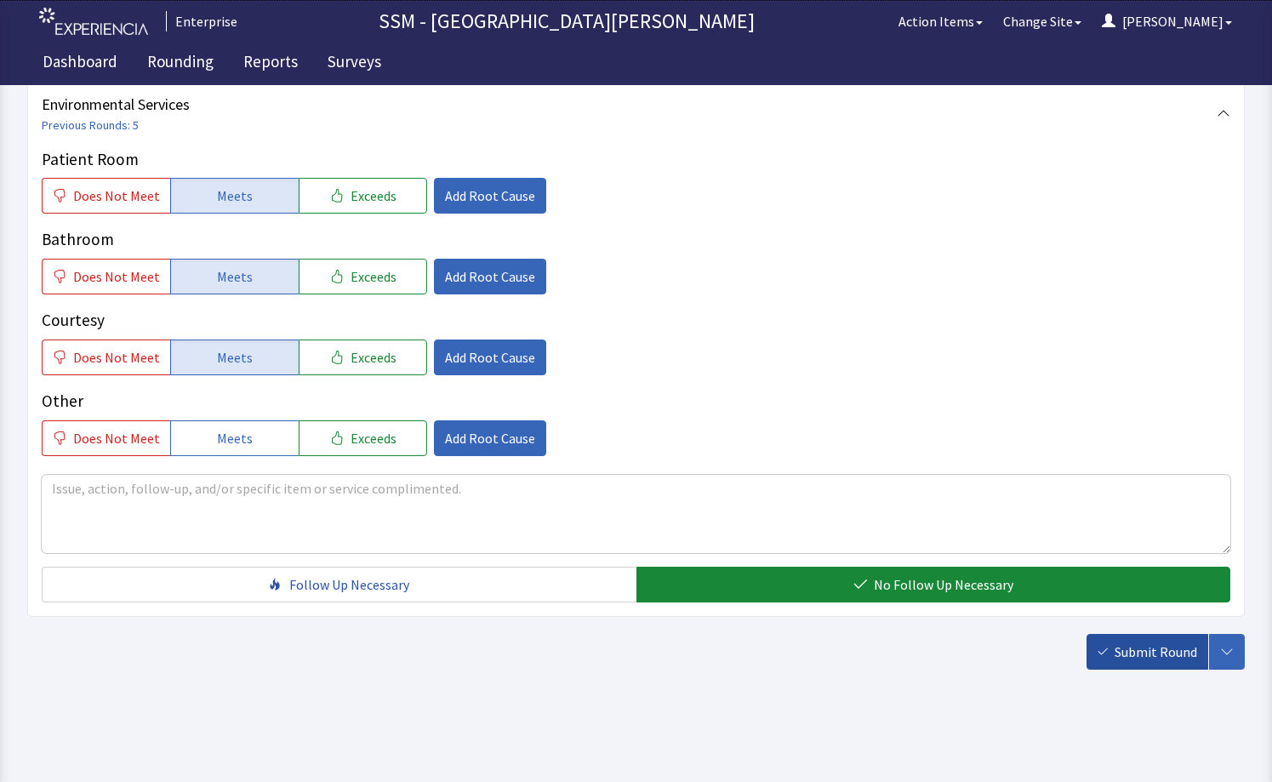
click at [1112, 658] on button "Submit Round" at bounding box center [1147, 652] width 122 height 36
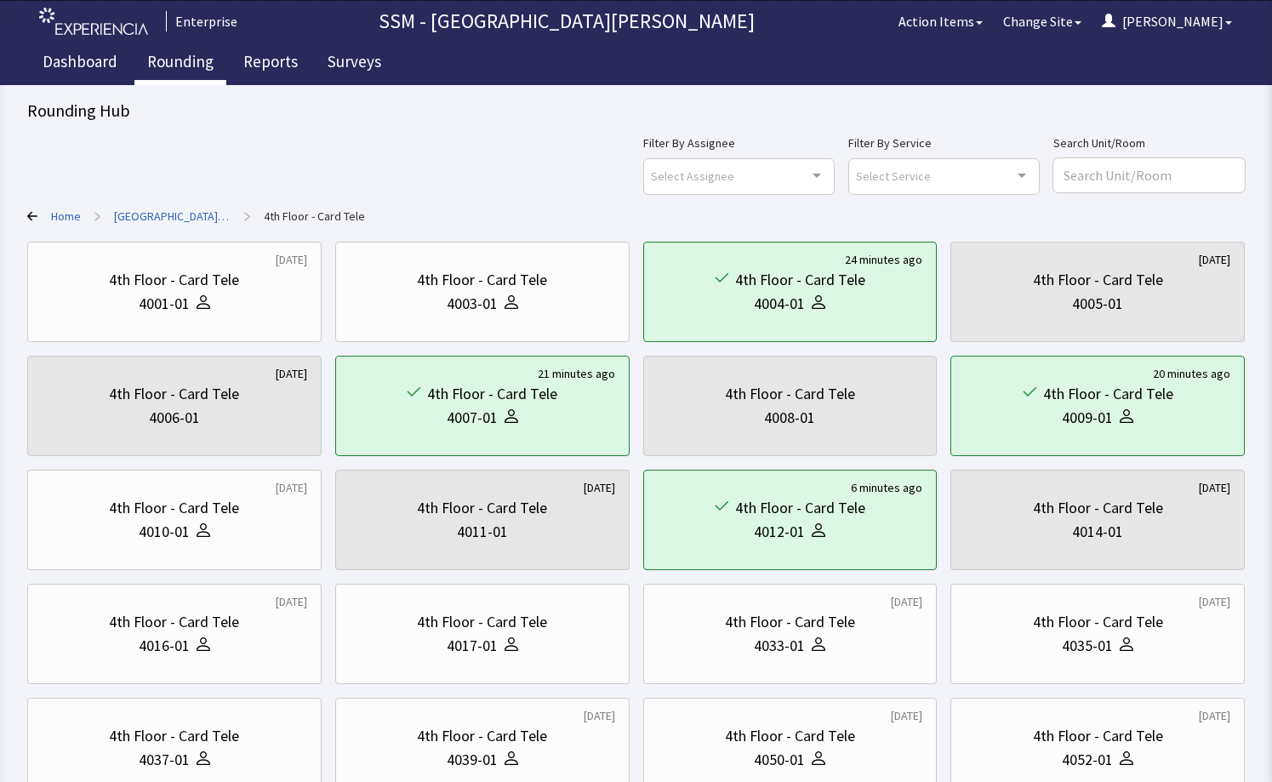
click at [180, 61] on link "Rounding" at bounding box center [180, 64] width 92 height 43
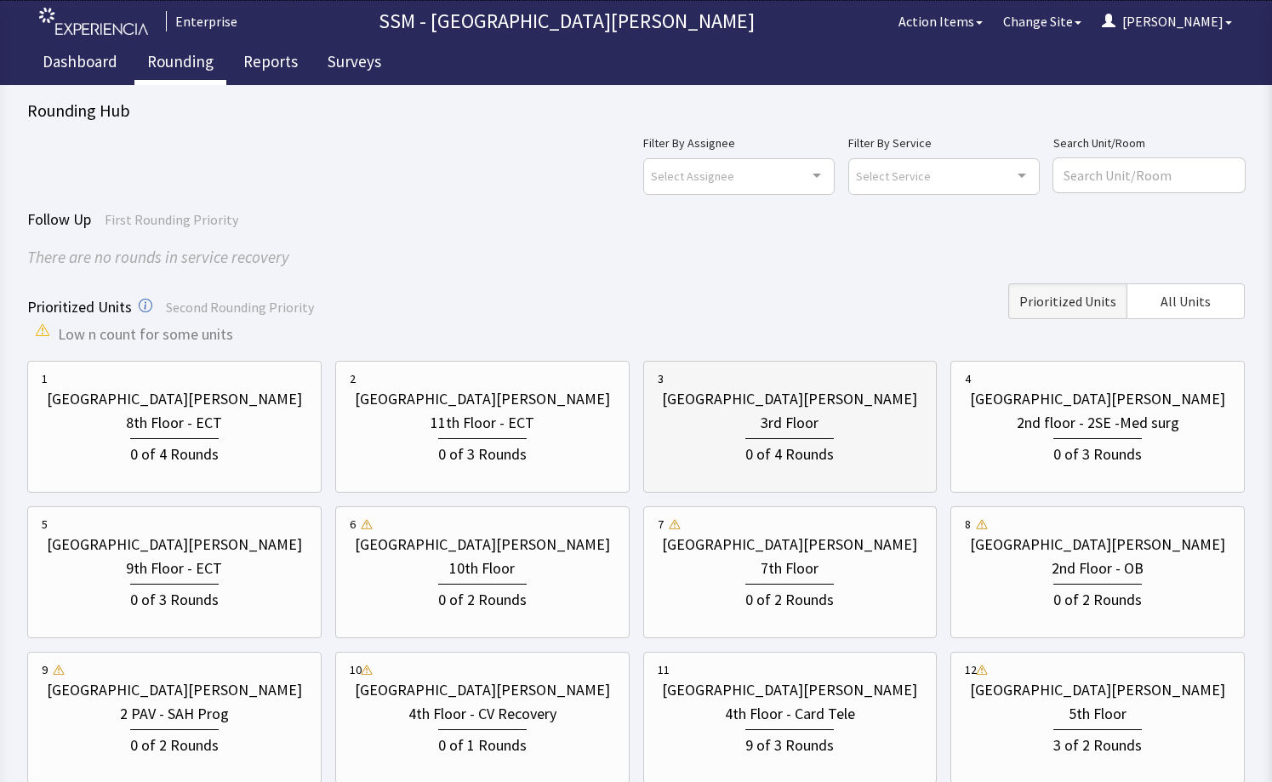
click at [838, 439] on div "0 of 4 Rounds" at bounding box center [789, 450] width 265 height 31
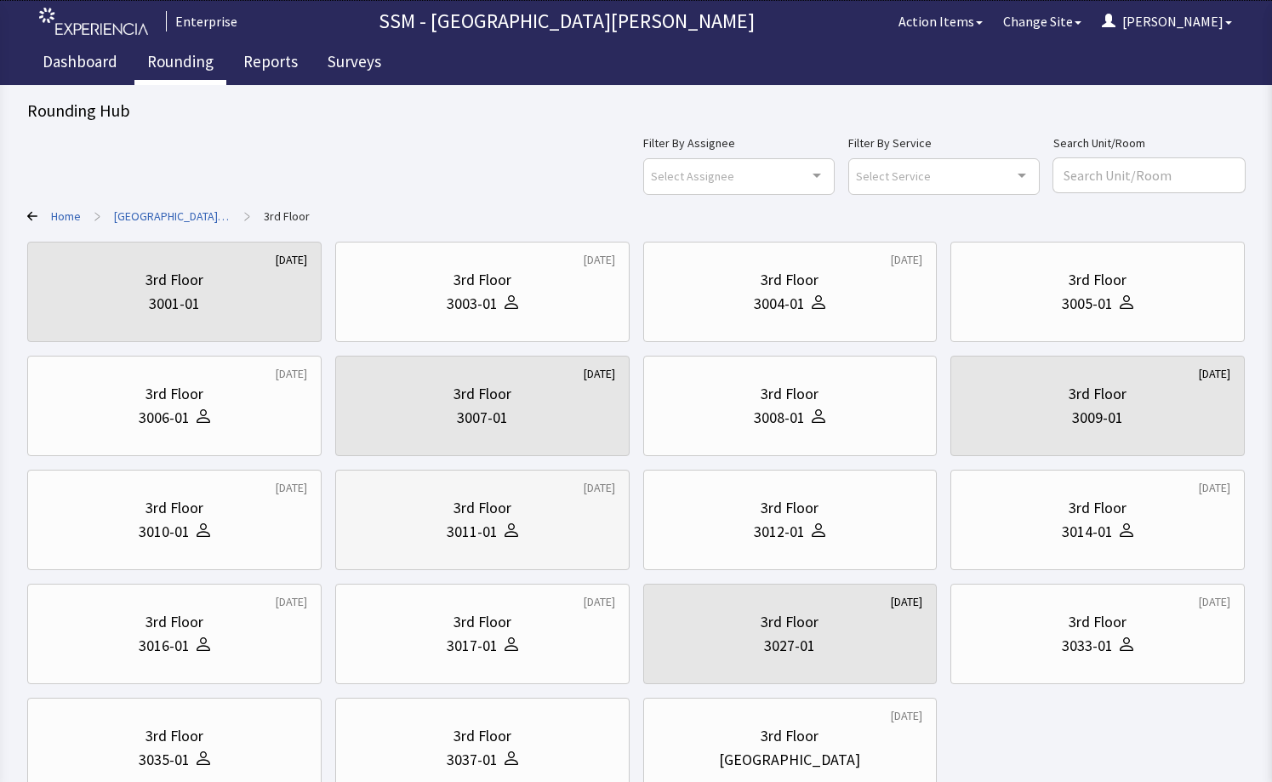
click at [447, 543] on div "3rd Floor 3011-01" at bounding box center [482, 520] width 265 height 82
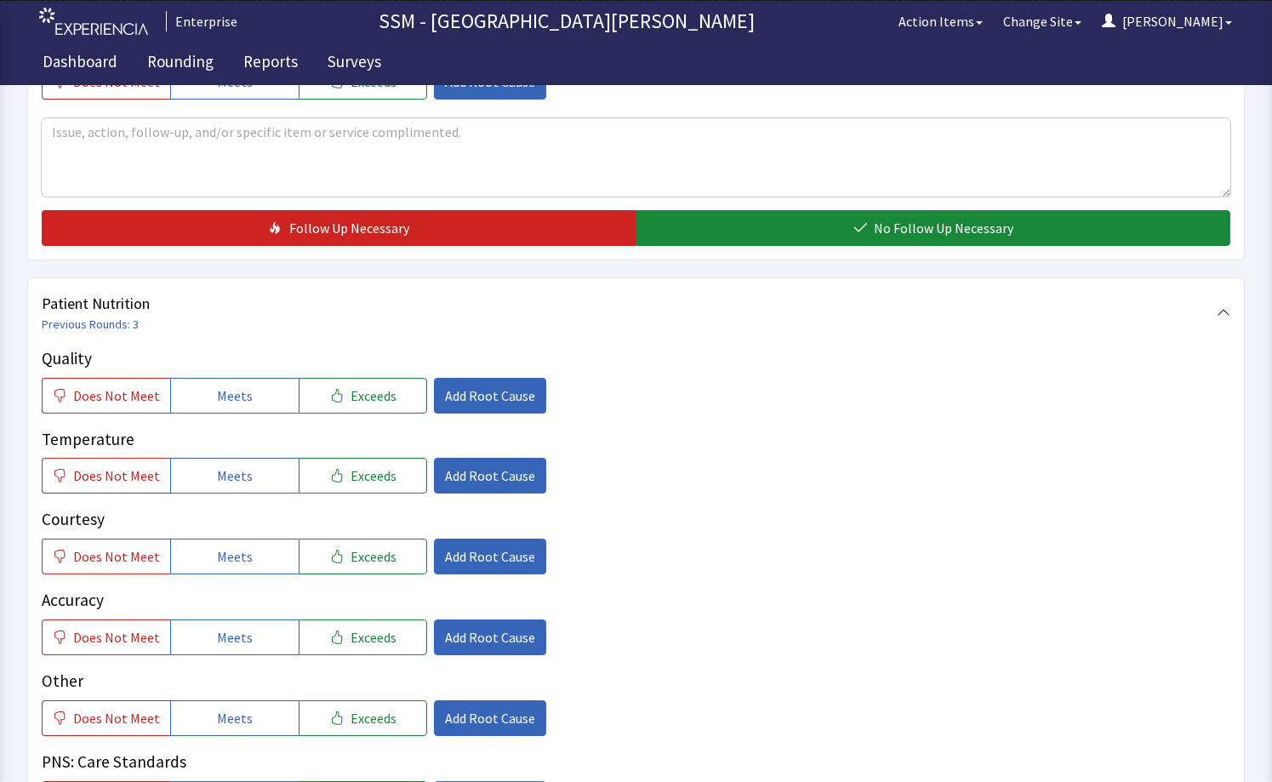
scroll to position [851, 0]
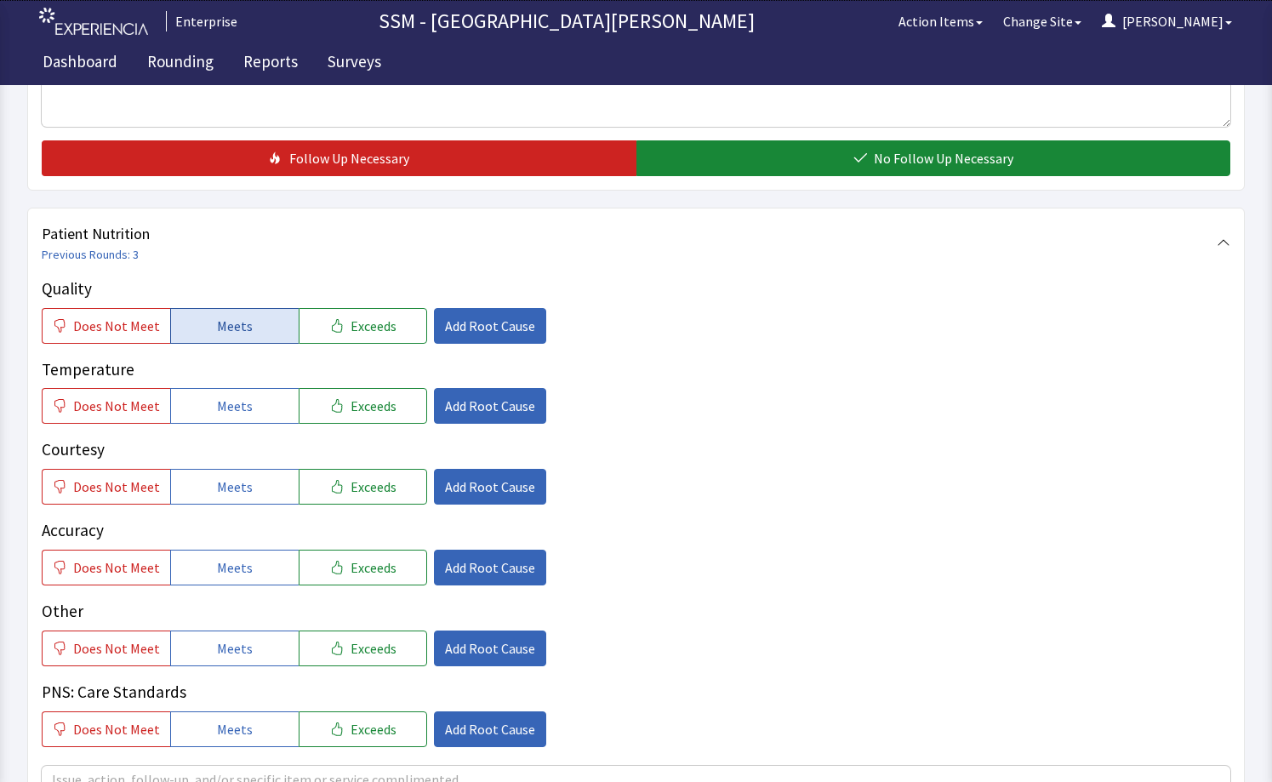
click at [208, 316] on button "Meets" at bounding box center [234, 326] width 128 height 36
click at [211, 392] on button "Meets" at bounding box center [234, 406] width 128 height 36
click at [223, 472] on button "Meets" at bounding box center [234, 487] width 128 height 36
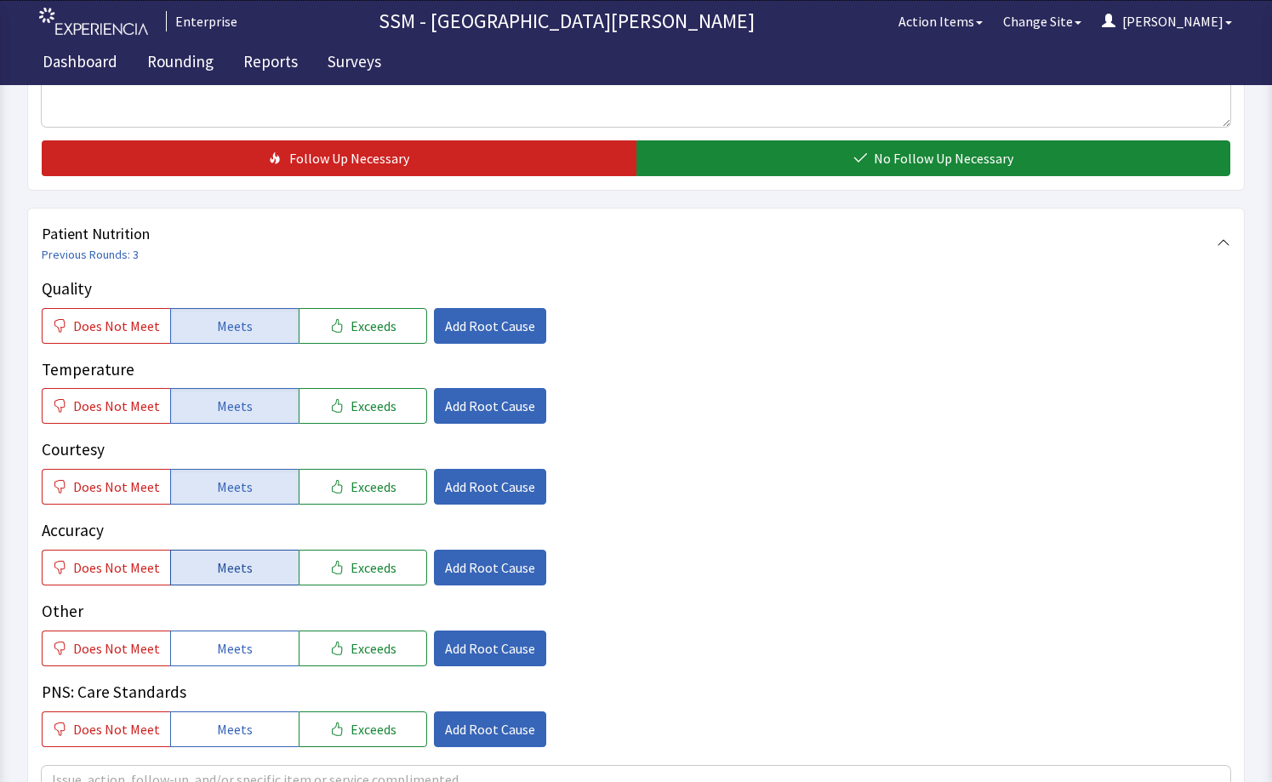
click at [243, 577] on span "Meets" at bounding box center [235, 567] width 36 height 20
click at [217, 652] on span "Meets" at bounding box center [235, 648] width 36 height 20
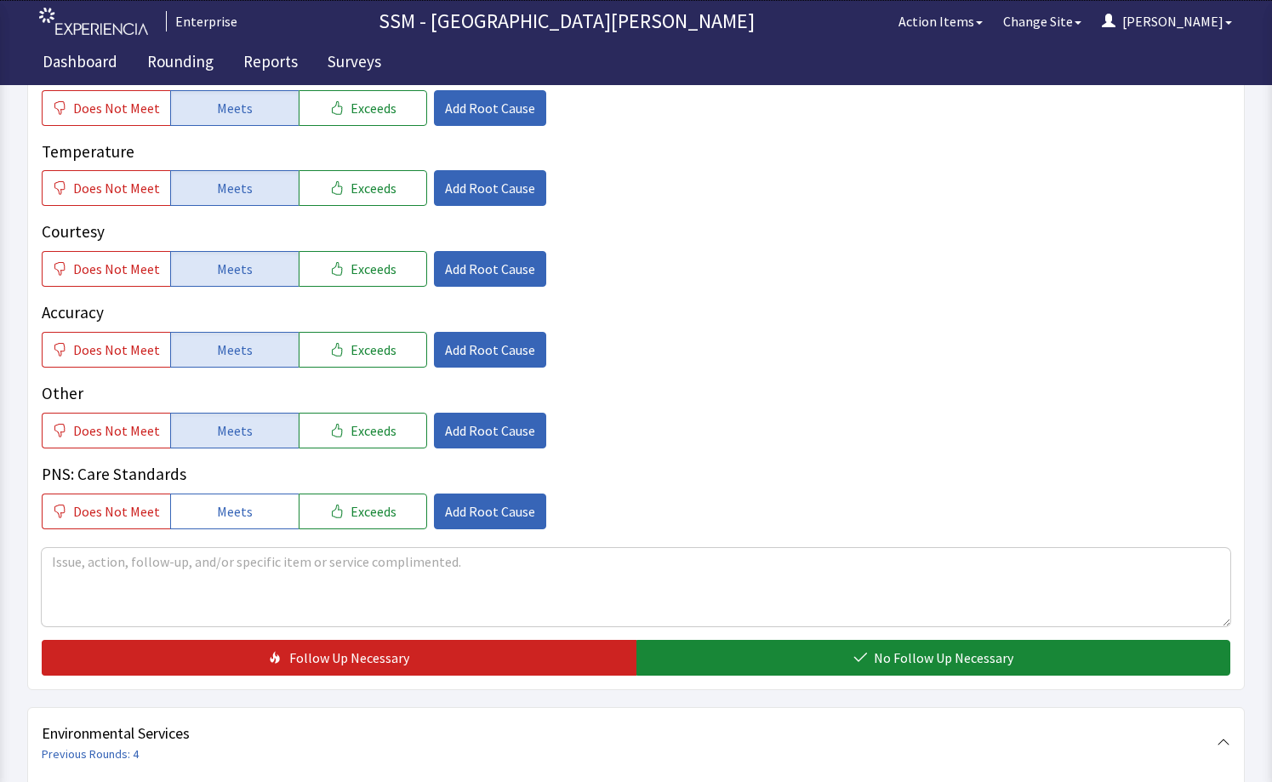
scroll to position [1191, 0]
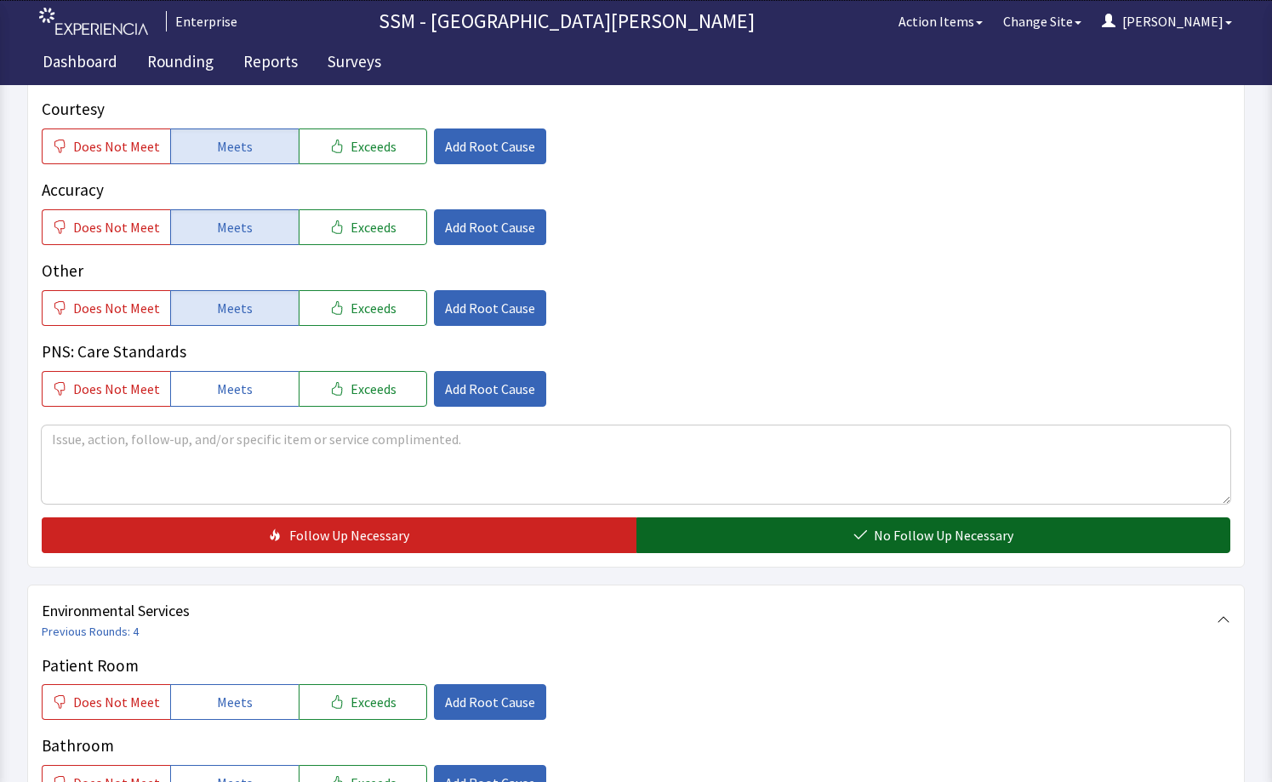
click at [873, 546] on button "No Follow Up Necessary" at bounding box center [933, 535] width 595 height 36
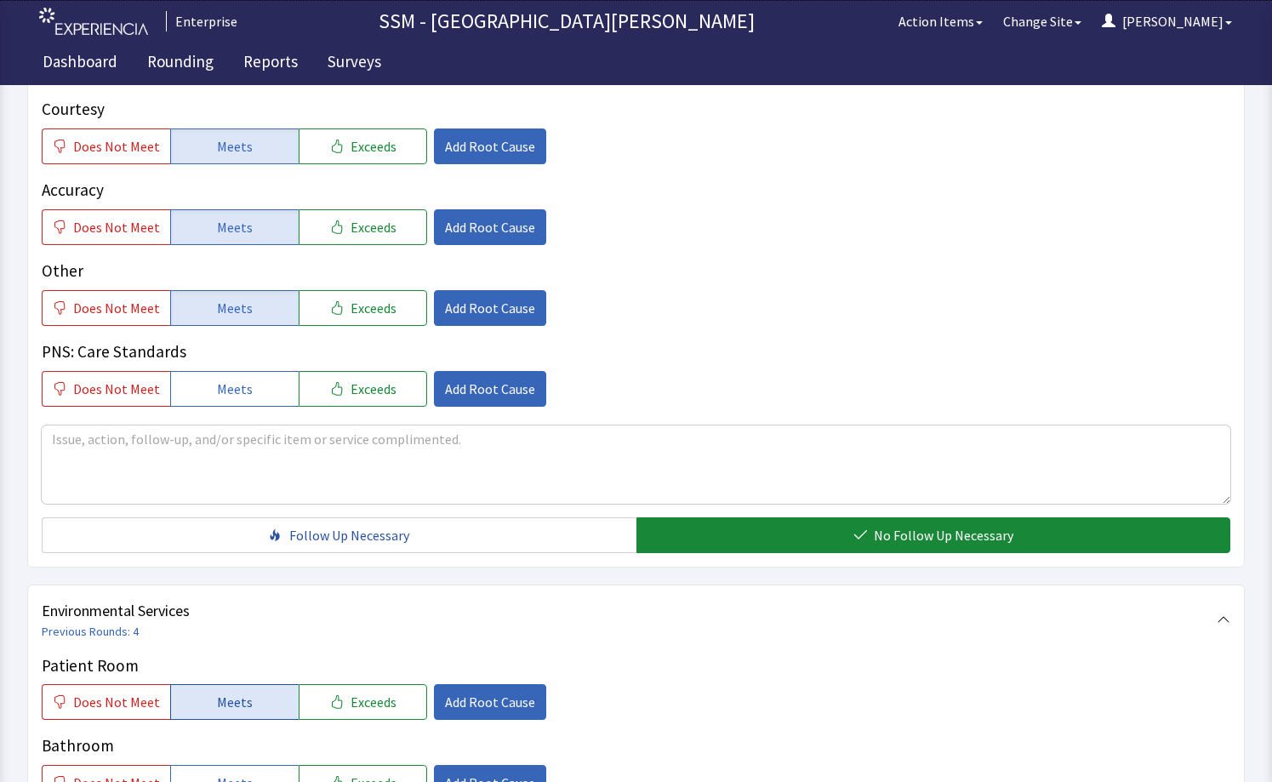
click at [239, 698] on span "Meets" at bounding box center [235, 701] width 36 height 20
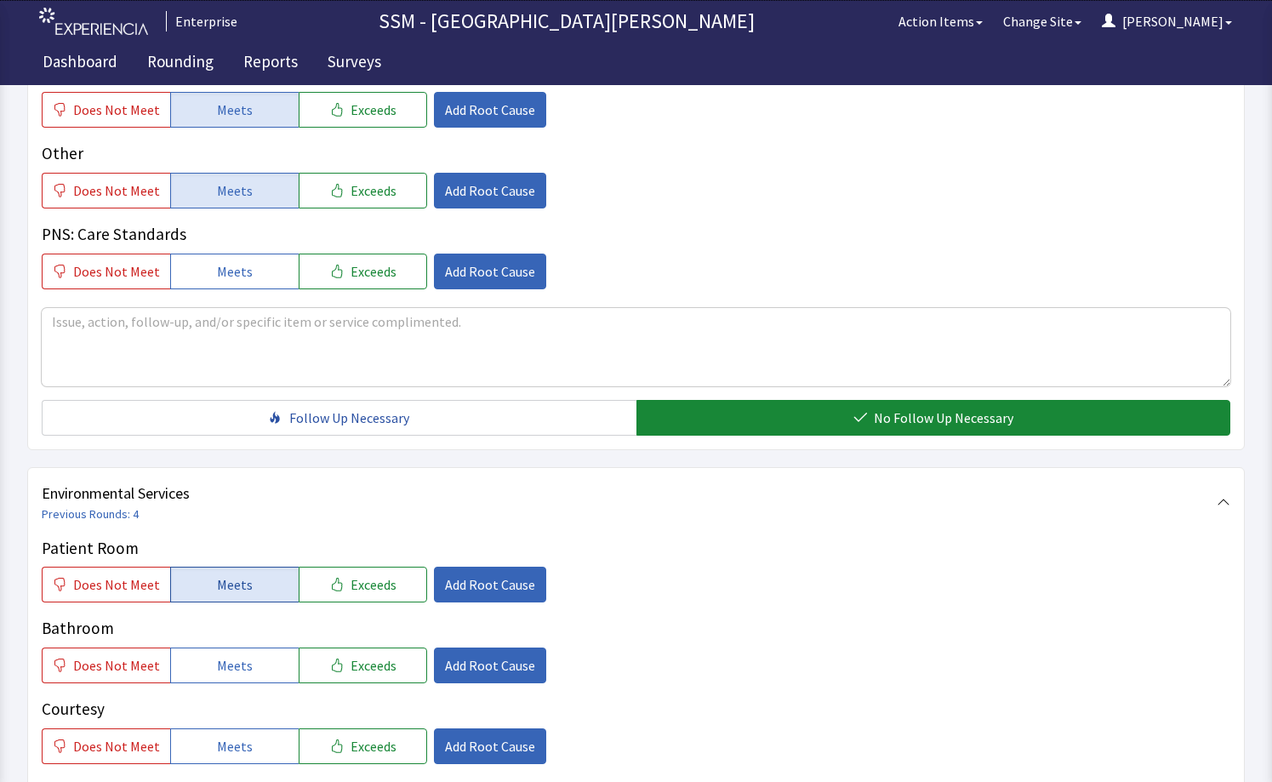
scroll to position [1531, 0]
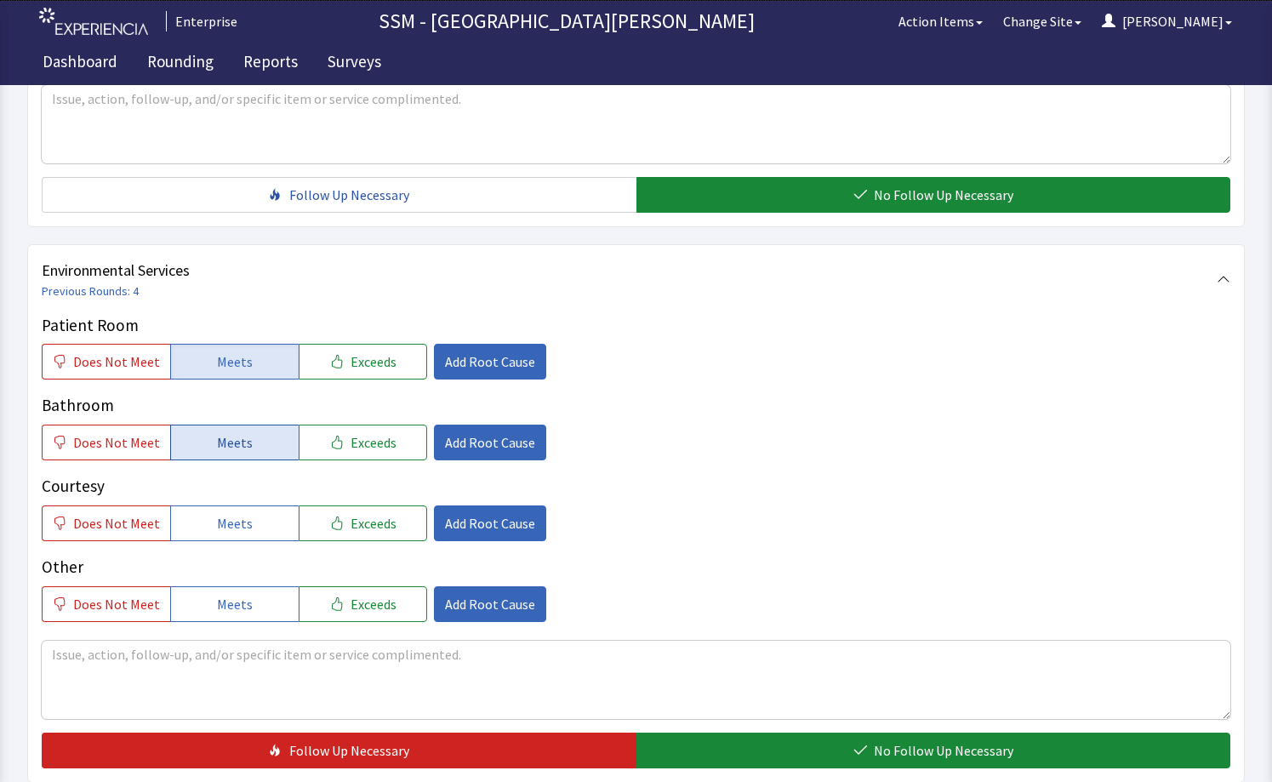
click at [224, 447] on span "Meets" at bounding box center [235, 442] width 36 height 20
click at [236, 522] on span "Meets" at bounding box center [235, 523] width 36 height 20
click at [731, 728] on div "Patient Room Does Not Meet Meets Exceeds Add Root Cause Bathroom Does Not Meet …" at bounding box center [636, 540] width 1188 height 455
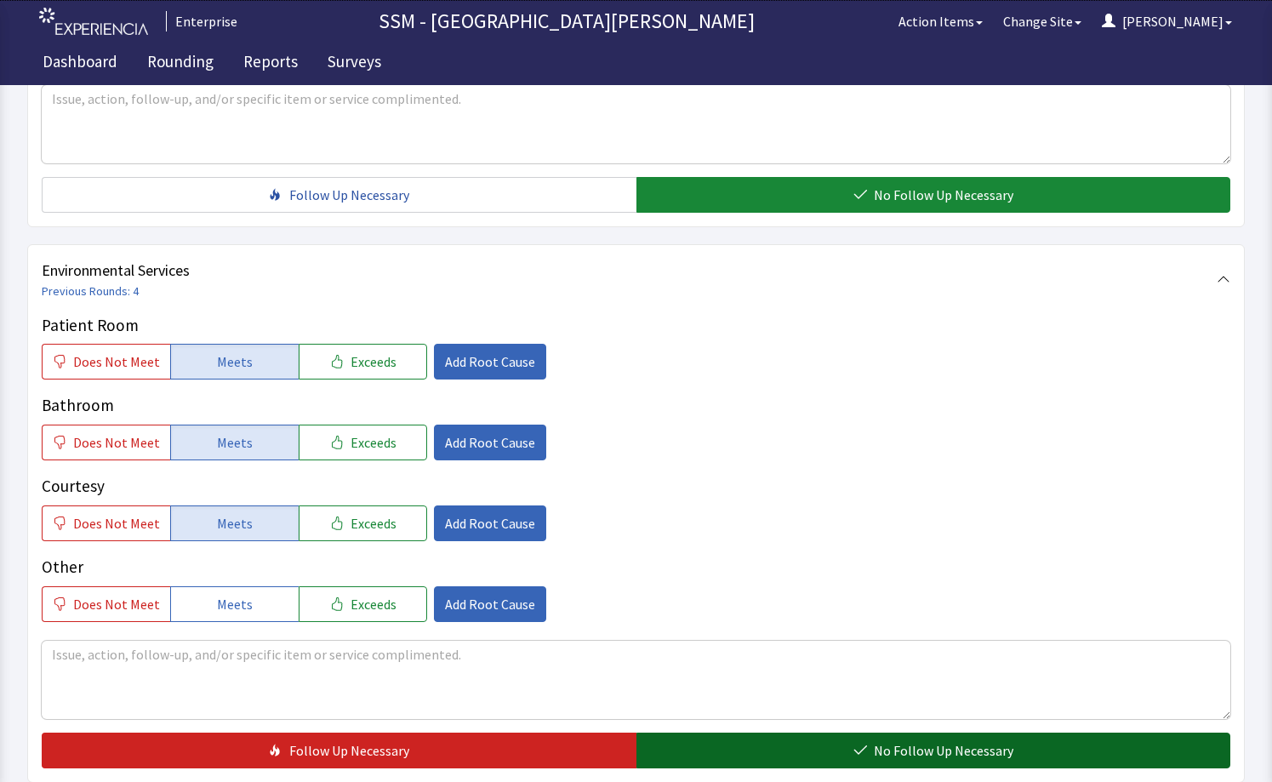
click at [744, 738] on button "No Follow Up Necessary" at bounding box center [933, 750] width 595 height 36
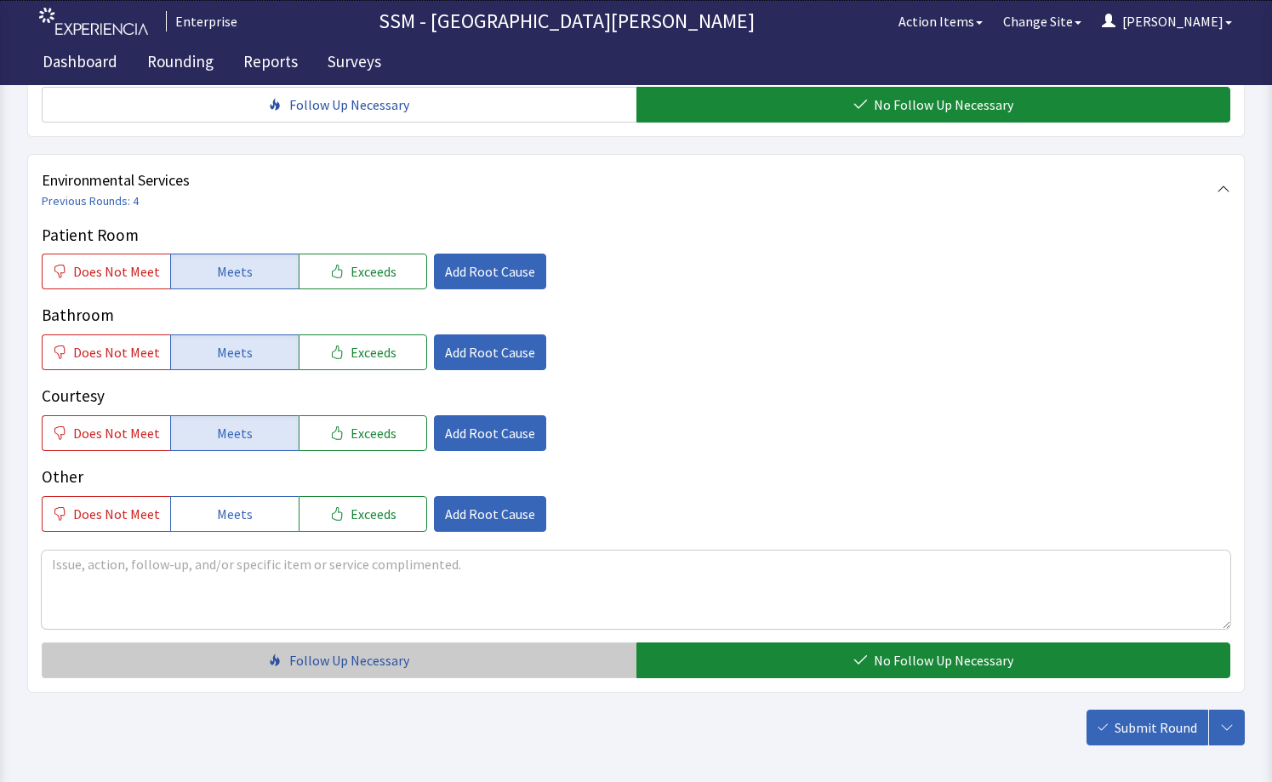
scroll to position [1697, 0]
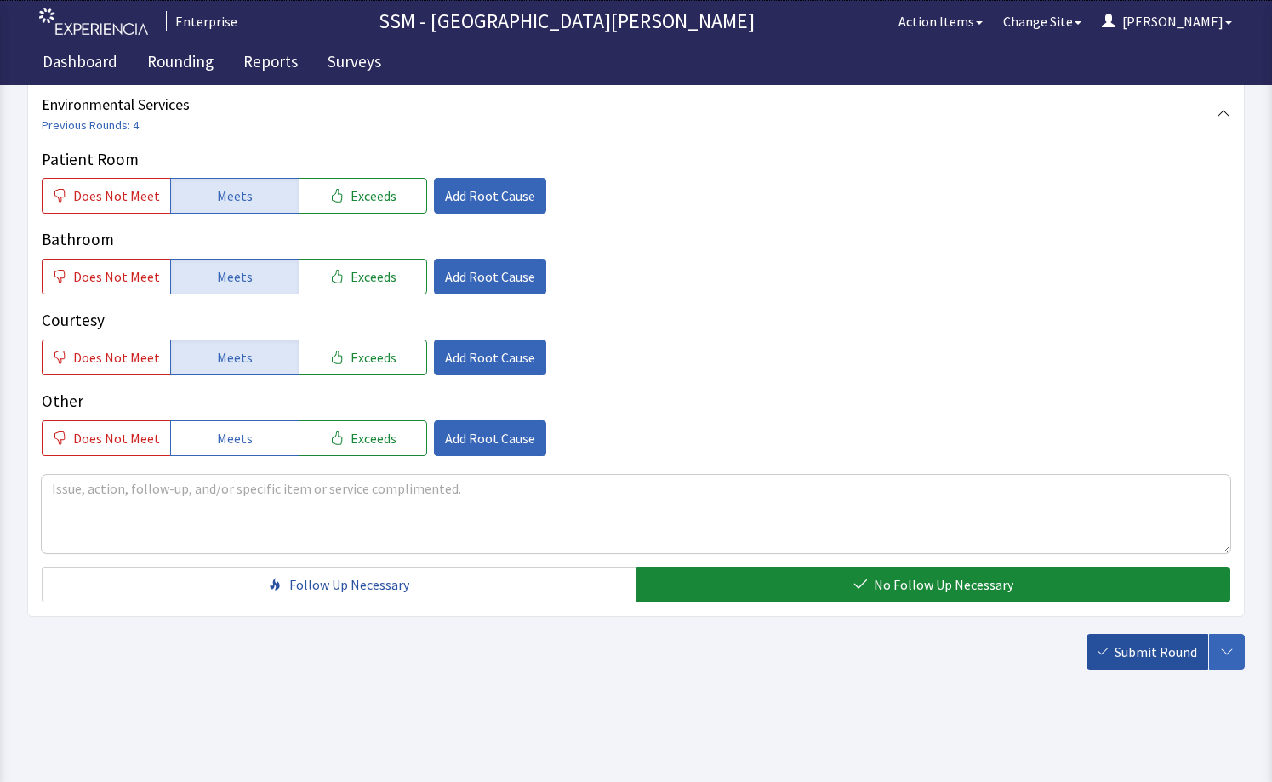
click at [1107, 642] on button "Submit Round" at bounding box center [1147, 652] width 122 height 36
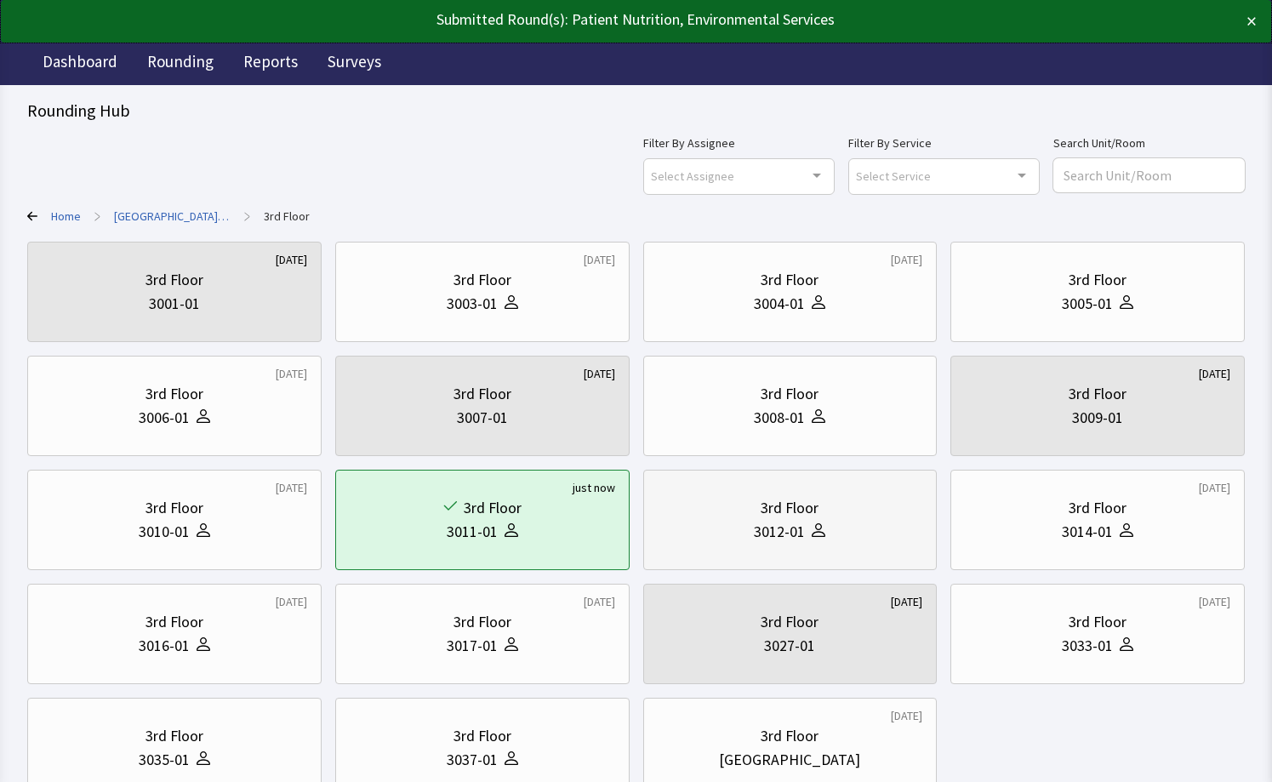
click at [860, 482] on div "3rd Floor 3012-01" at bounding box center [789, 520] width 265 height 82
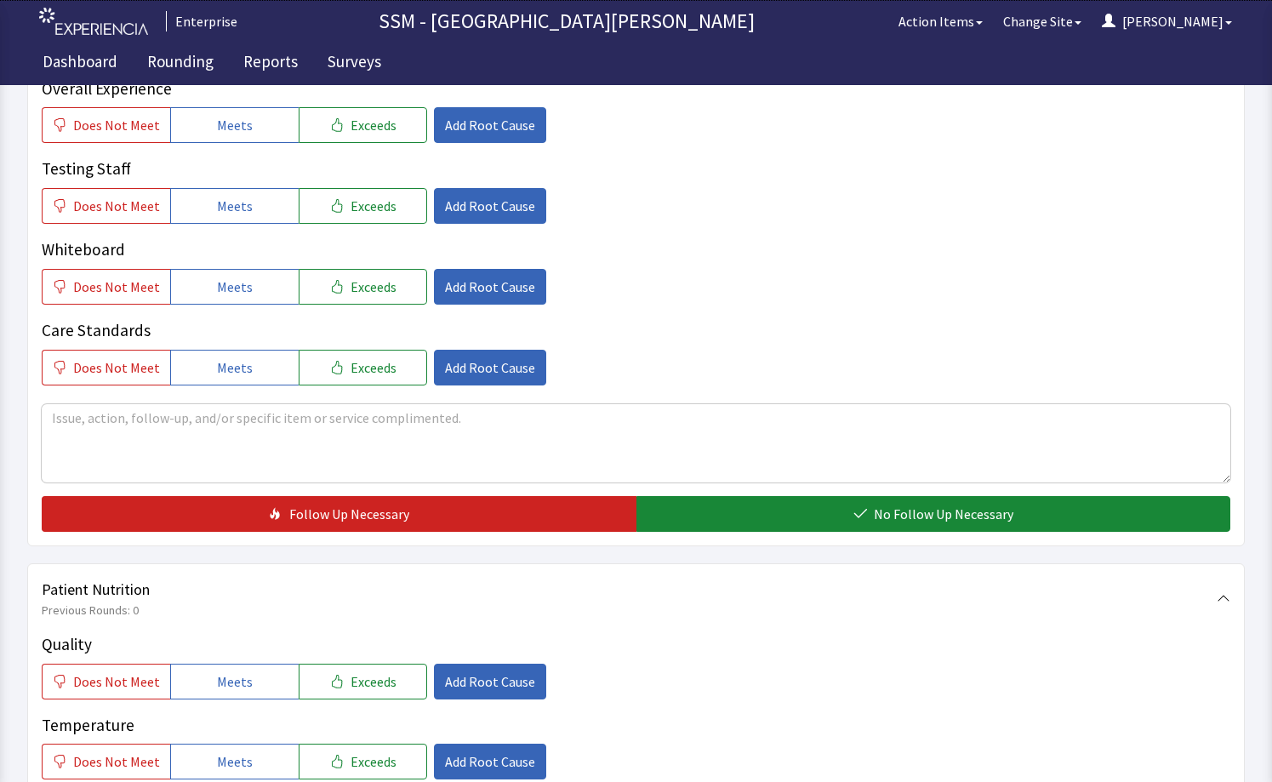
scroll to position [851, 0]
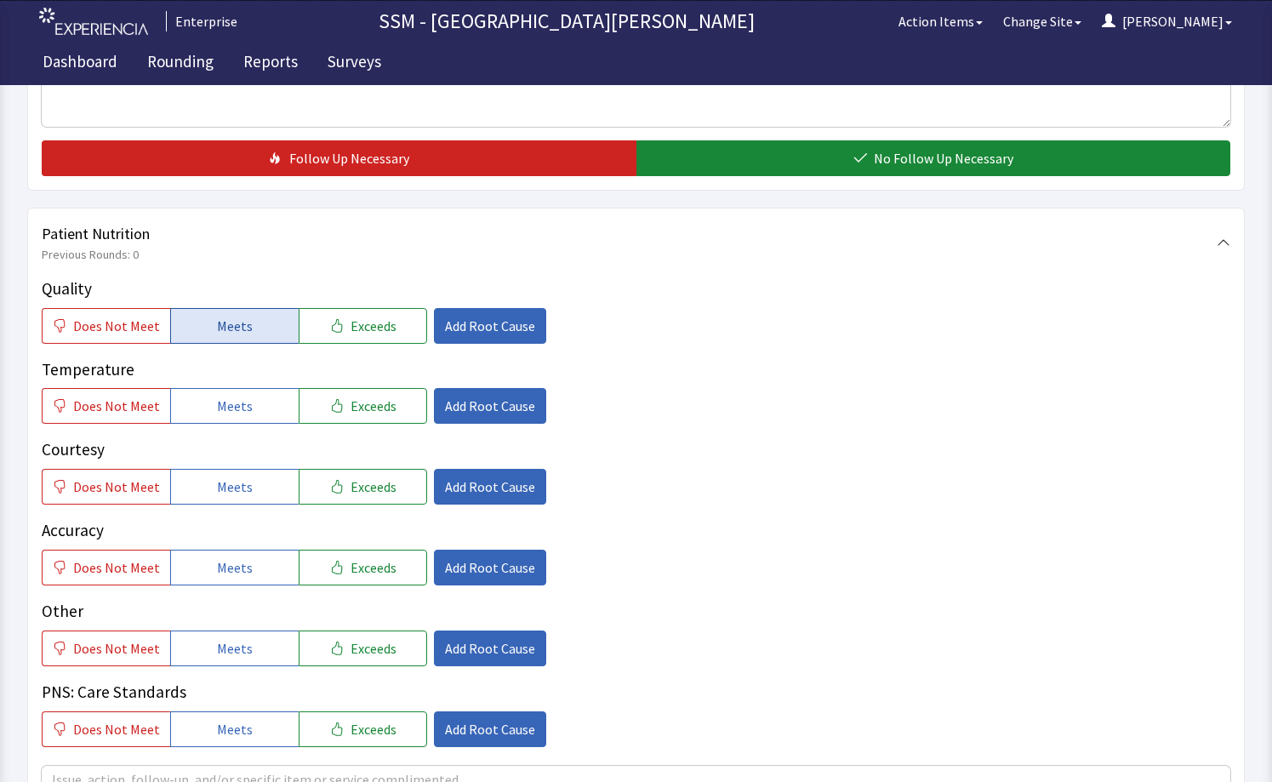
click at [217, 331] on span "Meets" at bounding box center [235, 326] width 36 height 20
click at [222, 406] on span "Meets" at bounding box center [235, 405] width 36 height 20
click at [208, 485] on button "Meets" at bounding box center [234, 487] width 128 height 36
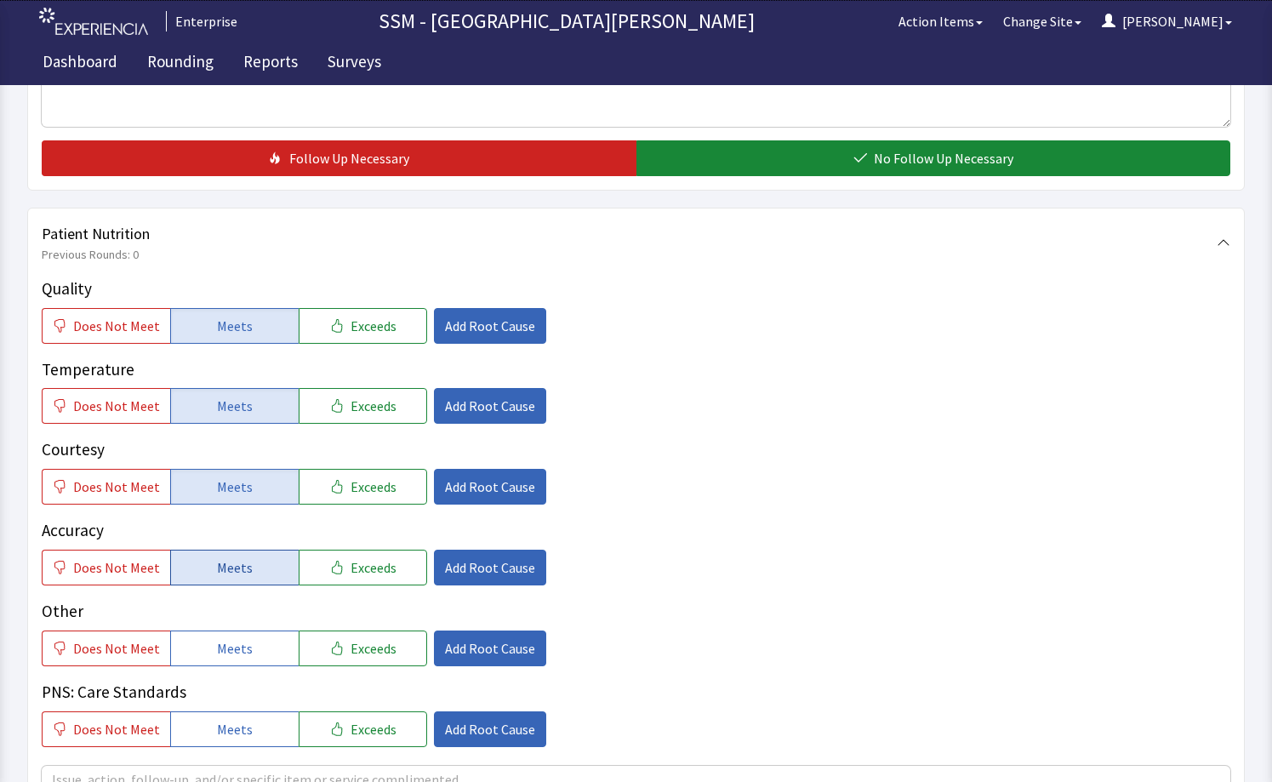
click at [238, 555] on button "Meets" at bounding box center [234, 567] width 128 height 36
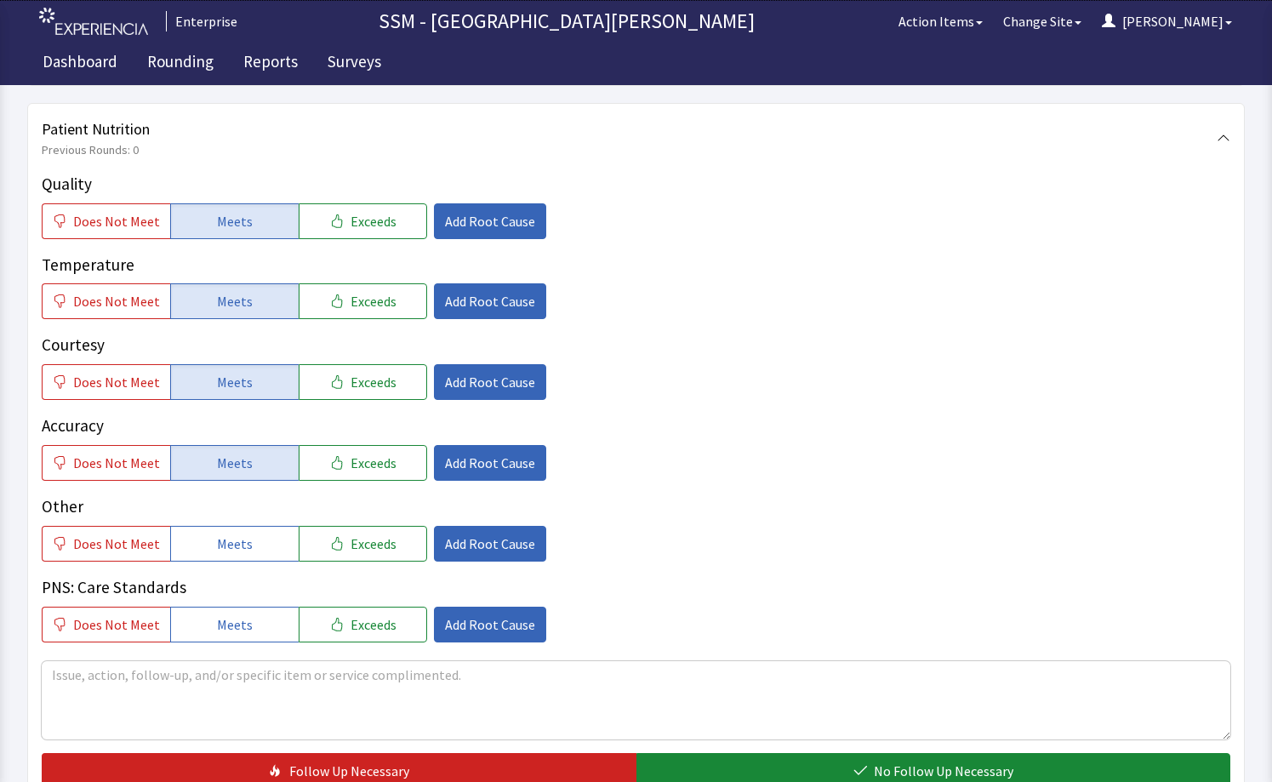
scroll to position [1106, 0]
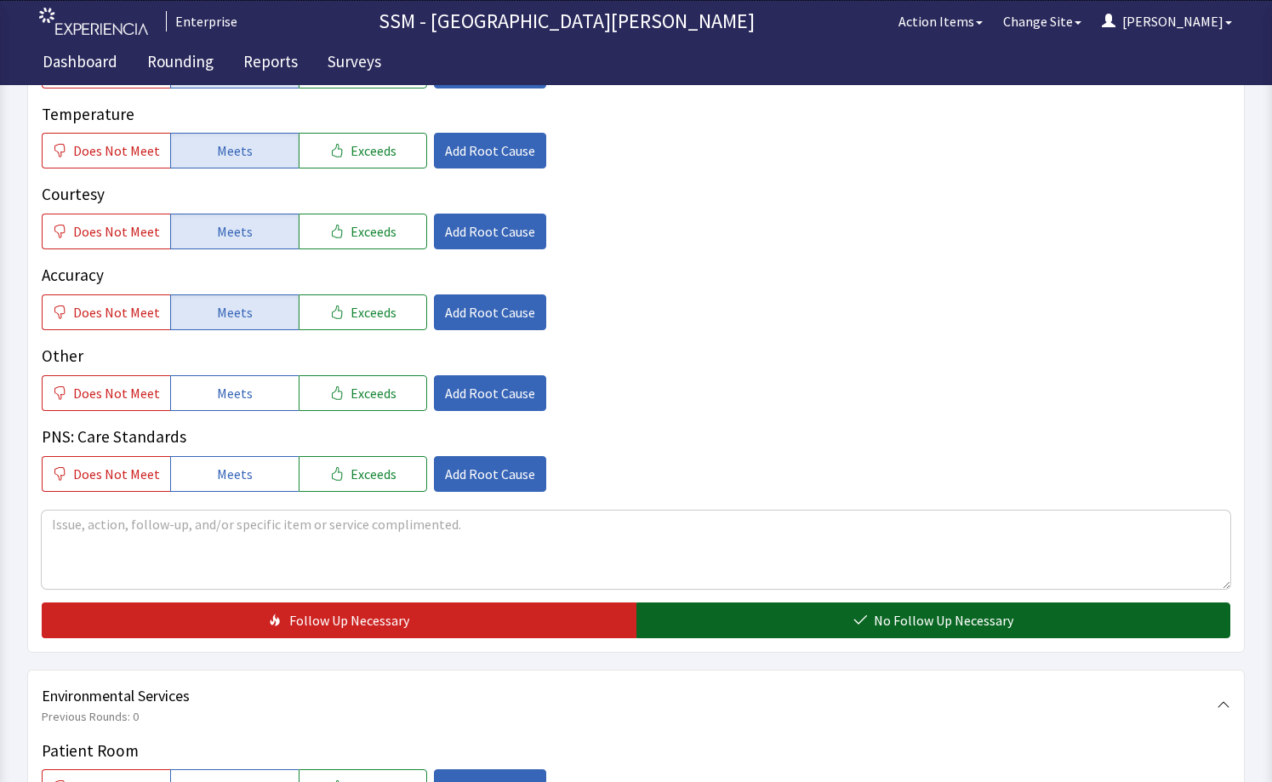
click at [706, 616] on button "No Follow Up Necessary" at bounding box center [933, 620] width 595 height 36
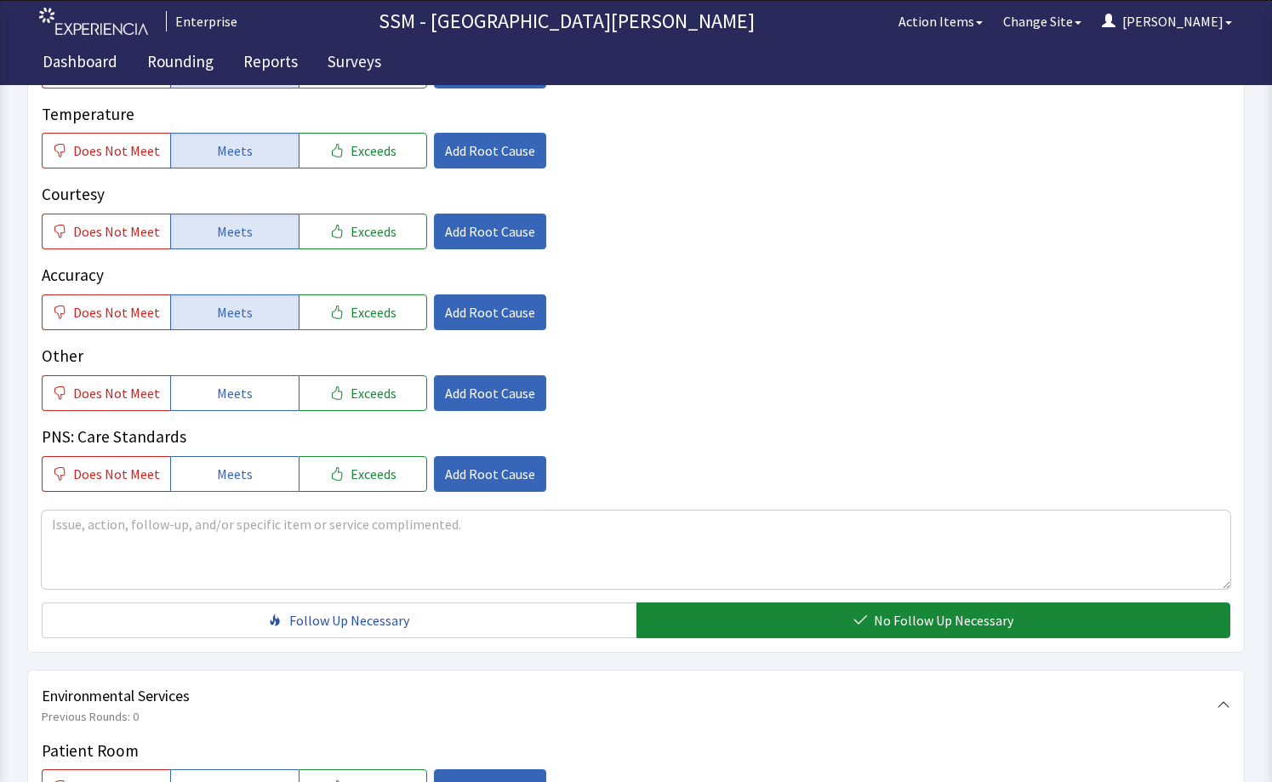
scroll to position [1446, 0]
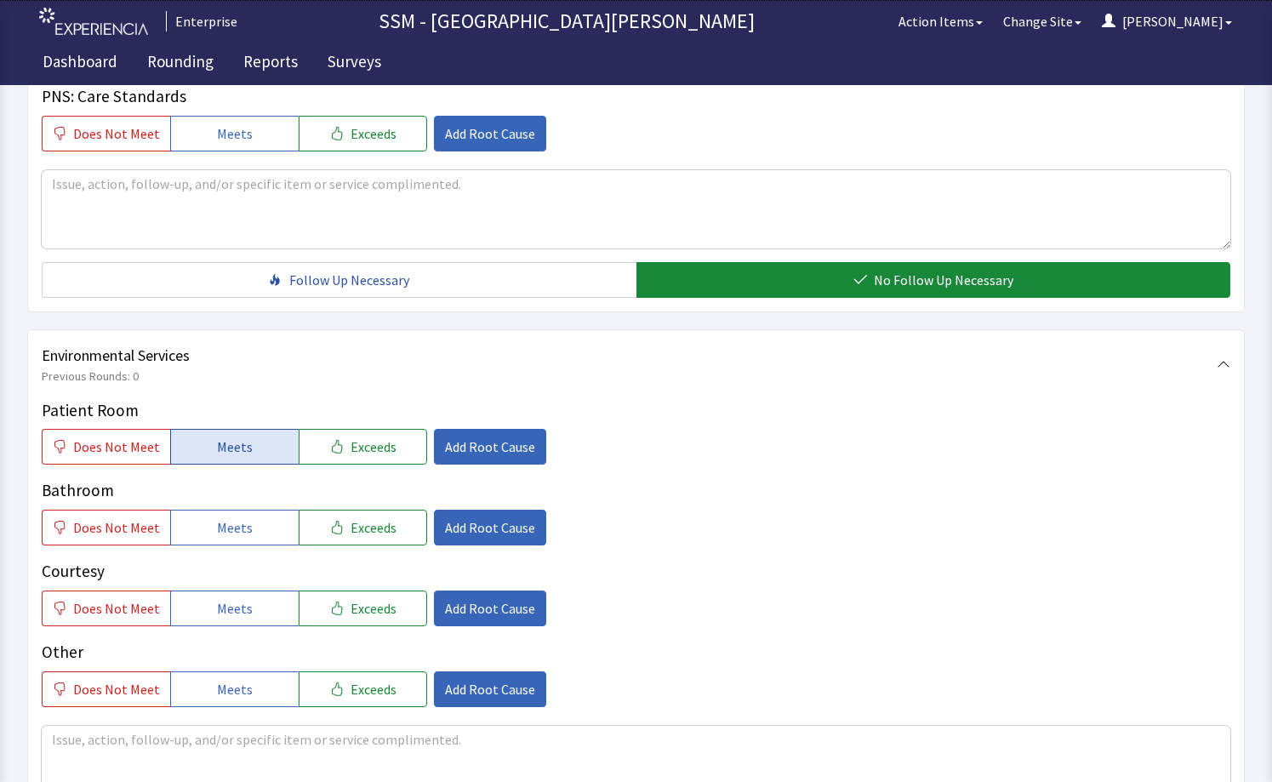
click at [217, 436] on span "Meets" at bounding box center [235, 446] width 36 height 20
click at [229, 523] on span "Meets" at bounding box center [235, 527] width 36 height 20
click at [230, 599] on span "Meets" at bounding box center [235, 608] width 36 height 20
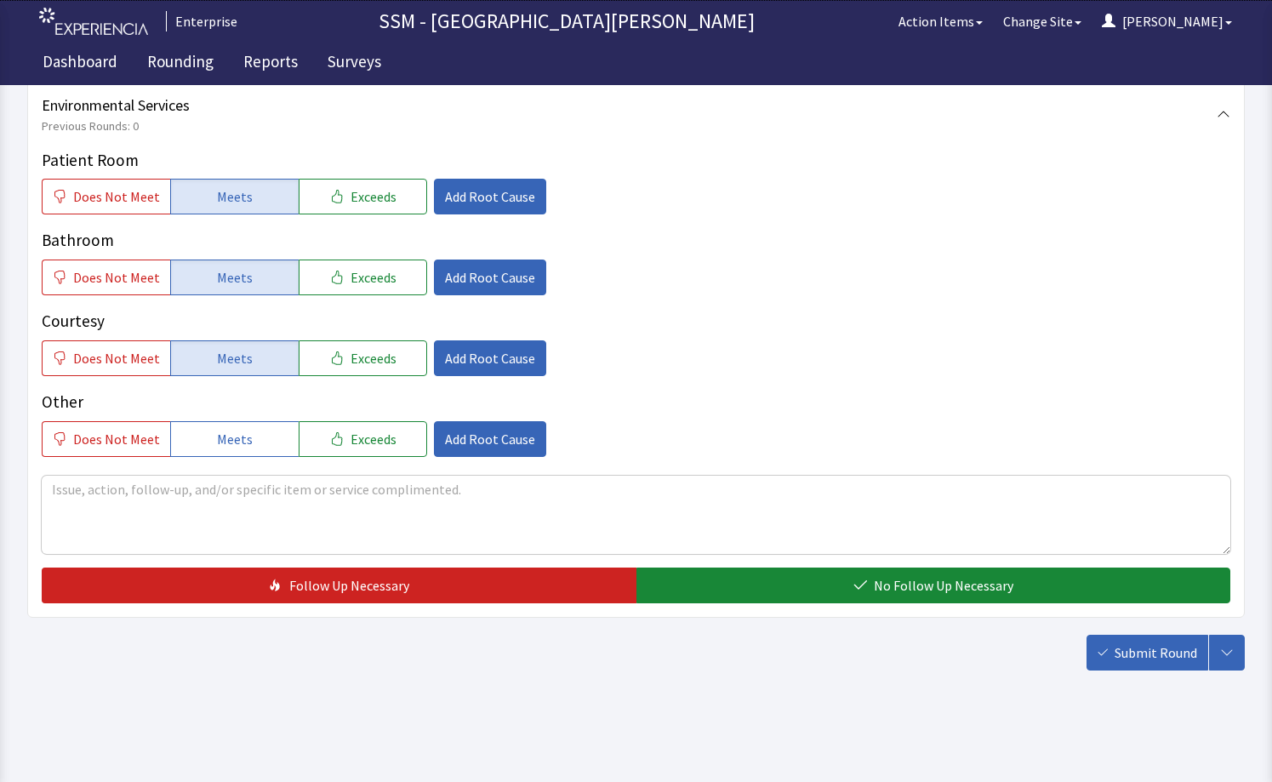
scroll to position [1697, 0]
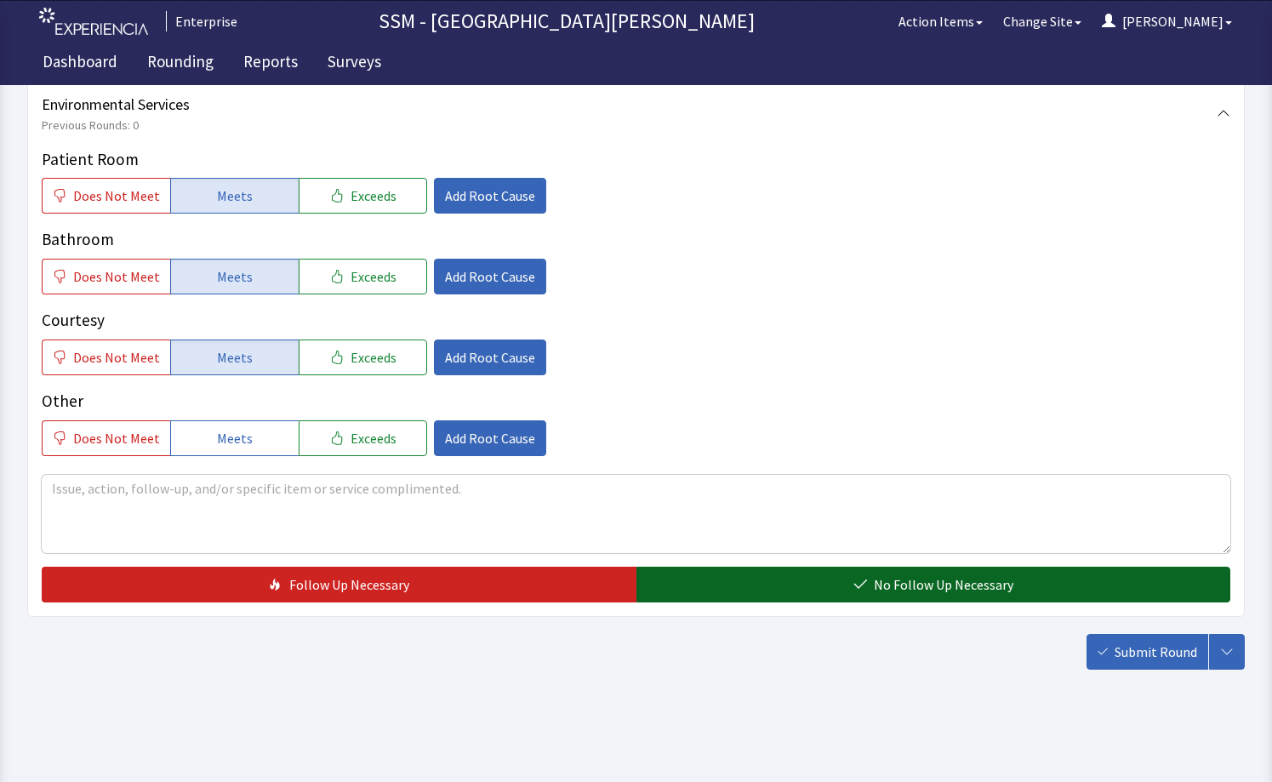
click at [890, 587] on span "No Follow Up Necessary" at bounding box center [942, 584] width 139 height 20
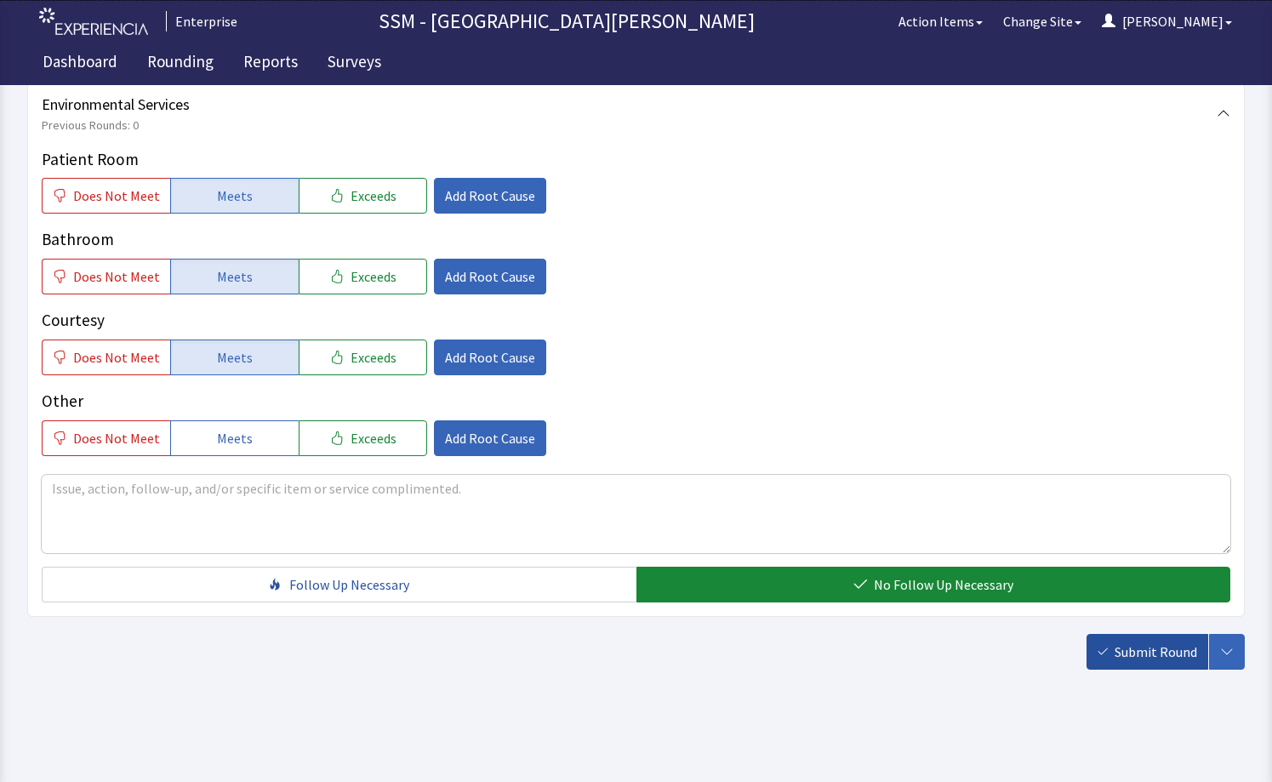
click at [1149, 664] on button "Submit Round" at bounding box center [1147, 652] width 122 height 36
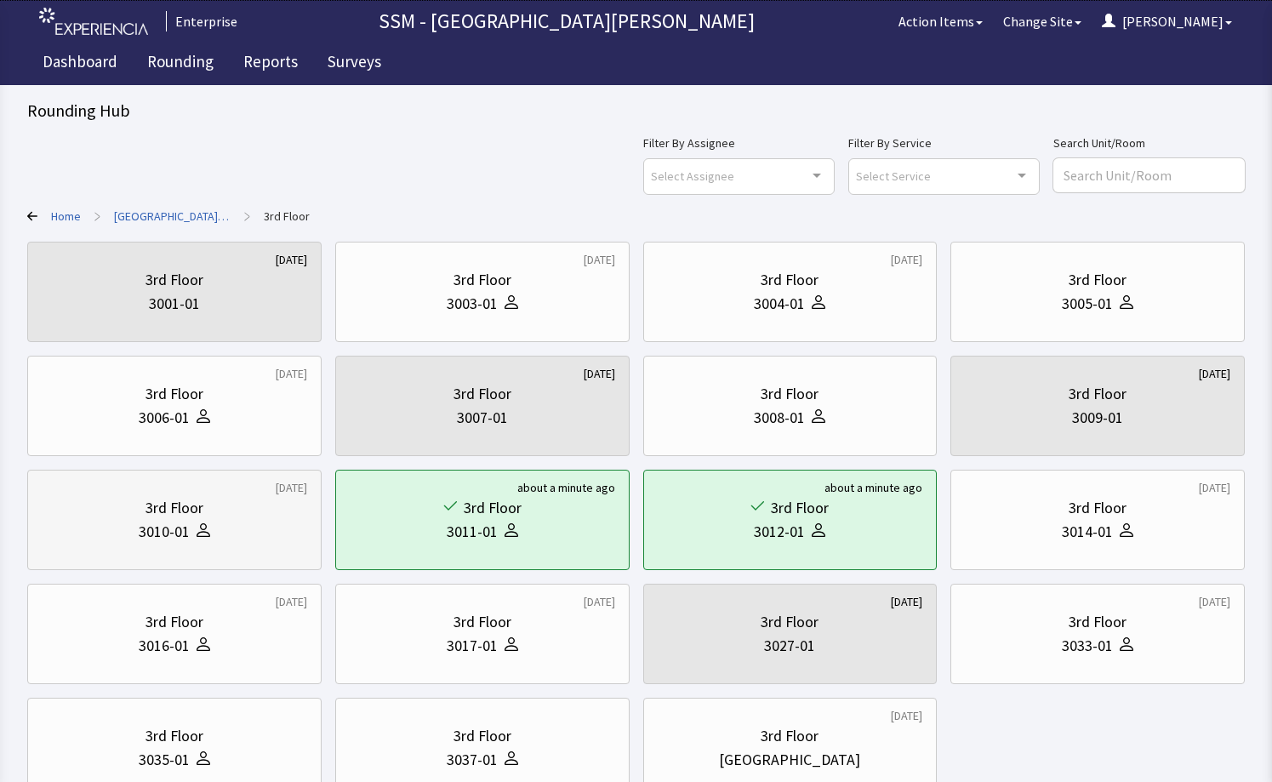
click at [226, 504] on div "3rd Floor" at bounding box center [174, 508] width 265 height 24
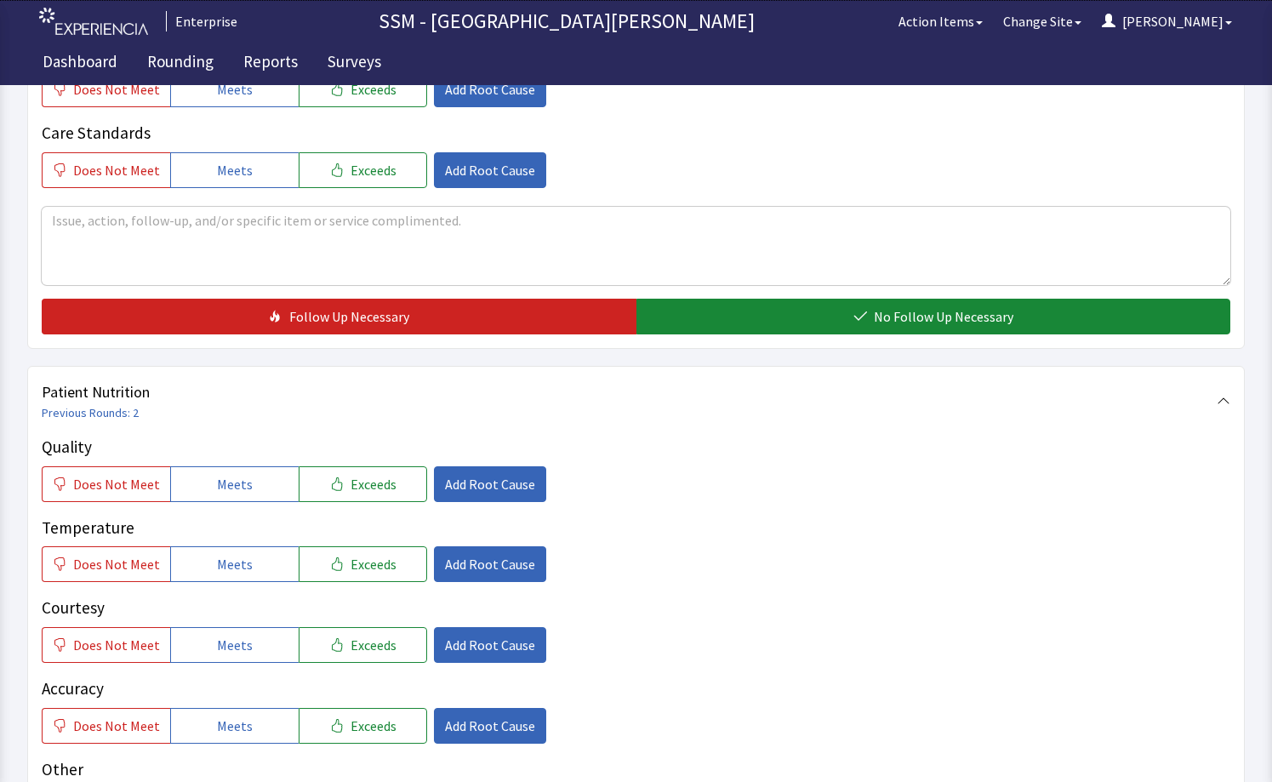
scroll to position [765, 0]
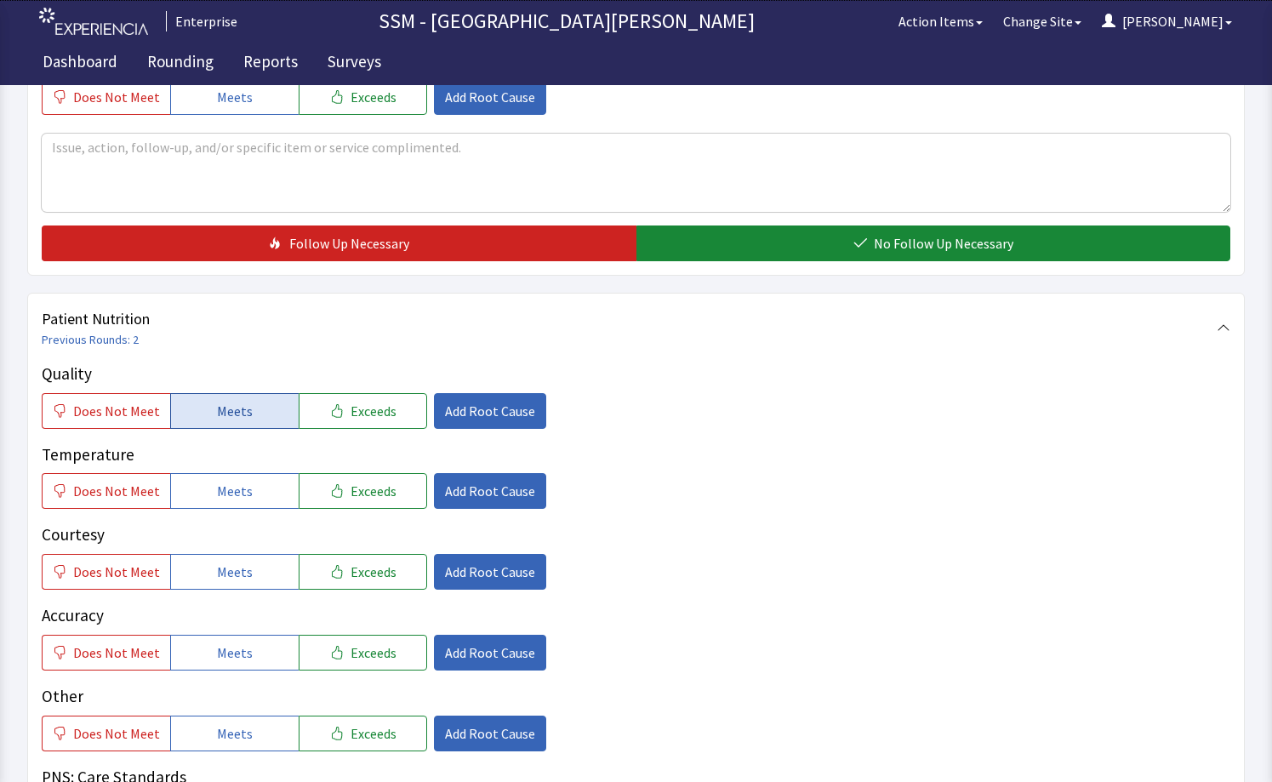
click at [187, 402] on button "Meets" at bounding box center [234, 411] width 128 height 36
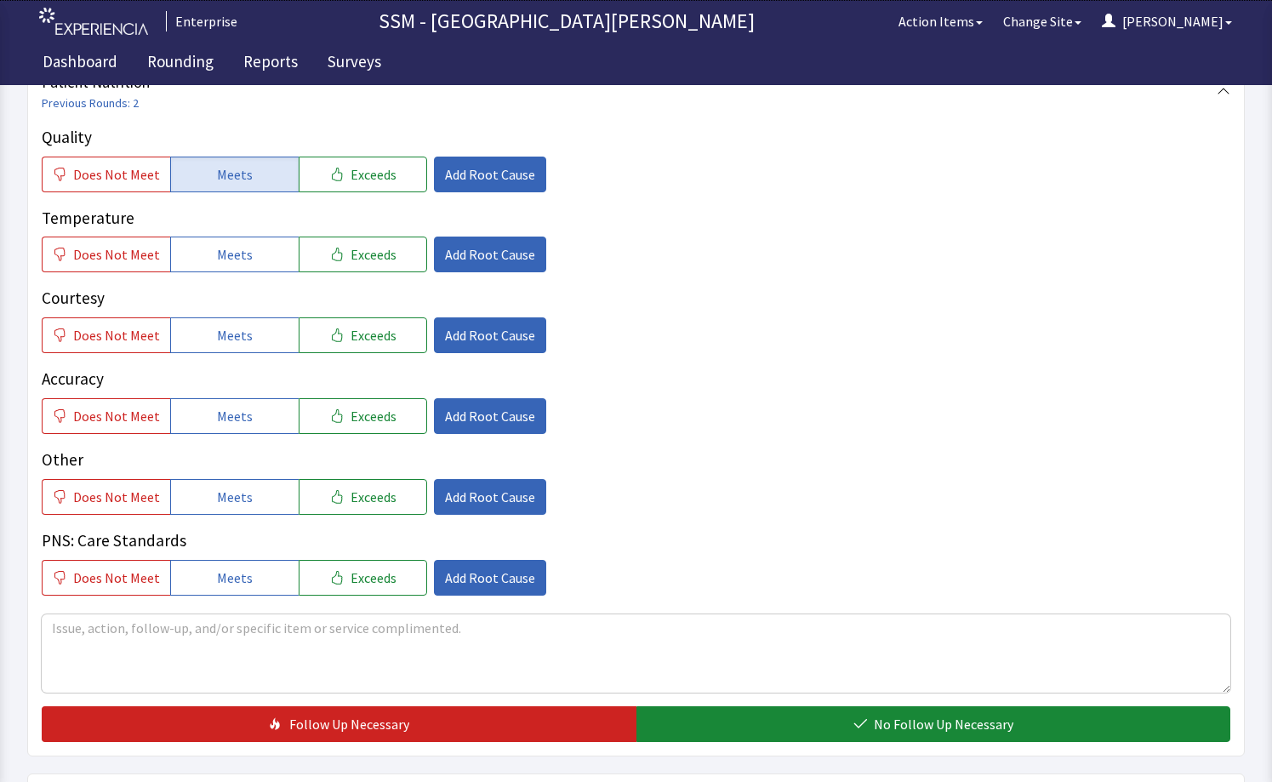
scroll to position [1021, 0]
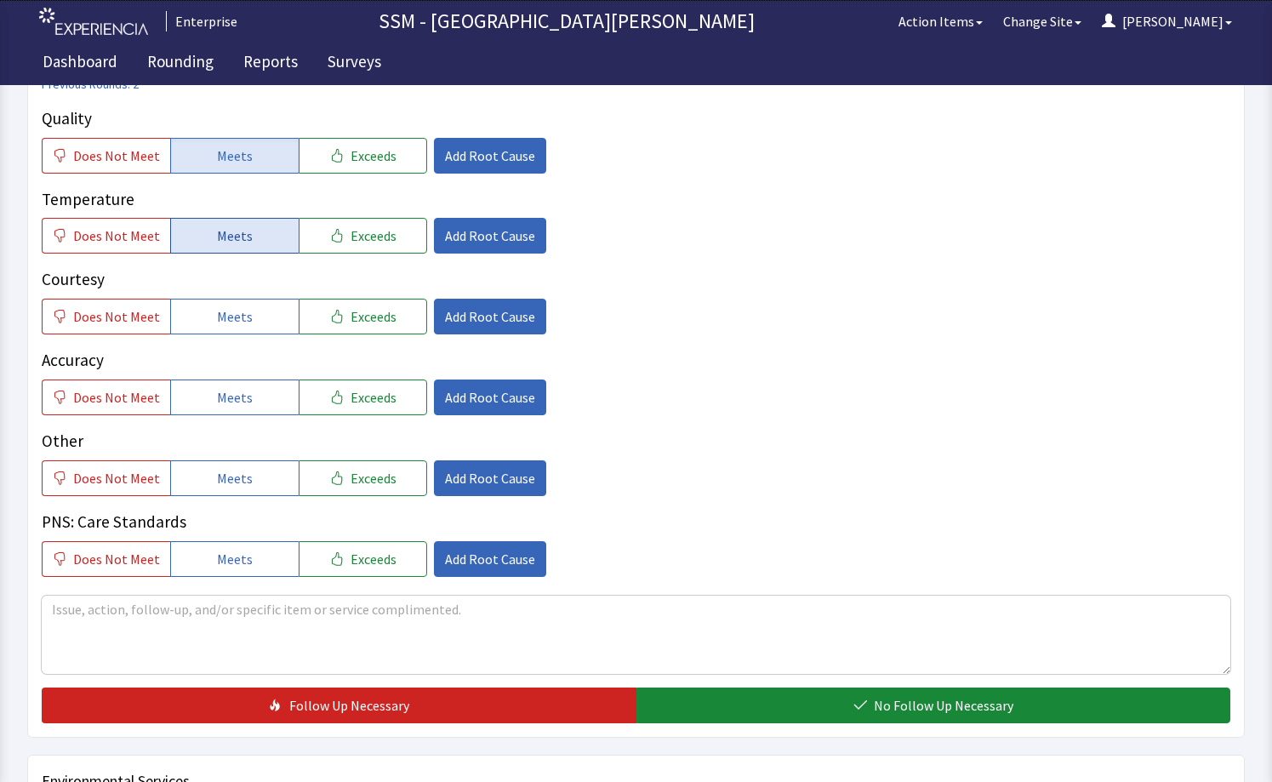
click at [226, 244] on span "Meets" at bounding box center [235, 235] width 36 height 20
click at [238, 328] on button "Meets" at bounding box center [234, 317] width 128 height 36
click at [247, 382] on button "Meets" at bounding box center [234, 397] width 128 height 36
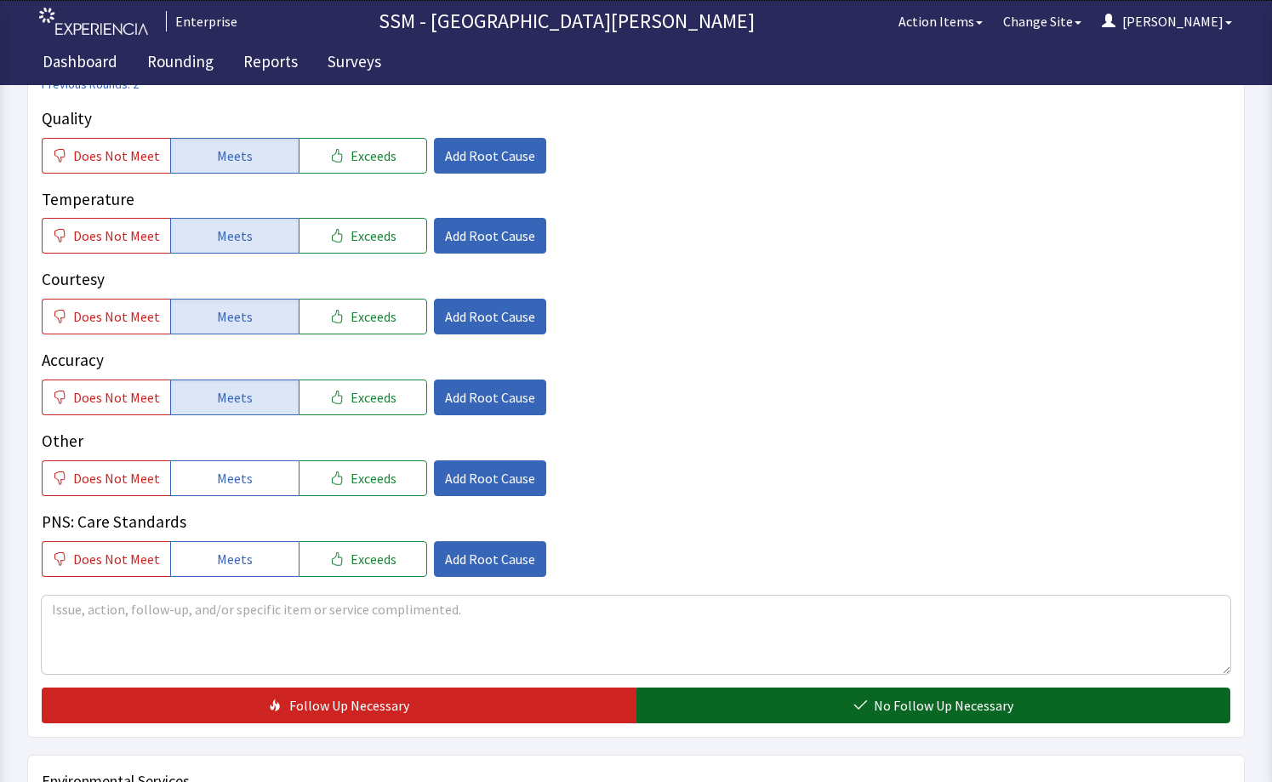
click at [838, 703] on button "No Follow Up Necessary" at bounding box center [933, 705] width 595 height 36
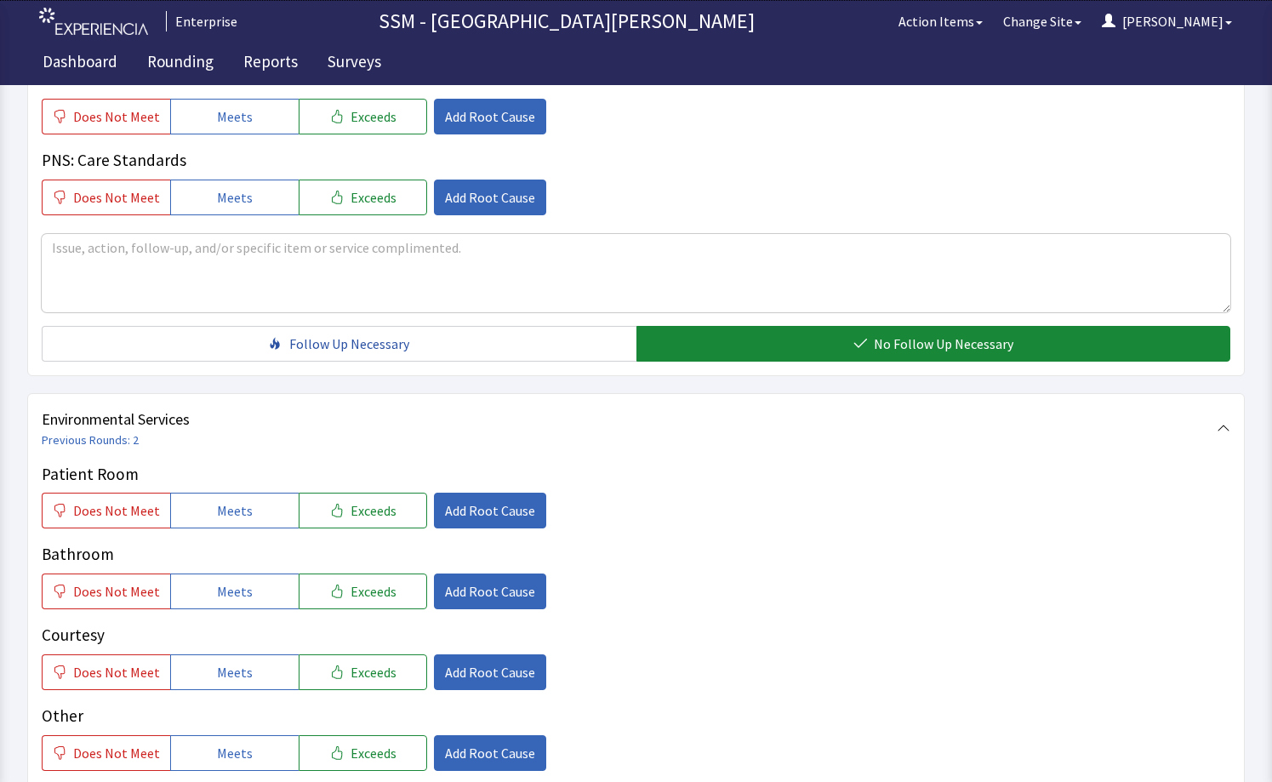
scroll to position [1531, 0]
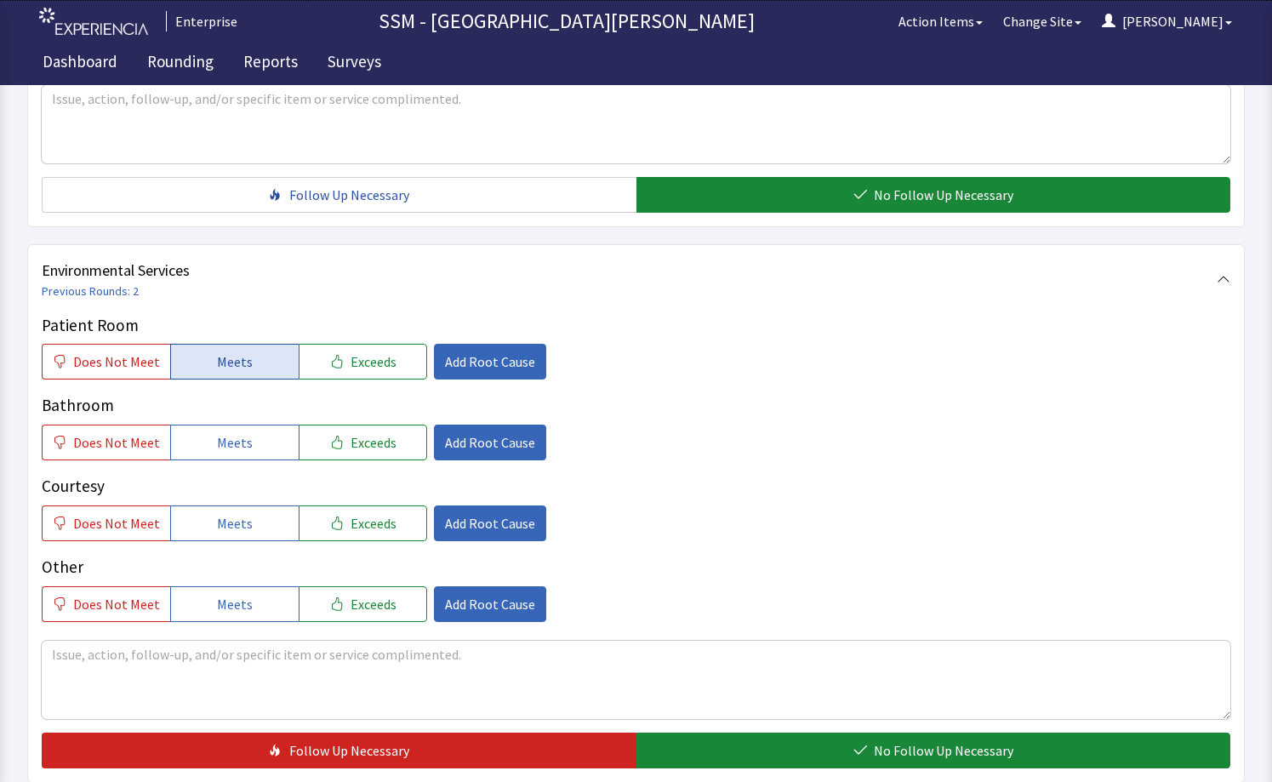
click at [224, 349] on button "Meets" at bounding box center [234, 362] width 128 height 36
click at [246, 451] on button "Meets" at bounding box center [234, 442] width 128 height 36
click at [246, 534] on button "Meets" at bounding box center [234, 523] width 128 height 36
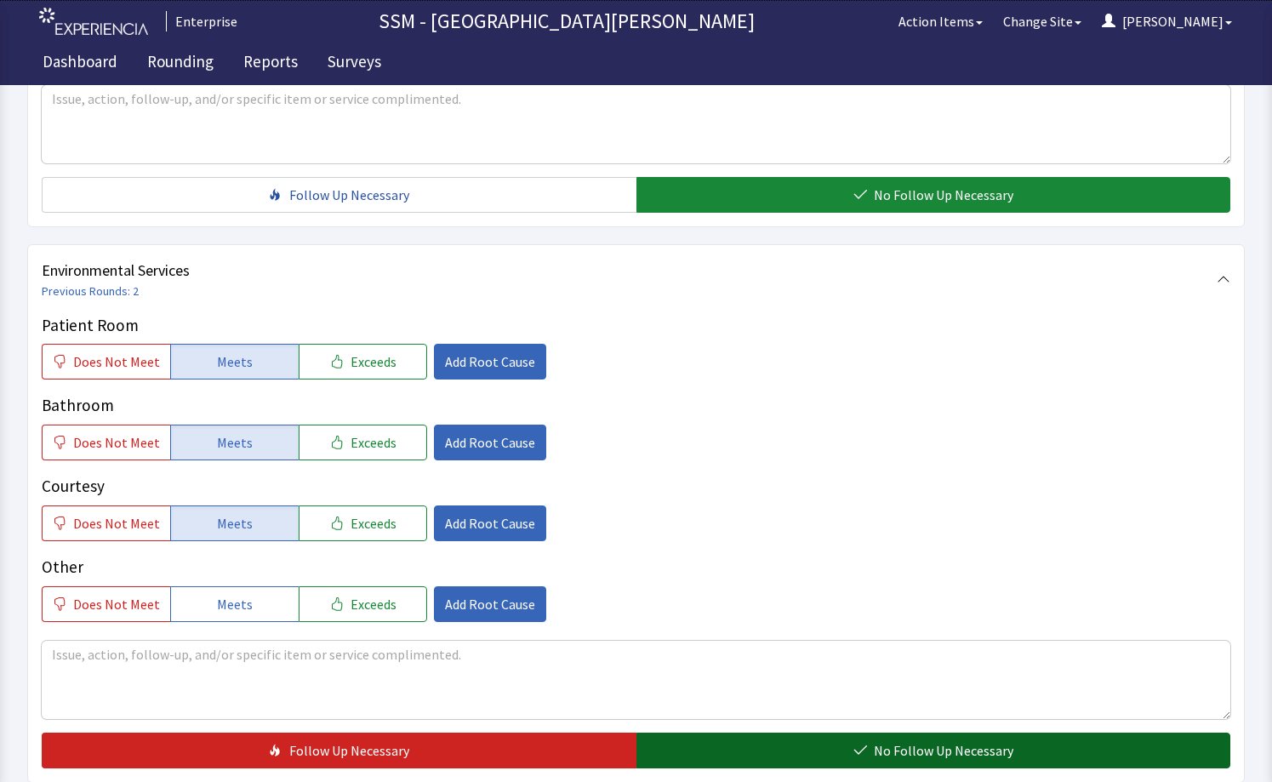
click at [894, 753] on span "No Follow Up Necessary" at bounding box center [942, 750] width 139 height 20
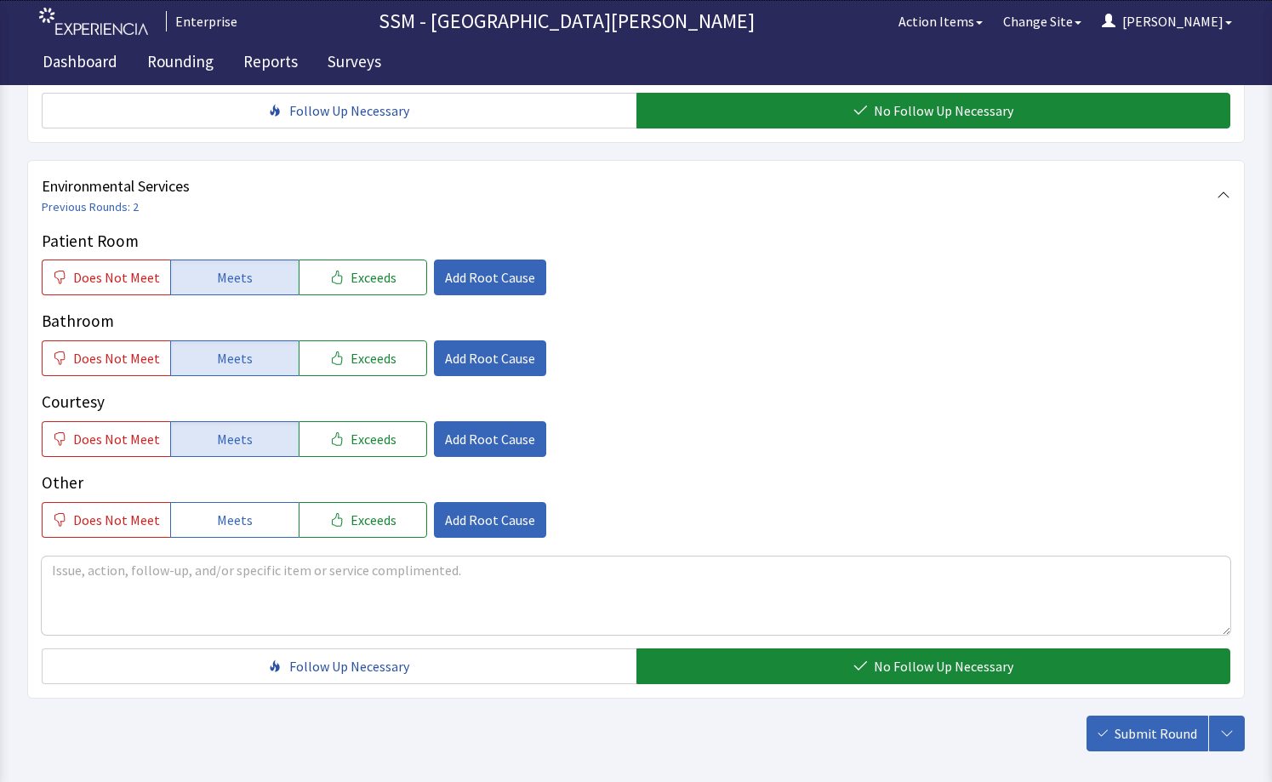
scroll to position [1697, 0]
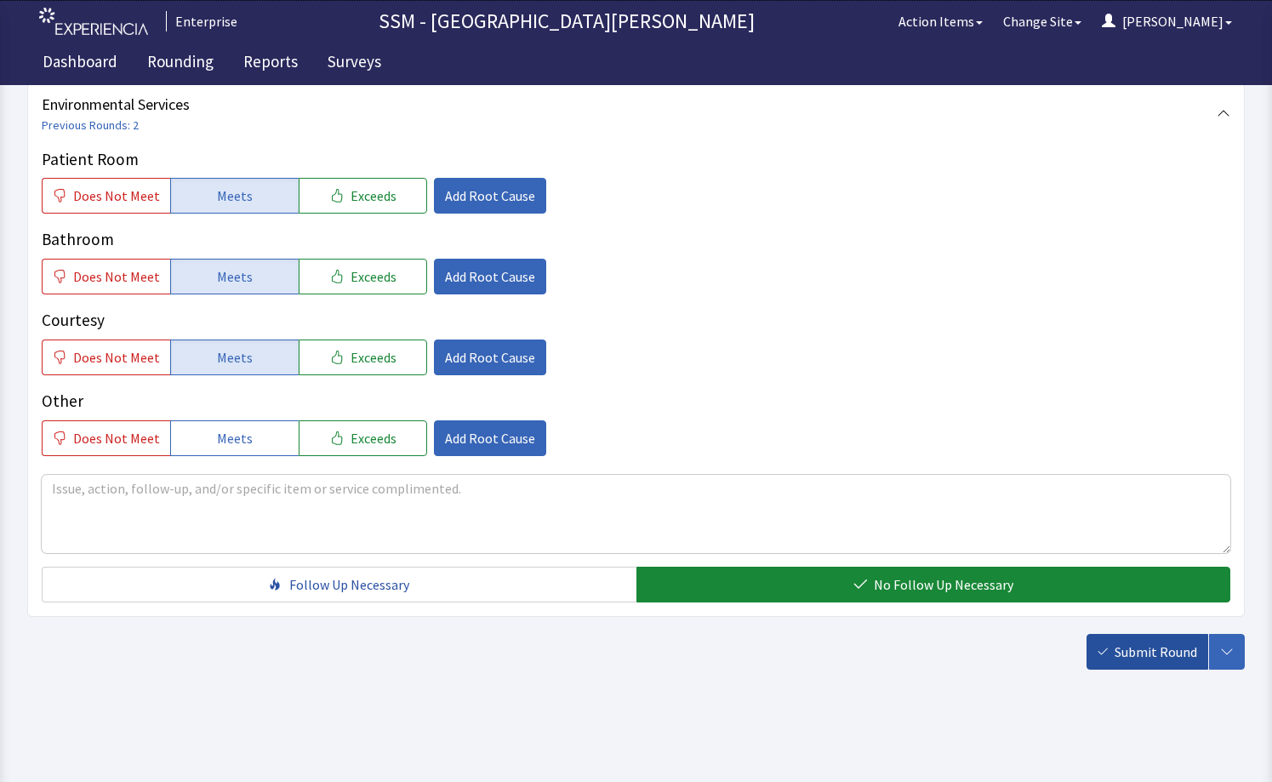
click at [1116, 644] on span "Submit Round" at bounding box center [1155, 651] width 83 height 20
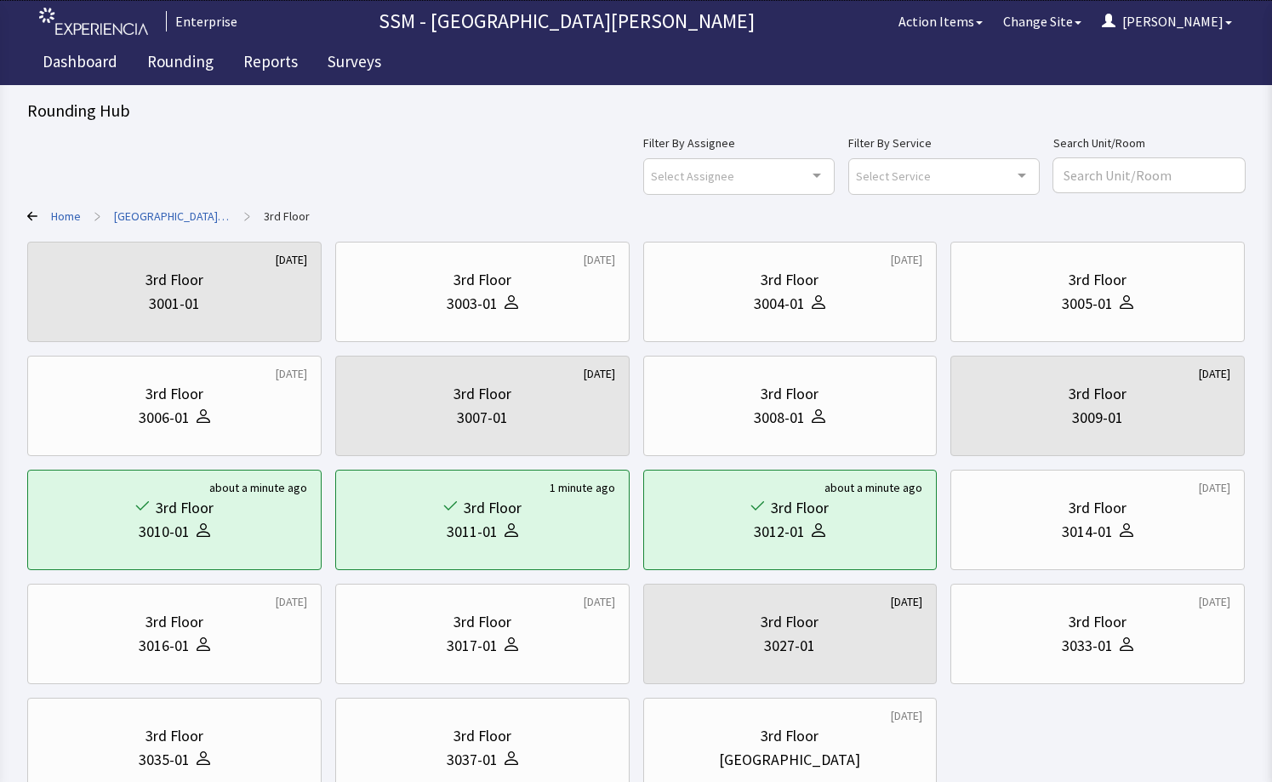
click at [821, 208] on div "Home > [GEOGRAPHIC_DATA][PERSON_NAME] > 3rd Floor" at bounding box center [635, 216] width 1217 height 17
click at [503, 617] on div "3rd Floor" at bounding box center [482, 622] width 58 height 24
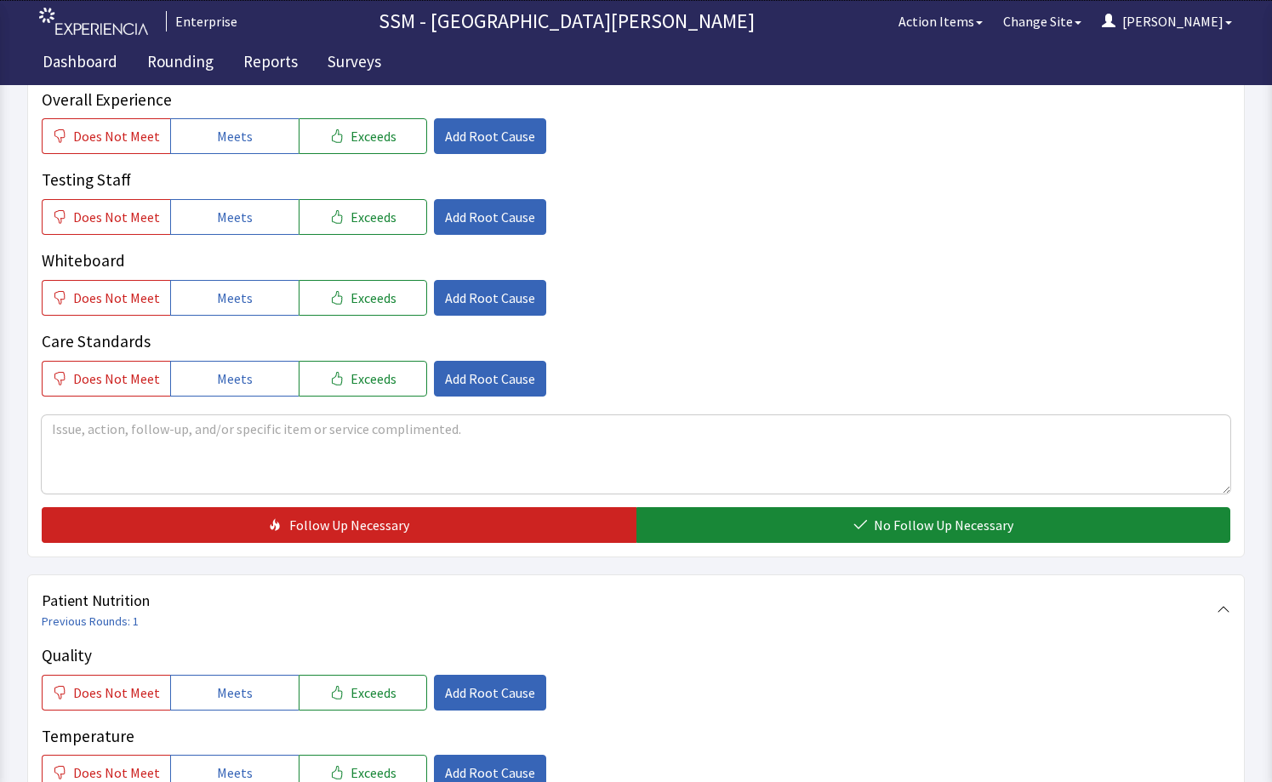
scroll to position [765, 0]
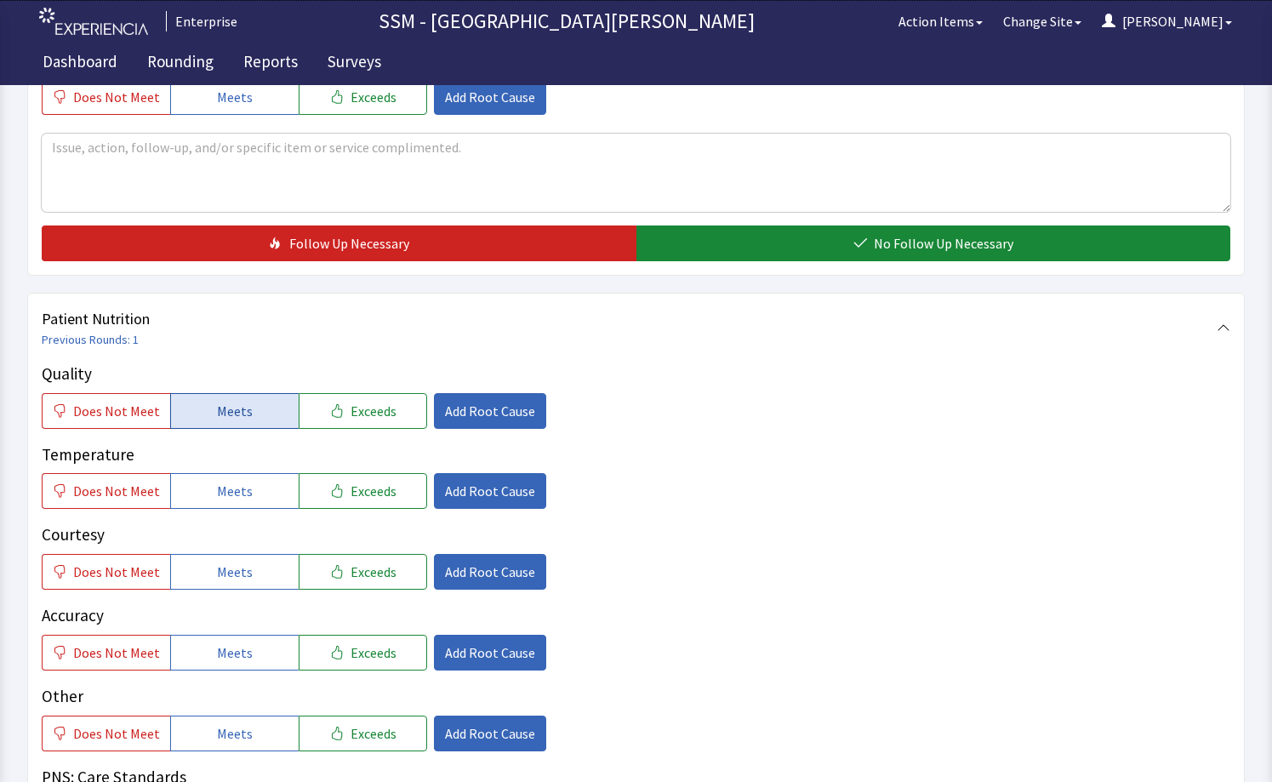
click at [217, 421] on button "Meets" at bounding box center [234, 411] width 128 height 36
click at [224, 481] on span "Meets" at bounding box center [235, 491] width 36 height 20
click at [234, 578] on span "Meets" at bounding box center [235, 571] width 36 height 20
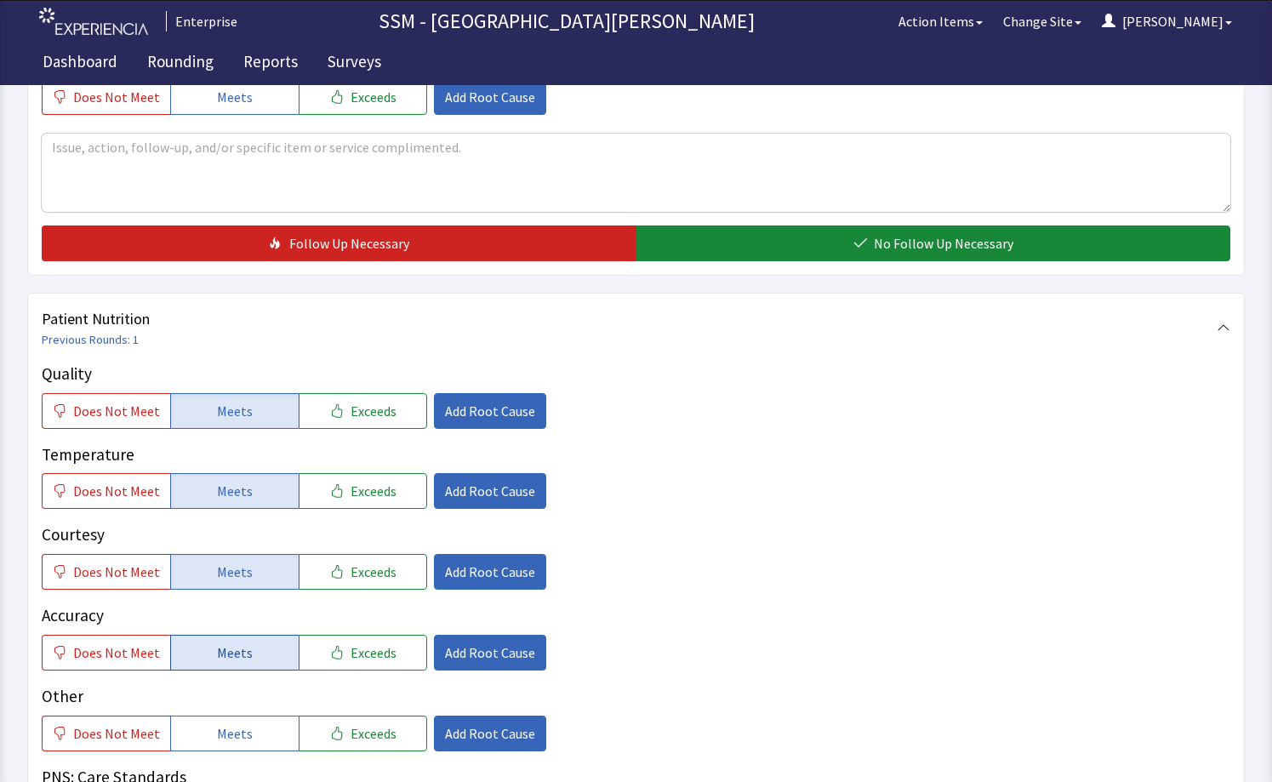
click at [242, 650] on span "Meets" at bounding box center [235, 652] width 36 height 20
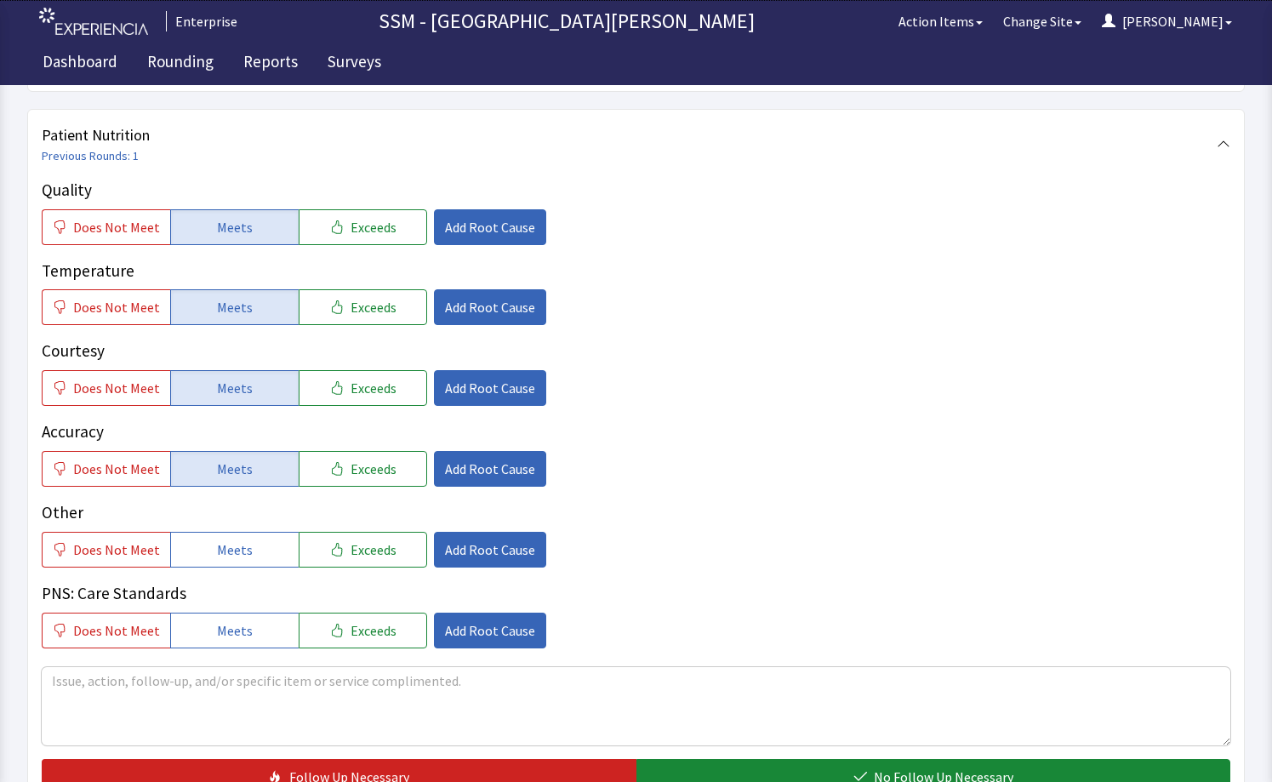
scroll to position [1106, 0]
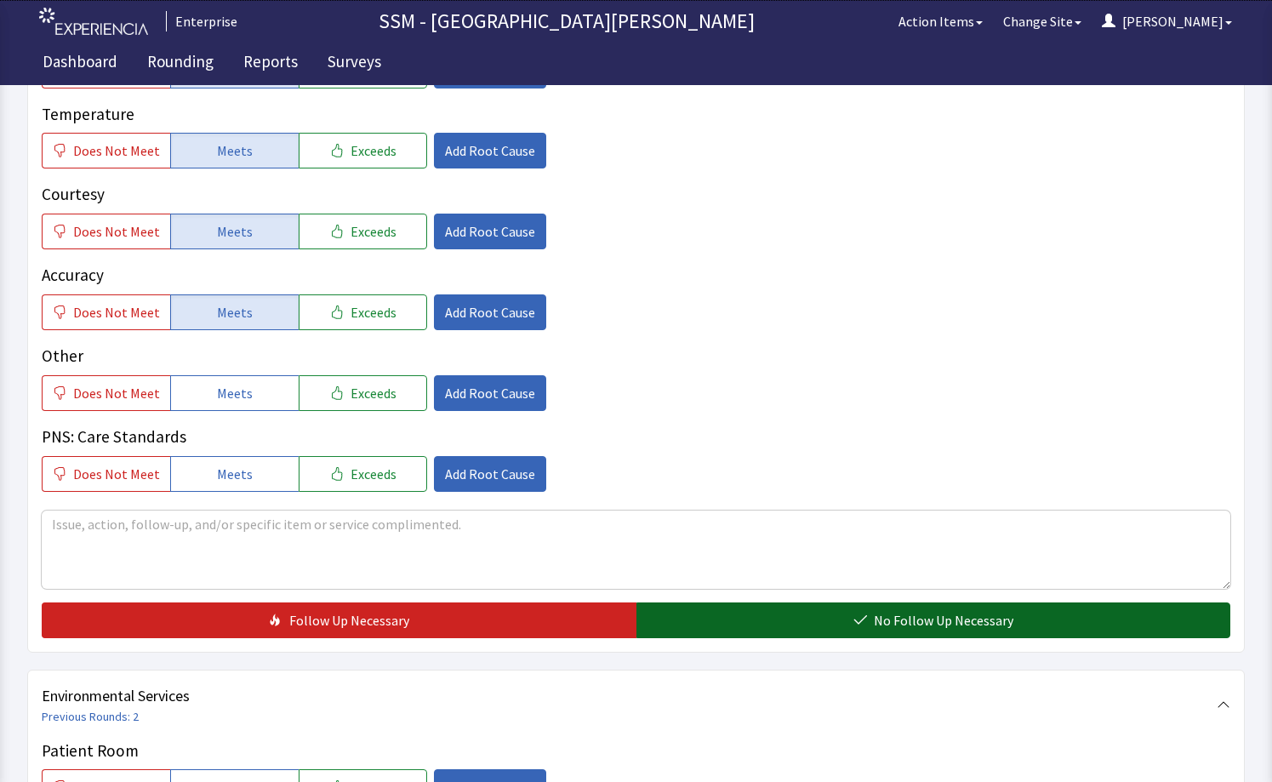
click at [799, 609] on button "No Follow Up Necessary" at bounding box center [933, 620] width 595 height 36
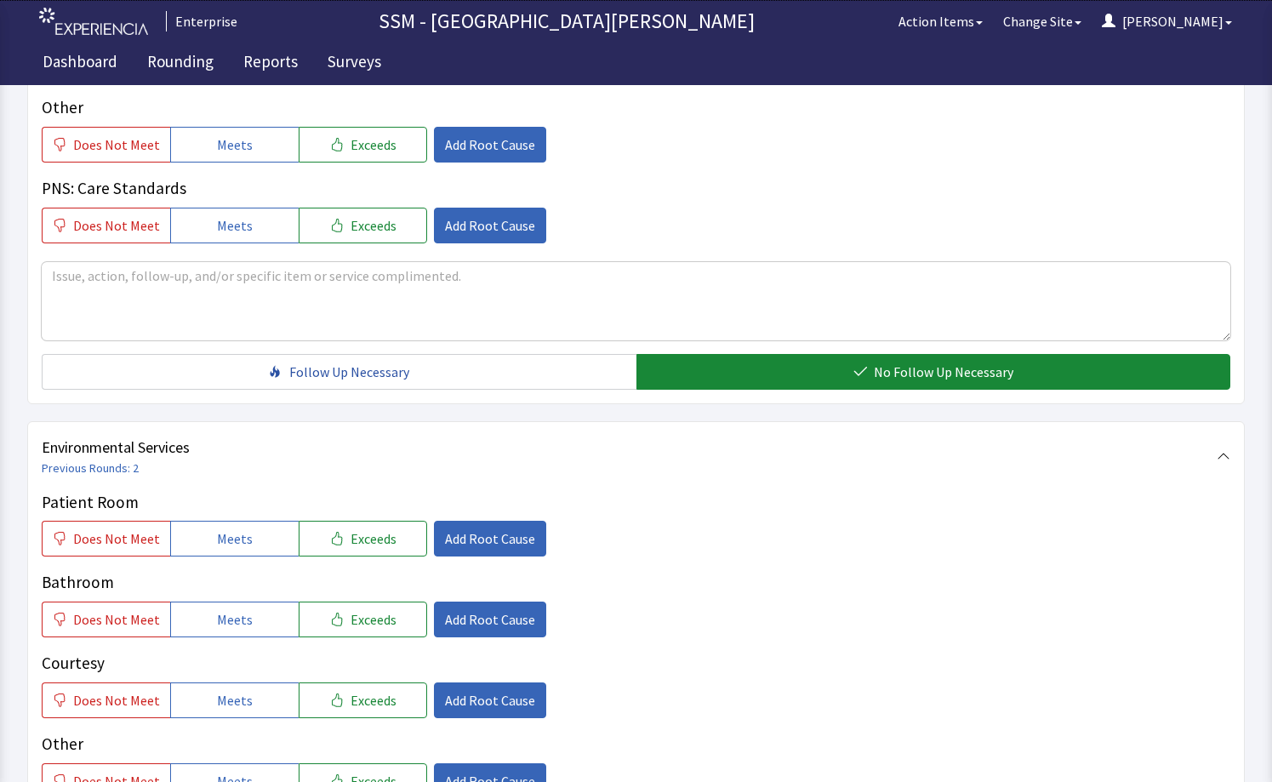
scroll to position [1361, 0]
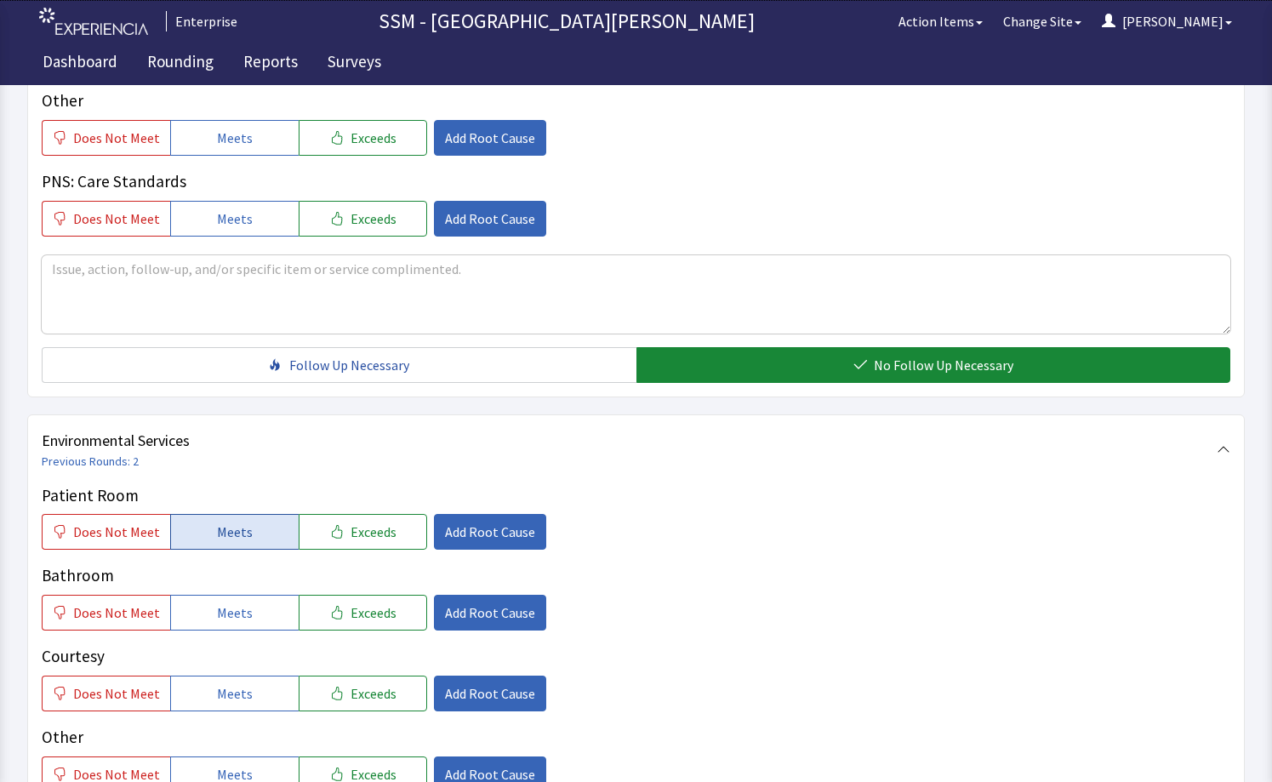
click at [217, 540] on span "Meets" at bounding box center [235, 531] width 36 height 20
click at [218, 608] on span "Meets" at bounding box center [235, 612] width 36 height 20
click at [233, 696] on span "Meets" at bounding box center [235, 693] width 36 height 20
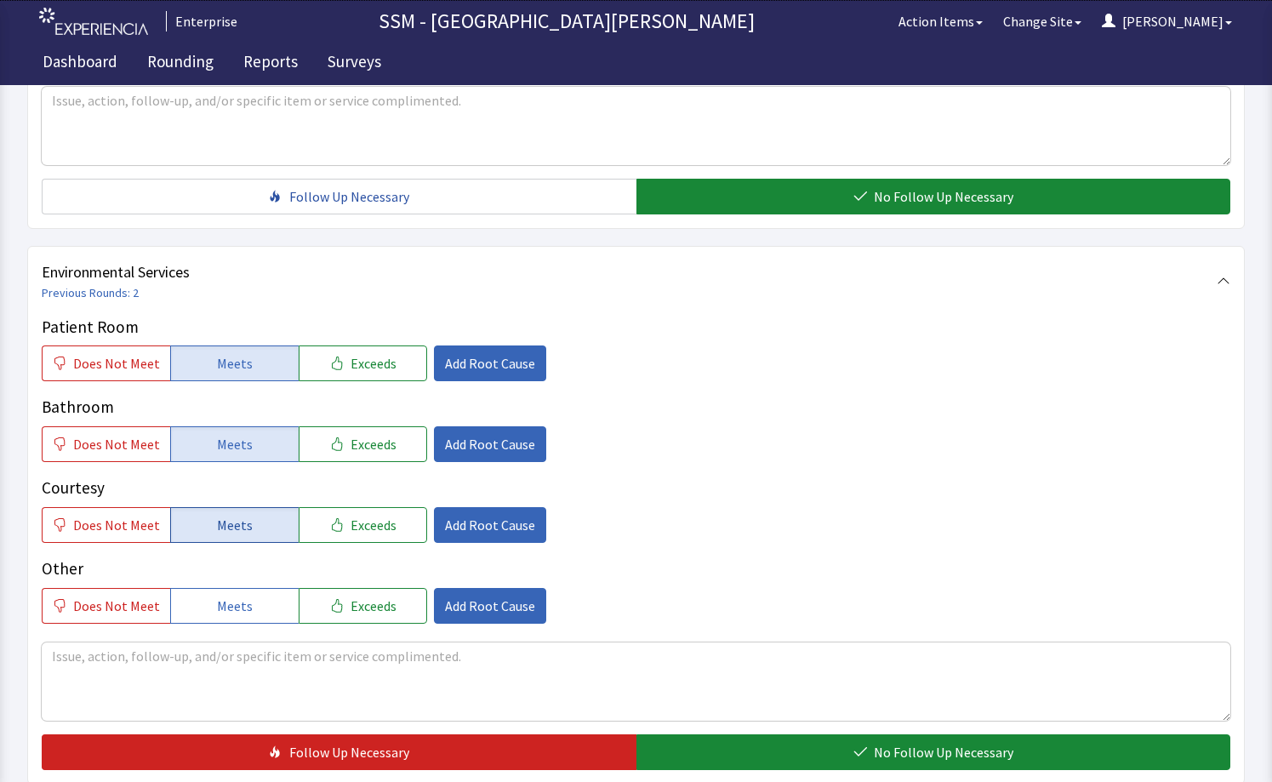
scroll to position [1697, 0]
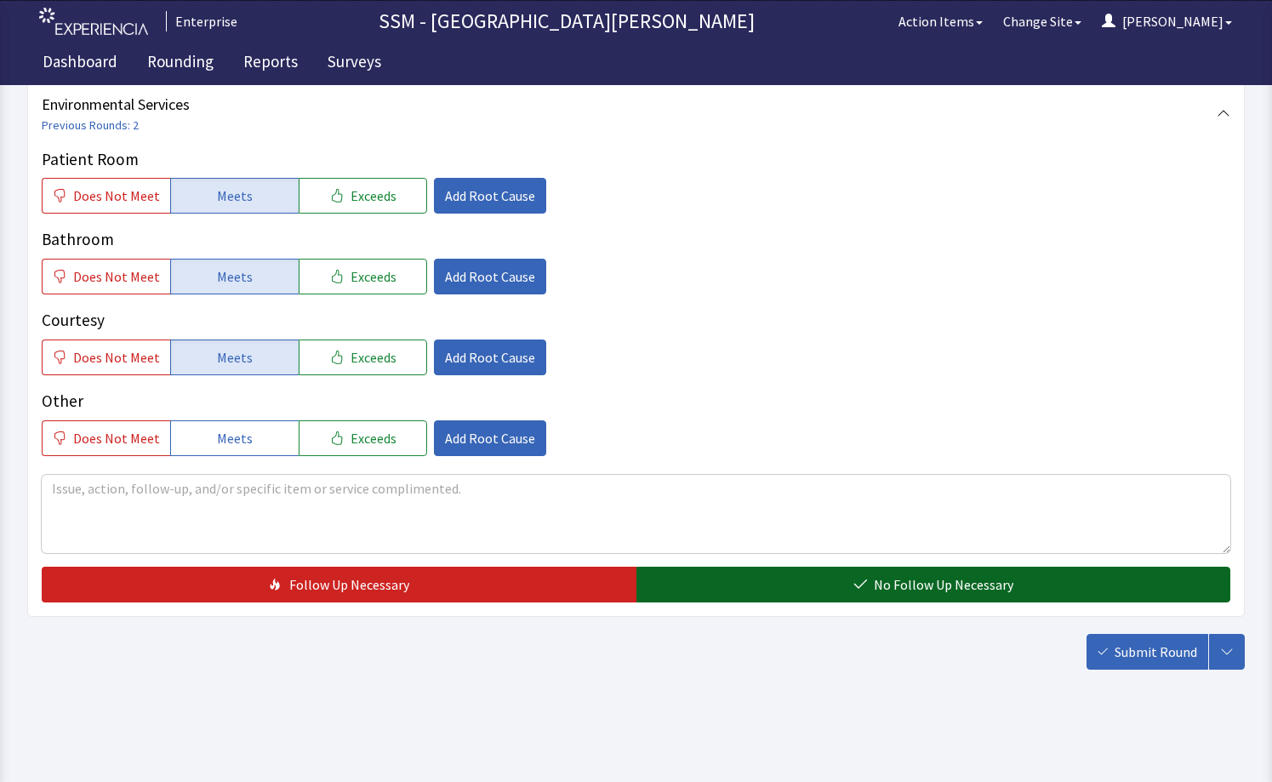
click at [850, 589] on button "No Follow Up Necessary" at bounding box center [933, 584] width 595 height 36
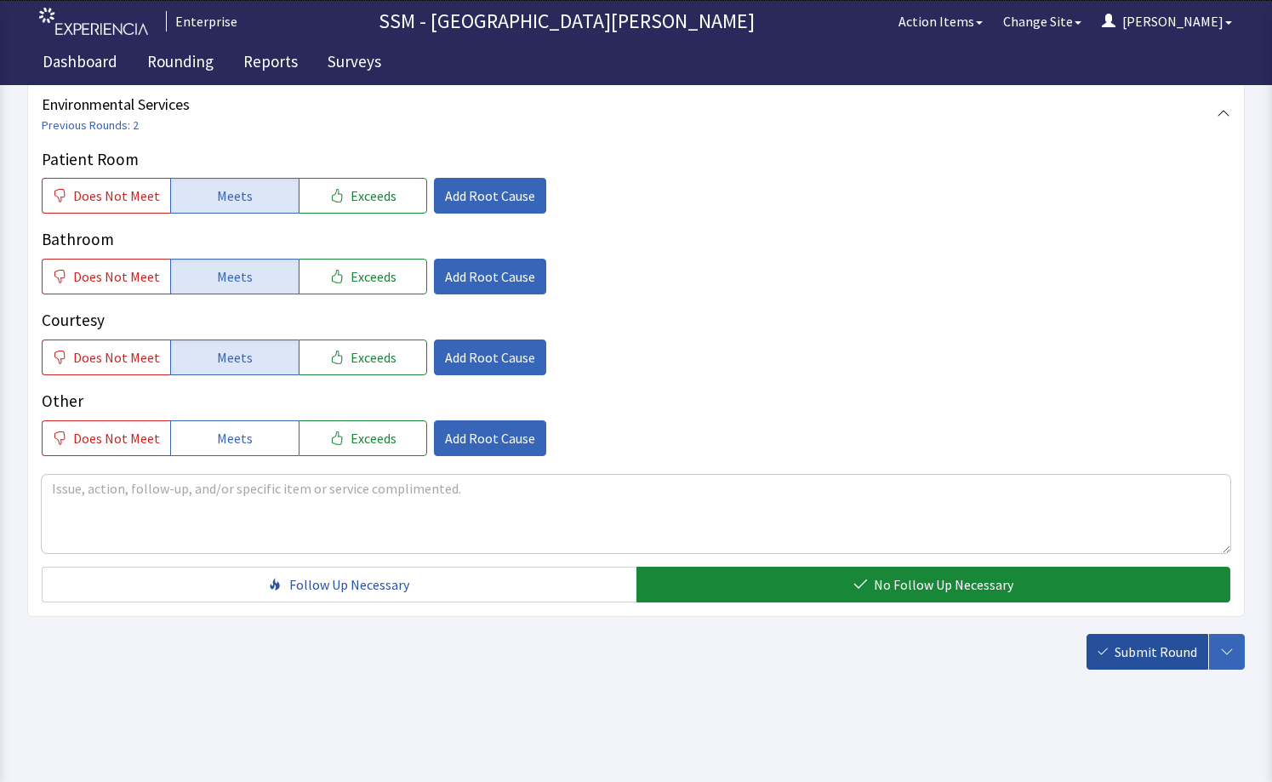
click at [1137, 650] on span "Submit Round" at bounding box center [1155, 651] width 83 height 20
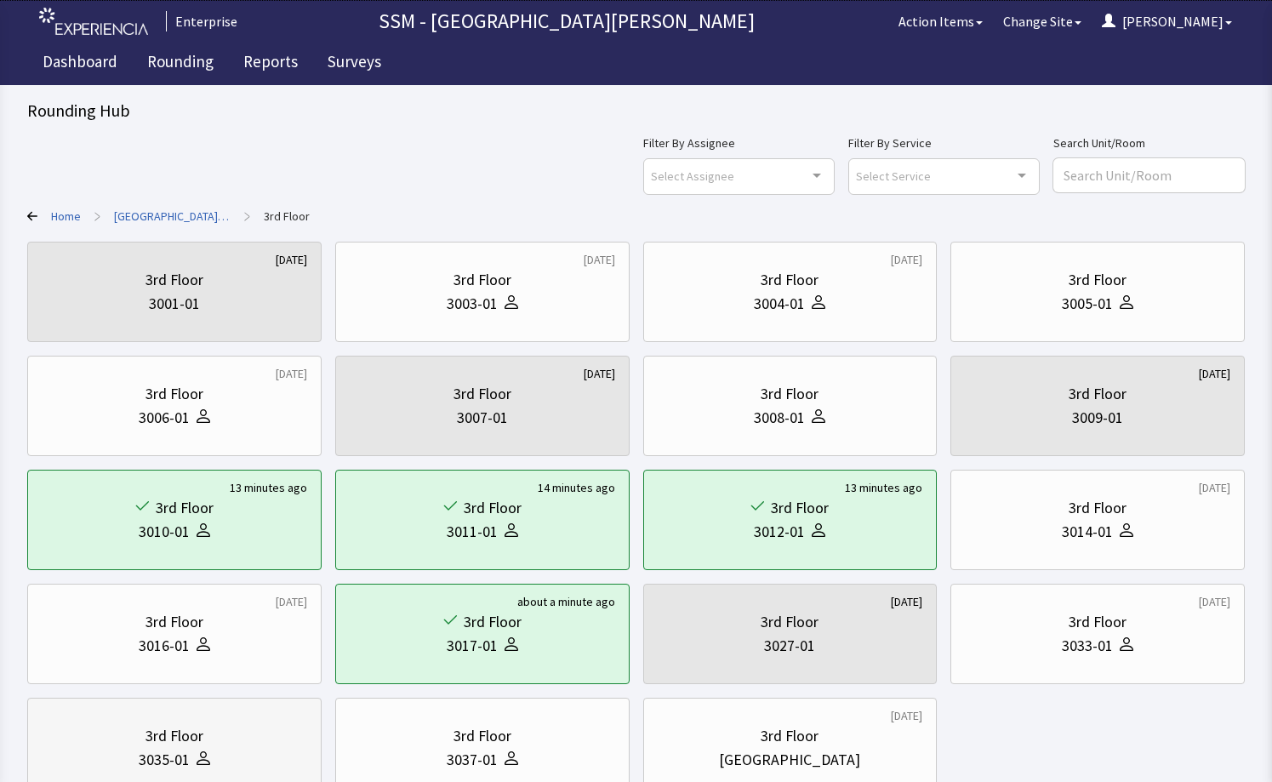
click at [185, 731] on div "3rd Floor" at bounding box center [174, 736] width 58 height 24
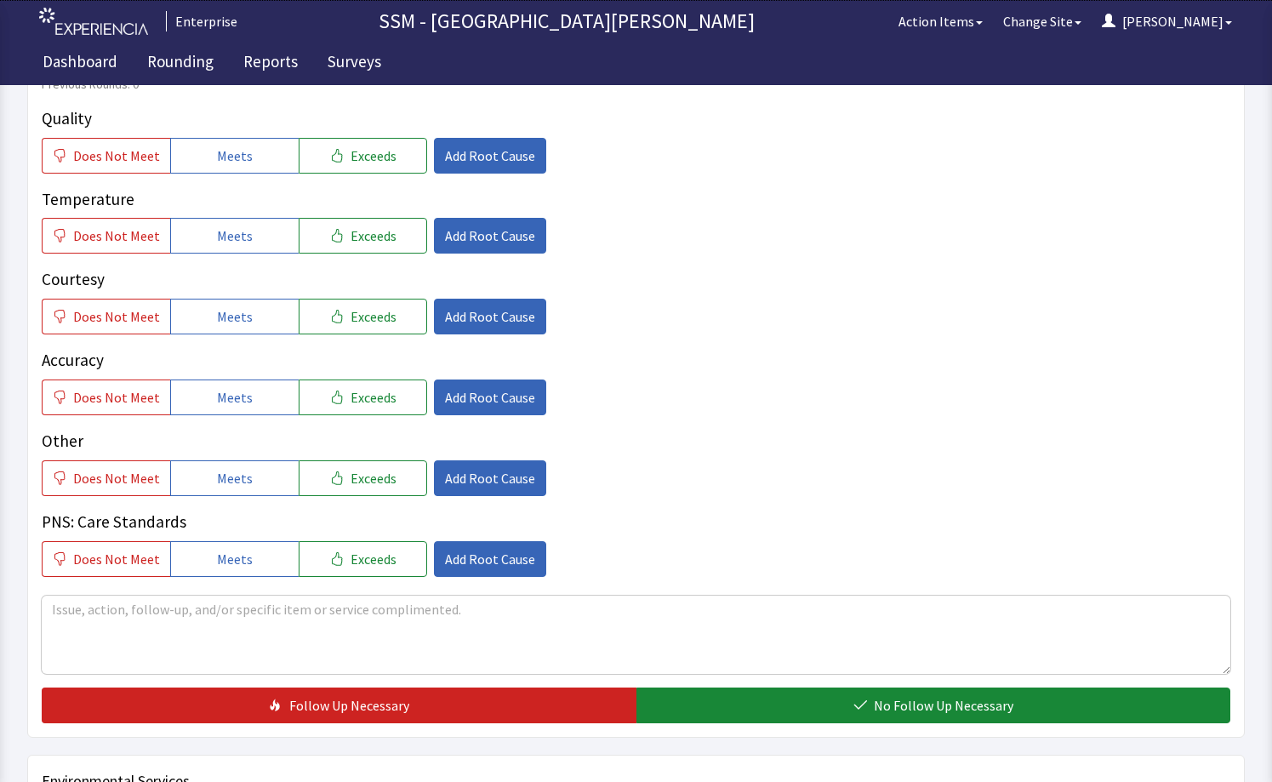
scroll to position [1446, 0]
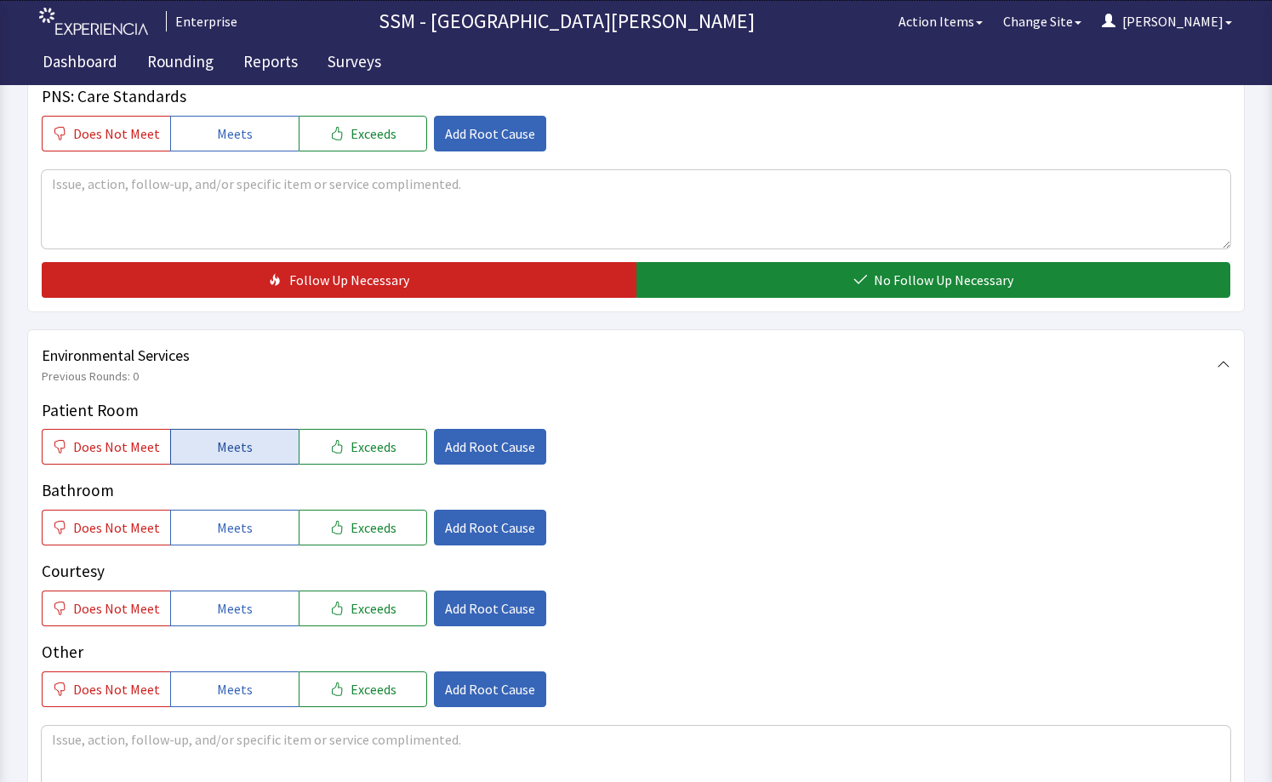
click at [229, 453] on span "Meets" at bounding box center [235, 446] width 36 height 20
click at [222, 536] on span "Meets" at bounding box center [235, 527] width 36 height 20
click at [234, 610] on span "Meets" at bounding box center [235, 608] width 36 height 20
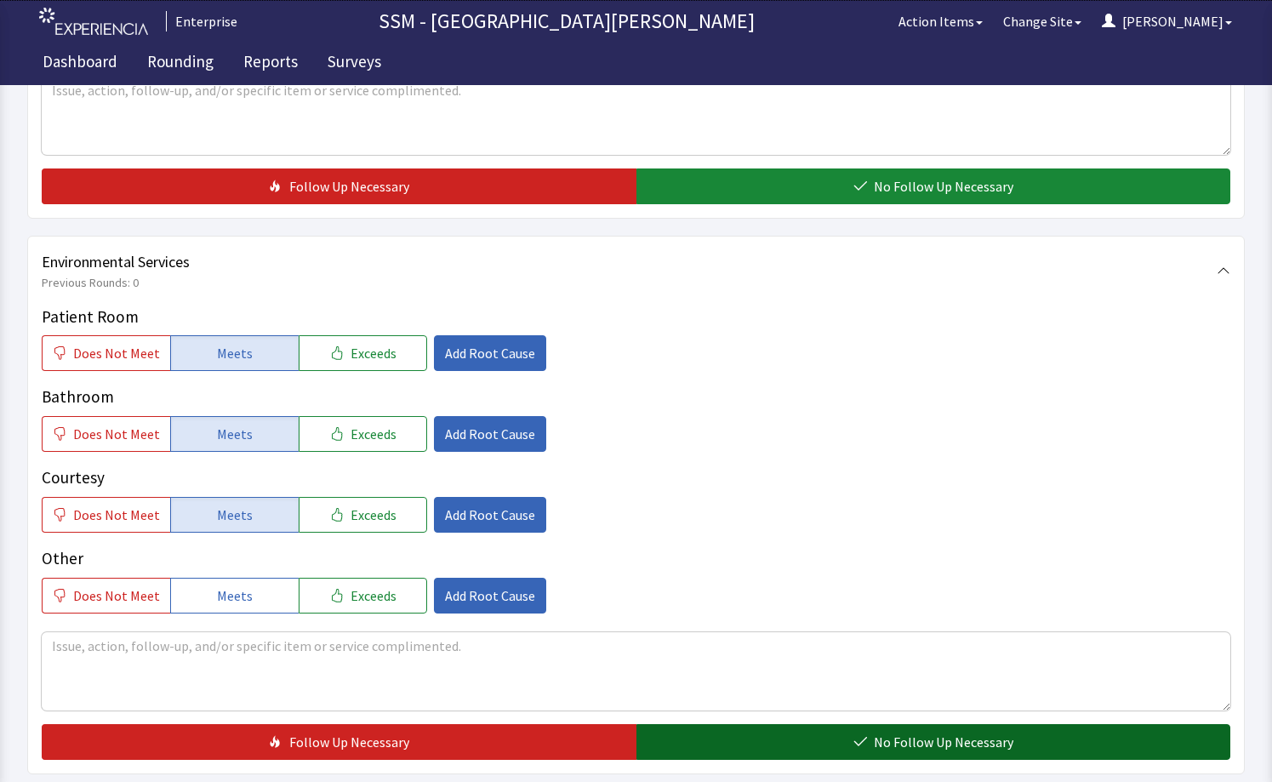
scroll to position [1697, 0]
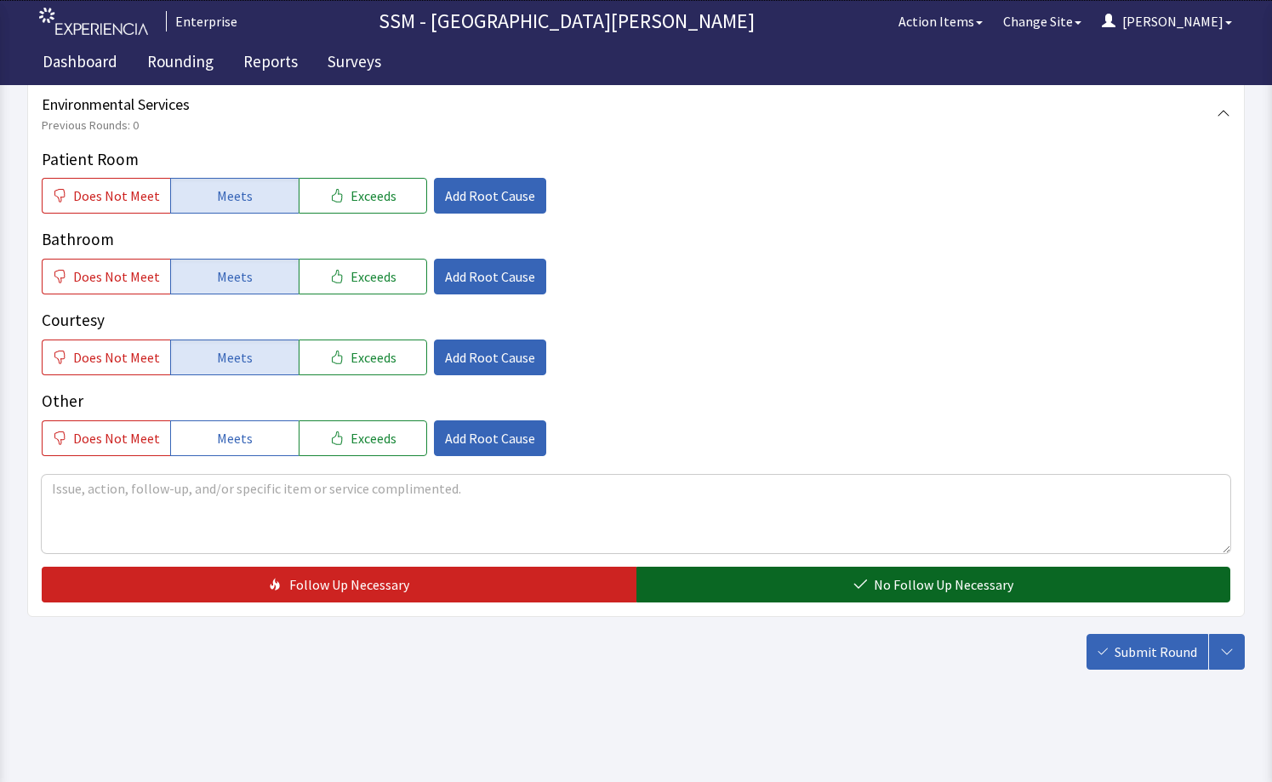
click at [808, 584] on button "No Follow Up Necessary" at bounding box center [933, 584] width 595 height 36
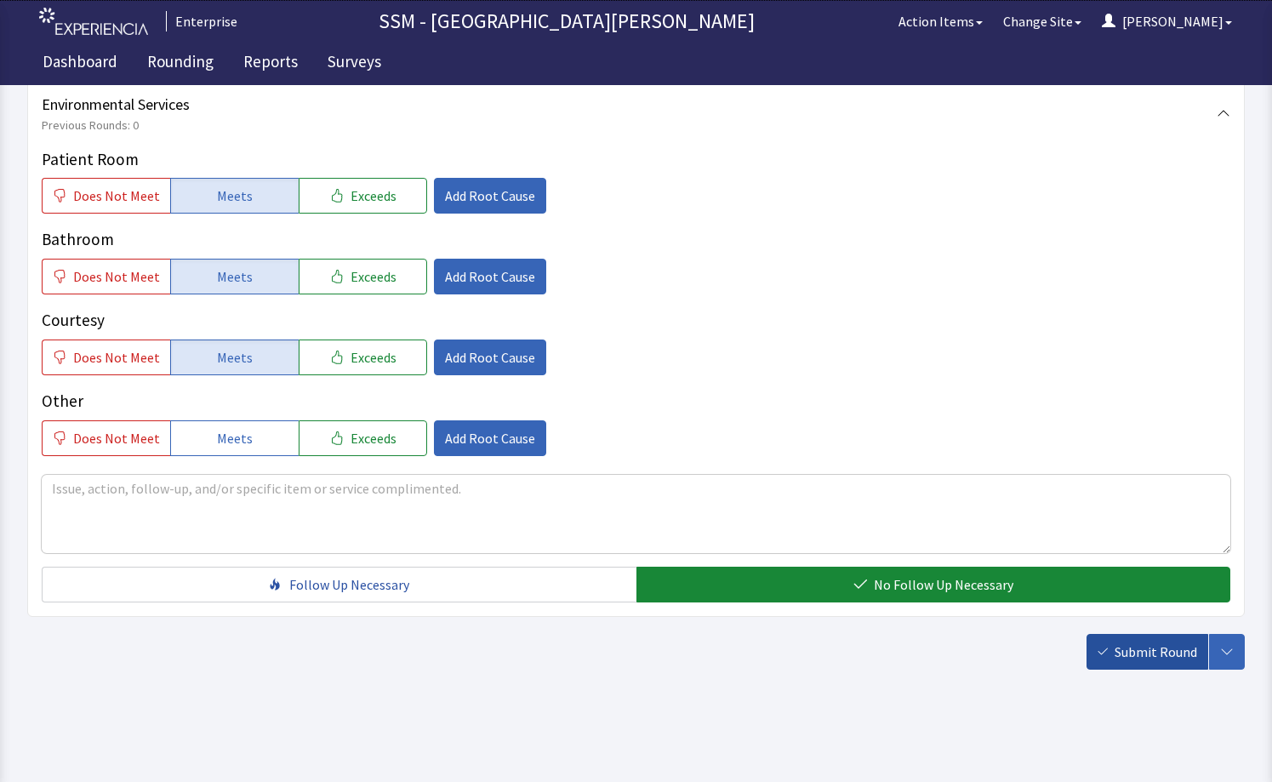
click at [1127, 650] on span "Submit Round" at bounding box center [1155, 651] width 83 height 20
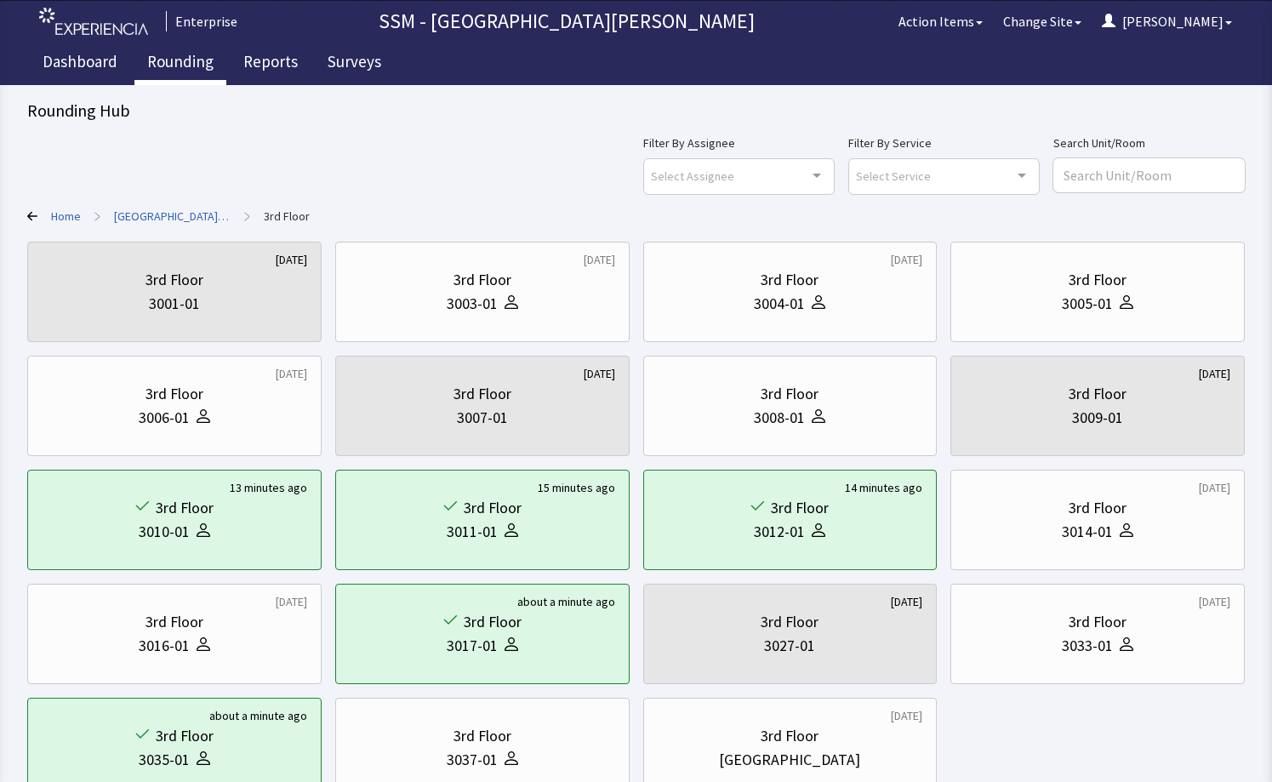
click at [162, 57] on link "Rounding" at bounding box center [180, 64] width 92 height 43
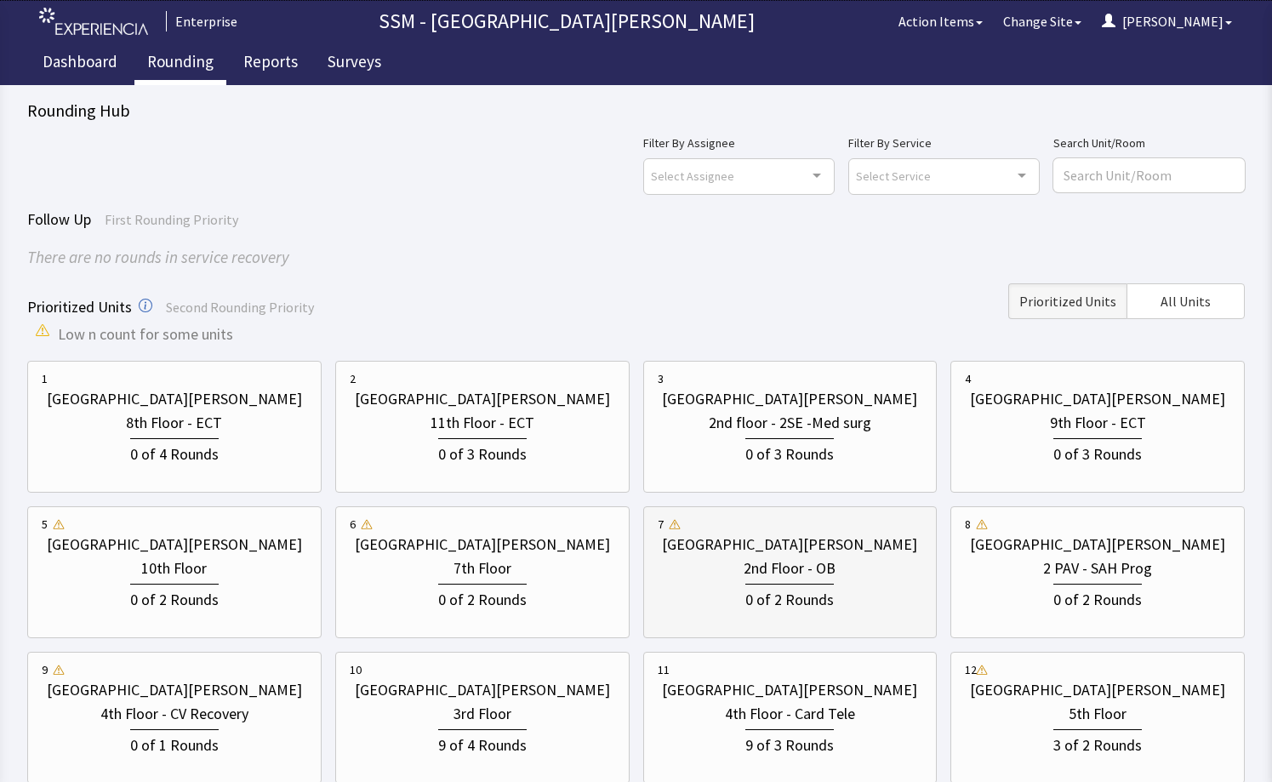
click at [826, 608] on div "0 of 2 Rounds" at bounding box center [789, 597] width 88 height 28
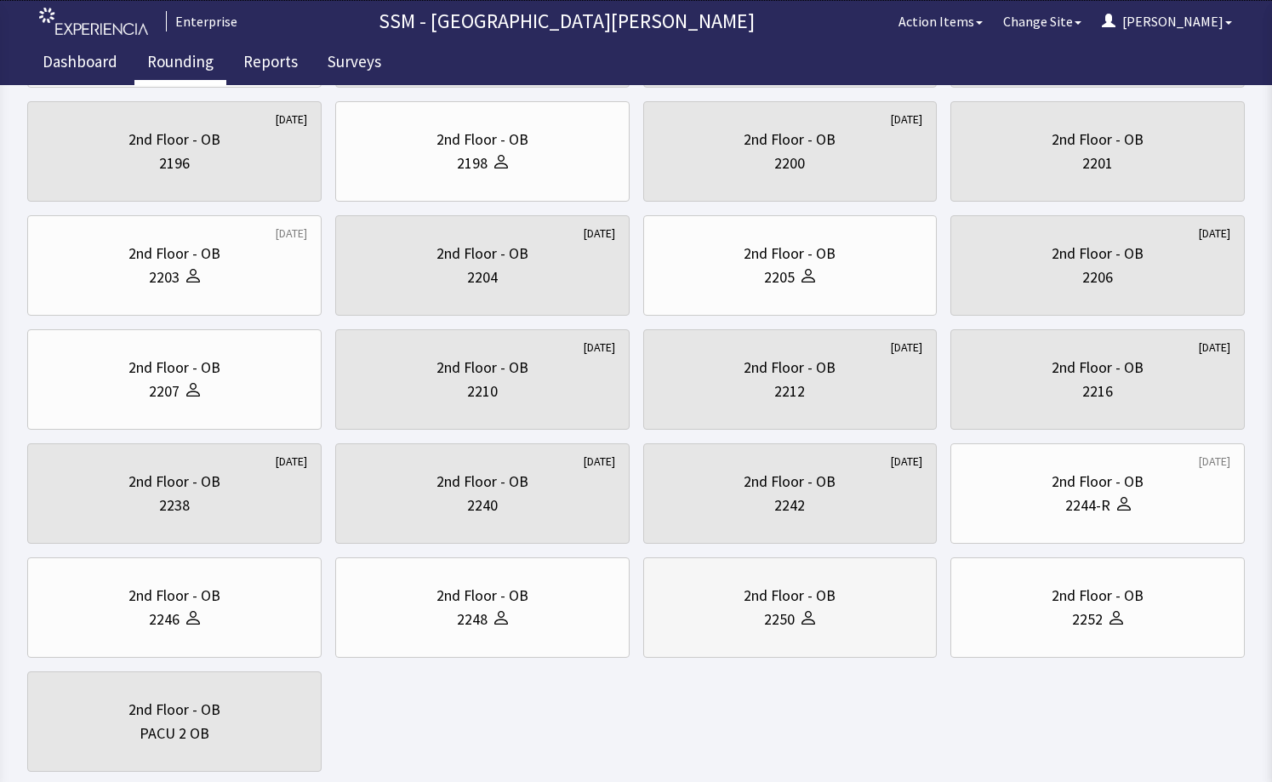
scroll to position [255, 0]
click at [381, 626] on div "2248" at bounding box center [482, 618] width 265 height 24
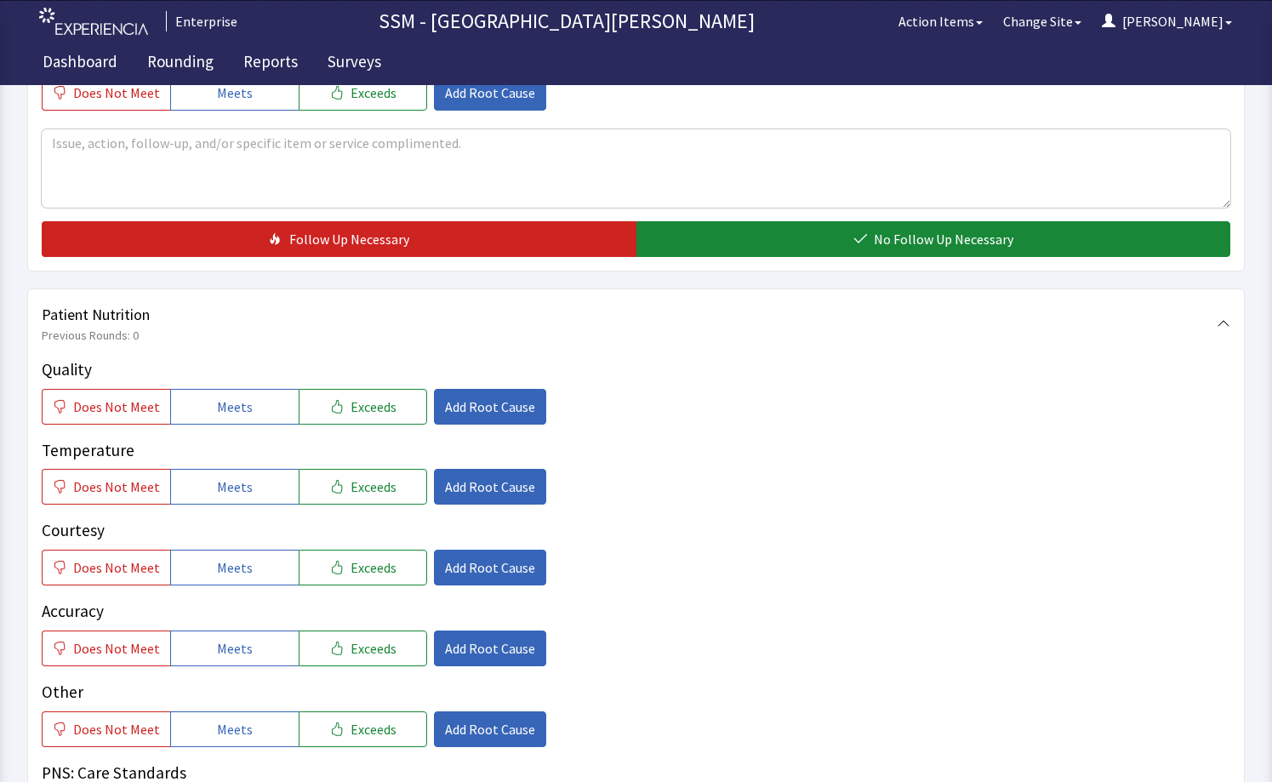
scroll to position [936, 0]
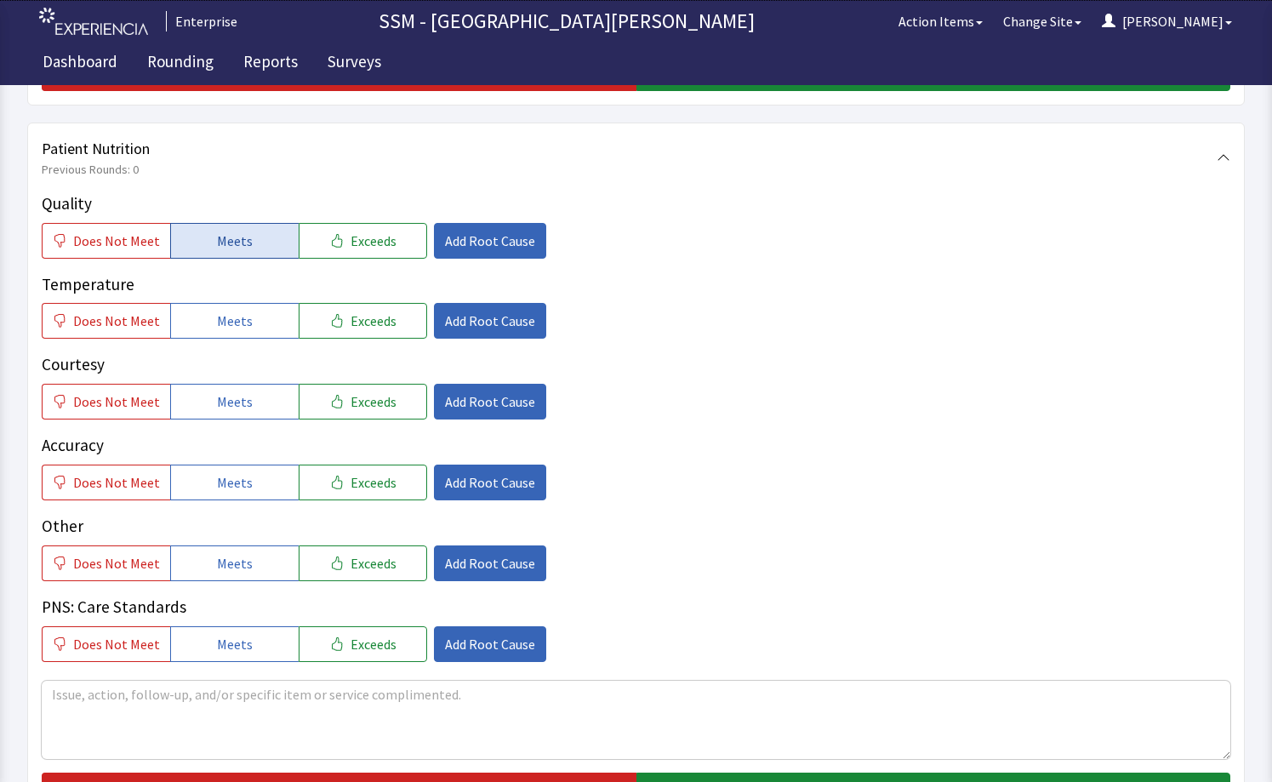
click at [196, 229] on button "Meets" at bounding box center [234, 241] width 128 height 36
click at [219, 317] on span "Meets" at bounding box center [235, 320] width 36 height 20
click at [228, 409] on span "Meets" at bounding box center [235, 401] width 36 height 20
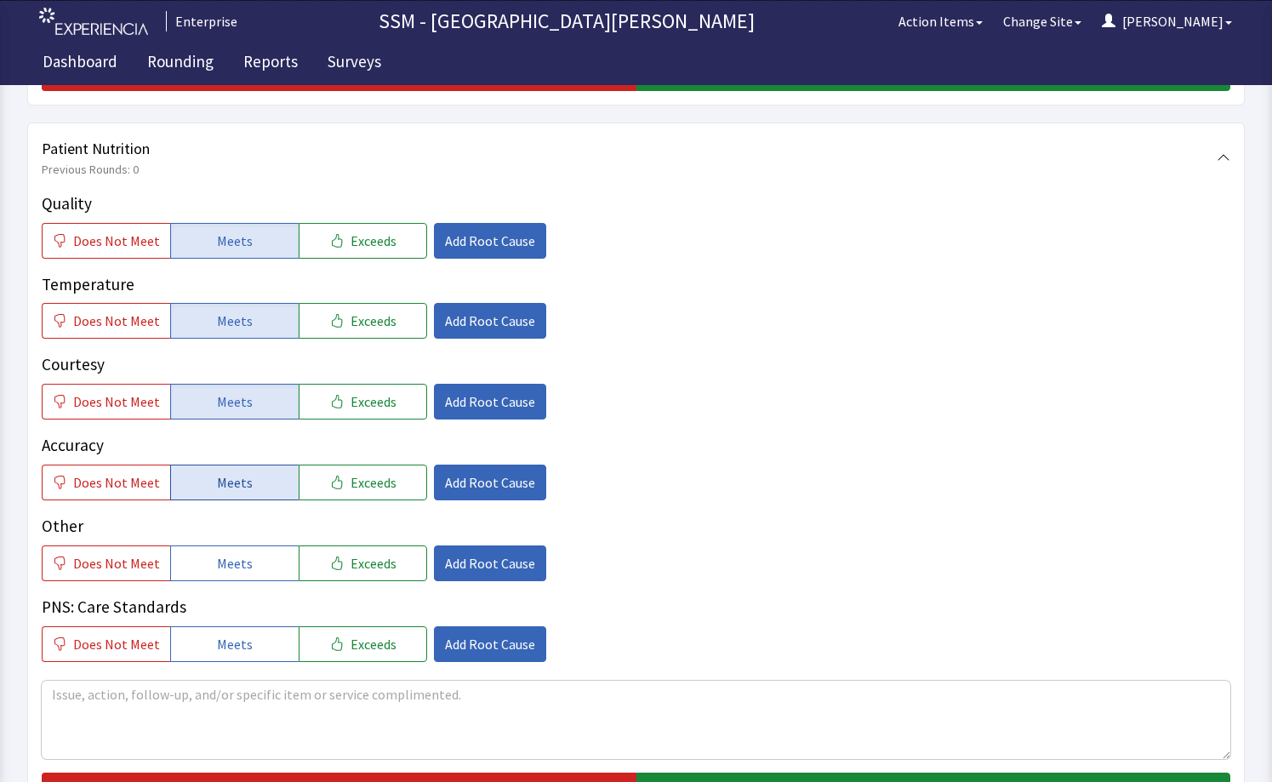
click at [227, 493] on button "Meets" at bounding box center [234, 482] width 128 height 36
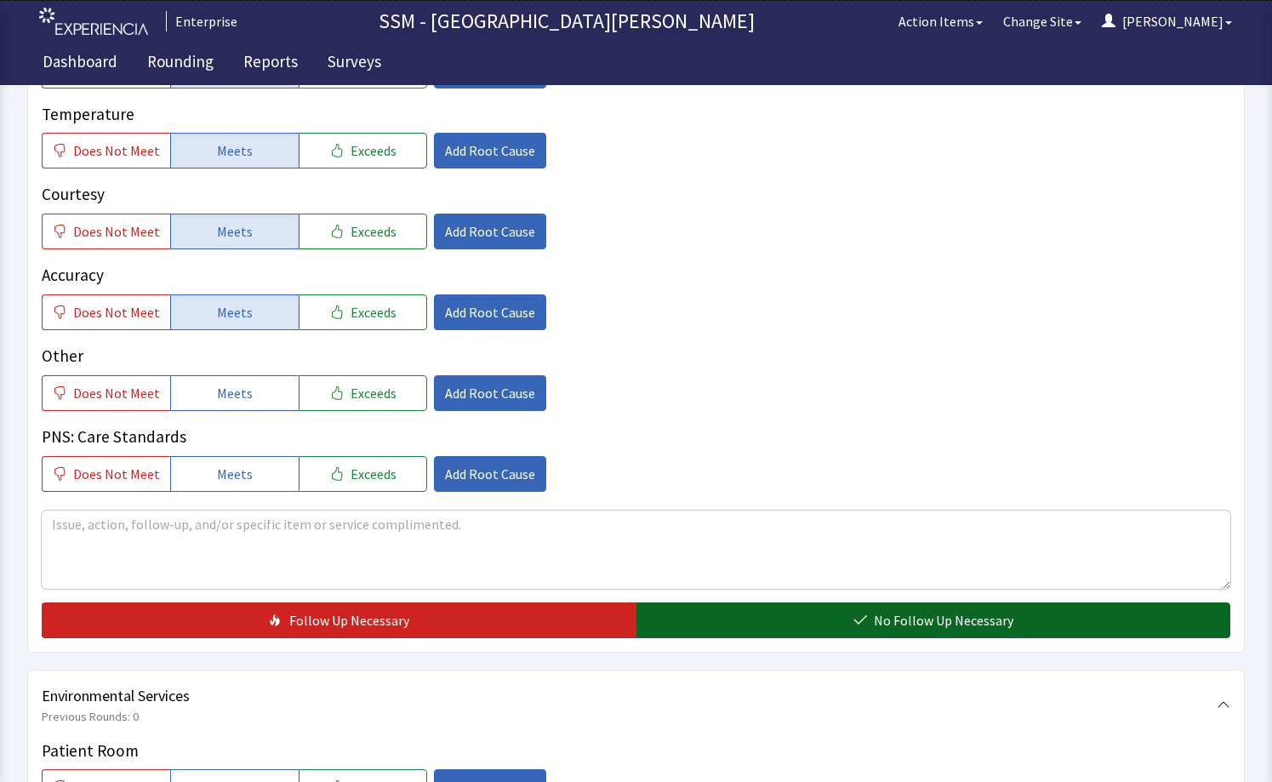
click at [719, 625] on button "No Follow Up Necessary" at bounding box center [933, 620] width 595 height 36
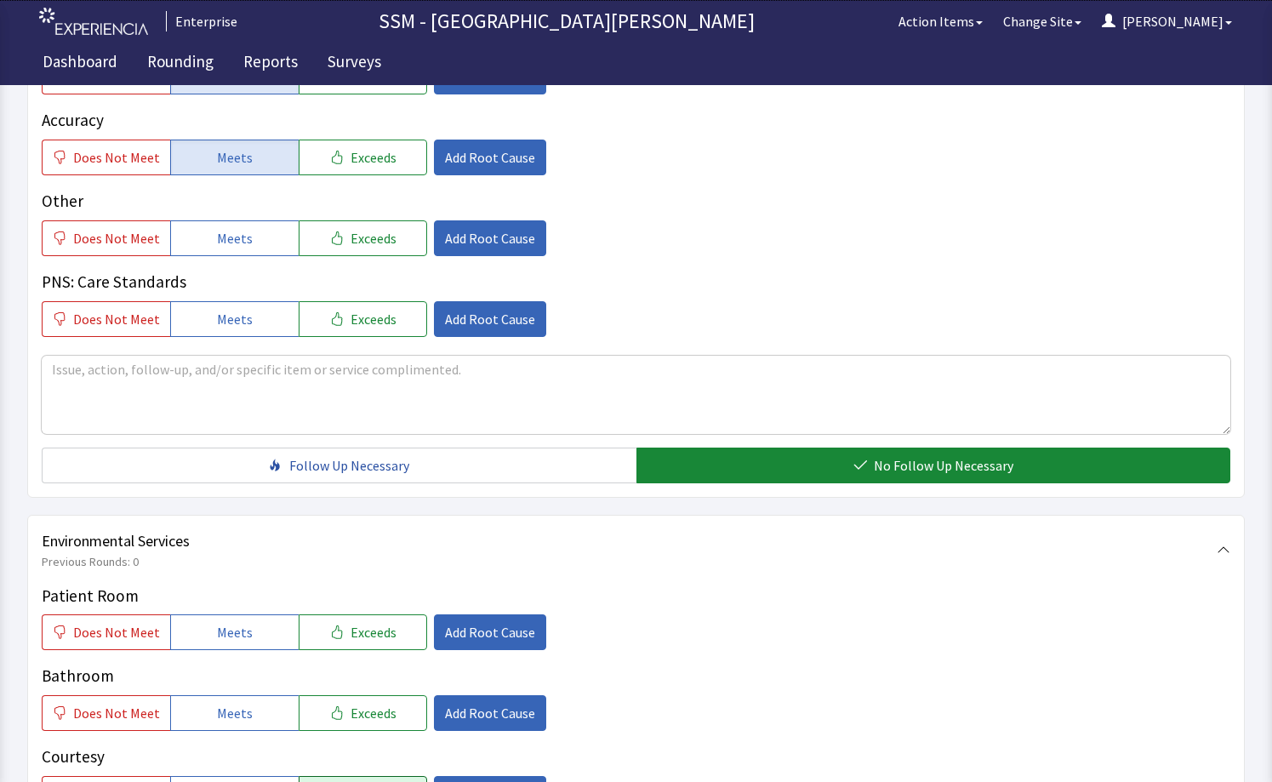
scroll to position [1446, 0]
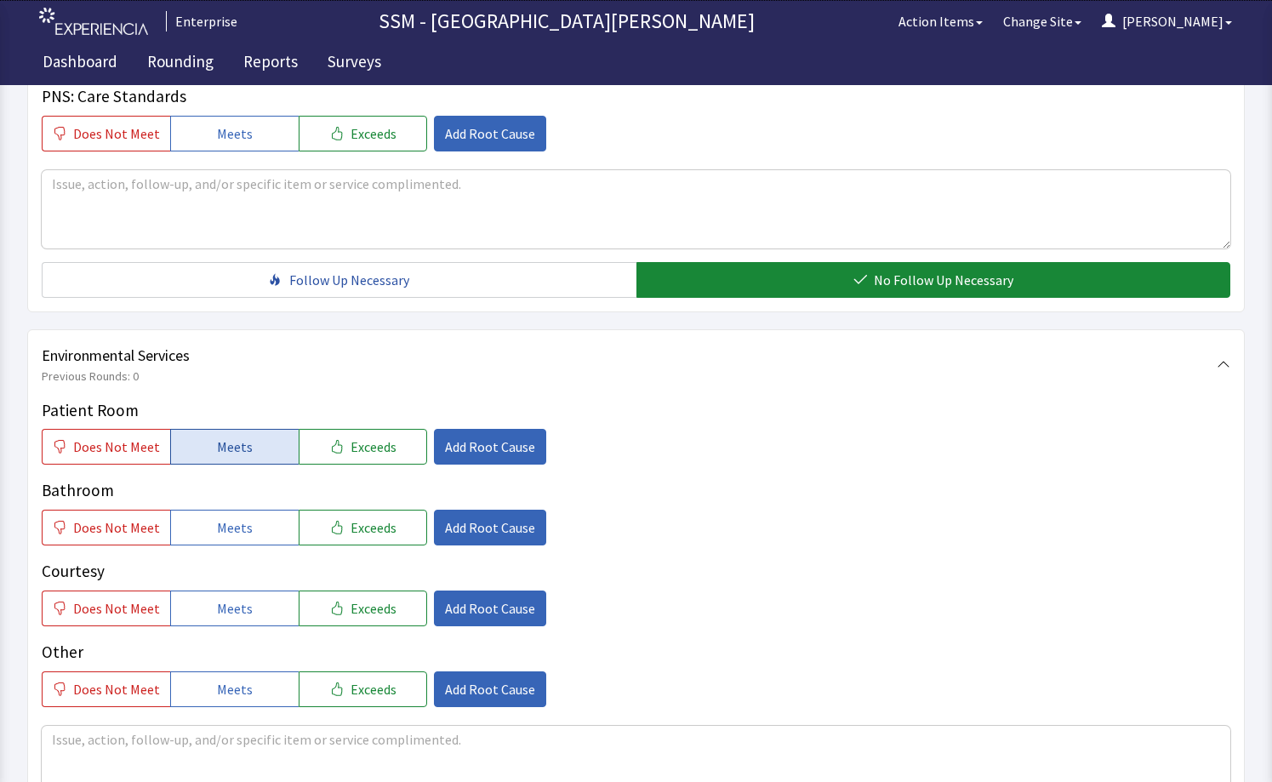
click at [198, 443] on button "Meets" at bounding box center [234, 447] width 128 height 36
click at [220, 526] on span "Meets" at bounding box center [235, 527] width 36 height 20
click at [230, 603] on span "Meets" at bounding box center [235, 608] width 36 height 20
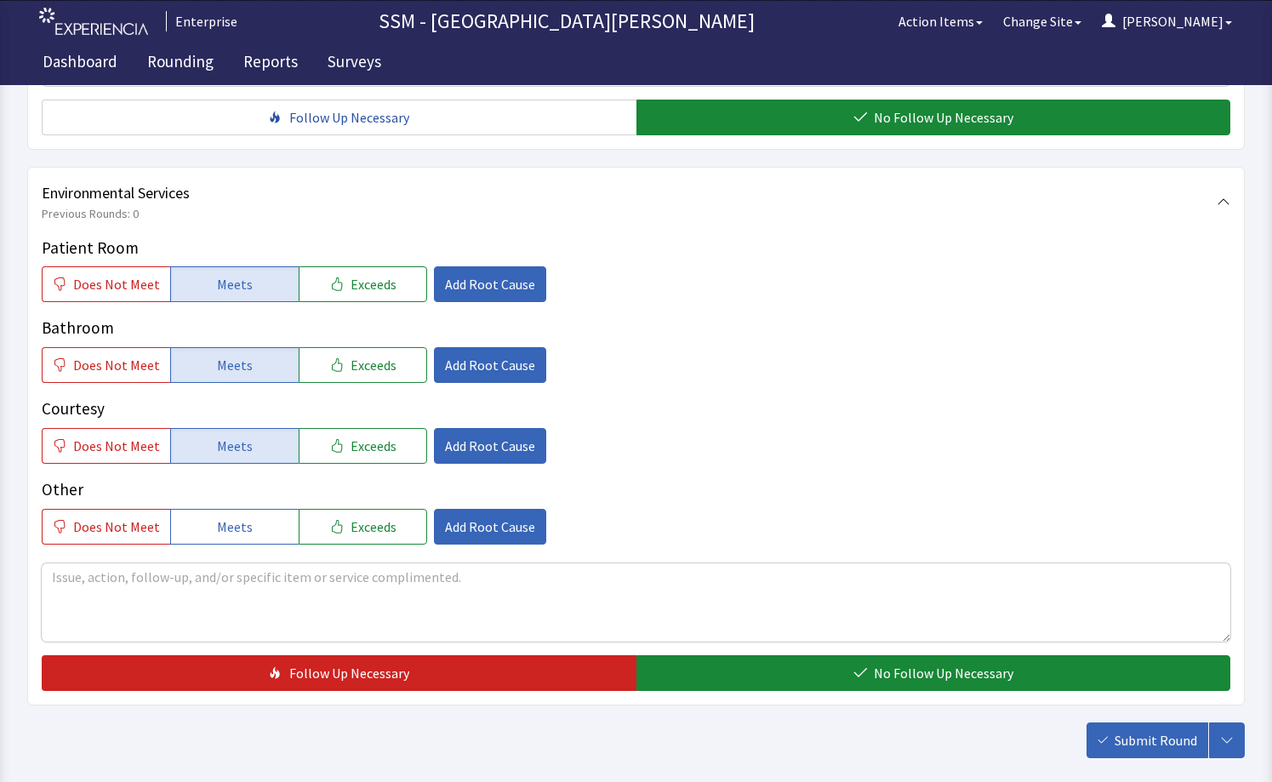
scroll to position [1616, 0]
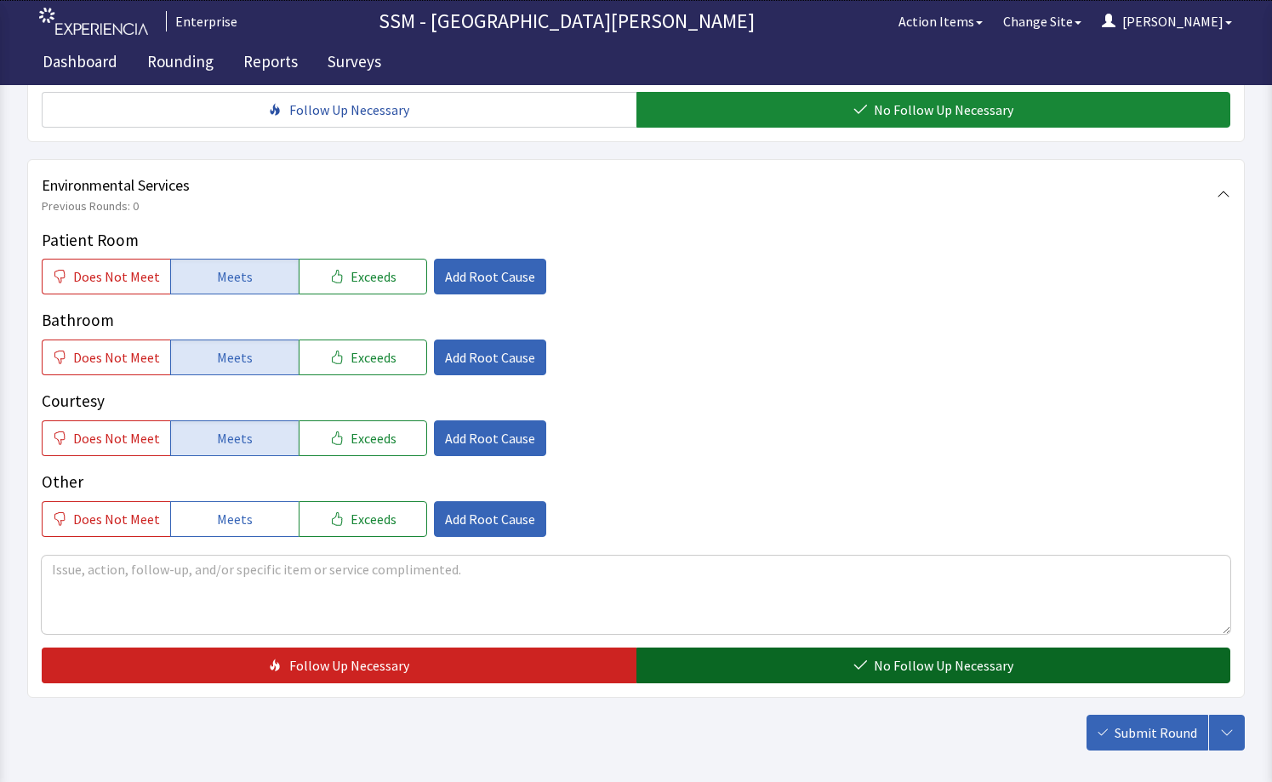
click at [901, 664] on span "No Follow Up Necessary" at bounding box center [942, 665] width 139 height 20
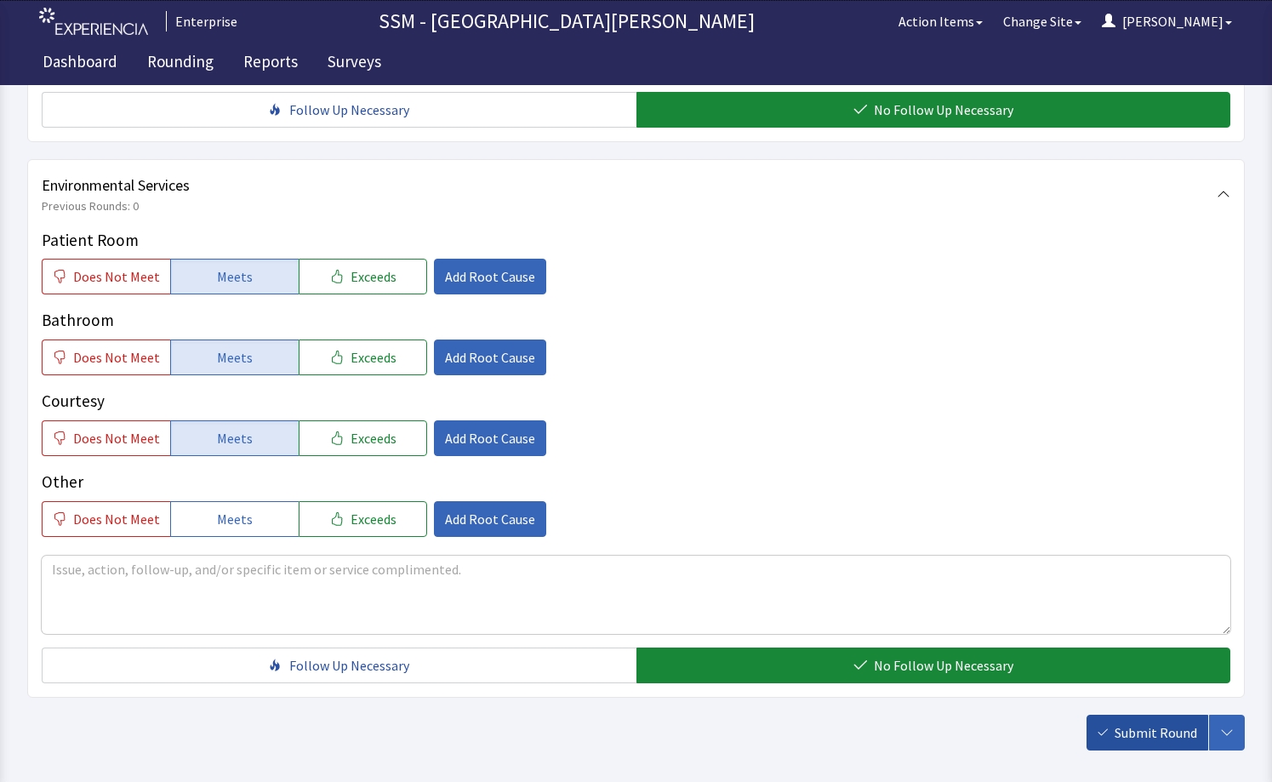
click at [1117, 728] on span "Submit Round" at bounding box center [1155, 732] width 83 height 20
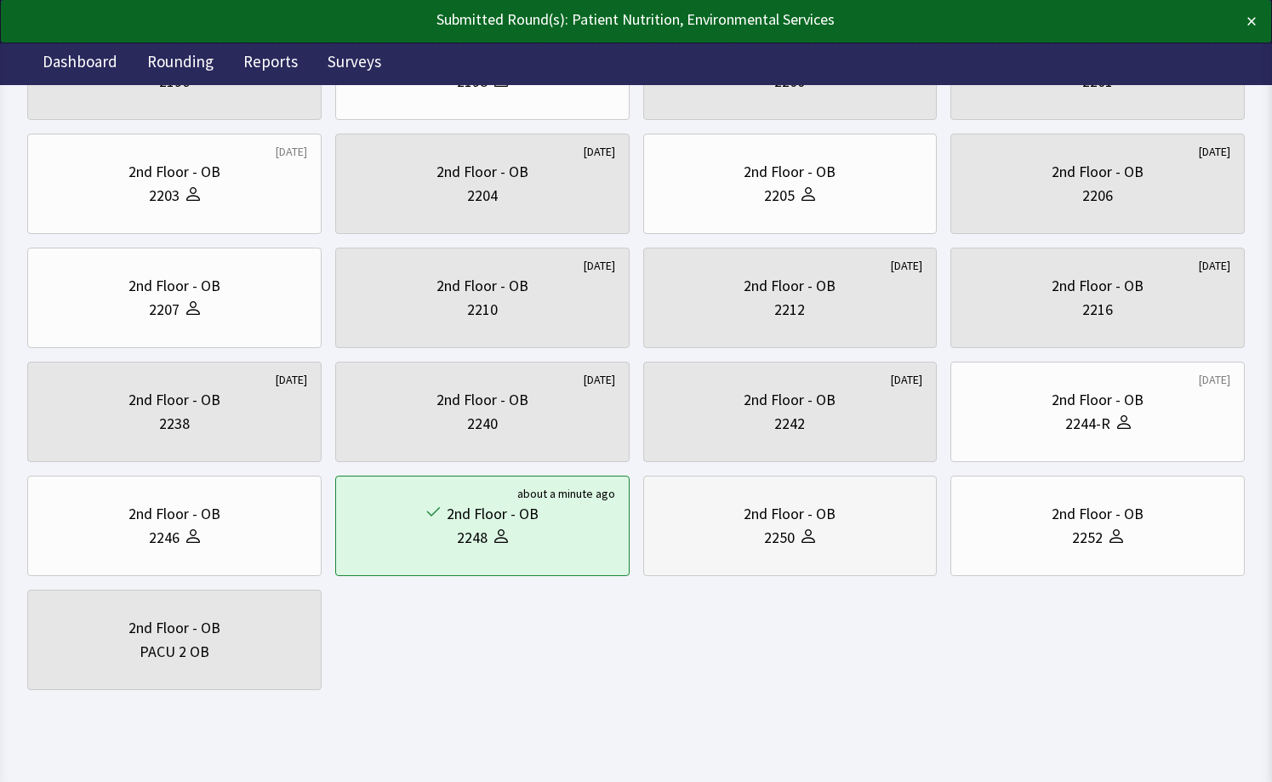
scroll to position [340, 0]
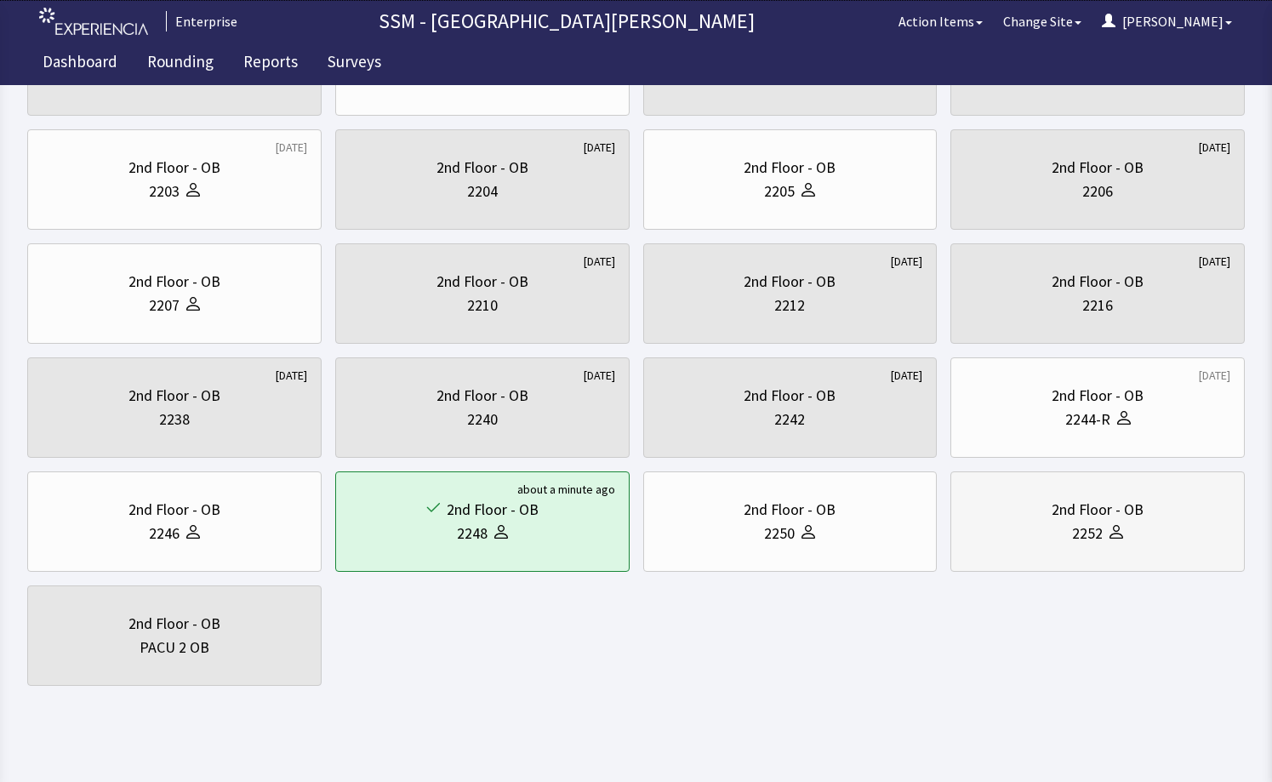
click at [1013, 512] on div "2nd Floor - OB" at bounding box center [1096, 510] width 265 height 24
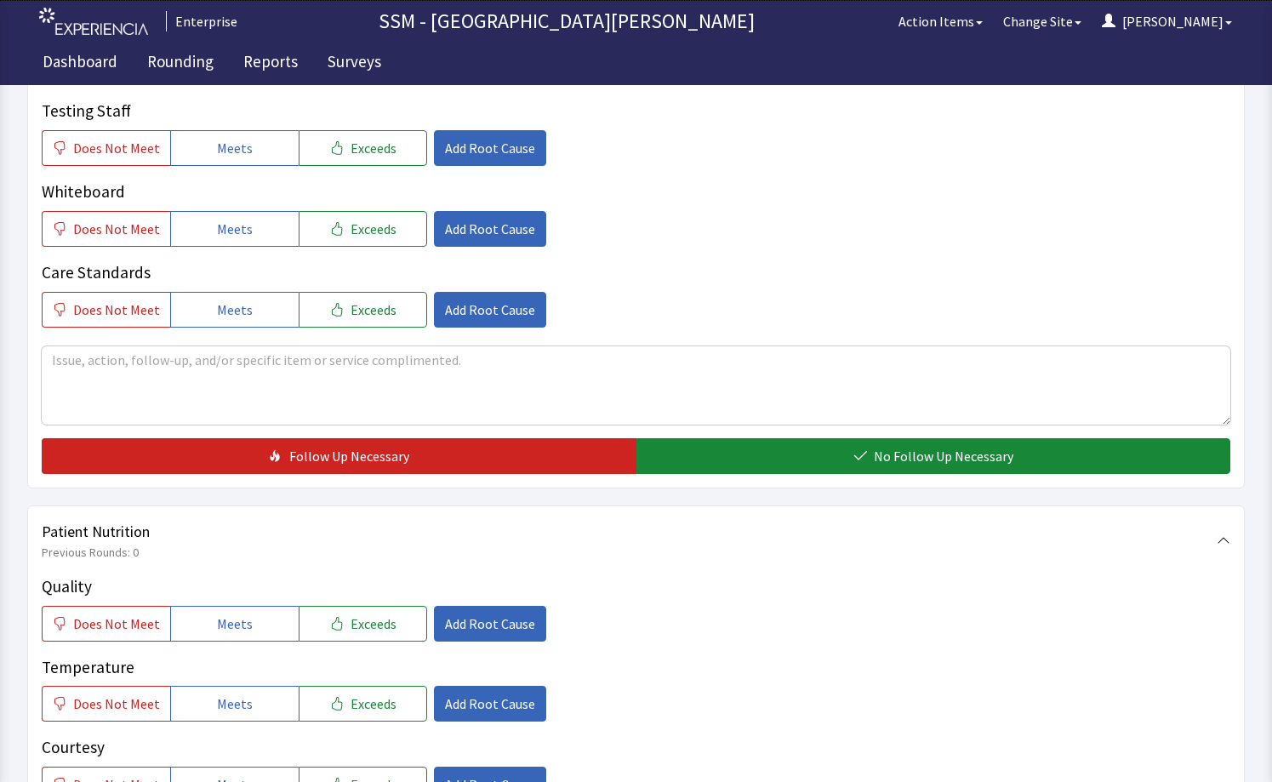
scroll to position [765, 0]
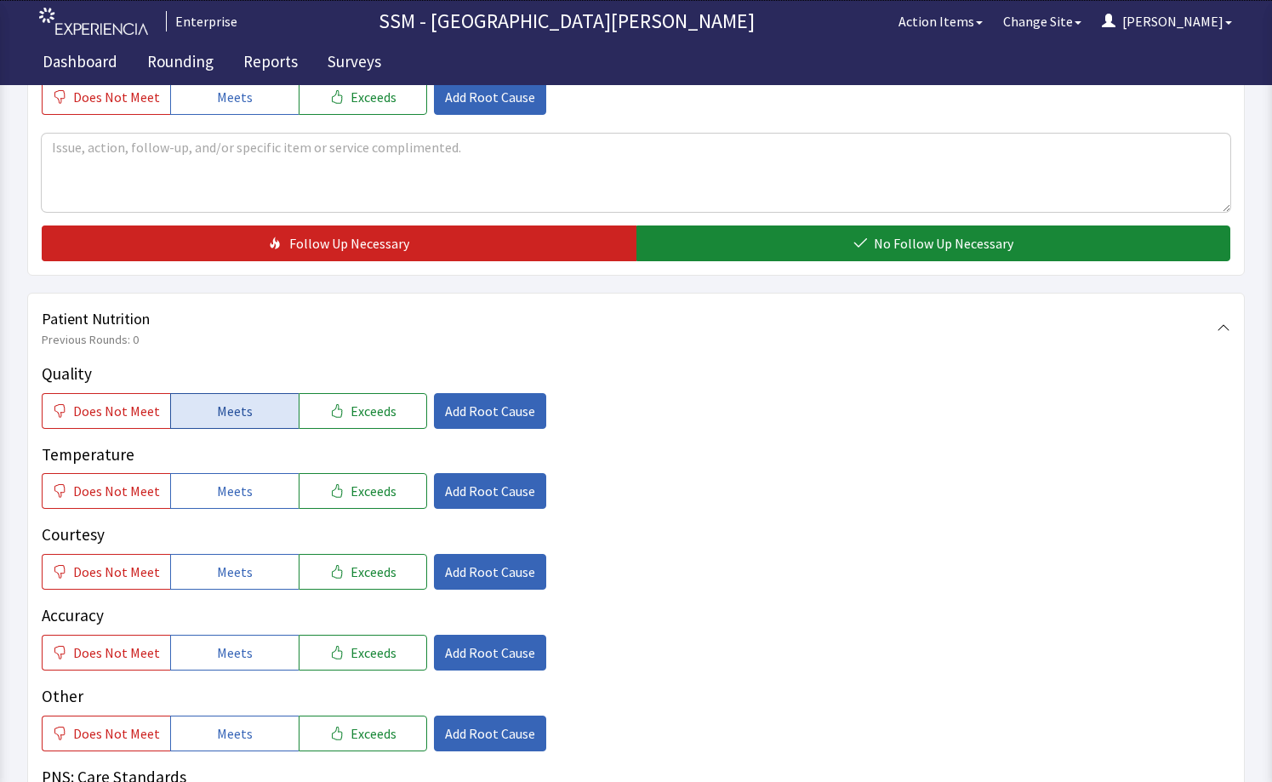
click at [208, 408] on button "Meets" at bounding box center [234, 411] width 128 height 36
click at [225, 500] on span "Meets" at bounding box center [235, 491] width 36 height 20
click at [240, 573] on span "Meets" at bounding box center [235, 571] width 36 height 20
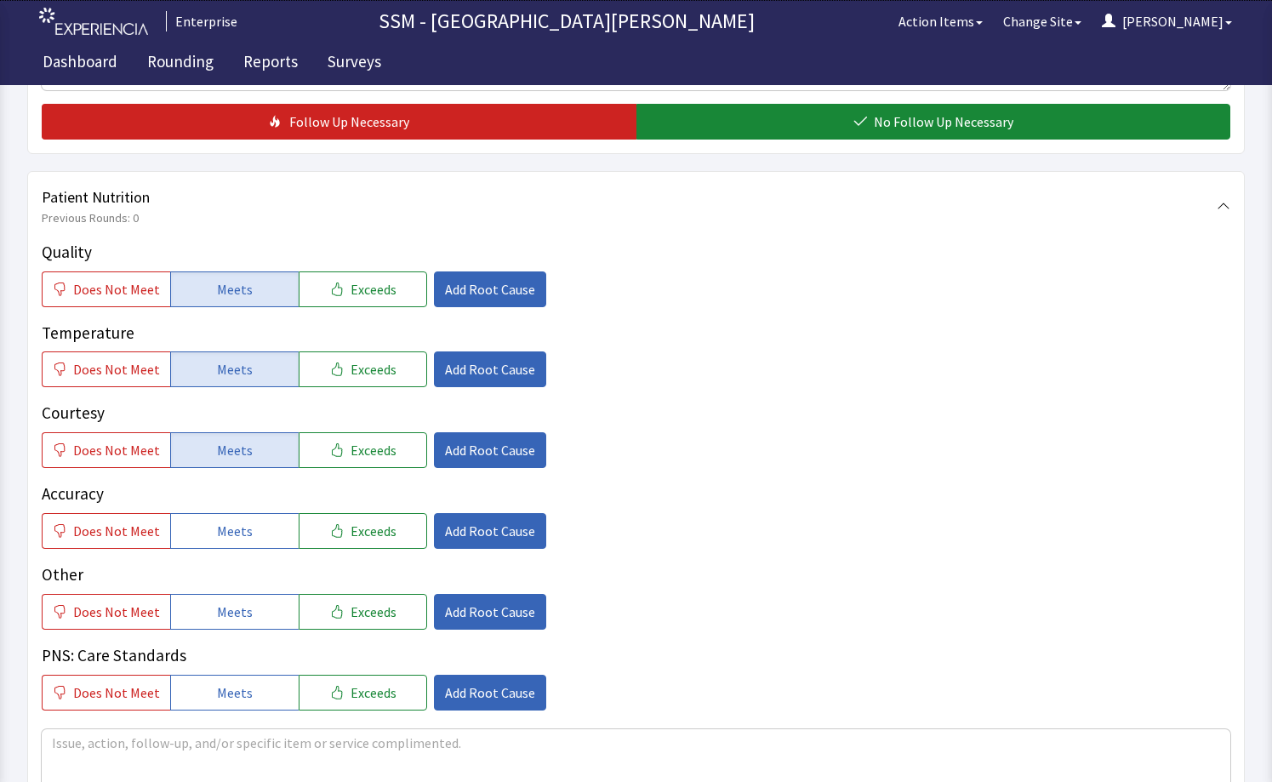
scroll to position [1021, 0]
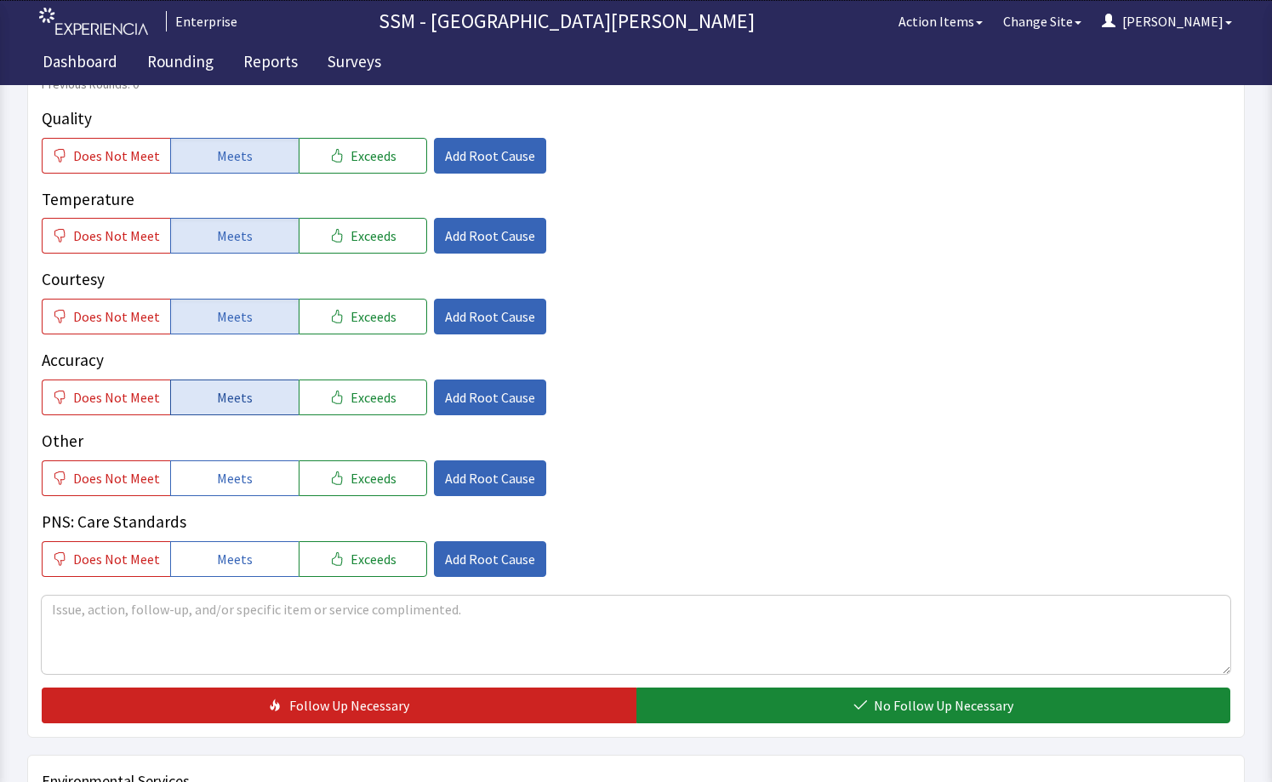
click at [262, 397] on button "Meets" at bounding box center [234, 397] width 128 height 36
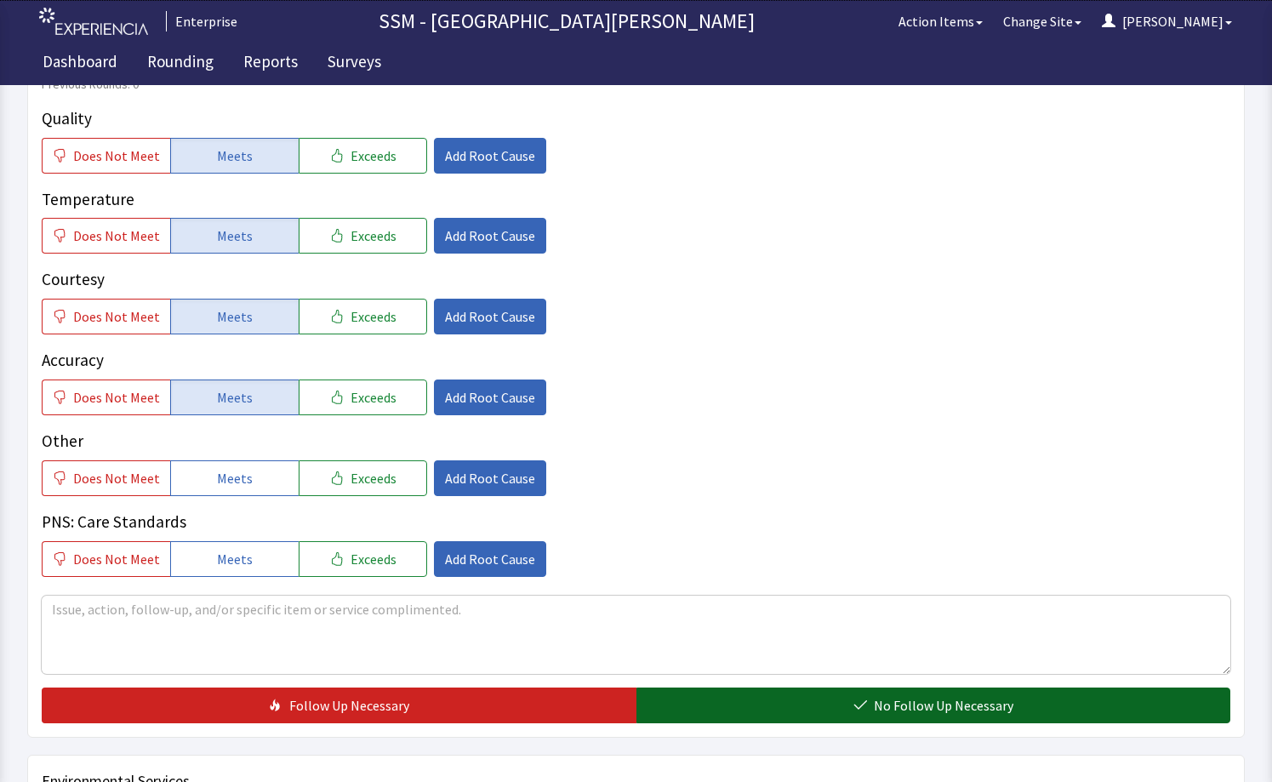
click at [803, 690] on button "No Follow Up Necessary" at bounding box center [933, 705] width 595 height 36
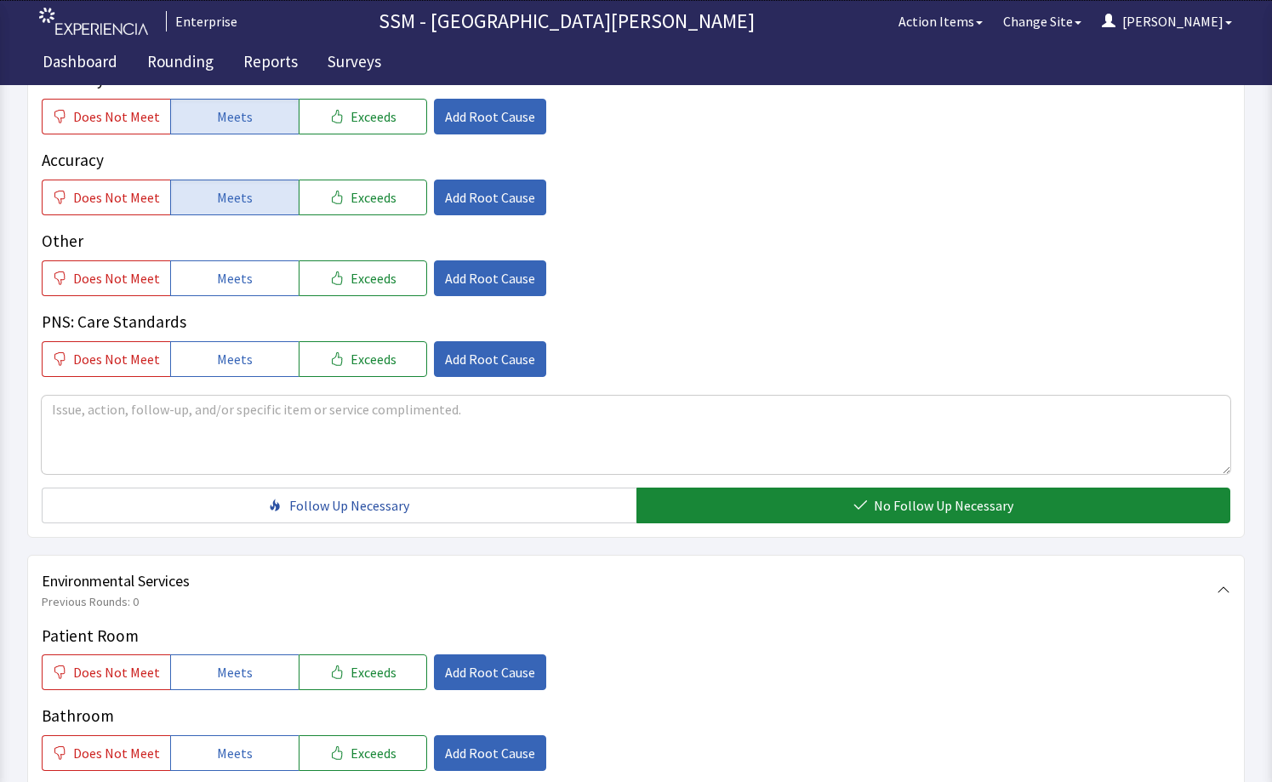
scroll to position [1446, 0]
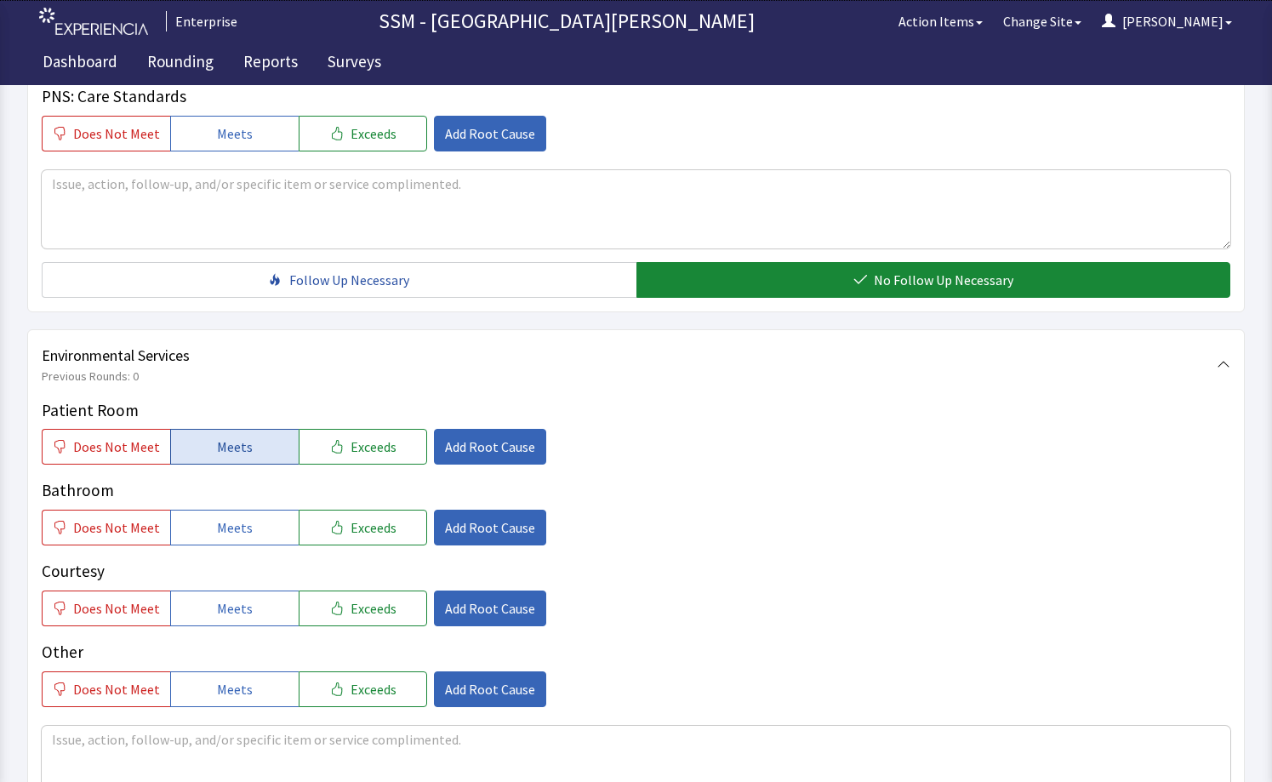
click at [217, 452] on span "Meets" at bounding box center [235, 446] width 36 height 20
click at [223, 544] on button "Meets" at bounding box center [234, 527] width 128 height 36
drag, startPoint x: 219, startPoint y: 616, endPoint x: 390, endPoint y: 615, distance: 171.0
click at [221, 616] on span "Meets" at bounding box center [235, 608] width 36 height 20
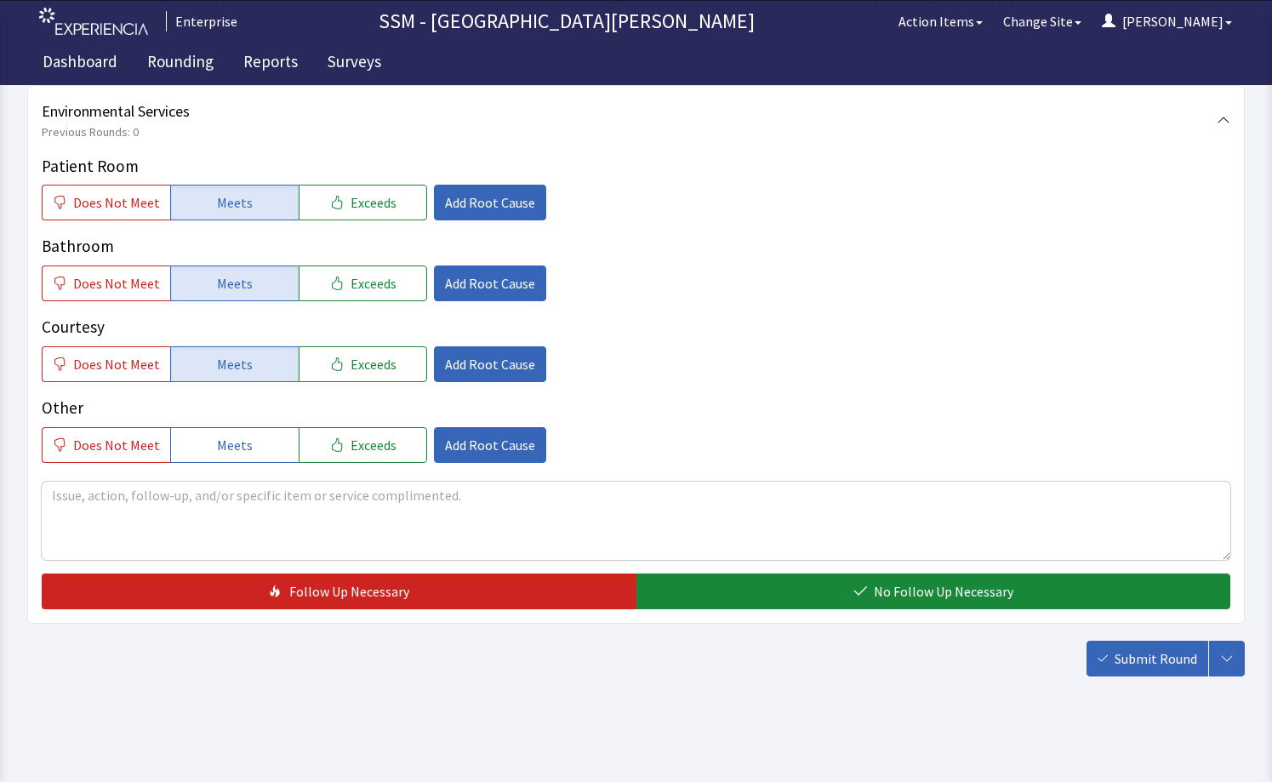
scroll to position [1697, 0]
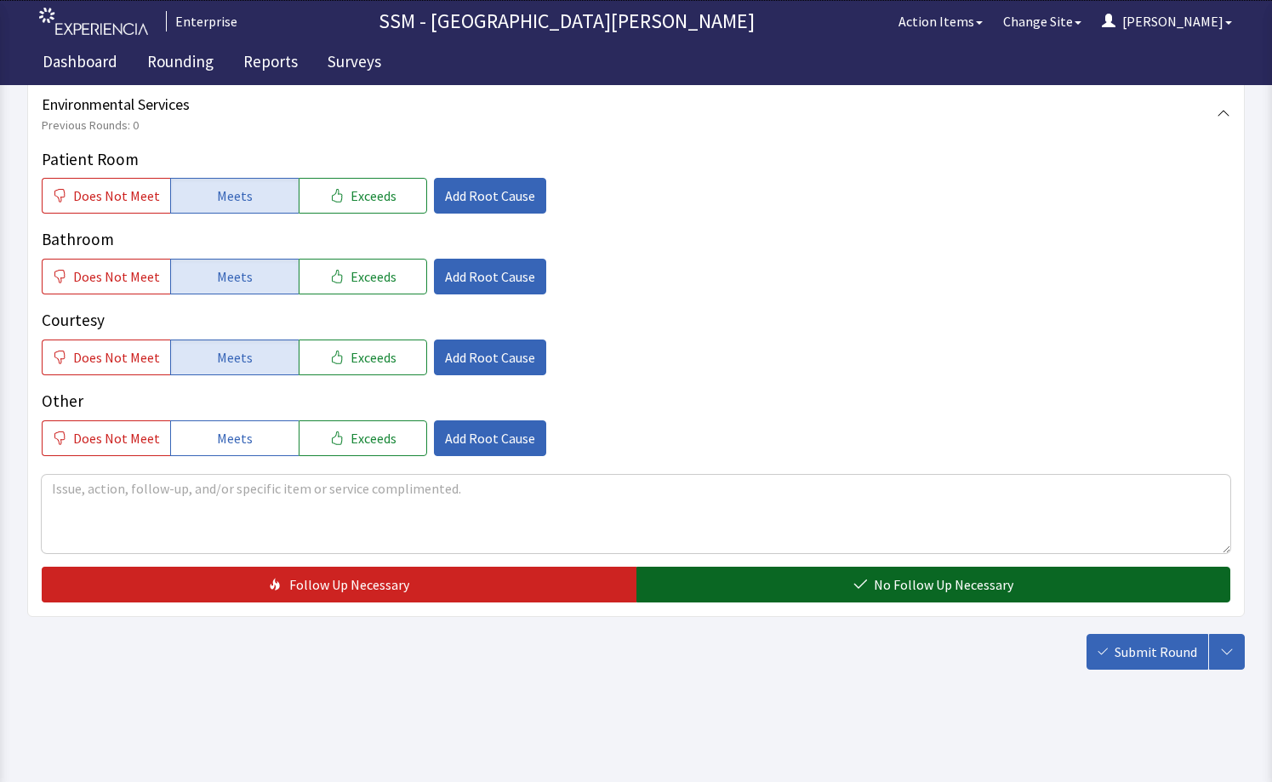
click at [823, 579] on button "No Follow Up Necessary" at bounding box center [933, 584] width 595 height 36
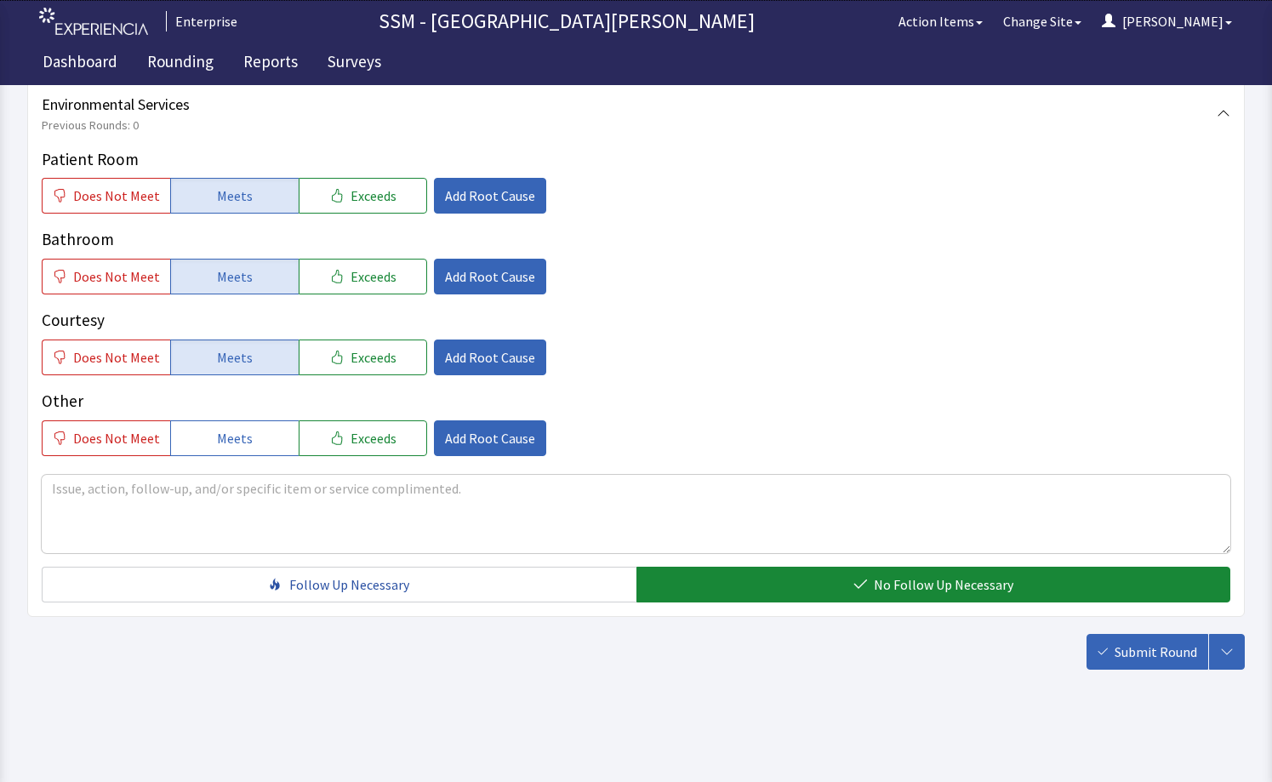
drag, startPoint x: 1048, startPoint y: 605, endPoint x: 1066, endPoint y: 617, distance: 21.5
click at [1106, 640] on button "Submit Round" at bounding box center [1147, 652] width 122 height 36
